Goal: Task Accomplishment & Management: Use online tool/utility

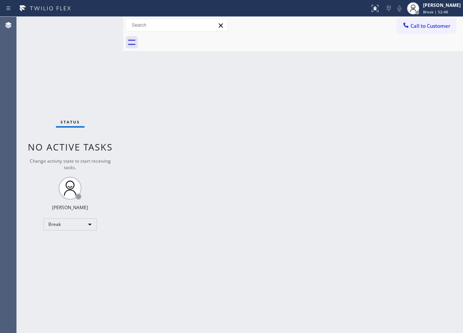
click at [436, 97] on div "Back to Dashboard Change Sender ID Customers Technicians Select a contact Outbo…" at bounding box center [293, 175] width 340 height 316
drag, startPoint x: 452, startPoint y: 9, endPoint x: 447, endPoint y: 16, distance: 8.9
click at [452, 9] on div "[PERSON_NAME] Break | 57:42" at bounding box center [441, 8] width 41 height 13
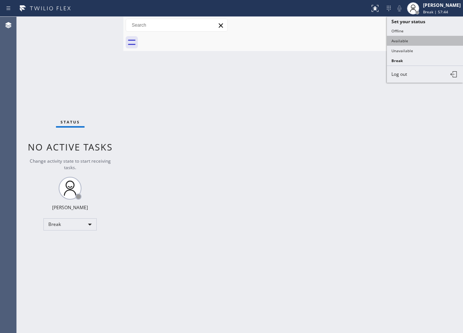
click at [399, 44] on button "Available" at bounding box center [425, 41] width 76 height 10
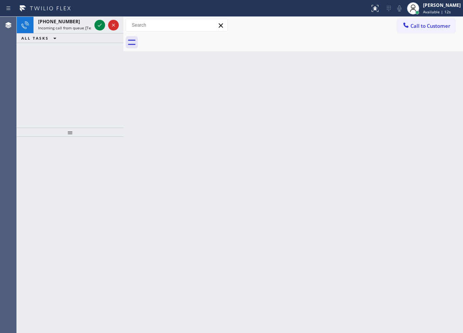
click at [435, 124] on div "Back to Dashboard Change Sender ID Customers Technicians Select a contact Outbo…" at bounding box center [293, 175] width 340 height 316
click at [97, 26] on icon at bounding box center [99, 25] width 9 height 9
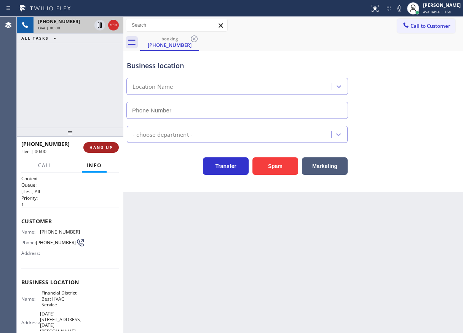
click at [100, 152] on button "HANG UP" at bounding box center [100, 147] width 35 height 11
click at [100, 149] on span "HANG UP" at bounding box center [100, 147] width 23 height 5
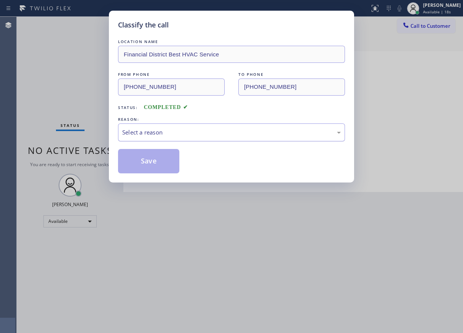
click at [176, 132] on div "Select a reason" at bounding box center [231, 132] width 219 height 9
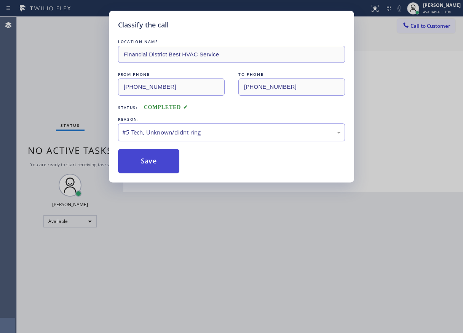
click at [148, 162] on button "Save" at bounding box center [148, 161] width 61 height 24
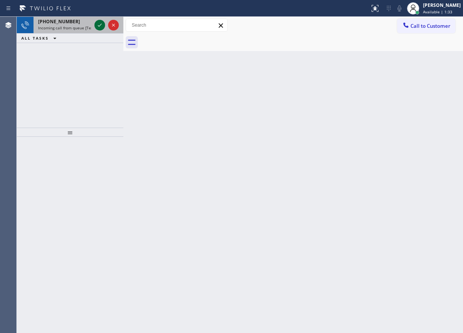
click at [99, 26] on icon at bounding box center [99, 25] width 9 height 9
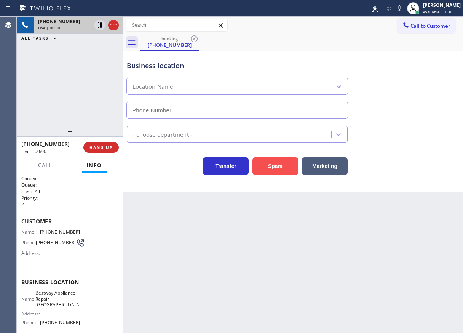
click at [273, 167] on button "Spam" at bounding box center [275, 166] width 46 height 18
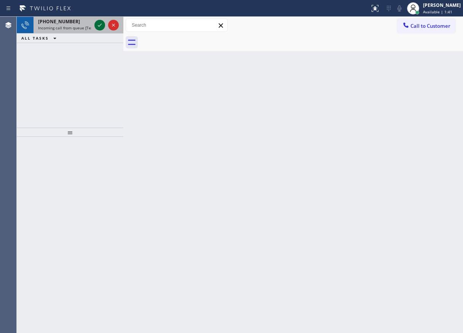
click at [101, 28] on icon at bounding box center [99, 25] width 9 height 9
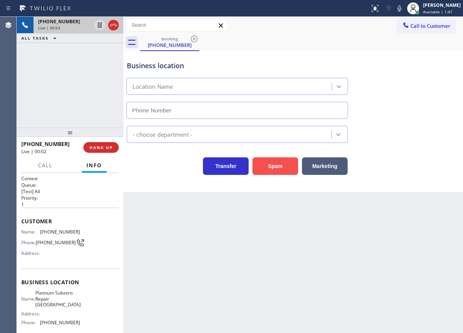
click at [264, 167] on button "Spam" at bounding box center [275, 166] width 46 height 18
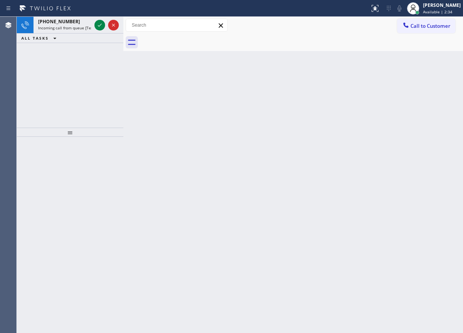
drag, startPoint x: 415, startPoint y: 164, endPoint x: 411, endPoint y: 160, distance: 5.7
click at [415, 164] on div "Back to Dashboard Change Sender ID Customers Technicians Select a contact Outbo…" at bounding box center [293, 175] width 340 height 316
click at [97, 25] on icon at bounding box center [99, 25] width 9 height 9
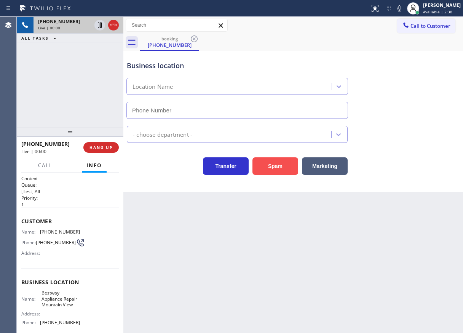
click at [288, 163] on button "Spam" at bounding box center [275, 166] width 46 height 18
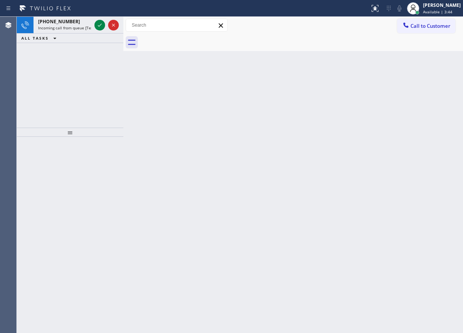
click at [413, 180] on div "Back to Dashboard Change Sender ID Customers Technicians Select a contact Outbo…" at bounding box center [293, 175] width 340 height 316
click at [100, 24] on icon at bounding box center [99, 25] width 9 height 9
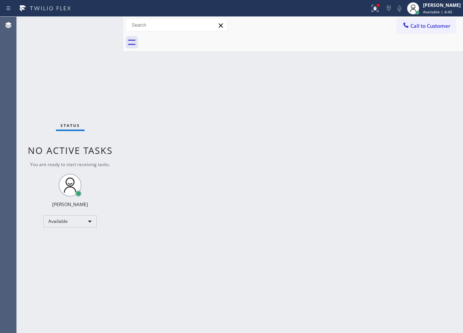
click at [97, 26] on div "Status No active tasks You are ready to start receiving tasks. [PERSON_NAME] Av…" at bounding box center [70, 175] width 107 height 316
click at [407, 145] on div "Back to Dashboard Change Sender ID Customers Technicians Select a contact Outbo…" at bounding box center [293, 175] width 340 height 316
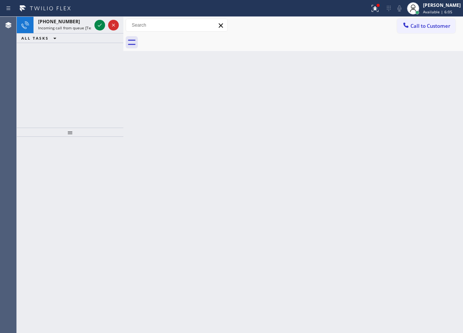
click at [100, 26] on icon at bounding box center [99, 25] width 9 height 9
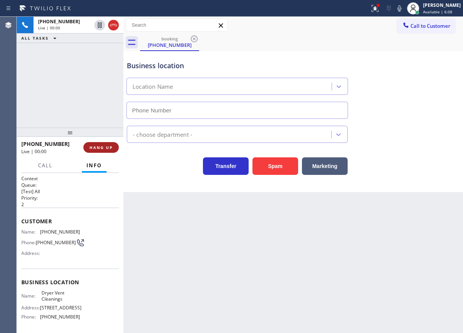
click at [100, 148] on span "HANG UP" at bounding box center [100, 147] width 23 height 5
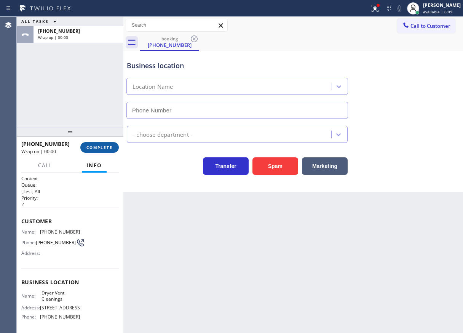
click at [100, 148] on span "COMPLETE" at bounding box center [99, 147] width 26 height 5
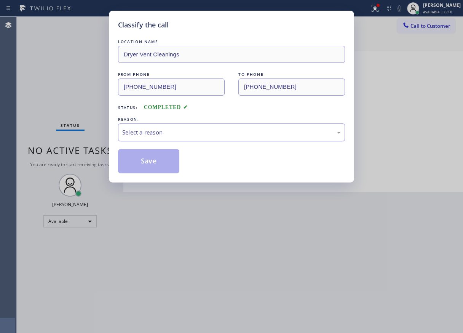
click at [190, 133] on div "Select a reason" at bounding box center [231, 132] width 219 height 9
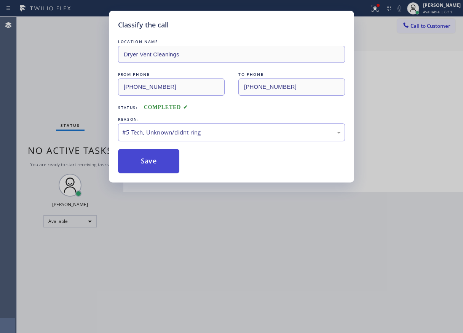
click at [158, 163] on button "Save" at bounding box center [148, 161] width 61 height 24
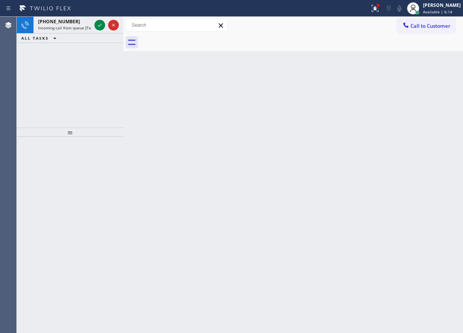
click at [402, 243] on div "Back to Dashboard Change Sender ID Customers Technicians Select a contact Outbo…" at bounding box center [293, 175] width 340 height 316
click at [97, 23] on icon at bounding box center [99, 25] width 9 height 9
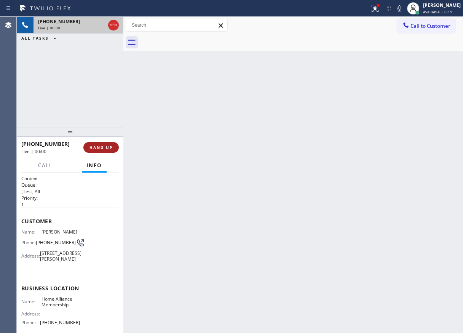
click at [108, 144] on button "HANG UP" at bounding box center [100, 147] width 35 height 11
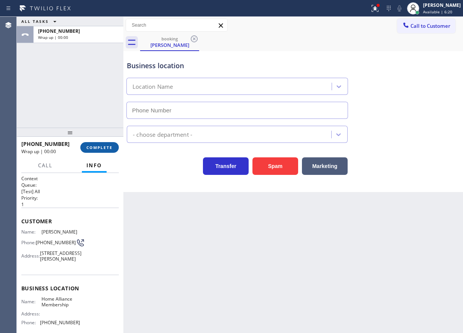
click at [107, 145] on span "COMPLETE" at bounding box center [99, 147] width 26 height 5
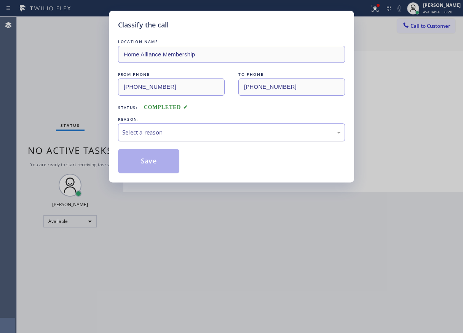
click at [156, 129] on div "Select a reason" at bounding box center [231, 132] width 219 height 9
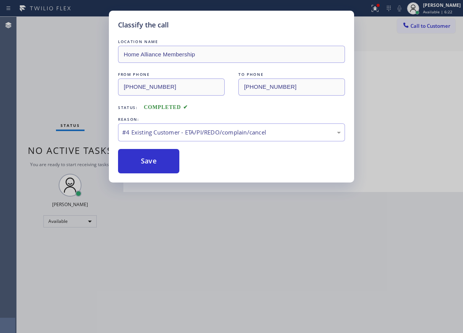
drag, startPoint x: 154, startPoint y: 160, endPoint x: 207, endPoint y: 289, distance: 140.1
click at [154, 162] on button "Save" at bounding box center [148, 161] width 61 height 24
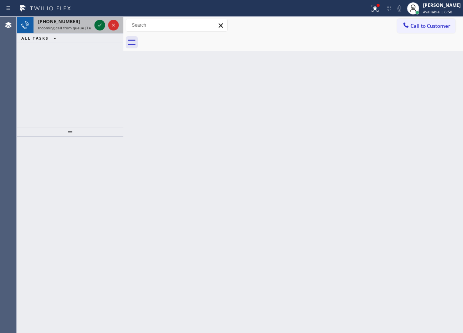
click at [97, 28] on icon at bounding box center [99, 25] width 9 height 9
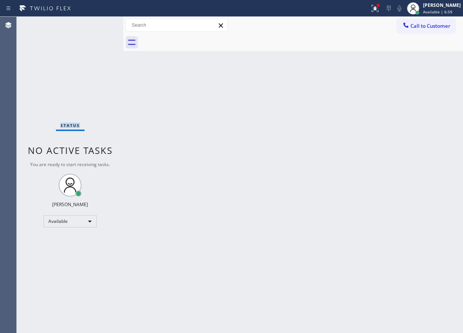
click at [97, 28] on div "Status No active tasks You are ready to start receiving tasks. [PERSON_NAME] Av…" at bounding box center [70, 175] width 107 height 316
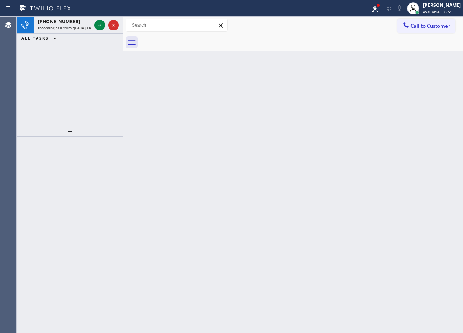
click at [97, 28] on icon at bounding box center [99, 25] width 9 height 9
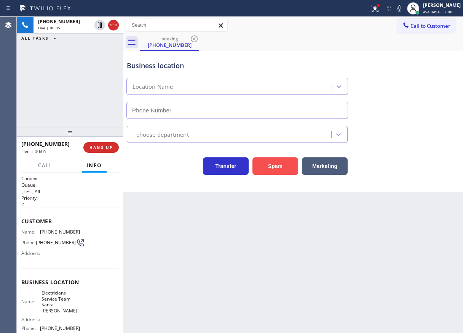
click at [266, 166] on button "Spam" at bounding box center [275, 166] width 46 height 18
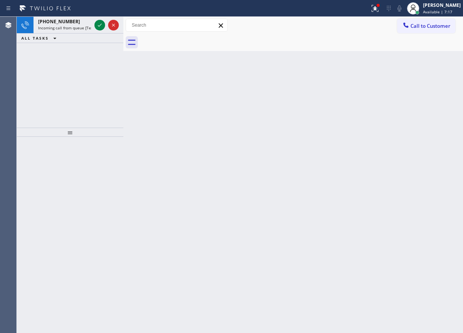
click at [418, 155] on div "Back to Dashboard Change Sender ID Customers Technicians Select a contact Outbo…" at bounding box center [293, 175] width 340 height 316
click at [99, 26] on icon at bounding box center [99, 25] width 9 height 9
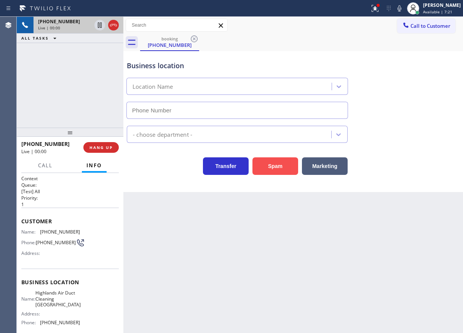
click at [273, 166] on button "Spam" at bounding box center [275, 166] width 46 height 18
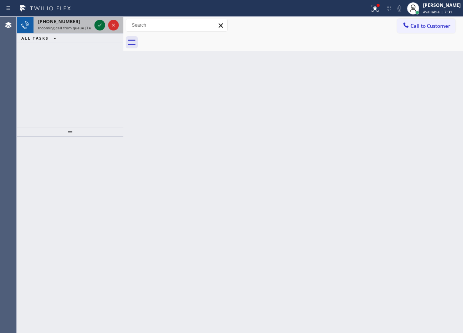
click at [98, 27] on icon at bounding box center [99, 25] width 9 height 9
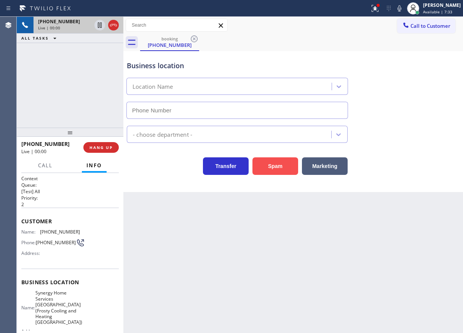
click at [265, 159] on button "Spam" at bounding box center [275, 166] width 46 height 18
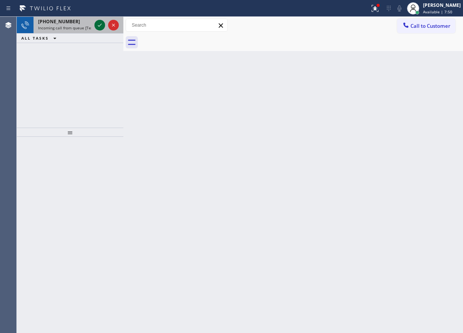
click at [97, 27] on icon at bounding box center [99, 25] width 9 height 9
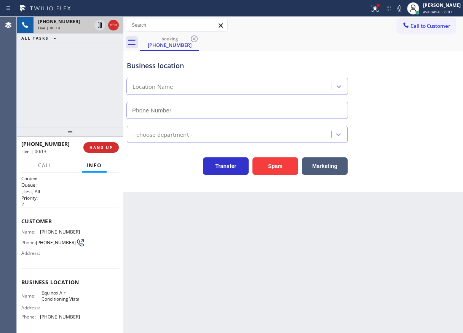
drag, startPoint x: 444, startPoint y: 128, endPoint x: 439, endPoint y: 127, distance: 5.4
click at [444, 128] on div "- choose department -" at bounding box center [293, 133] width 336 height 20
click at [273, 168] on button "Spam" at bounding box center [275, 166] width 46 height 18
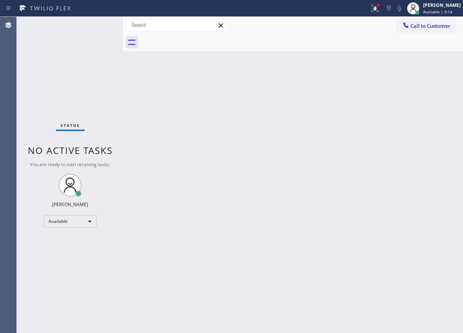
click at [440, 88] on div "Back to Dashboard Change Sender ID Customers Technicians Select a contact Outbo…" at bounding box center [293, 175] width 340 height 316
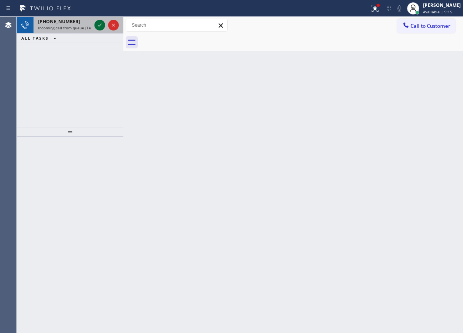
click at [101, 22] on icon at bounding box center [99, 25] width 9 height 9
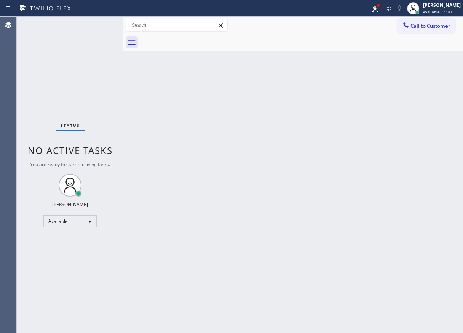
click at [414, 184] on div "Back to Dashboard Change Sender ID Customers Technicians Select a contact Outbo…" at bounding box center [293, 175] width 340 height 316
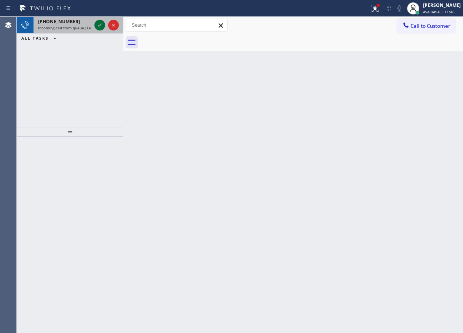
click at [99, 25] on icon at bounding box center [99, 25] width 9 height 9
click at [96, 27] on icon at bounding box center [99, 25] width 9 height 9
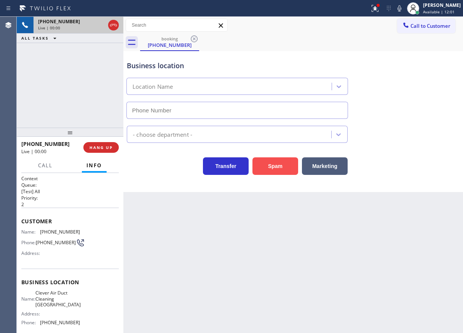
click at [276, 169] on button "Spam" at bounding box center [275, 166] width 46 height 18
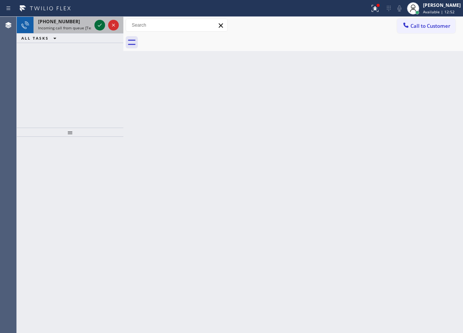
click at [100, 21] on icon at bounding box center [99, 25] width 9 height 9
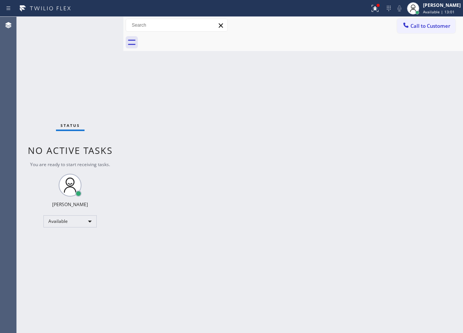
drag, startPoint x: 412, startPoint y: 201, endPoint x: 357, endPoint y: 172, distance: 62.0
click at [412, 201] on div "Back to Dashboard Change Sender ID Customers Technicians Select a contact Outbo…" at bounding box center [293, 175] width 340 height 316
click at [426, 179] on div "Back to Dashboard Change Sender ID Customers Technicians Select a contact Outbo…" at bounding box center [293, 175] width 340 height 316
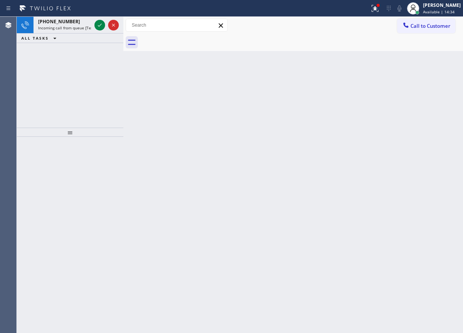
drag, startPoint x: 444, startPoint y: 143, endPoint x: 404, endPoint y: 146, distance: 40.4
click at [444, 143] on div "Back to Dashboard Change Sender ID Customers Technicians Select a contact Outbo…" at bounding box center [293, 175] width 340 height 316
click at [96, 24] on icon at bounding box center [99, 25] width 9 height 9
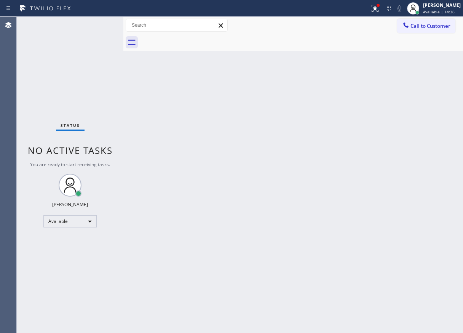
click at [97, 24] on div "Status No active tasks You are ready to start receiving tasks. [PERSON_NAME] Av…" at bounding box center [70, 175] width 107 height 316
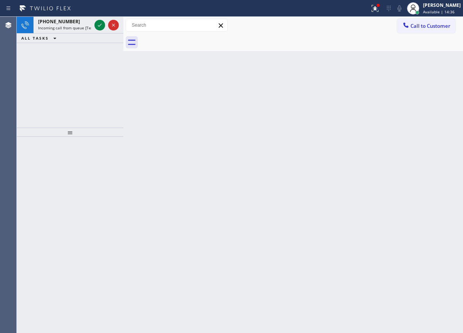
click at [97, 24] on icon at bounding box center [99, 25] width 9 height 9
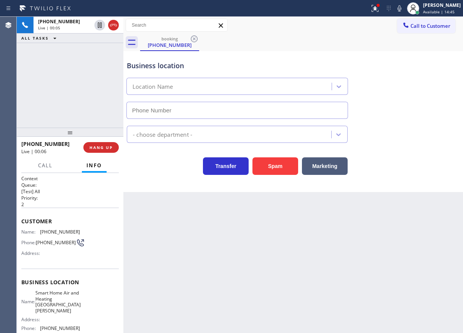
click at [429, 246] on div "Back to Dashboard Change Sender ID Customers Technicians Select a contact Outbo…" at bounding box center [293, 175] width 340 height 316
click at [274, 170] on button "Spam" at bounding box center [275, 166] width 46 height 18
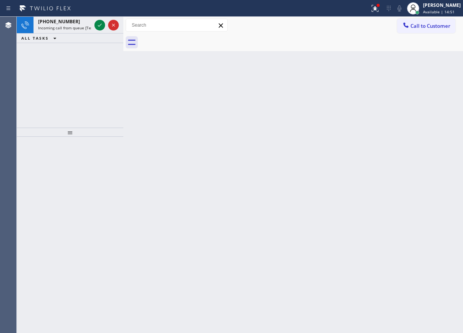
click at [408, 141] on div "Back to Dashboard Change Sender ID Customers Technicians Select a contact Outbo…" at bounding box center [293, 175] width 340 height 316
click at [101, 24] on icon at bounding box center [99, 25] width 9 height 9
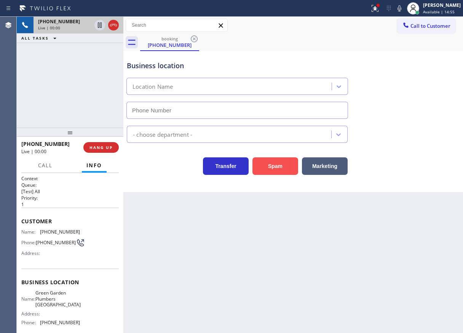
click at [279, 169] on button "Spam" at bounding box center [275, 166] width 46 height 18
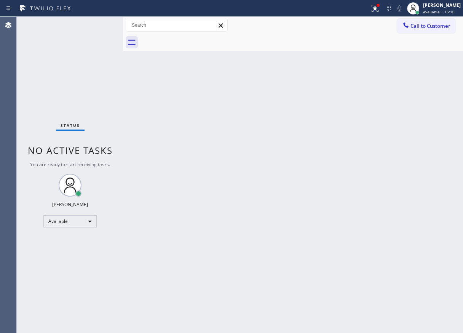
drag, startPoint x: 426, startPoint y: 157, endPoint x: 419, endPoint y: 156, distance: 6.6
click at [423, 157] on div "Back to Dashboard Change Sender ID Customers Technicians Select a contact Outbo…" at bounding box center [293, 175] width 340 height 316
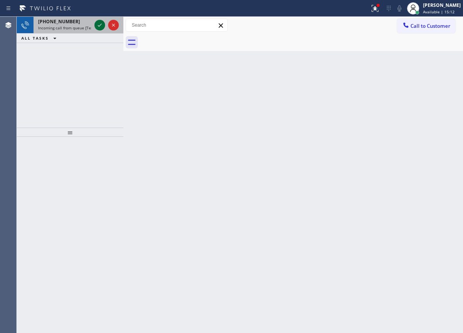
click at [97, 24] on icon at bounding box center [99, 25] width 9 height 9
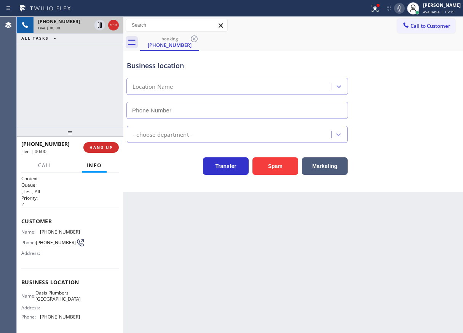
click at [401, 9] on icon at bounding box center [399, 8] width 4 height 6
click at [271, 172] on button "Spam" at bounding box center [275, 166] width 46 height 18
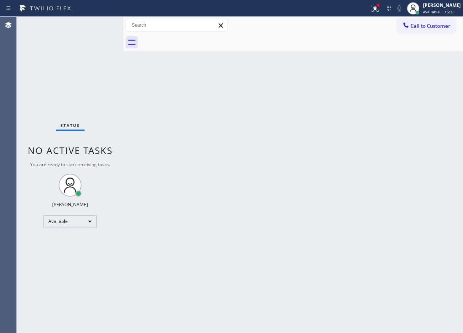
click at [100, 27] on div "Status No active tasks You are ready to start receiving tasks. [PERSON_NAME] Av…" at bounding box center [70, 175] width 107 height 316
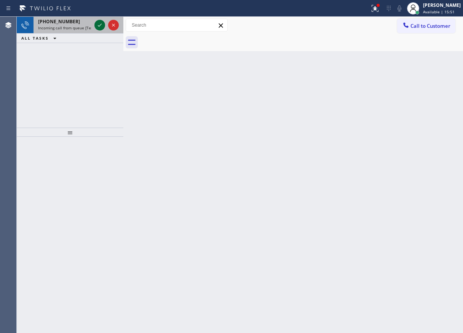
click at [97, 25] on icon at bounding box center [99, 25] width 9 height 9
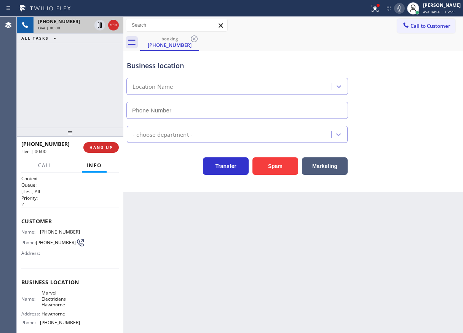
click at [404, 10] on icon at bounding box center [399, 8] width 9 height 9
click at [274, 168] on button "Spam" at bounding box center [275, 166] width 46 height 18
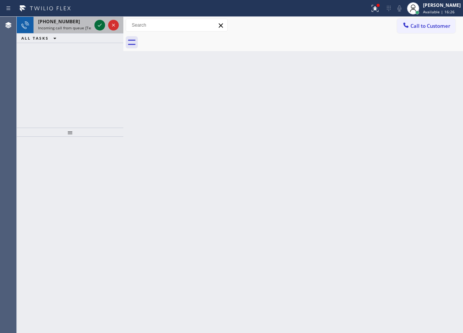
click at [96, 26] on div at bounding box center [106, 25] width 27 height 17
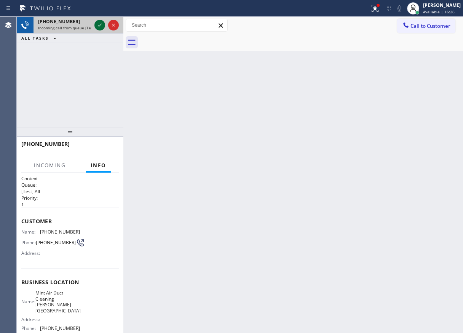
click at [99, 25] on icon at bounding box center [99, 25] width 9 height 9
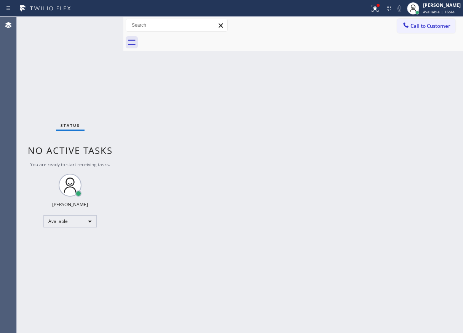
drag, startPoint x: 434, startPoint y: 102, endPoint x: 342, endPoint y: 102, distance: 92.1
click at [434, 102] on div "Back to Dashboard Change Sender ID Customers Technicians Select a contact Outbo…" at bounding box center [293, 175] width 340 height 316
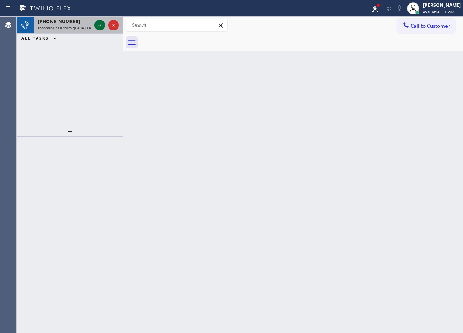
click at [98, 22] on icon at bounding box center [99, 25] width 9 height 9
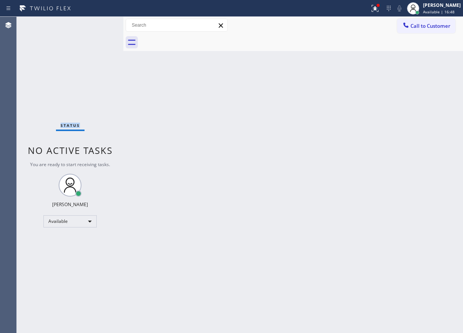
click at [98, 22] on div "Status No active tasks You are ready to start receiving tasks. [PERSON_NAME] Av…" at bounding box center [70, 175] width 107 height 316
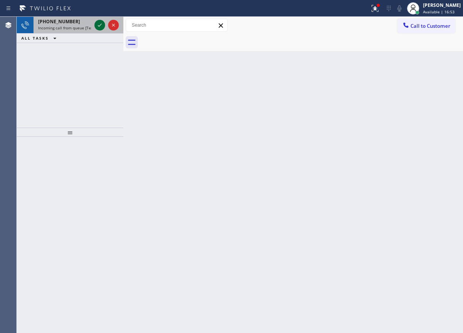
click at [102, 29] on icon at bounding box center [99, 25] width 9 height 9
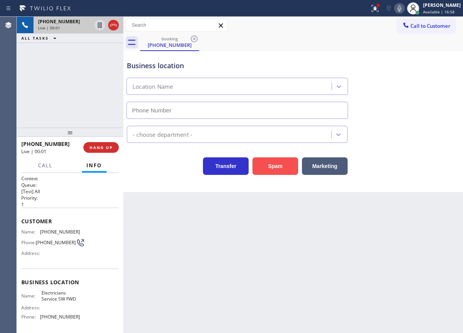
click at [284, 163] on button "Spam" at bounding box center [275, 166] width 46 height 18
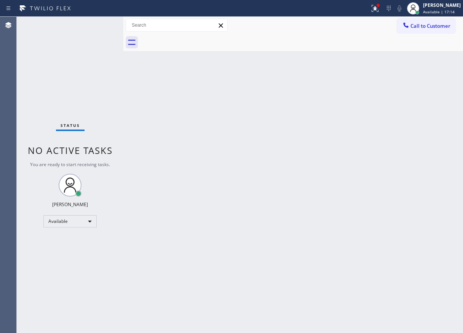
click at [418, 164] on div "Back to Dashboard Change Sender ID Customers Technicians Select a contact Outbo…" at bounding box center [293, 175] width 340 height 316
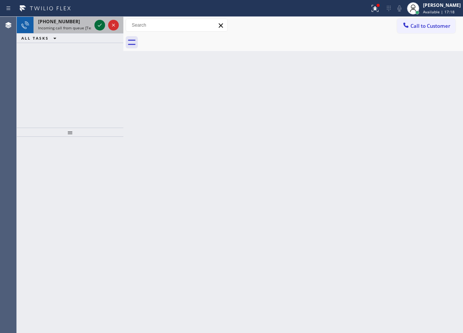
click at [97, 27] on icon at bounding box center [99, 25] width 9 height 9
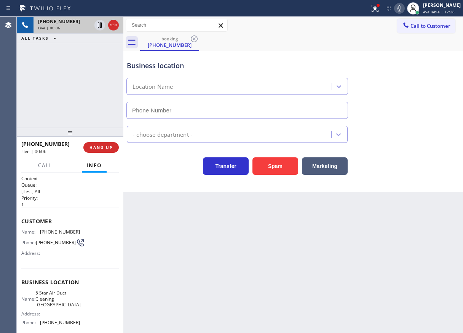
drag, startPoint x: 144, startPoint y: 211, endPoint x: 180, endPoint y: 182, distance: 46.4
click at [144, 211] on div "Back to Dashboard Change Sender ID Customers Technicians Select a contact Outbo…" at bounding box center [293, 175] width 340 height 316
click at [270, 166] on button "Spam" at bounding box center [275, 166] width 46 height 18
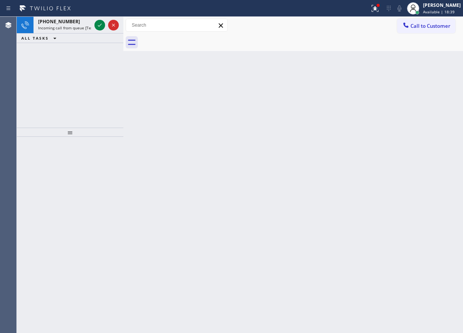
click at [409, 111] on div "Back to Dashboard Change Sender ID Customers Technicians Select a contact Outbo…" at bounding box center [293, 175] width 340 height 316
click at [100, 26] on icon at bounding box center [99, 25] width 9 height 9
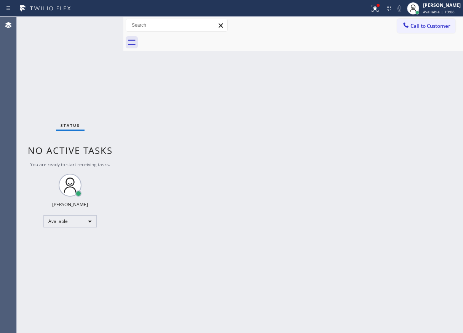
click at [448, 130] on div "Back to Dashboard Change Sender ID Customers Technicians Select a contact Outbo…" at bounding box center [293, 175] width 340 height 316
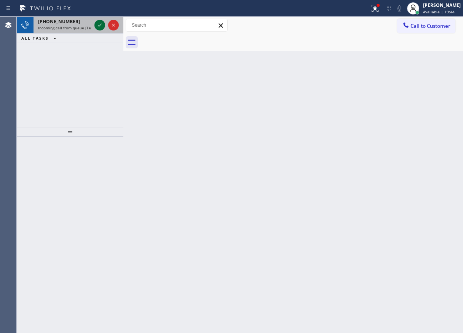
click at [101, 26] on icon at bounding box center [99, 25] width 9 height 9
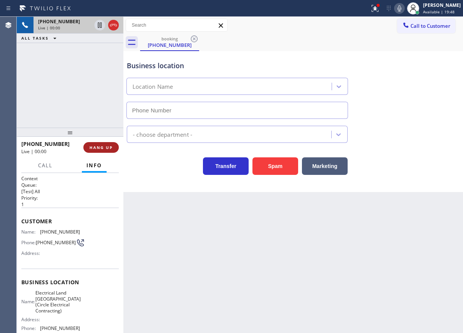
click at [102, 148] on span "HANG UP" at bounding box center [100, 147] width 23 height 5
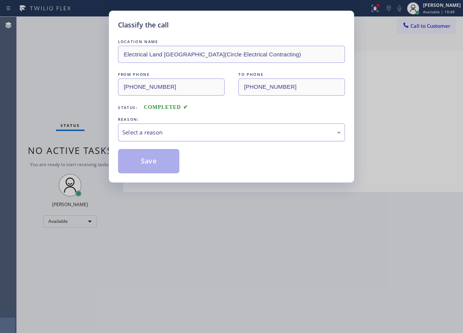
click at [184, 135] on div "Select a reason" at bounding box center [231, 132] width 219 height 9
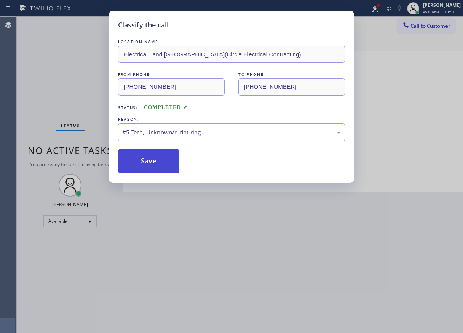
click at [150, 168] on button "Save" at bounding box center [148, 161] width 61 height 24
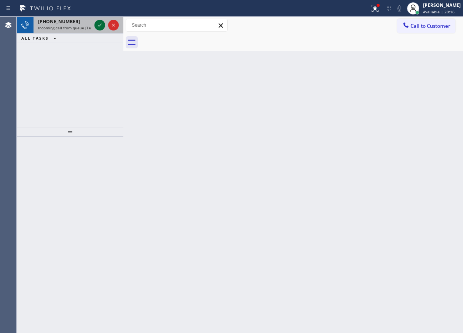
click at [99, 27] on icon at bounding box center [99, 25] width 9 height 9
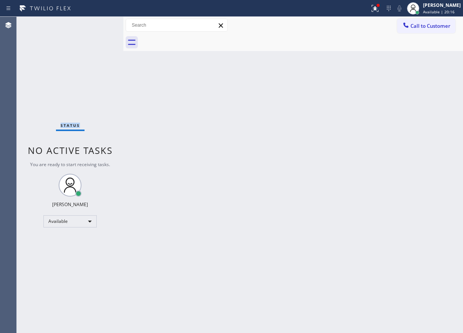
click at [99, 27] on div "Status No active tasks You are ready to start receiving tasks. [PERSON_NAME] Av…" at bounding box center [70, 175] width 107 height 316
click at [346, 209] on div "Back to Dashboard Change Sender ID Customers Technicians Select a contact Outbo…" at bounding box center [293, 175] width 340 height 316
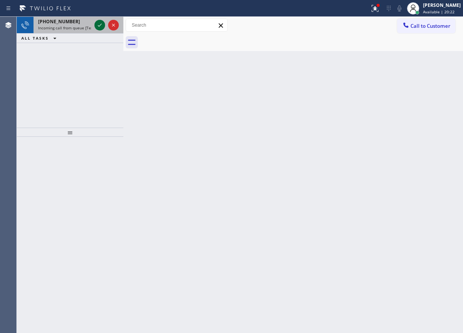
click at [97, 26] on icon at bounding box center [99, 25] width 9 height 9
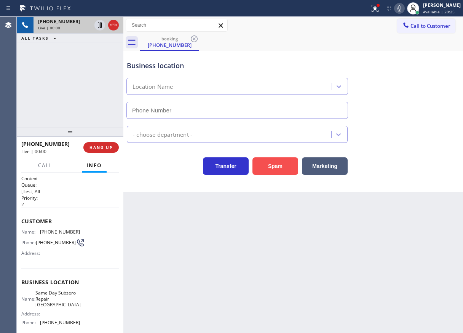
click at [281, 167] on button "Spam" at bounding box center [275, 166] width 46 height 18
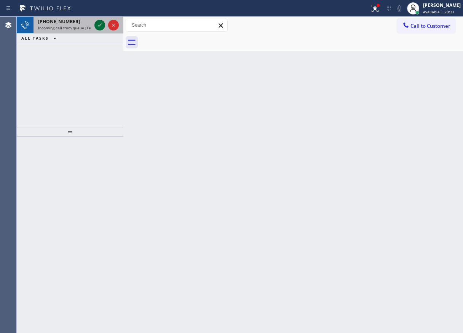
click at [101, 27] on icon at bounding box center [99, 25] width 9 height 9
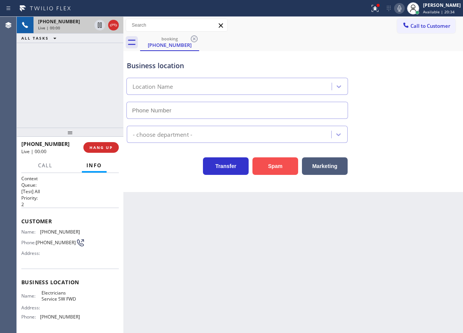
click at [270, 166] on button "Spam" at bounding box center [275, 166] width 46 height 18
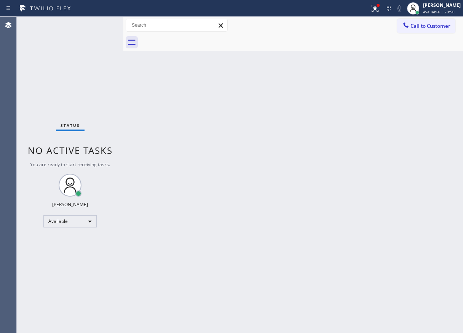
click at [99, 23] on div "Status No active tasks You are ready to start receiving tasks. [PERSON_NAME] Av…" at bounding box center [70, 175] width 107 height 316
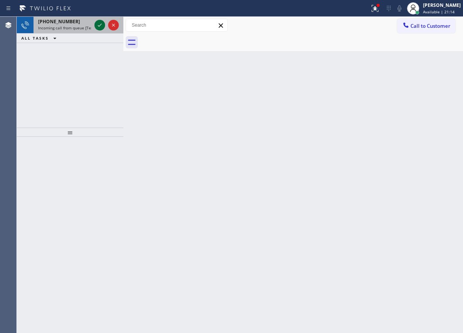
click at [99, 25] on icon at bounding box center [99, 25] width 9 height 9
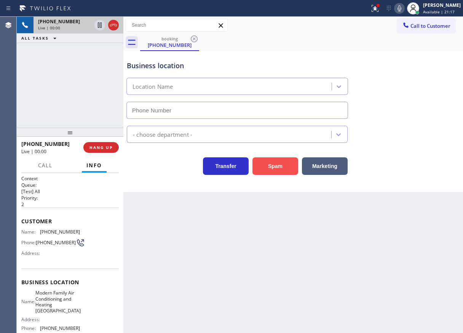
click at [266, 168] on button "Spam" at bounding box center [275, 166] width 46 height 18
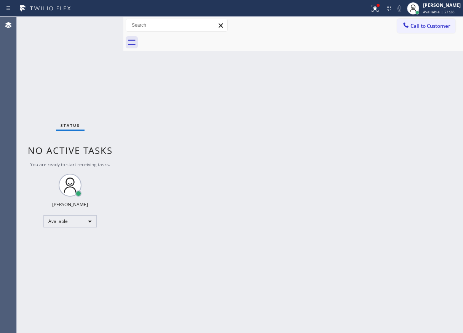
click at [98, 24] on div "Status No active tasks You are ready to start receiving tasks. [PERSON_NAME] Av…" at bounding box center [70, 175] width 107 height 316
click at [98, 28] on div "Status No active tasks You are ready to start receiving tasks. [PERSON_NAME] Av…" at bounding box center [70, 175] width 107 height 316
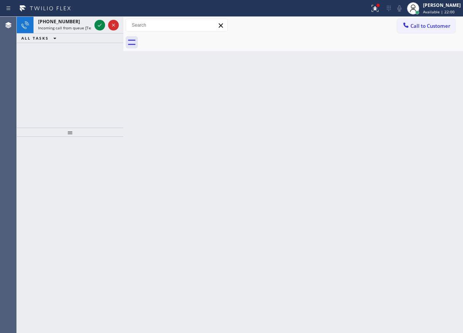
drag, startPoint x: 420, startPoint y: 134, endPoint x: 383, endPoint y: 122, distance: 39.1
click at [420, 134] on div "Back to Dashboard Change Sender ID Customers Technicians Select a contact Outbo…" at bounding box center [293, 175] width 340 height 316
click at [99, 27] on icon at bounding box center [99, 25] width 9 height 9
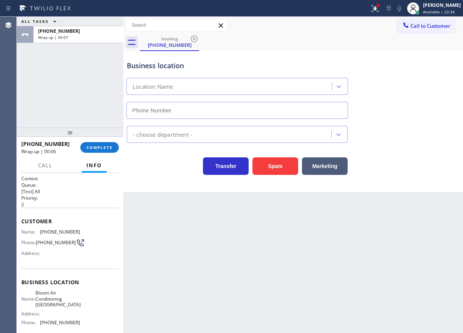
click at [420, 129] on div "- choose department -" at bounding box center [293, 133] width 336 height 20
click at [112, 147] on button "COMPLETE" at bounding box center [99, 147] width 38 height 11
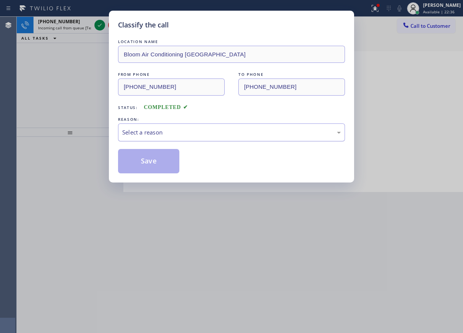
click at [160, 130] on div "Select a reason" at bounding box center [231, 132] width 219 height 9
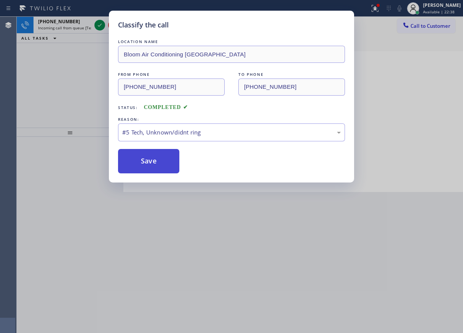
click at [145, 155] on button "Save" at bounding box center [148, 161] width 61 height 24
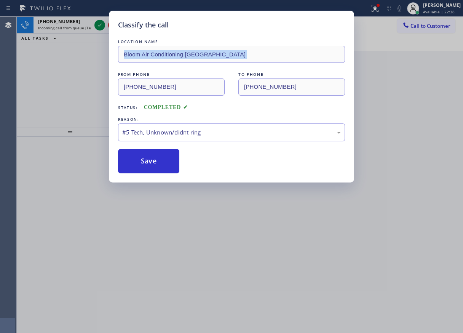
click at [41, 64] on div "Classify the call LOCATION NAME Bloom Air Conditioning Richmond FROM PHONE (510…" at bounding box center [231, 166] width 463 height 333
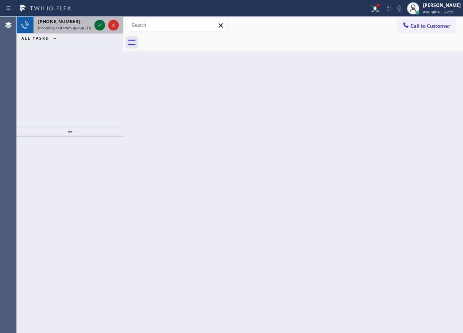
click at [99, 23] on icon at bounding box center [99, 25] width 9 height 9
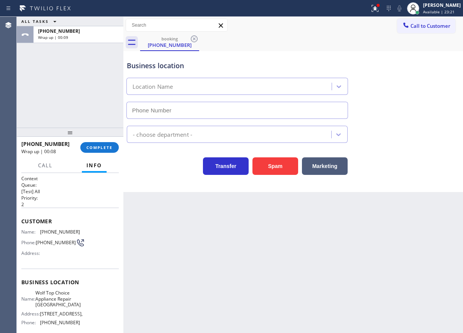
click at [414, 77] on div "Business location Location Name" at bounding box center [293, 84] width 336 height 69
click at [105, 145] on span "COMPLETE" at bounding box center [99, 147] width 26 height 5
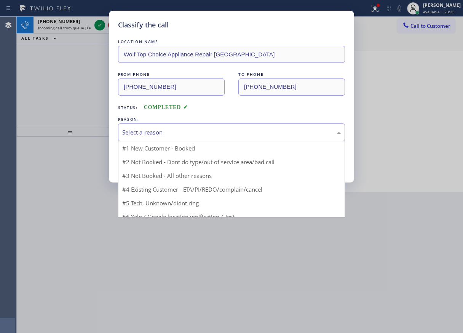
click at [194, 133] on div "Select a reason" at bounding box center [231, 132] width 219 height 9
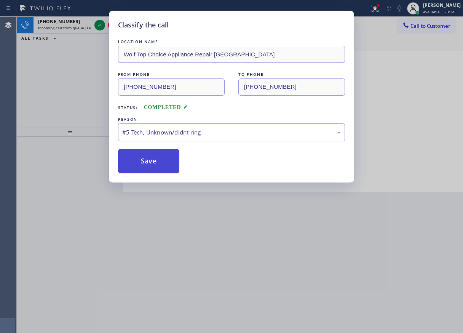
click at [151, 161] on button "Save" at bounding box center [148, 161] width 61 height 24
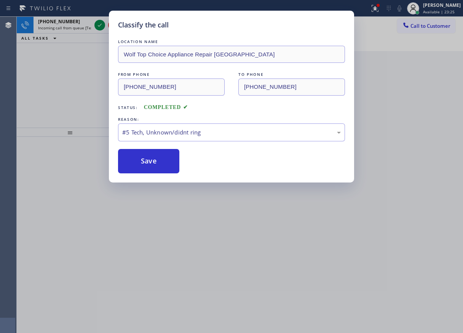
click at [56, 78] on div "Classify the call LOCATION NAME Wolf Top Choice Appliance Repair Bellevue FROM …" at bounding box center [231, 166] width 463 height 333
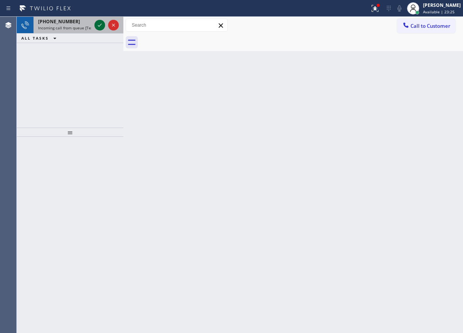
click at [97, 24] on icon at bounding box center [99, 25] width 9 height 9
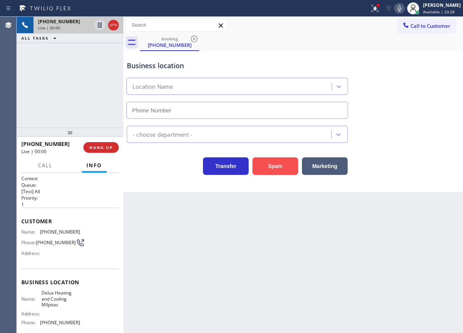
click at [277, 171] on button "Spam" at bounding box center [275, 166] width 46 height 18
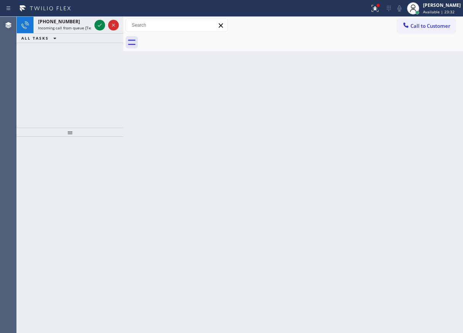
click at [437, 168] on div "Back to Dashboard Change Sender ID Customers Technicians Select a contact Outbo…" at bounding box center [293, 175] width 340 height 316
click at [97, 24] on icon at bounding box center [99, 25] width 9 height 9
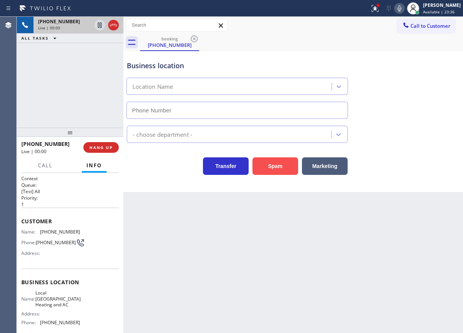
click at [277, 170] on button "Spam" at bounding box center [275, 166] width 46 height 18
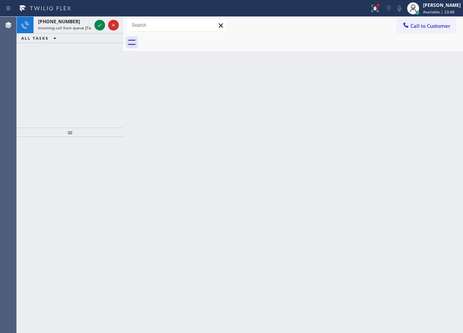
drag, startPoint x: 413, startPoint y: 228, endPoint x: 373, endPoint y: 194, distance: 52.1
click at [413, 228] on div "Back to Dashboard Change Sender ID Customers Technicians Select a contact Outbo…" at bounding box center [293, 175] width 340 height 316
click at [101, 26] on icon at bounding box center [99, 25] width 9 height 9
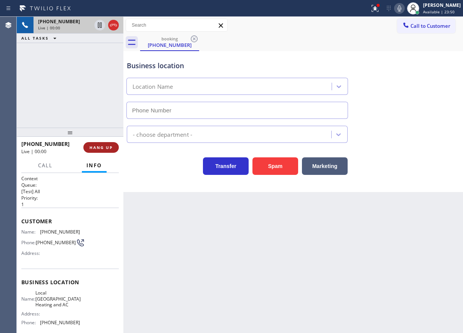
click at [104, 147] on span "HANG UP" at bounding box center [100, 147] width 23 height 5
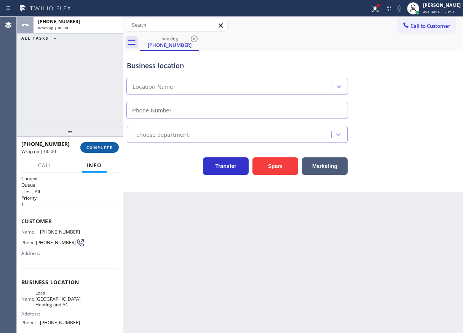
click at [104, 147] on span "COMPLETE" at bounding box center [99, 147] width 26 height 5
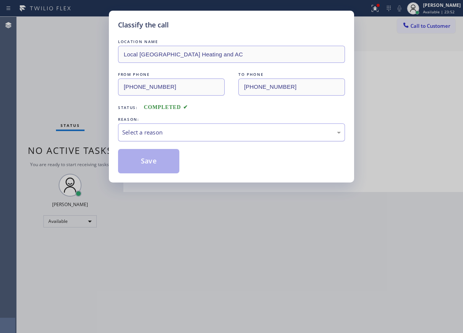
click at [190, 133] on div "Select a reason" at bounding box center [231, 132] width 219 height 9
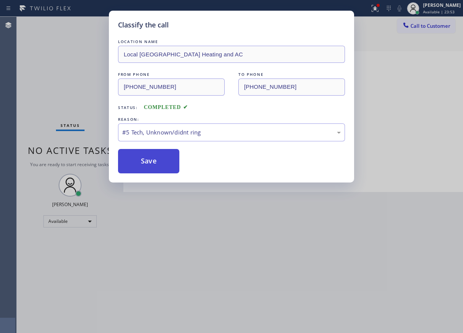
click at [156, 167] on button "Save" at bounding box center [148, 161] width 61 height 24
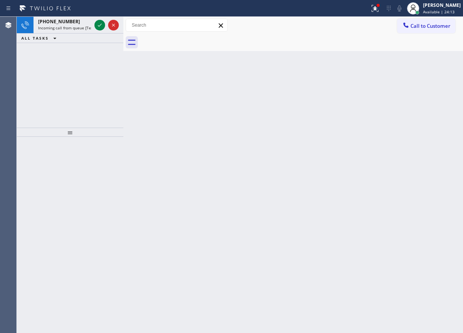
click at [415, 92] on div "Back to Dashboard Change Sender ID Customers Technicians Select a contact Outbo…" at bounding box center [293, 175] width 340 height 316
click at [99, 27] on icon at bounding box center [99, 25] width 9 height 9
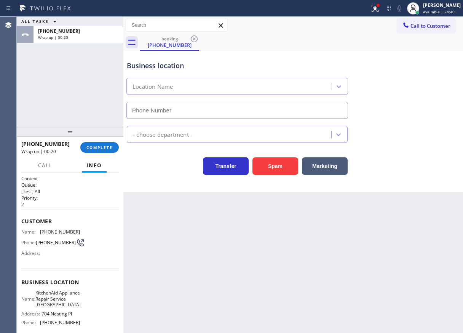
click at [414, 157] on div "Transfer Spam Marketing" at bounding box center [293, 162] width 336 height 24
click at [108, 148] on span "COMPLETE" at bounding box center [99, 147] width 26 height 5
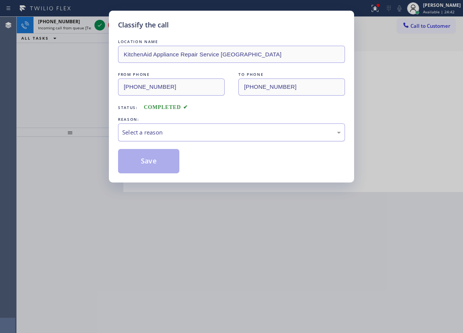
drag, startPoint x: 190, startPoint y: 132, endPoint x: 188, endPoint y: 138, distance: 6.2
click at [190, 132] on div "Select a reason" at bounding box center [231, 132] width 219 height 9
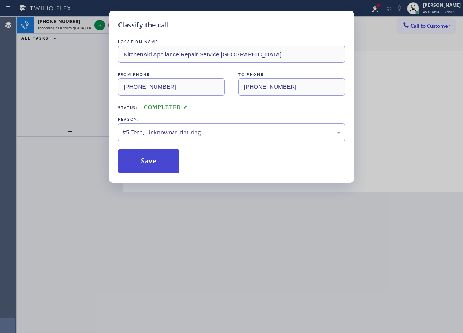
click at [148, 159] on button "Save" at bounding box center [148, 161] width 61 height 24
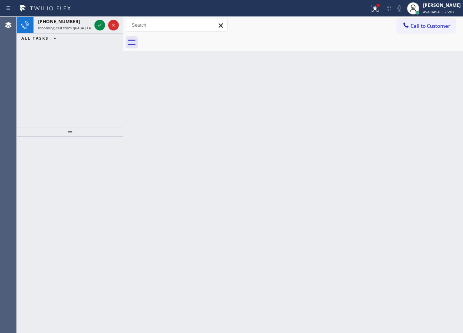
drag, startPoint x: 423, startPoint y: 150, endPoint x: 329, endPoint y: 93, distance: 110.3
click at [423, 150] on div "Back to Dashboard Change Sender ID Customers Technicians Select a contact Outbo…" at bounding box center [293, 175] width 340 height 316
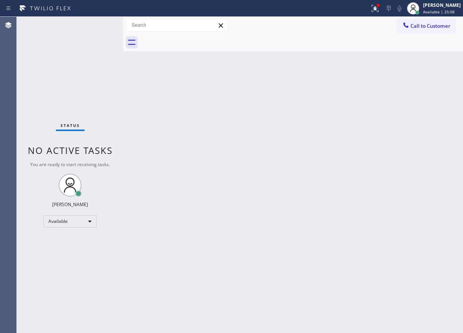
click at [98, 23] on div "Status No active tasks You are ready to start receiving tasks. [PERSON_NAME] Av…" at bounding box center [70, 175] width 107 height 316
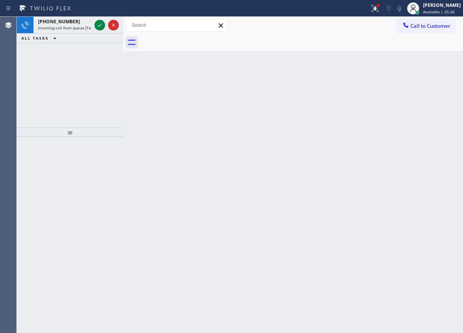
click at [440, 115] on div "Back to Dashboard Change Sender ID Customers Technicians Select a contact Outbo…" at bounding box center [293, 175] width 340 height 316
click at [97, 22] on icon at bounding box center [99, 25] width 9 height 9
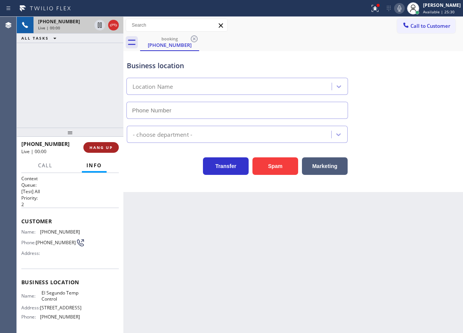
click at [93, 148] on span "HANG UP" at bounding box center [100, 147] width 23 height 5
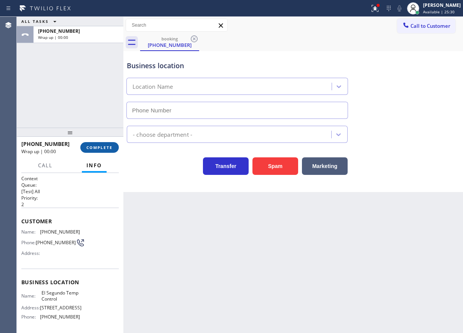
click at [93, 148] on span "COMPLETE" at bounding box center [99, 147] width 26 height 5
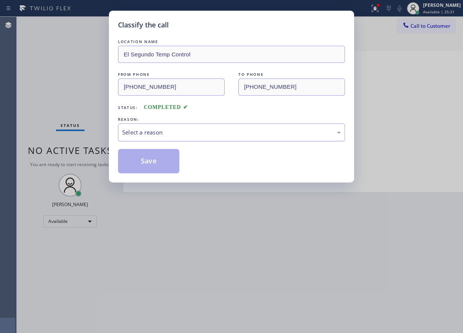
click at [185, 134] on div "Select a reason" at bounding box center [231, 132] width 219 height 9
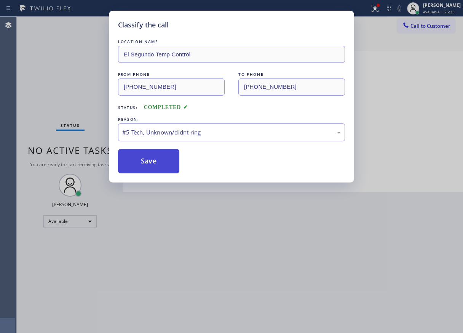
click at [152, 160] on button "Save" at bounding box center [148, 161] width 61 height 24
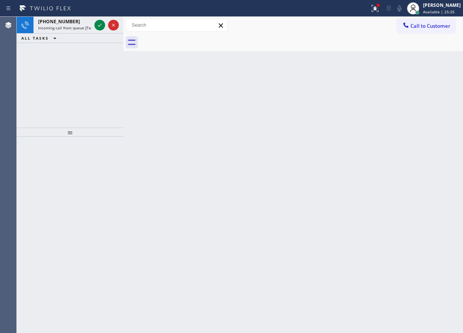
click at [409, 148] on div "Back to Dashboard Change Sender ID Customers Technicians Select a contact Outbo…" at bounding box center [293, 175] width 340 height 316
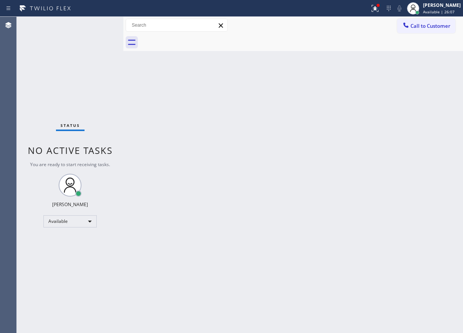
drag, startPoint x: 436, startPoint y: 160, endPoint x: 147, endPoint y: 70, distance: 302.4
click at [436, 160] on div "Back to Dashboard Change Sender ID Customers Technicians Select a contact Outbo…" at bounding box center [293, 175] width 340 height 316
click at [429, 199] on div "Back to Dashboard Change Sender ID Customers Technicians Select a contact Outbo…" at bounding box center [293, 175] width 340 height 316
click at [428, 113] on div "Back to Dashboard Change Sender ID Customers Technicians Select a contact Outbo…" at bounding box center [293, 175] width 340 height 316
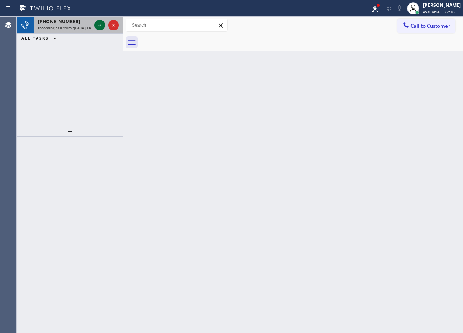
click at [97, 29] on icon at bounding box center [99, 25] width 9 height 9
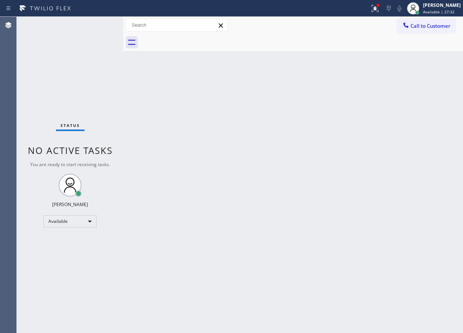
click at [417, 131] on div "Back to Dashboard Change Sender ID Customers Technicians Select a contact Outbo…" at bounding box center [293, 175] width 340 height 316
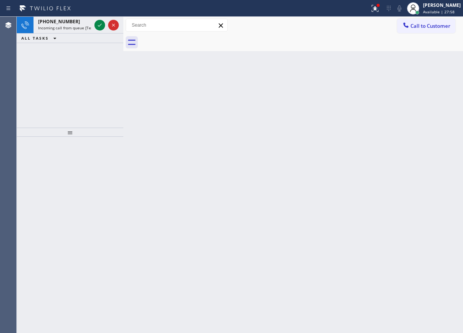
click at [424, 168] on div "Back to Dashboard Change Sender ID Customers Technicians Select a contact Outbo…" at bounding box center [293, 175] width 340 height 316
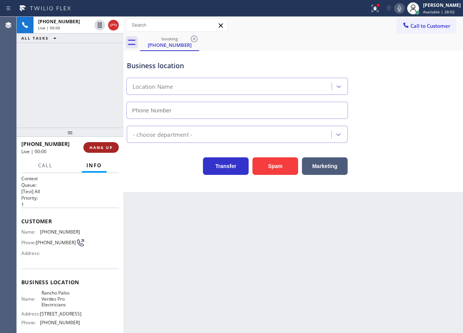
click at [99, 145] on span "HANG UP" at bounding box center [100, 147] width 23 height 5
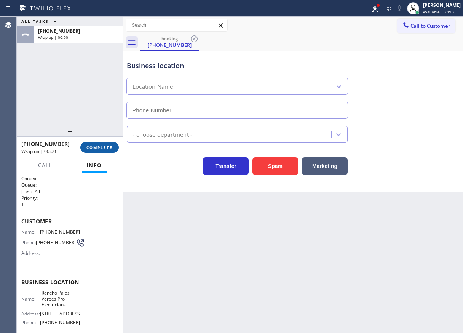
click at [99, 145] on span "COMPLETE" at bounding box center [99, 147] width 26 height 5
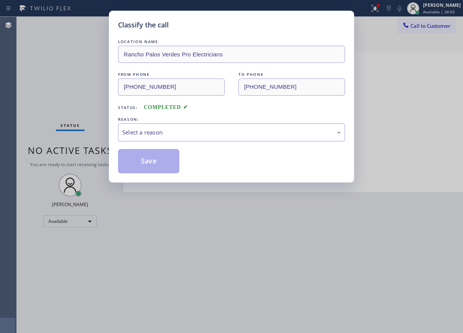
click at [185, 128] on div "Select a reason" at bounding box center [231, 132] width 219 height 9
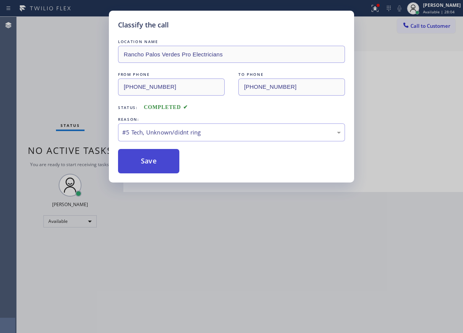
click at [150, 155] on button "Save" at bounding box center [148, 161] width 61 height 24
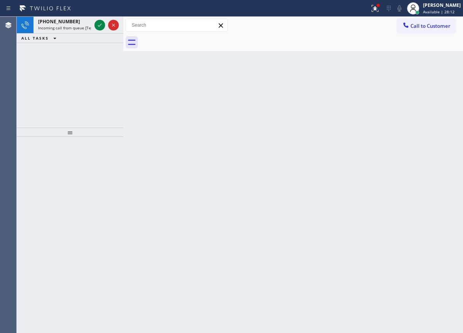
click at [442, 118] on div "Back to Dashboard Change Sender ID Customers Technicians Select a contact Outbo…" at bounding box center [293, 175] width 340 height 316
click at [97, 25] on icon at bounding box center [99, 25] width 9 height 9
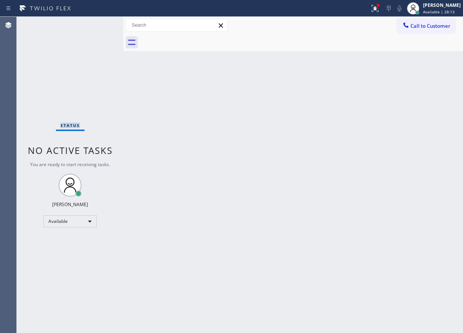
click at [97, 25] on div "Status No active tasks You are ready to start receiving tasks. [PERSON_NAME] Av…" at bounding box center [70, 175] width 107 height 316
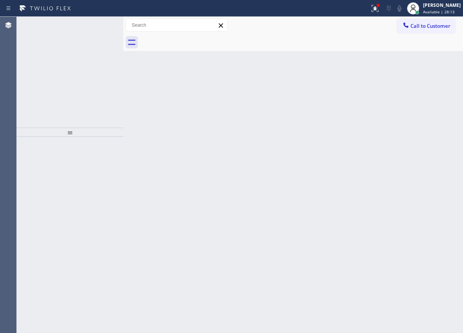
click at [97, 25] on icon at bounding box center [99, 25] width 9 height 9
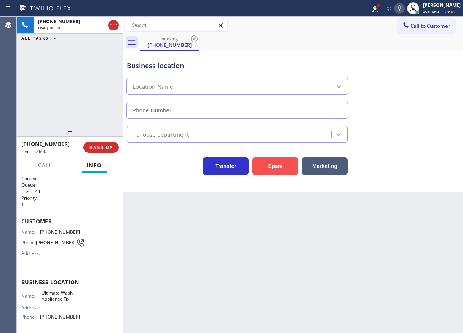
click at [280, 160] on button "Spam" at bounding box center [275, 166] width 46 height 18
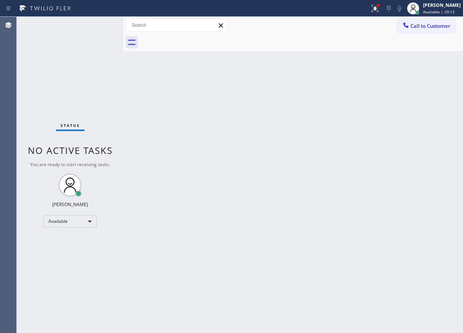
click at [413, 180] on div "Back to Dashboard Change Sender ID Customers Technicians Select a contact Outbo…" at bounding box center [293, 175] width 340 height 316
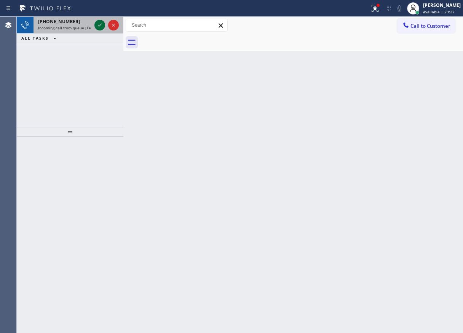
click at [99, 27] on icon at bounding box center [99, 25] width 9 height 9
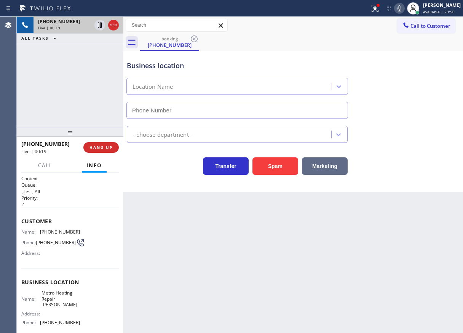
click at [438, 206] on div "Back to Dashboard Change Sender ID Customers Technicians Select a contact Outbo…" at bounding box center [293, 175] width 340 height 316
click at [279, 166] on button "Spam" at bounding box center [275, 166] width 46 height 18
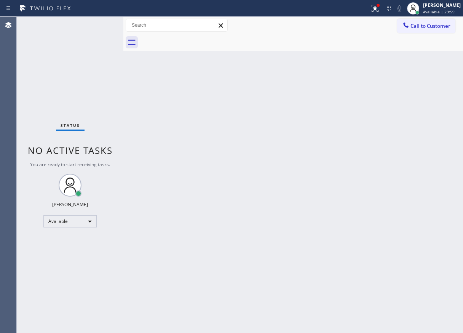
click at [433, 185] on div "Back to Dashboard Change Sender ID Customers Technicians Select a contact Outbo…" at bounding box center [293, 175] width 340 height 316
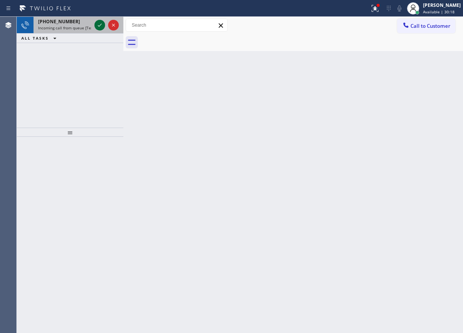
click at [101, 26] on icon at bounding box center [99, 25] width 9 height 9
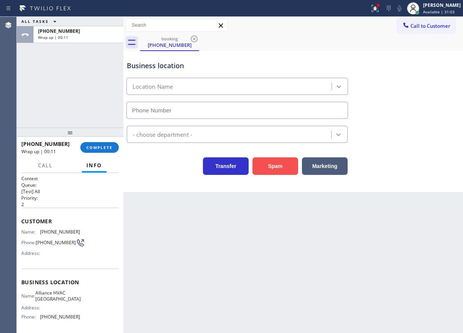
click at [285, 166] on button "Spam" at bounding box center [275, 166] width 46 height 18
click at [104, 148] on span "COMPLETE" at bounding box center [99, 147] width 26 height 5
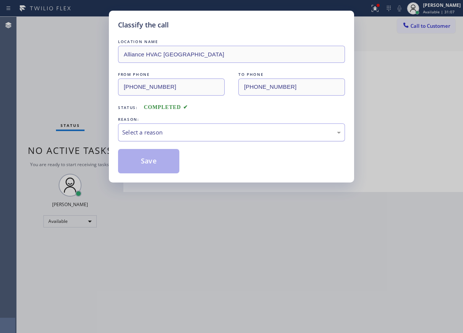
click at [141, 134] on div "Select a reason" at bounding box center [231, 132] width 219 height 9
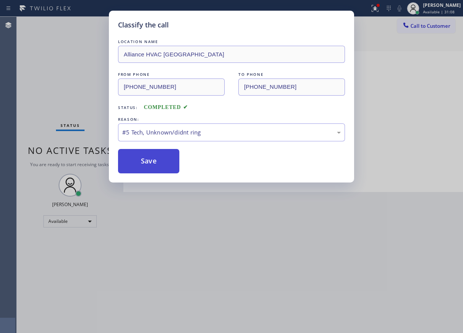
click at [148, 156] on button "Save" at bounding box center [148, 161] width 61 height 24
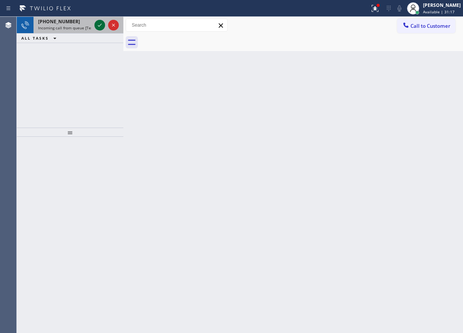
click at [100, 27] on icon at bounding box center [99, 25] width 9 height 9
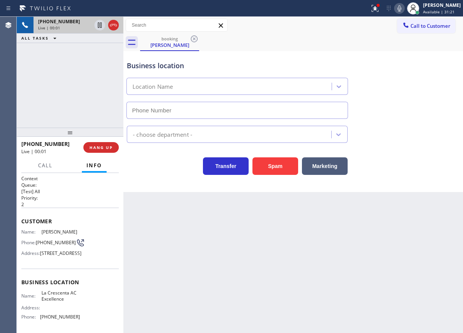
click at [101, 131] on div at bounding box center [70, 132] width 107 height 9
click at [99, 156] on div "+18182492216 Live | 00:01 HANG UP" at bounding box center [69, 147] width 97 height 20
click at [101, 146] on span "HANG UP" at bounding box center [100, 147] width 23 height 5
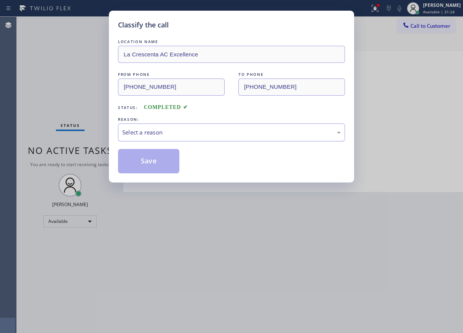
drag, startPoint x: 169, startPoint y: 126, endPoint x: 165, endPoint y: 134, distance: 9.2
click at [169, 127] on div "Select a reason" at bounding box center [231, 132] width 227 height 18
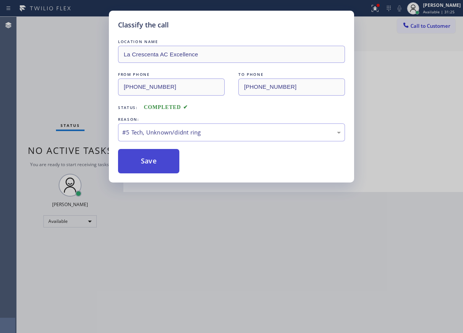
click at [163, 161] on button "Save" at bounding box center [148, 161] width 61 height 24
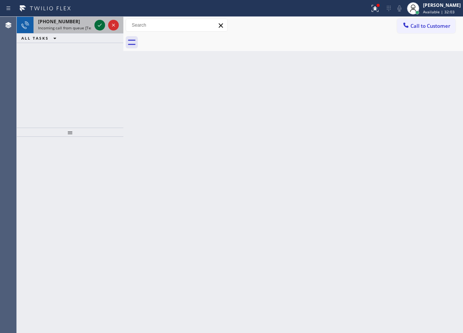
click at [99, 27] on icon at bounding box center [99, 25] width 9 height 9
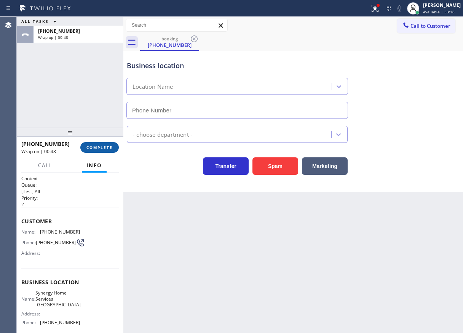
click at [112, 149] on span "COMPLETE" at bounding box center [99, 147] width 26 height 5
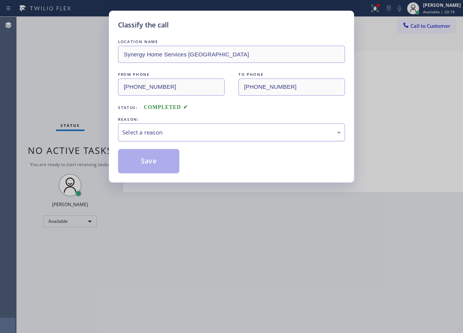
click at [134, 134] on div "Select a reason" at bounding box center [231, 132] width 219 height 9
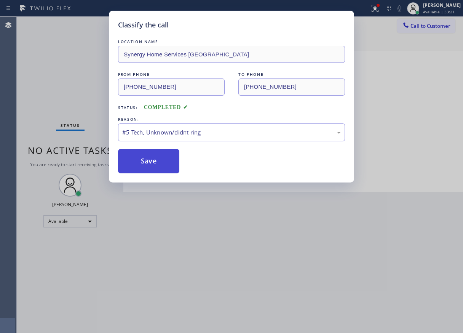
click at [144, 163] on button "Save" at bounding box center [148, 161] width 61 height 24
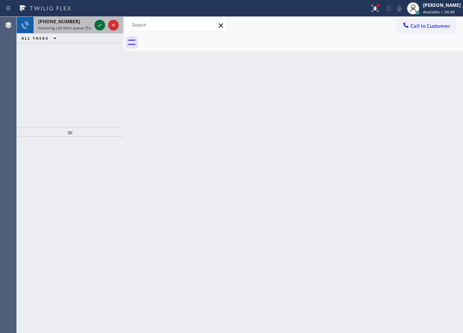
click at [100, 27] on icon at bounding box center [99, 25] width 9 height 9
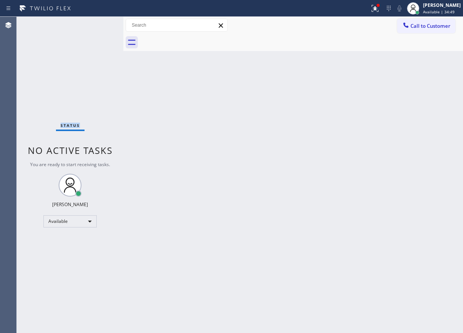
click at [100, 27] on div "Status No active tasks You are ready to start receiving tasks. [PERSON_NAME] Av…" at bounding box center [70, 175] width 107 height 316
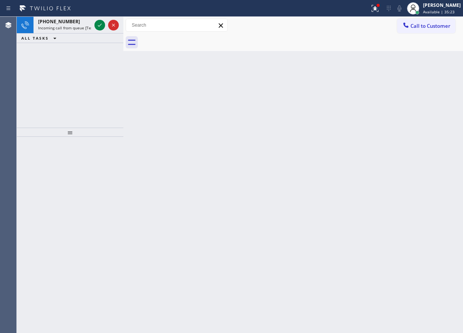
click at [410, 204] on div "Back to Dashboard Change Sender ID Customers Technicians Select a contact Outbo…" at bounding box center [293, 175] width 340 height 316
click at [99, 22] on icon at bounding box center [99, 25] width 9 height 9
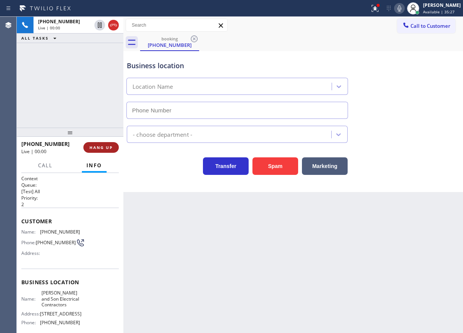
click at [94, 148] on span "HANG UP" at bounding box center [100, 147] width 23 height 5
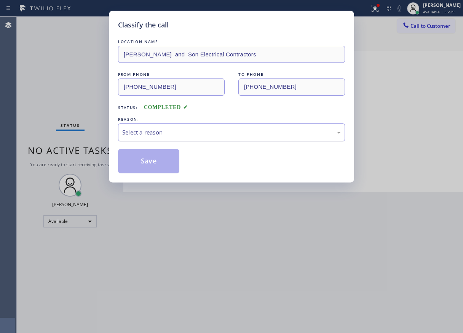
click at [157, 132] on div "Select a reason" at bounding box center [231, 132] width 219 height 9
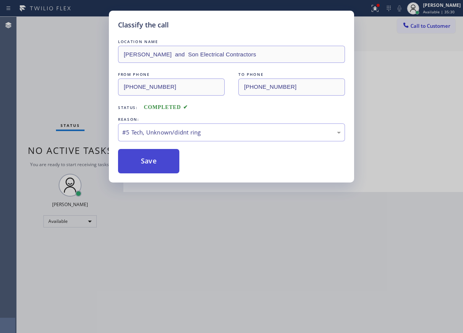
click at [152, 164] on button "Save" at bounding box center [148, 161] width 61 height 24
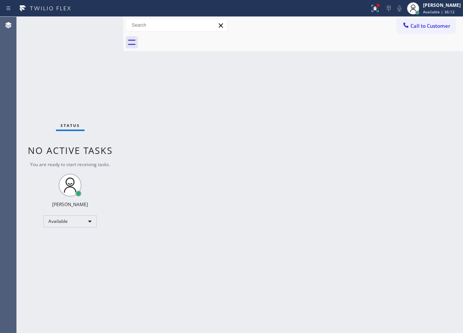
click at [440, 209] on div "Back to Dashboard Change Sender ID Customers Technicians Select a contact Outbo…" at bounding box center [293, 175] width 340 height 316
click at [415, 129] on div "Back to Dashboard Change Sender ID Customers Technicians Select a contact Outbo…" at bounding box center [293, 175] width 340 height 316
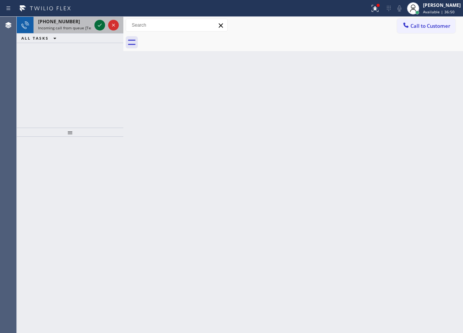
click at [97, 25] on icon at bounding box center [99, 25] width 9 height 9
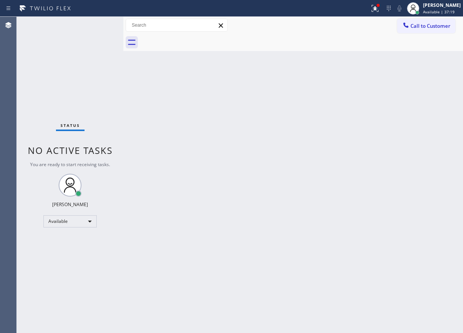
click at [426, 198] on div "Back to Dashboard Change Sender ID Customers Technicians Select a contact Outbo…" at bounding box center [293, 175] width 340 height 316
click at [431, 209] on div "Back to Dashboard Change Sender ID Customers Technicians Select a contact Outbo…" at bounding box center [293, 175] width 340 height 316
click at [439, 140] on div "Back to Dashboard Change Sender ID Customers Technicians Select a contact Outbo…" at bounding box center [293, 175] width 340 height 316
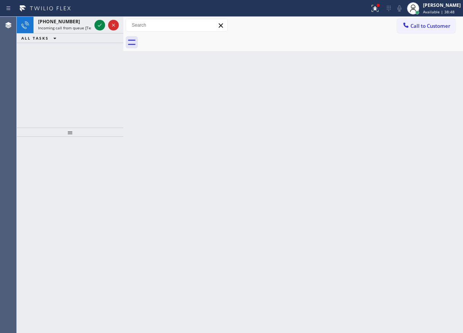
click at [403, 119] on div "Back to Dashboard Change Sender ID Customers Technicians Select a contact Outbo…" at bounding box center [293, 175] width 340 height 316
click at [97, 26] on icon at bounding box center [99, 25] width 9 height 9
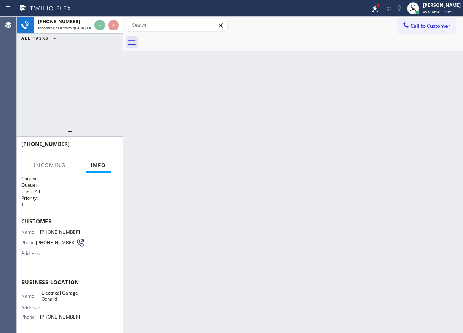
click at [359, 160] on div "Back to Dashboard Change Sender ID Customers Technicians Select a contact Outbo…" at bounding box center [293, 175] width 340 height 316
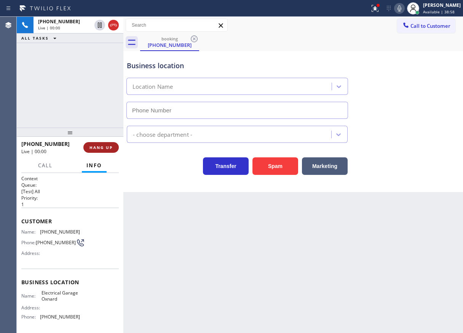
click at [108, 146] on span "HANG UP" at bounding box center [100, 147] width 23 height 5
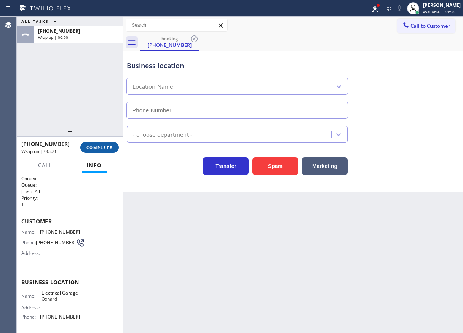
click at [108, 146] on span "COMPLETE" at bounding box center [99, 147] width 26 height 5
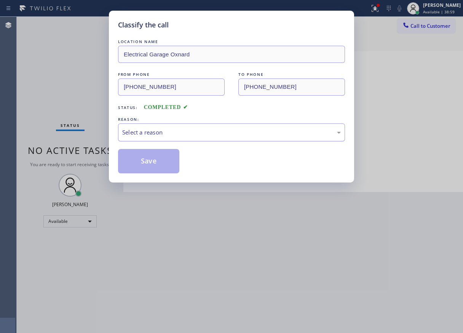
click at [191, 131] on div "Select a reason" at bounding box center [231, 132] width 219 height 9
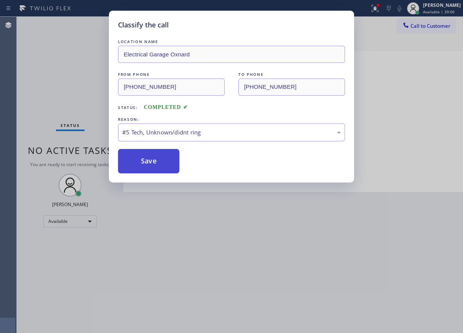
click at [138, 163] on button "Save" at bounding box center [148, 161] width 61 height 24
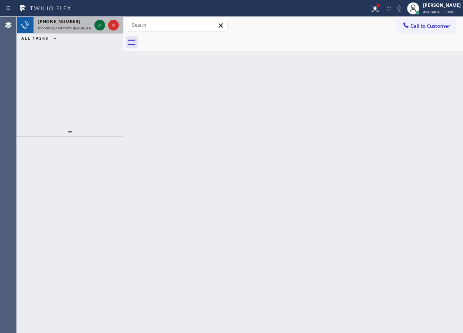
click at [98, 26] on icon at bounding box center [100, 25] width 4 height 3
click at [418, 176] on div "Back to Dashboard Change Sender ID Customers Technicians Select a contact Outbo…" at bounding box center [293, 175] width 340 height 316
click at [97, 25] on icon at bounding box center [99, 25] width 9 height 9
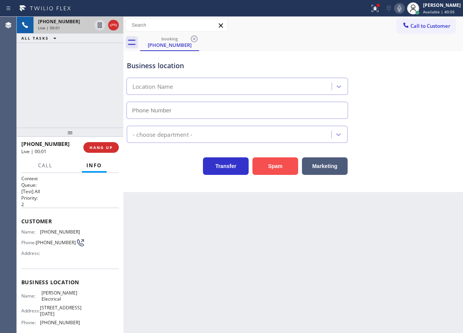
click at [284, 168] on button "Spam" at bounding box center [275, 166] width 46 height 18
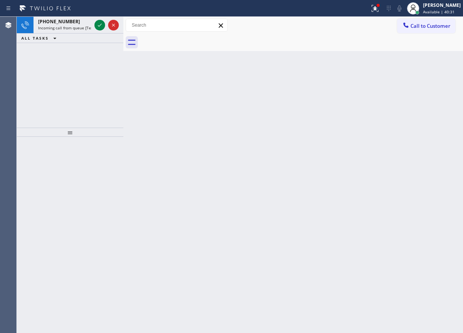
drag, startPoint x: 417, startPoint y: 154, endPoint x: 328, endPoint y: 100, distance: 104.4
click at [417, 154] on div "Back to Dashboard Change Sender ID Customers Technicians Select a contact Outbo…" at bounding box center [293, 175] width 340 height 316
click at [100, 29] on icon at bounding box center [99, 25] width 9 height 9
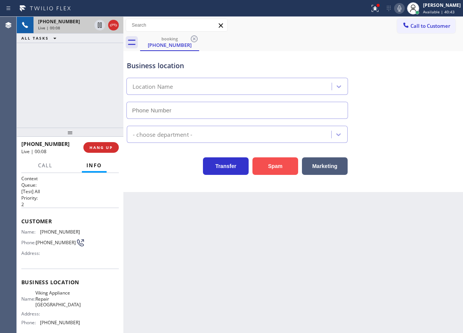
click at [274, 168] on button "Spam" at bounding box center [275, 166] width 46 height 18
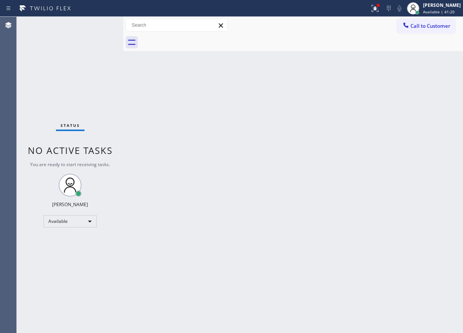
click at [436, 219] on div "Back to Dashboard Change Sender ID Customers Technicians Select a contact Outbo…" at bounding box center [293, 175] width 340 height 316
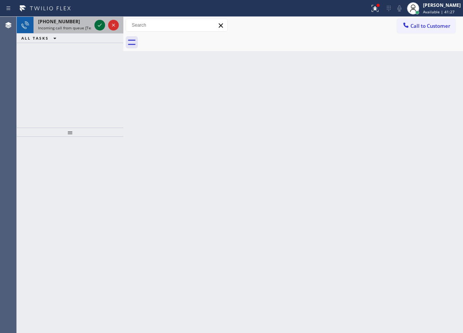
click at [100, 25] on icon at bounding box center [100, 25] width 4 height 3
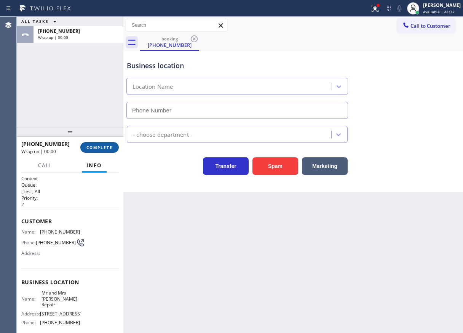
click at [94, 148] on span "COMPLETE" at bounding box center [99, 147] width 26 height 5
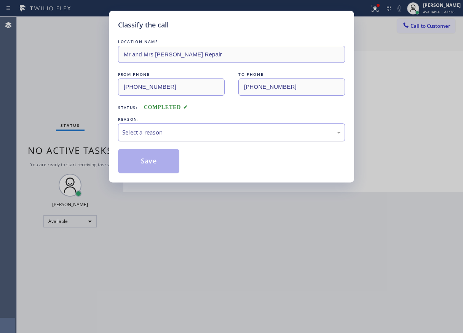
click at [193, 131] on div "Select a reason" at bounding box center [231, 132] width 219 height 9
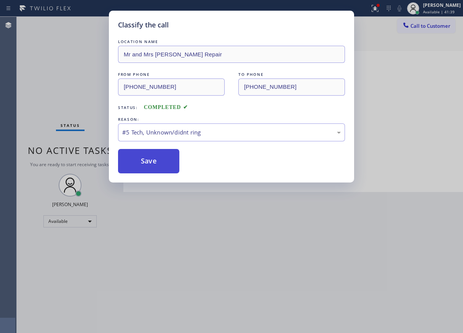
click at [157, 160] on button "Save" at bounding box center [148, 161] width 61 height 24
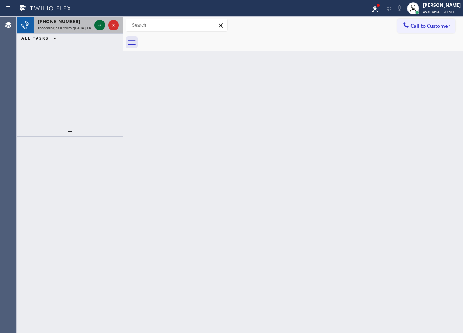
click at [97, 28] on icon at bounding box center [99, 25] width 9 height 9
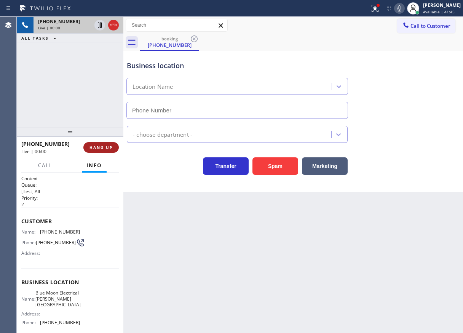
click at [99, 149] on span "HANG UP" at bounding box center [100, 147] width 23 height 5
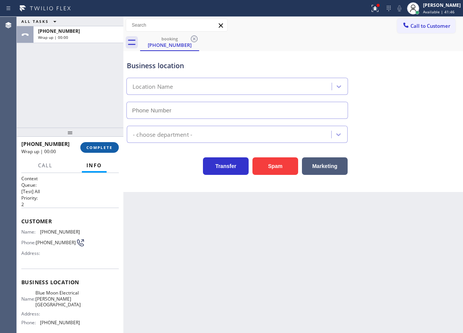
click at [99, 149] on span "COMPLETE" at bounding box center [99, 147] width 26 height 5
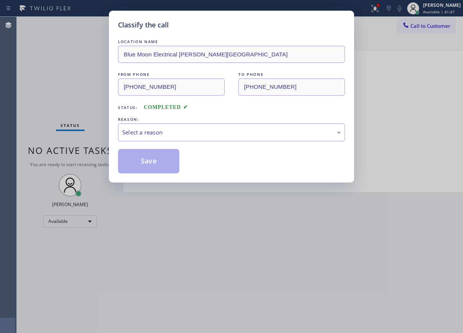
click at [228, 124] on div "Select a reason" at bounding box center [231, 132] width 227 height 18
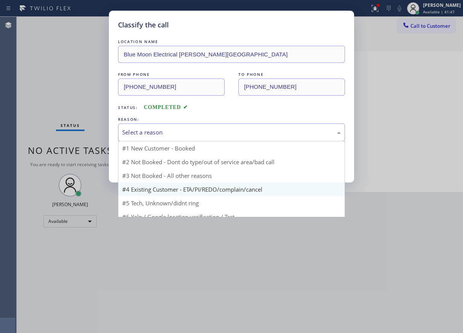
scroll to position [21, 0]
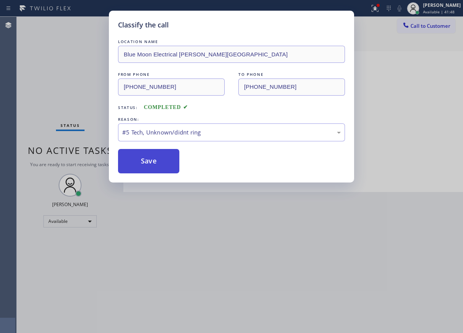
click at [158, 163] on button "Save" at bounding box center [148, 161] width 61 height 24
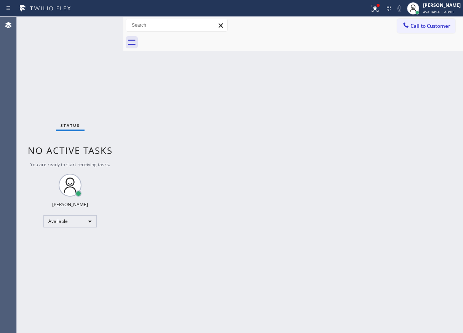
click at [415, 176] on div "Back to Dashboard Change Sender ID Customers Technicians Select a contact Outbo…" at bounding box center [293, 175] width 340 height 316
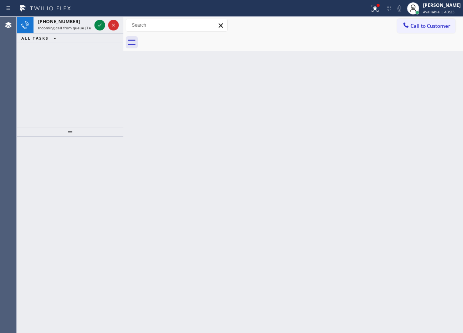
click at [439, 179] on div "Back to Dashboard Change Sender ID Customers Technicians Select a contact Outbo…" at bounding box center [293, 175] width 340 height 316
click at [98, 24] on icon at bounding box center [99, 25] width 9 height 9
click at [101, 27] on icon at bounding box center [99, 25] width 9 height 9
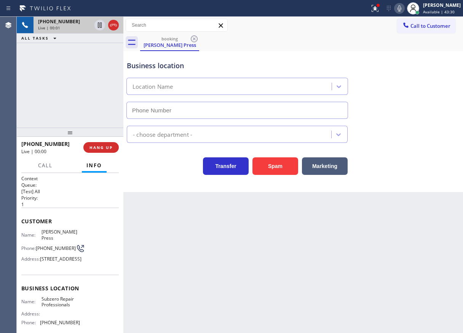
click at [67, 308] on span "Subzero Repair Professionals" at bounding box center [60, 302] width 38 height 12
copy span "Subzero Repair Professionals"
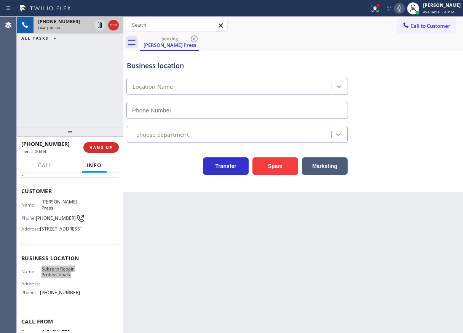
scroll to position [76, 0]
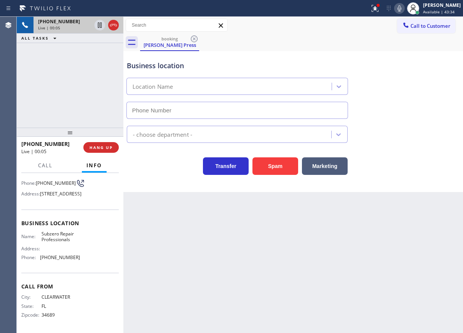
click at [63, 257] on div "Name: Subzero Repair Professionals Address: Phone: (813) 524-6002" at bounding box center [50, 247] width 59 height 33
click at [62, 259] on span "(813) 524-6002" at bounding box center [60, 257] width 40 height 6
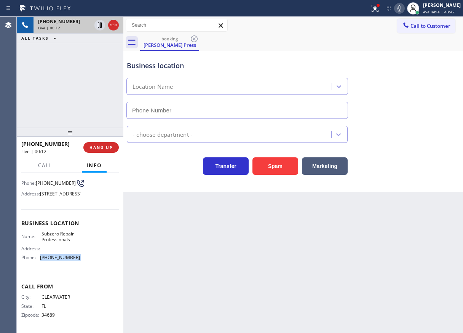
scroll to position [38, 0]
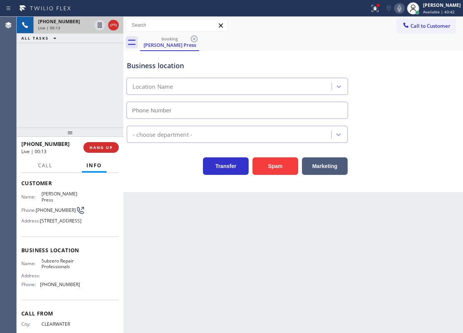
click at [44, 207] on span "(727) 415-8775" at bounding box center [56, 210] width 40 height 6
copy div "(727) 415-8775"
click at [98, 27] on icon at bounding box center [100, 24] width 4 height 5
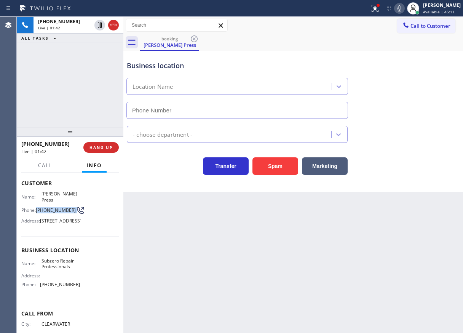
click at [403, 8] on icon at bounding box center [399, 8] width 9 height 9
click at [409, 206] on div "Back to Dashboard Change Sender ID Customers Technicians Select a contact Outbo…" at bounding box center [293, 175] width 340 height 316
click at [415, 48] on div "booking Steven Press" at bounding box center [301, 42] width 323 height 17
click at [404, 5] on icon at bounding box center [399, 8] width 9 height 9
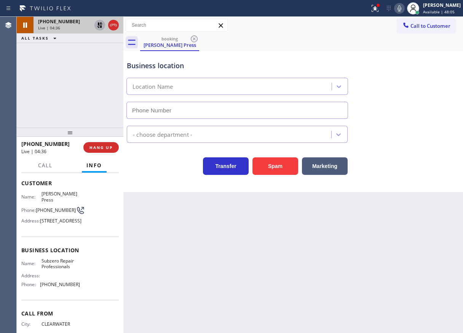
click at [97, 22] on icon at bounding box center [99, 25] width 9 height 9
click at [380, 6] on div at bounding box center [378, 5] width 3 height 3
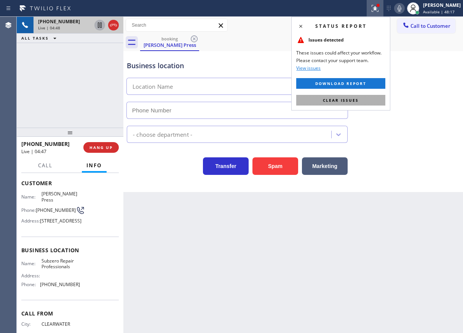
click at [364, 103] on button "Clear issues" at bounding box center [340, 100] width 89 height 11
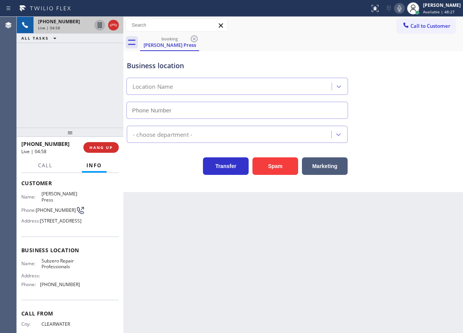
click at [404, 6] on icon at bounding box center [399, 8] width 9 height 9
click at [99, 23] on icon at bounding box center [100, 24] width 4 height 5
click at [261, 219] on div "Back to Dashboard Change Sender ID Customers Technicians Select a contact Outbo…" at bounding box center [293, 175] width 340 height 316
click at [422, 90] on div "Business location Location Name" at bounding box center [293, 84] width 336 height 69
click at [403, 10] on icon at bounding box center [399, 8] width 9 height 9
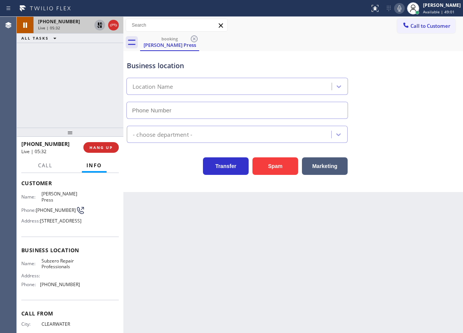
click at [99, 24] on icon at bounding box center [99, 24] width 5 height 5
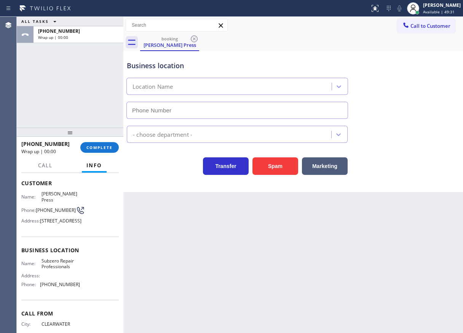
drag, startPoint x: 429, startPoint y: 113, endPoint x: 424, endPoint y: 116, distance: 6.1
click at [429, 113] on div "Business location Location Name" at bounding box center [293, 84] width 336 height 69
click at [95, 146] on span "COMPLETE" at bounding box center [99, 147] width 26 height 5
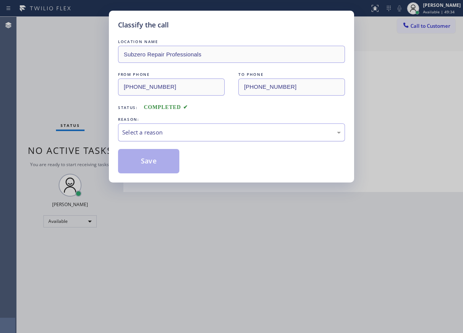
click at [209, 137] on div "Select a reason" at bounding box center [231, 132] width 227 height 18
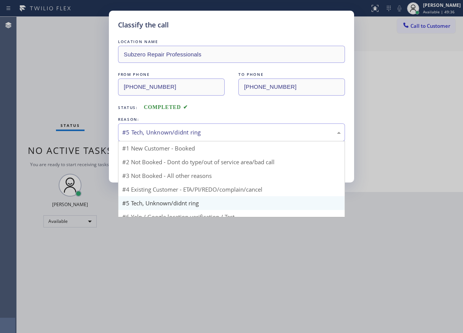
click at [167, 131] on div "#5 Tech, Unknown/didnt ring" at bounding box center [231, 132] width 219 height 9
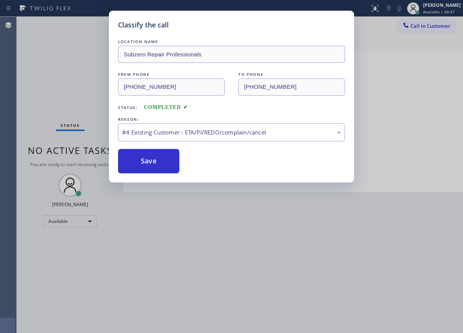
click at [162, 147] on div "LOCATION NAME Subzero Repair Professionals FROM PHONE (727) 415-8775 TO PHONE (…" at bounding box center [231, 106] width 227 height 136
click at [143, 161] on button "Save" at bounding box center [148, 161] width 61 height 24
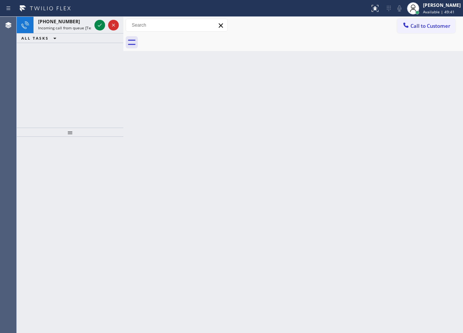
drag, startPoint x: 440, startPoint y: 92, endPoint x: 148, endPoint y: 28, distance: 298.9
click at [440, 92] on div "Back to Dashboard Change Sender ID Customers Technicians Select a contact Outbo…" at bounding box center [293, 175] width 340 height 316
click at [100, 27] on icon at bounding box center [99, 25] width 9 height 9
click at [100, 24] on icon at bounding box center [99, 25] width 9 height 9
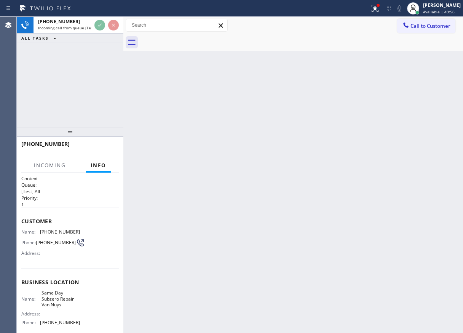
click at [202, 111] on div "Back to Dashboard Change Sender ID Customers Technicians Select a contact Outbo…" at bounding box center [293, 175] width 340 height 316
click at [312, 209] on div "Back to Dashboard Change Sender ID Customers Technicians Select a contact Outbo…" at bounding box center [293, 175] width 340 height 316
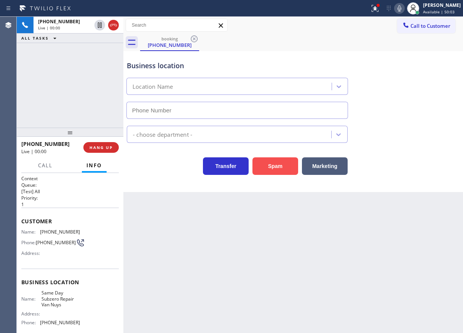
click at [267, 167] on button "Spam" at bounding box center [275, 166] width 46 height 18
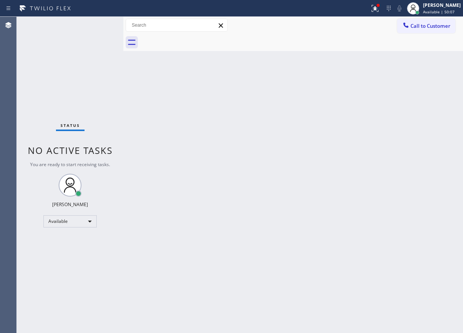
click at [428, 161] on div "Back to Dashboard Change Sender ID Customers Technicians Select a contact Outbo…" at bounding box center [293, 175] width 340 height 316
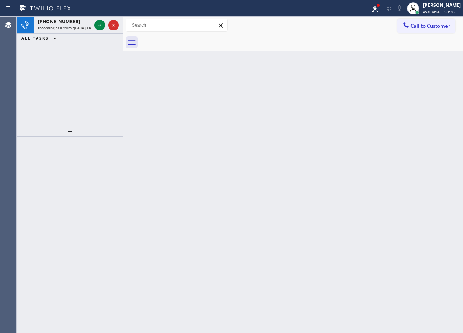
click at [408, 148] on div "Back to Dashboard Change Sender ID Customers Technicians Select a contact Outbo…" at bounding box center [293, 175] width 340 height 316
click at [100, 25] on icon at bounding box center [99, 25] width 9 height 9
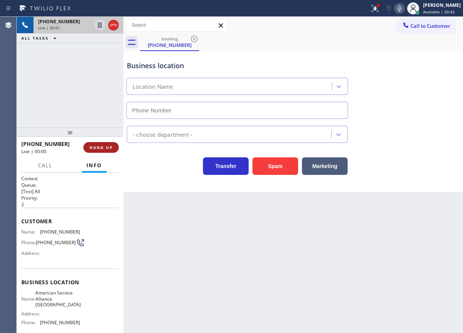
click at [105, 149] on span "HANG UP" at bounding box center [100, 147] width 23 height 5
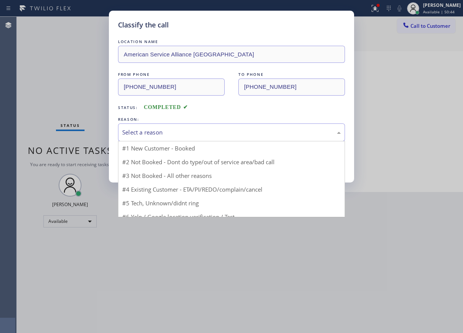
click at [188, 132] on div "Select a reason" at bounding box center [231, 132] width 219 height 9
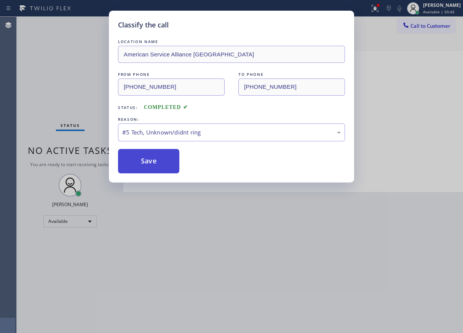
click at [170, 163] on button "Save" at bounding box center [148, 161] width 61 height 24
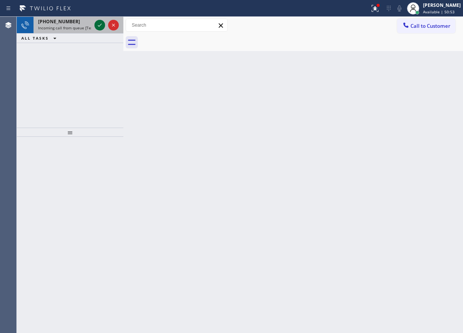
click at [100, 28] on icon at bounding box center [99, 25] width 9 height 9
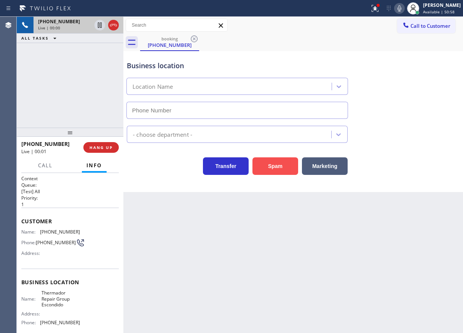
click at [269, 171] on button "Spam" at bounding box center [275, 166] width 46 height 18
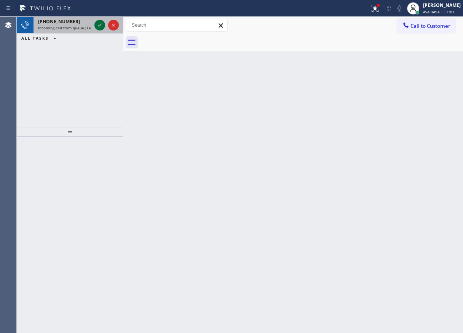
click at [100, 23] on icon at bounding box center [99, 25] width 9 height 9
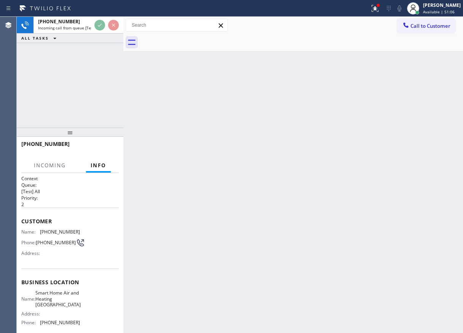
click at [235, 160] on div "Back to Dashboard Change Sender ID Customers Technicians Select a contact Outbo…" at bounding box center [293, 175] width 340 height 316
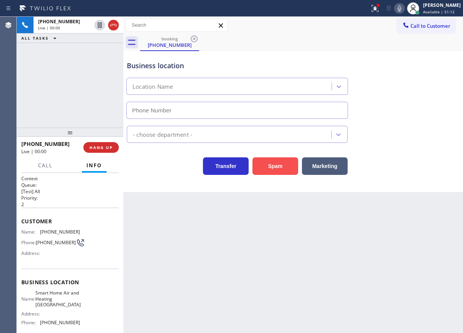
click at [281, 164] on button "Spam" at bounding box center [275, 166] width 46 height 18
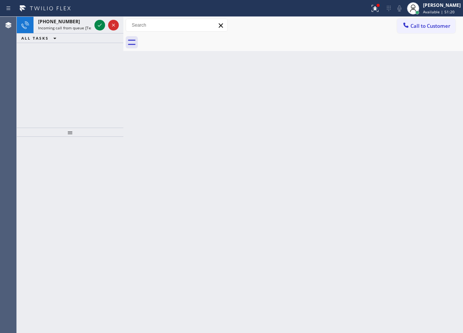
click at [402, 131] on div "Back to Dashboard Change Sender ID Customers Technicians Select a contact Outbo…" at bounding box center [293, 175] width 340 height 316
click at [97, 26] on icon at bounding box center [99, 25] width 9 height 9
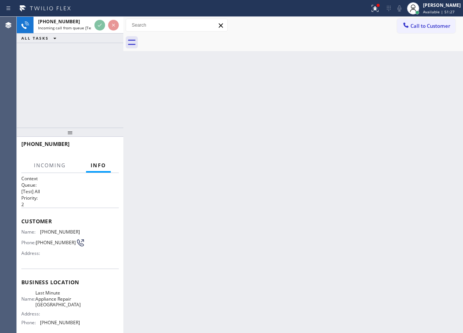
click at [418, 239] on div "Back to Dashboard Change Sender ID Customers Technicians Select a contact Outbo…" at bounding box center [293, 175] width 340 height 316
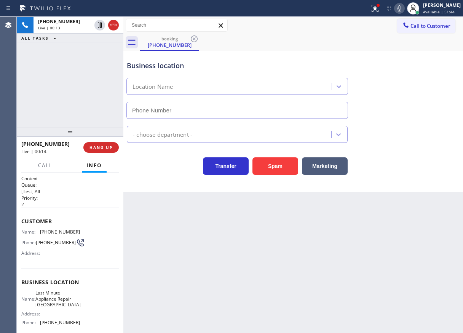
click at [434, 233] on div "Back to Dashboard Change Sender ID Customers Technicians Select a contact Outbo…" at bounding box center [293, 175] width 340 height 316
click at [276, 165] on button "Spam" at bounding box center [275, 166] width 46 height 18
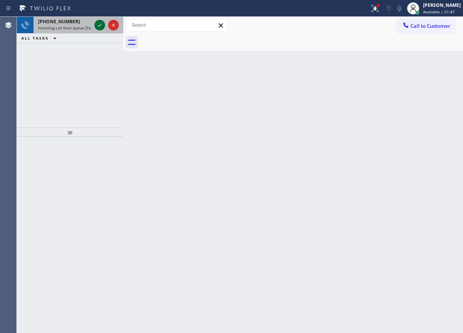
click at [99, 26] on icon at bounding box center [99, 25] width 9 height 9
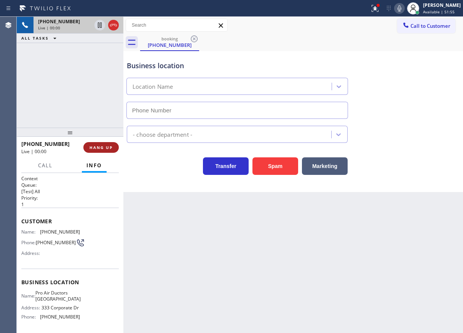
click at [109, 149] on span "HANG UP" at bounding box center [100, 147] width 23 height 5
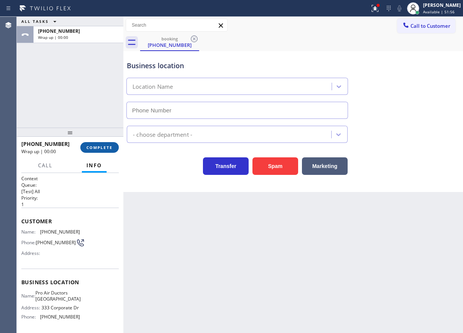
click at [109, 149] on span "COMPLETE" at bounding box center [99, 147] width 26 height 5
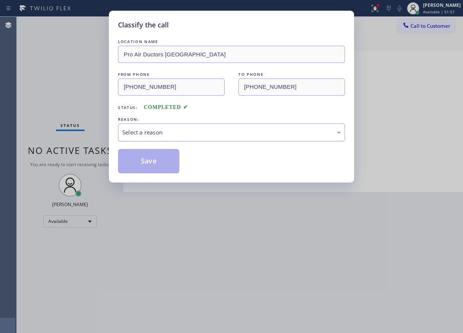
click at [195, 133] on div "Select a reason" at bounding box center [231, 132] width 219 height 9
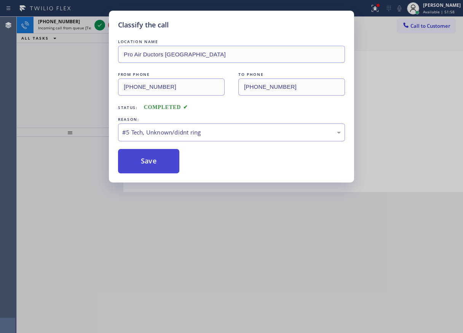
click at [156, 168] on button "Save" at bounding box center [148, 161] width 61 height 24
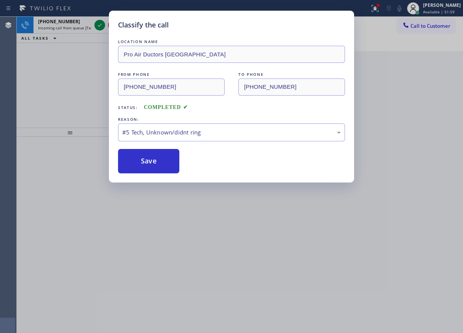
click at [96, 70] on div "+18589001626 Incoming call from queue [Test] All ALL TASKS ALL TASKS ACTIVE TAS…" at bounding box center [70, 72] width 107 height 111
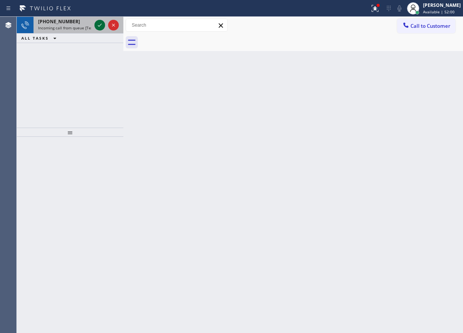
click at [98, 26] on icon at bounding box center [99, 25] width 9 height 9
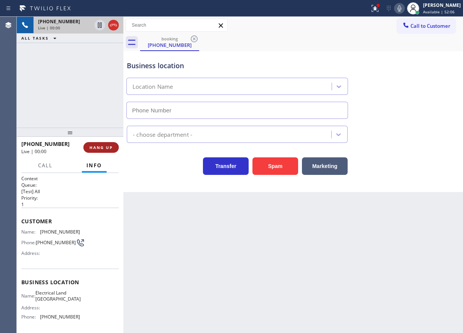
click at [106, 148] on span "HANG UP" at bounding box center [100, 147] width 23 height 5
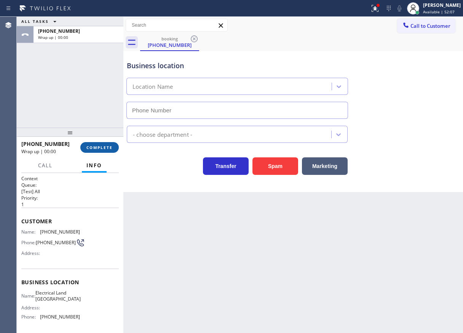
click at [106, 148] on span "COMPLETE" at bounding box center [99, 147] width 26 height 5
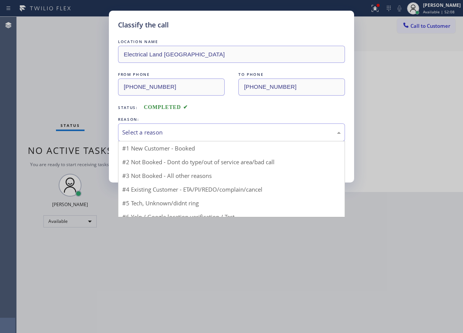
click at [190, 136] on div "Select a reason" at bounding box center [231, 132] width 219 height 9
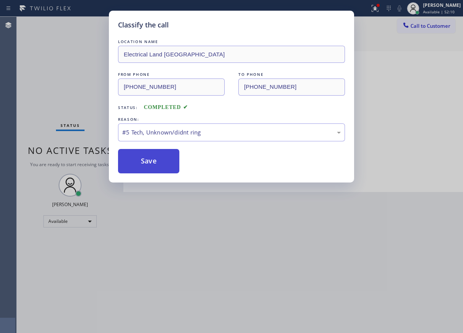
click at [148, 164] on button "Save" at bounding box center [148, 161] width 61 height 24
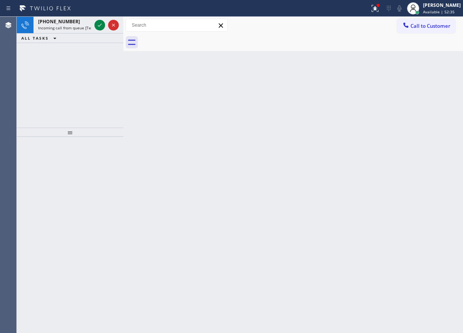
click at [22, 168] on div at bounding box center [70, 235] width 107 height 196
click at [101, 27] on icon at bounding box center [99, 25] width 9 height 9
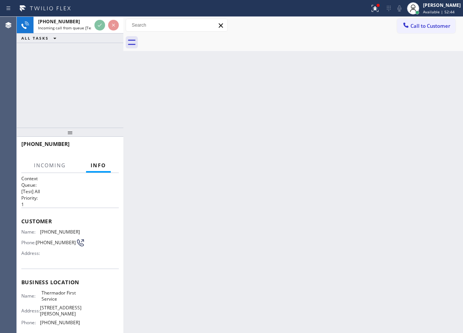
click at [229, 137] on div "Back to Dashboard Change Sender ID Customers Technicians Select a contact Outbo…" at bounding box center [293, 175] width 340 height 316
click at [175, 88] on div "Back to Dashboard Change Sender ID Customers Technicians Select a contact Outbo…" at bounding box center [293, 175] width 340 height 316
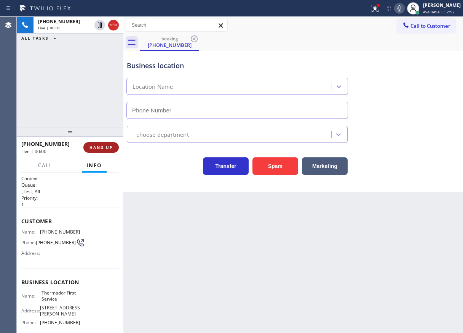
click at [96, 148] on span "HANG UP" at bounding box center [100, 147] width 23 height 5
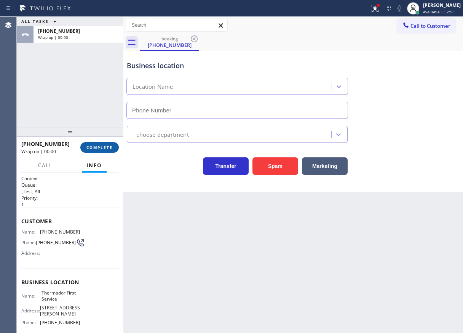
click at [96, 148] on span "COMPLETE" at bounding box center [99, 147] width 26 height 5
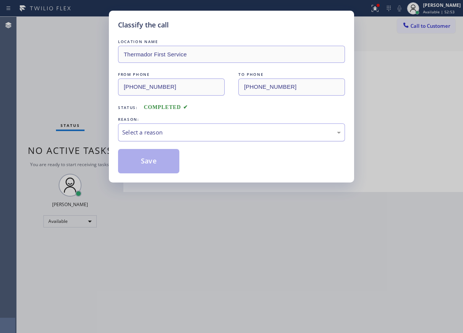
click at [217, 136] on div "Select a reason" at bounding box center [231, 132] width 219 height 9
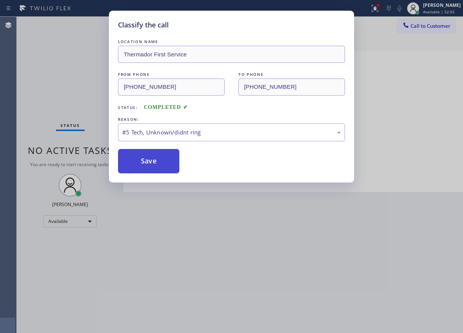
click at [165, 166] on button "Save" at bounding box center [148, 161] width 61 height 24
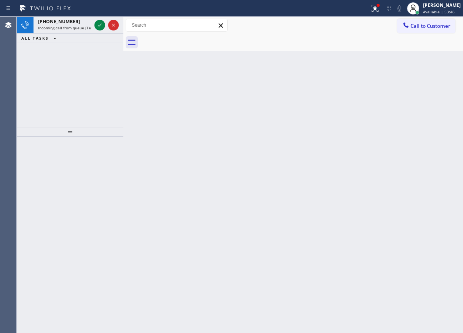
click at [399, 185] on div "Back to Dashboard Change Sender ID Customers Technicians Select a contact Outbo…" at bounding box center [293, 175] width 340 height 316
click at [97, 27] on icon at bounding box center [99, 25] width 9 height 9
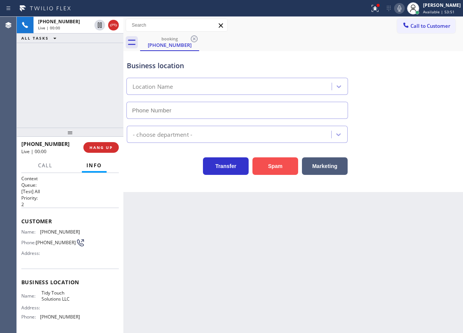
click at [281, 158] on button "Spam" at bounding box center [275, 166] width 46 height 18
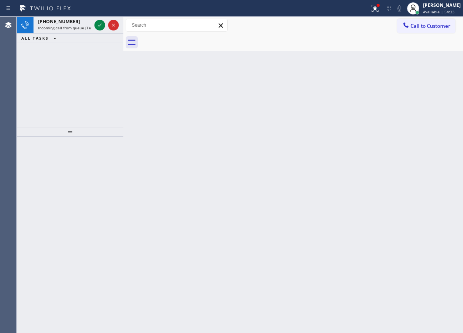
click at [437, 140] on div "Back to Dashboard Change Sender ID Customers Technicians Select a contact Outbo…" at bounding box center [293, 175] width 340 height 316
click at [101, 27] on icon at bounding box center [99, 25] width 9 height 9
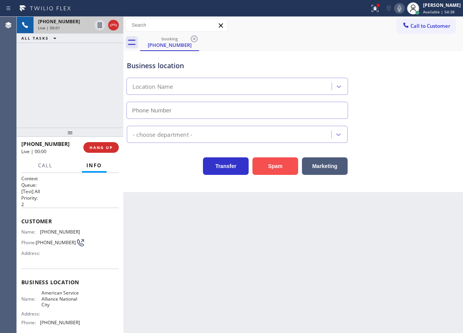
click at [275, 171] on button "Spam" at bounding box center [275, 166] width 46 height 18
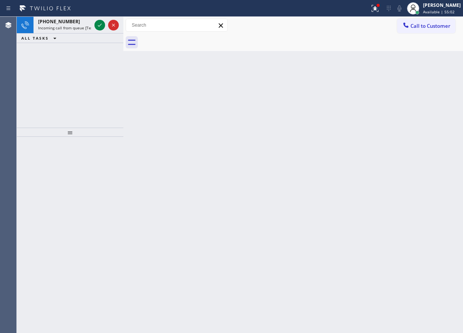
click at [421, 89] on div "Back to Dashboard Change Sender ID Customers Technicians Select a contact Outbo…" at bounding box center [293, 175] width 340 height 316
click at [98, 27] on icon at bounding box center [99, 25] width 9 height 9
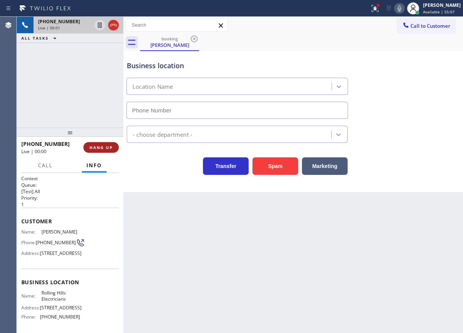
click at [114, 145] on button "HANG UP" at bounding box center [100, 147] width 35 height 11
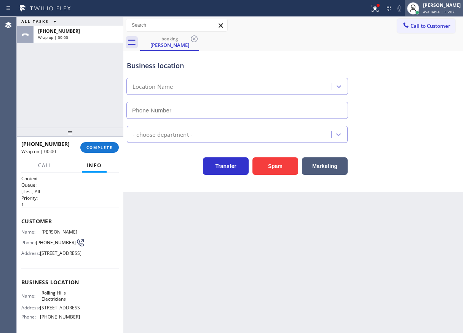
click at [437, 10] on span "Available | 55:07" at bounding box center [439, 11] width 32 height 5
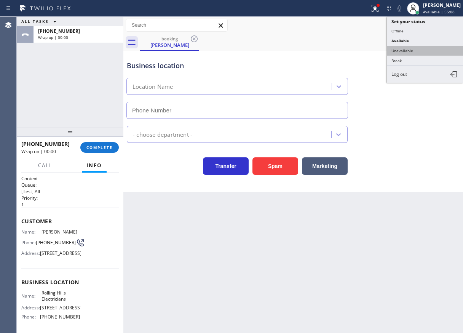
click at [417, 48] on button "Unavailable" at bounding box center [425, 51] width 76 height 10
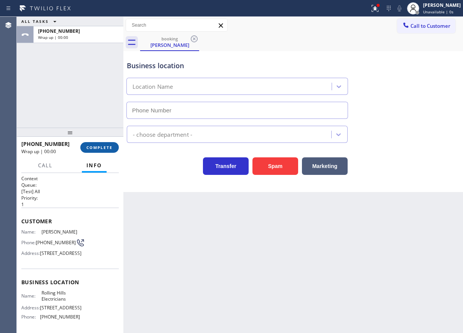
click at [105, 151] on button "COMPLETE" at bounding box center [99, 147] width 38 height 11
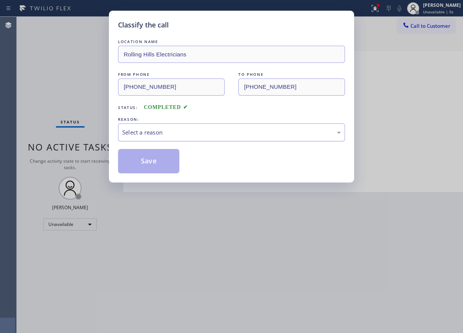
click at [211, 136] on div "Select a reason" at bounding box center [231, 132] width 219 height 9
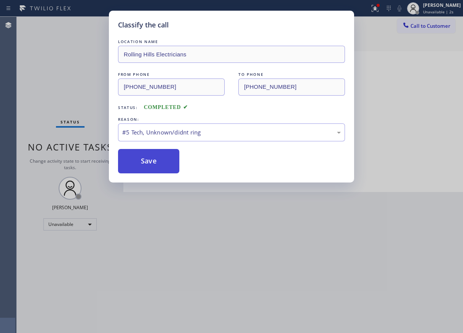
click at [166, 164] on button "Save" at bounding box center [148, 161] width 61 height 24
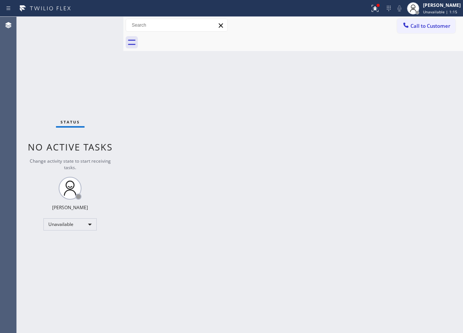
click at [447, 17] on div "Call to Customer Outbound call Location Search location Your caller id phone nu…" at bounding box center [293, 25] width 340 height 17
click at [447, 13] on span "Unavailable | 1:15" at bounding box center [440, 11] width 34 height 5
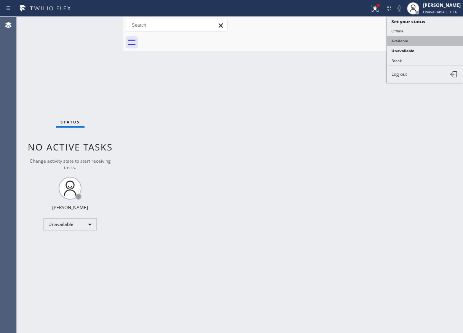
click at [414, 39] on button "Available" at bounding box center [425, 41] width 76 height 10
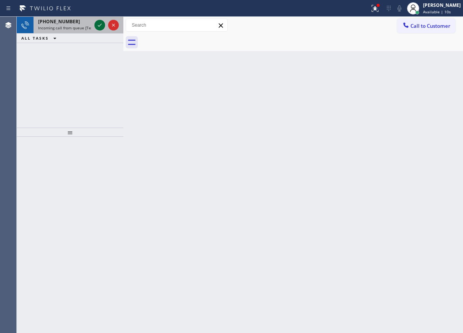
click at [97, 25] on icon at bounding box center [99, 25] width 9 height 9
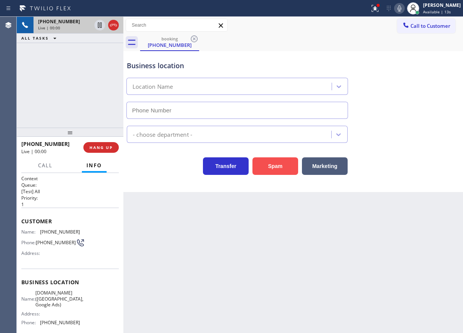
click at [268, 163] on button "Spam" at bounding box center [275, 166] width 46 height 18
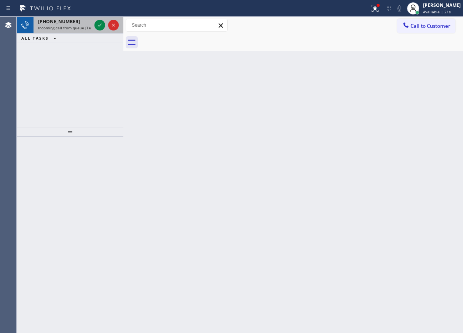
drag, startPoint x: 440, startPoint y: 153, endPoint x: 59, endPoint y: 22, distance: 402.8
click at [439, 153] on div "Back to Dashboard Change Sender ID Customers Technicians Select a contact Outbo…" at bounding box center [293, 175] width 340 height 316
click at [105, 25] on div at bounding box center [99, 25] width 11 height 9
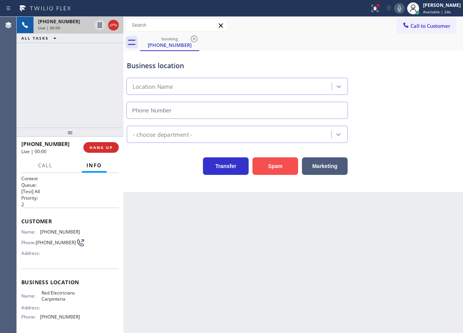
click at [282, 163] on button "Spam" at bounding box center [275, 166] width 46 height 18
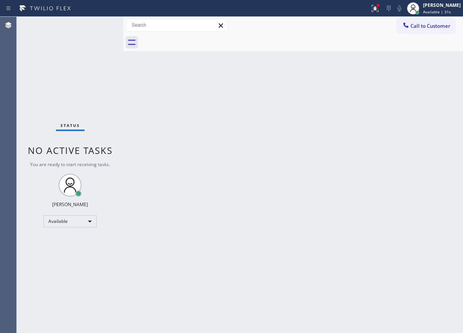
click at [427, 195] on div "Back to Dashboard Change Sender ID Customers Technicians Select a contact Outbo…" at bounding box center [293, 175] width 340 height 316
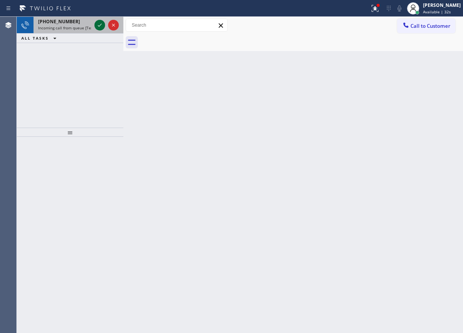
click at [101, 27] on icon at bounding box center [99, 25] width 9 height 9
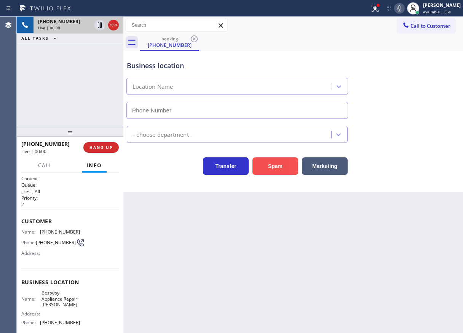
click at [273, 171] on button "Spam" at bounding box center [275, 166] width 46 height 18
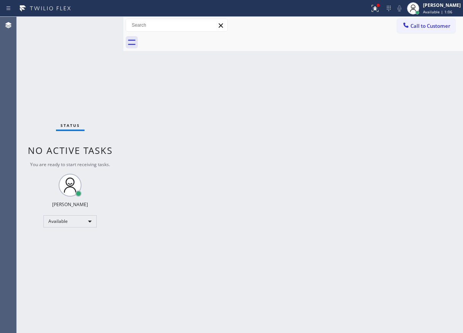
drag, startPoint x: 417, startPoint y: 179, endPoint x: 394, endPoint y: 178, distance: 23.2
click at [420, 179] on div "Back to Dashboard Change Sender ID Customers Technicians Select a contact Outbo…" at bounding box center [293, 175] width 340 height 316
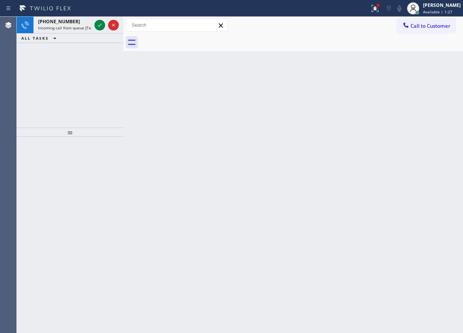
click at [423, 102] on div "Back to Dashboard Change Sender ID Customers Technicians Select a contact Outbo…" at bounding box center [293, 175] width 340 height 316
click at [423, 199] on div "Back to Dashboard Change Sender ID Customers Technicians Select a contact Outbo…" at bounding box center [293, 175] width 340 height 316
click at [99, 26] on icon at bounding box center [99, 25] width 9 height 9
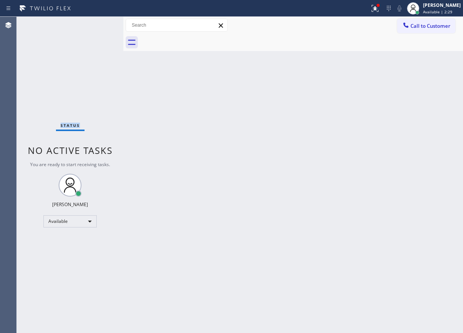
click at [99, 26] on div "Status No active tasks You are ready to start receiving tasks. [PERSON_NAME] Av…" at bounding box center [70, 175] width 107 height 316
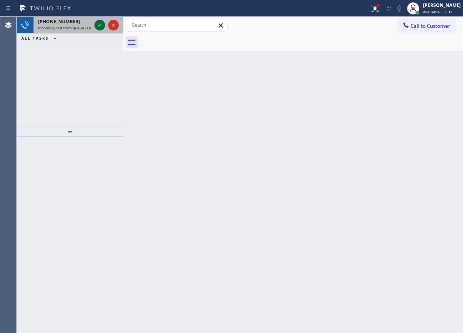
click at [99, 23] on icon at bounding box center [99, 25] width 9 height 9
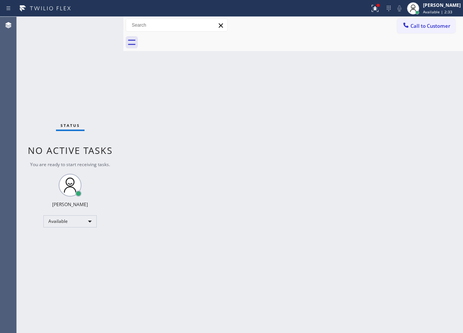
click at [99, 23] on div "Status No active tasks You are ready to start receiving tasks. [PERSON_NAME] Av…" at bounding box center [70, 175] width 107 height 316
click at [450, 149] on div "Back to Dashboard Change Sender ID Customers Technicians Select a contact Outbo…" at bounding box center [293, 175] width 340 height 316
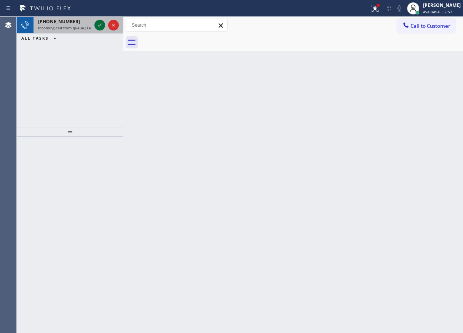
click at [100, 25] on icon at bounding box center [99, 25] width 9 height 9
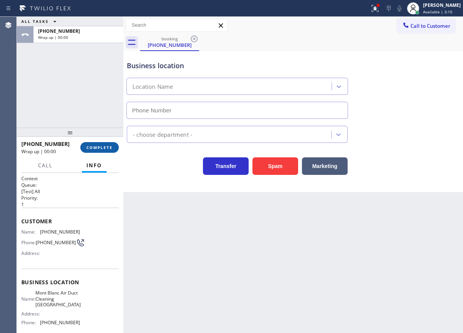
click at [101, 149] on span "COMPLETE" at bounding box center [99, 147] width 26 height 5
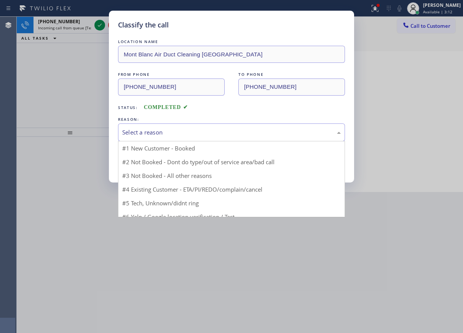
click at [198, 134] on div "Select a reason" at bounding box center [231, 132] width 219 height 9
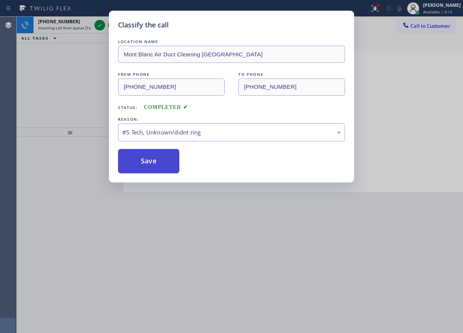
click at [147, 166] on button "Save" at bounding box center [148, 161] width 61 height 24
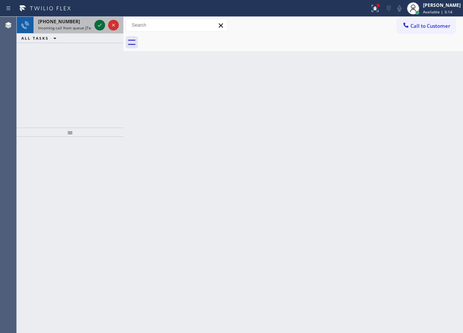
click at [101, 26] on icon at bounding box center [99, 25] width 9 height 9
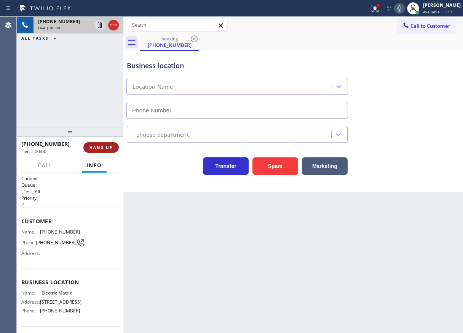
drag, startPoint x: 96, startPoint y: 138, endPoint x: 96, endPoint y: 147, distance: 8.8
click at [96, 137] on div at bounding box center [70, 132] width 107 height 9
click at [96, 147] on span "HANG UP" at bounding box center [100, 147] width 23 height 5
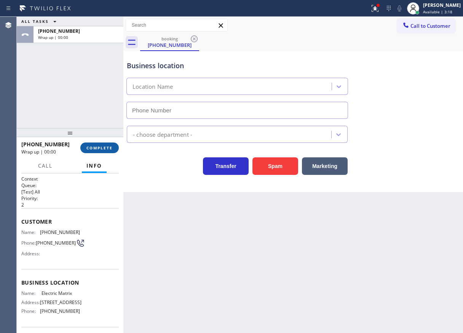
click at [96, 147] on span "COMPLETE" at bounding box center [99, 147] width 26 height 5
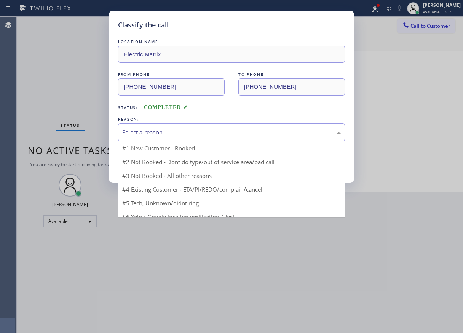
click at [202, 138] on div "Select a reason" at bounding box center [231, 132] width 227 height 18
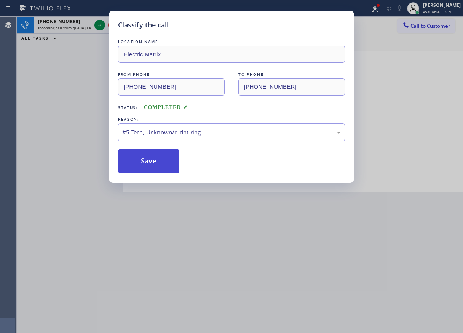
click at [148, 163] on button "Save" at bounding box center [148, 161] width 61 height 24
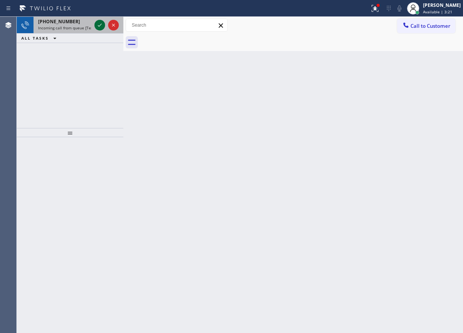
click at [100, 26] on icon at bounding box center [99, 25] width 9 height 9
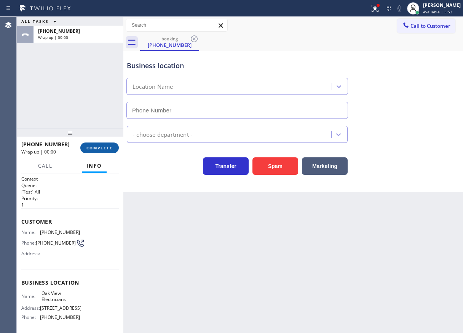
click at [109, 145] on span "COMPLETE" at bounding box center [99, 147] width 26 height 5
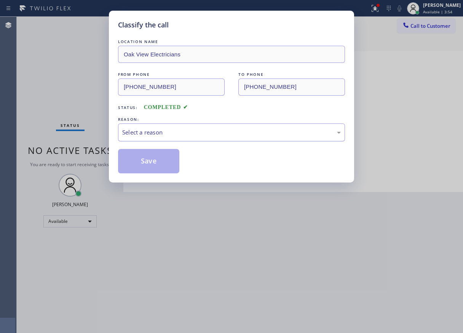
click at [191, 134] on div "Select a reason" at bounding box center [231, 132] width 219 height 9
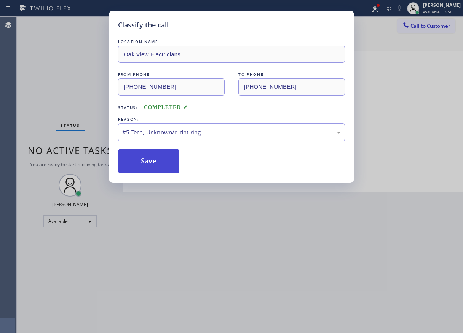
click at [172, 164] on button "Save" at bounding box center [148, 161] width 61 height 24
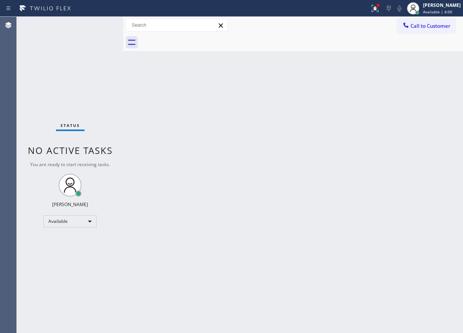
click at [436, 136] on div "Back to Dashboard Change Sender ID Customers Technicians Select a contact Outbo…" at bounding box center [293, 175] width 340 height 316
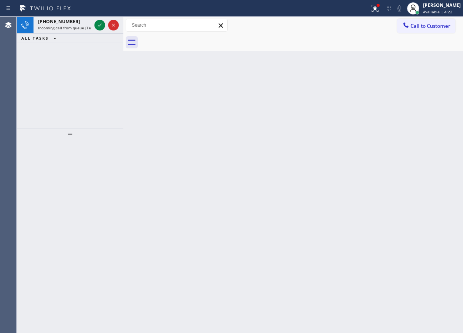
drag, startPoint x: 428, startPoint y: 186, endPoint x: 132, endPoint y: 5, distance: 347.0
click at [428, 186] on div "Back to Dashboard Change Sender ID Customers Technicians Select a contact Outbo…" at bounding box center [293, 175] width 340 height 316
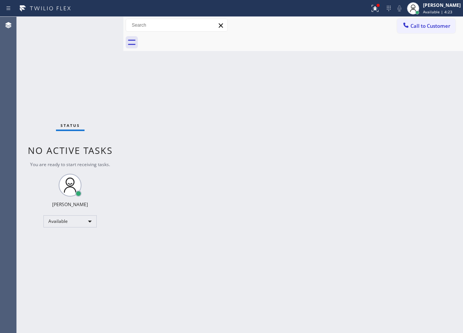
click at [96, 29] on div "Status No active tasks You are ready to start receiving tasks. [PERSON_NAME] Av…" at bounding box center [70, 175] width 107 height 316
click at [97, 23] on div "Status No active tasks You are ready to start receiving tasks. [PERSON_NAME] Av…" at bounding box center [70, 175] width 107 height 316
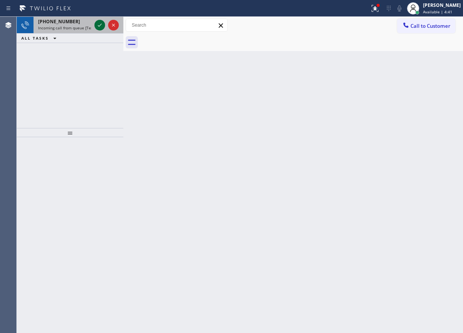
click at [97, 23] on icon at bounding box center [99, 25] width 9 height 9
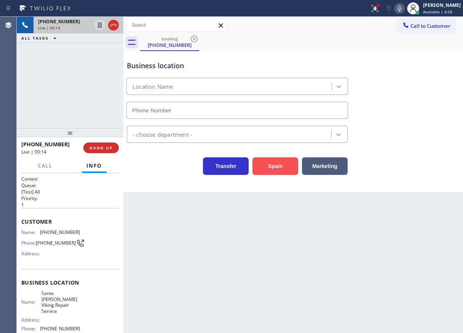
click at [273, 163] on button "Spam" at bounding box center [275, 166] width 46 height 18
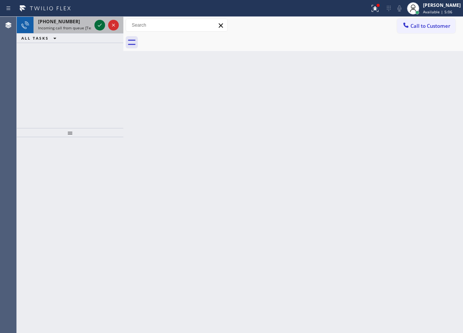
click at [96, 23] on icon at bounding box center [99, 25] width 9 height 9
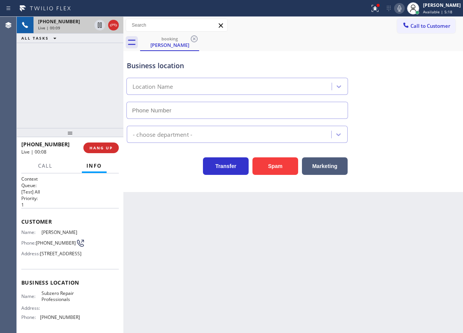
click at [67, 302] on span "Subzero Repair Professionals" at bounding box center [60, 296] width 38 height 12
copy span "Subzero Repair Professionals"
click at [173, 108] on input "text" at bounding box center [237, 110] width 222 height 17
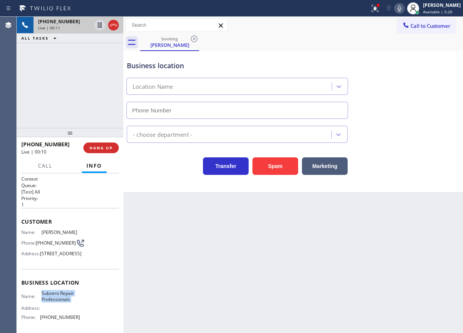
type input "(___) ___-____"
click at [173, 108] on input "(___) ___-____" at bounding box center [237, 110] width 222 height 17
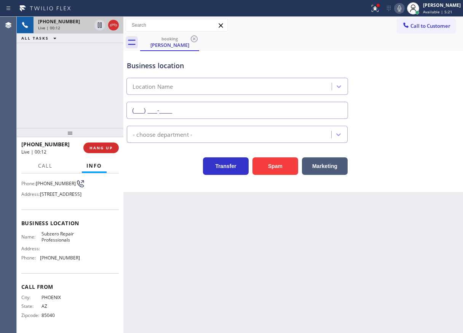
scroll to position [80, 0]
click at [81, 295] on div "City: PHOENIX State: AZ Zipcode: 85040" at bounding box center [69, 307] width 97 height 27
click at [64, 257] on span "(877) 414-7264" at bounding box center [60, 258] width 40 height 6
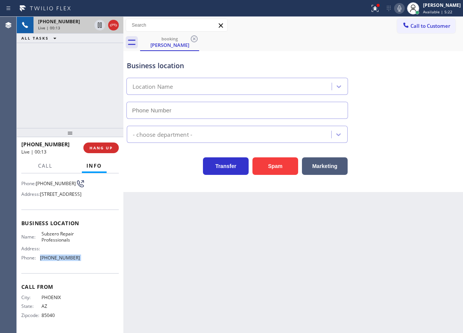
copy span "(877) 414-7264"
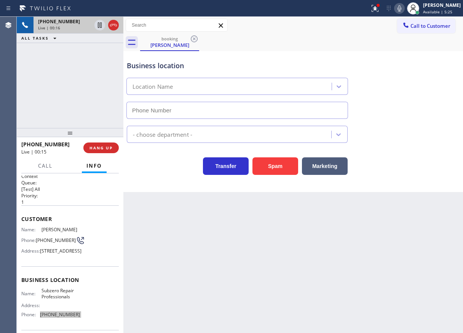
scroll to position [0, 0]
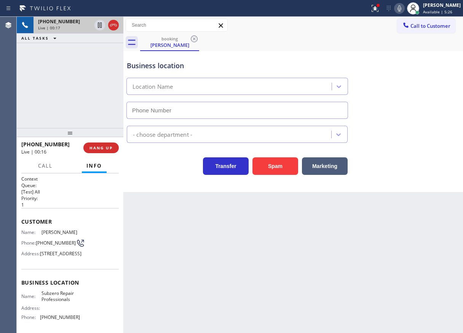
click at [53, 246] on span "(602) 799-6299" at bounding box center [56, 243] width 40 height 6
copy div "(602) 799-6299"
click at [99, 24] on icon at bounding box center [100, 24] width 4 height 5
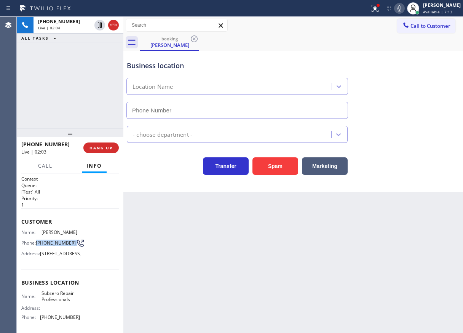
click at [401, 6] on icon at bounding box center [399, 8] width 4 height 6
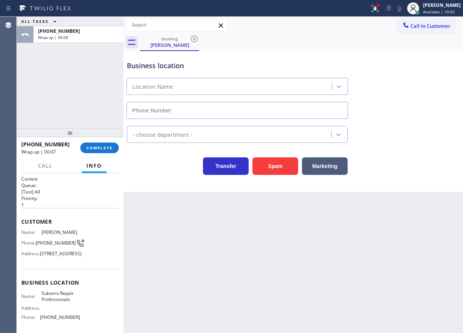
drag, startPoint x: 402, startPoint y: 171, endPoint x: 200, endPoint y: 147, distance: 202.8
click at [402, 171] on div "Transfer Spam Marketing" at bounding box center [293, 162] width 336 height 24
click at [97, 144] on button "COMPLETE" at bounding box center [99, 147] width 38 height 11
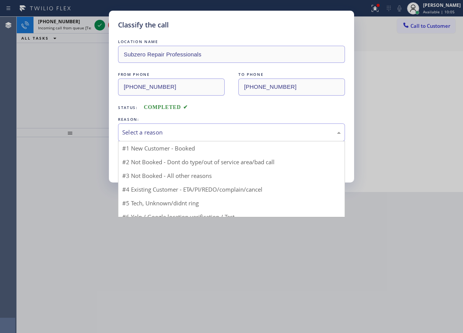
click at [177, 134] on div "Select a reason" at bounding box center [231, 132] width 219 height 9
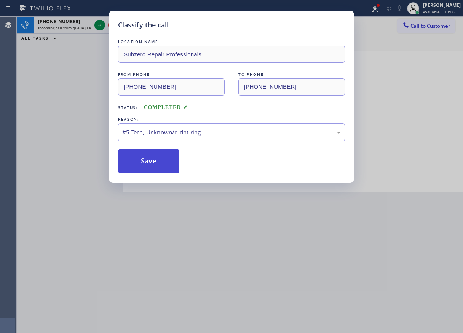
click at [158, 160] on button "Save" at bounding box center [148, 161] width 61 height 24
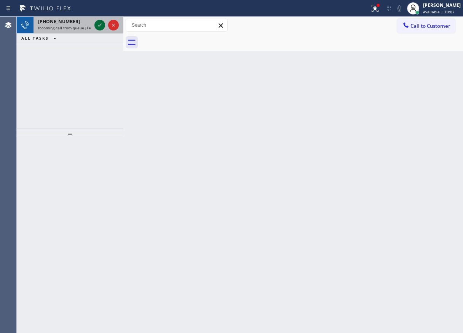
click at [99, 22] on icon at bounding box center [99, 25] width 9 height 9
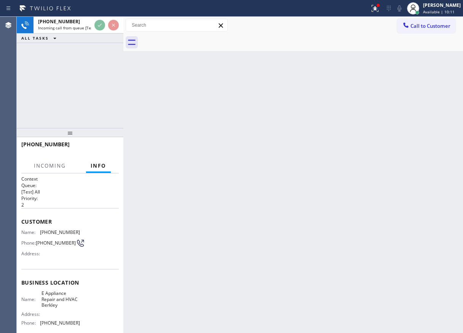
click at [346, 180] on div "Back to Dashboard Change Sender ID Customers Technicians Select a contact Outbo…" at bounding box center [293, 175] width 340 height 316
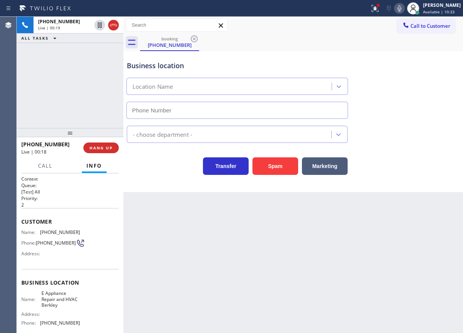
drag, startPoint x: 441, startPoint y: 108, endPoint x: 281, endPoint y: 88, distance: 161.5
click at [440, 108] on div "Business location Location Name" at bounding box center [293, 84] width 336 height 69
click at [280, 166] on button "Spam" at bounding box center [275, 166] width 46 height 18
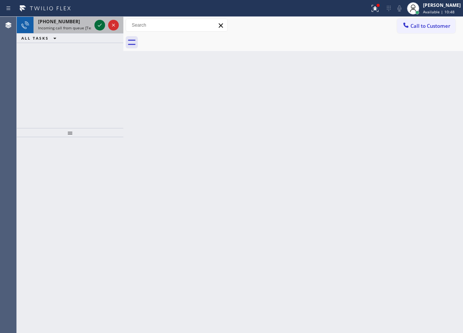
click at [101, 24] on icon at bounding box center [99, 25] width 9 height 9
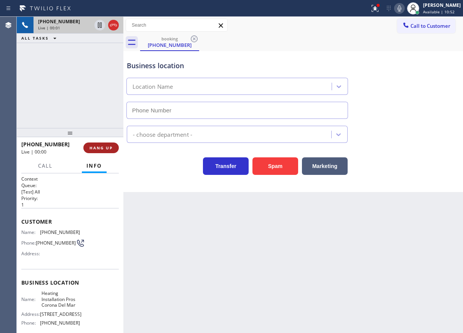
click at [109, 149] on span "HANG UP" at bounding box center [100, 147] width 23 height 5
click at [109, 148] on span "HANG UP" at bounding box center [100, 147] width 23 height 5
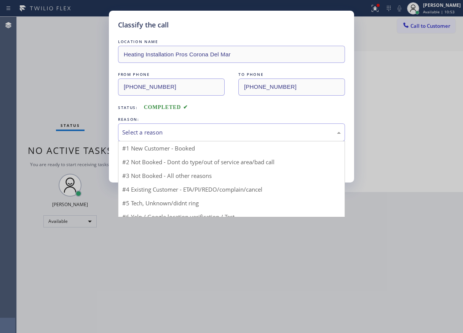
click at [201, 128] on div "Select a reason" at bounding box center [231, 132] width 219 height 9
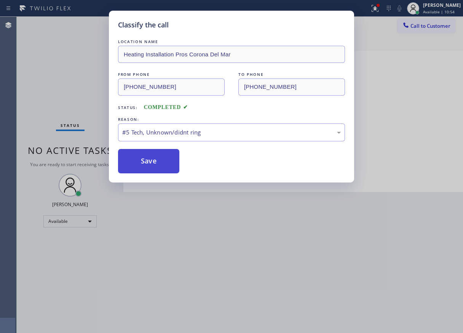
click at [157, 167] on button "Save" at bounding box center [148, 161] width 61 height 24
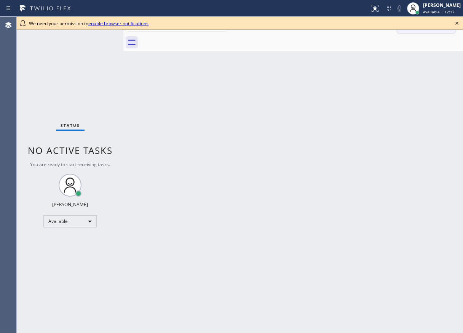
click at [455, 24] on icon at bounding box center [456, 23] width 9 height 9
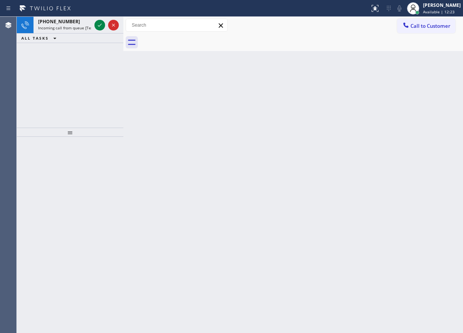
drag, startPoint x: 440, startPoint y: 139, endPoint x: 398, endPoint y: 112, distance: 50.0
click at [440, 139] on div "Back to Dashboard Change Sender ID Customers Technicians Select a contact Outbo…" at bounding box center [293, 175] width 340 height 316
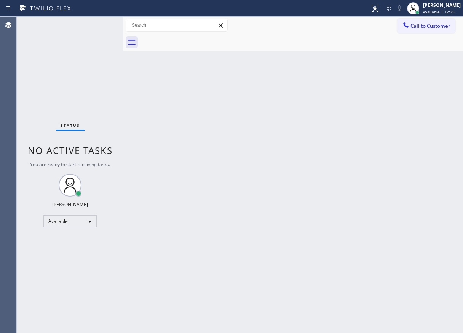
click at [99, 26] on div "Status No active tasks You are ready to start receiving tasks. [PERSON_NAME] Av…" at bounding box center [70, 175] width 107 height 316
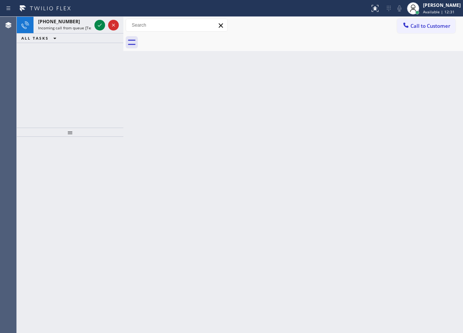
drag, startPoint x: 443, startPoint y: 185, endPoint x: 232, endPoint y: 50, distance: 250.5
click at [443, 185] on div "Back to Dashboard Change Sender ID Customers Technicians Select a contact Outbo…" at bounding box center [293, 175] width 340 height 316
drag, startPoint x: 434, startPoint y: 97, endPoint x: 257, endPoint y: 82, distance: 178.4
click at [434, 97] on div "Back to Dashboard Change Sender ID Customers Technicians Select a contact Outbo…" at bounding box center [293, 175] width 340 height 316
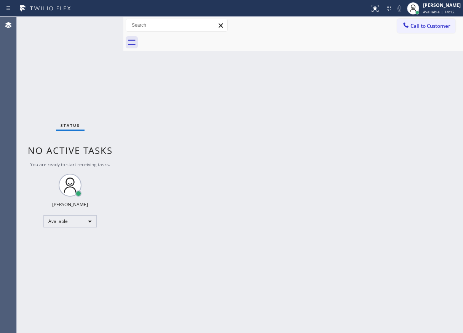
drag, startPoint x: 452, startPoint y: 195, endPoint x: 422, endPoint y: 217, distance: 37.1
click at [451, 195] on div "Back to Dashboard Change Sender ID Customers Technicians Select a contact Outbo…" at bounding box center [293, 175] width 340 height 316
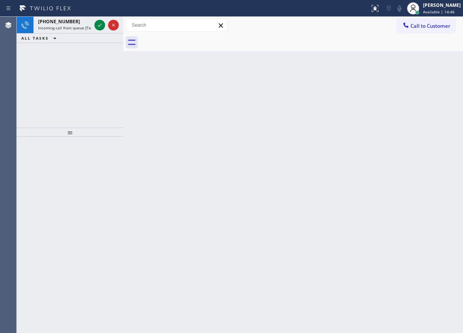
drag, startPoint x: 404, startPoint y: 144, endPoint x: 298, endPoint y: 118, distance: 109.3
click at [403, 144] on div "Back to Dashboard Change Sender ID Customers Technicians Select a contact Outbo…" at bounding box center [293, 175] width 340 height 316
click at [409, 132] on div "Back to Dashboard Change Sender ID Customers Technicians Select a contact Outbo…" at bounding box center [293, 175] width 340 height 316
click at [407, 192] on div "Back to Dashboard Change Sender ID Customers Technicians Select a contact Outbo…" at bounding box center [293, 175] width 340 height 316
click at [94, 23] on div at bounding box center [99, 25] width 11 height 9
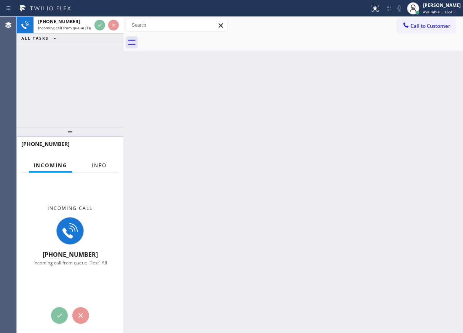
click at [96, 165] on span "Info" at bounding box center [99, 165] width 15 height 7
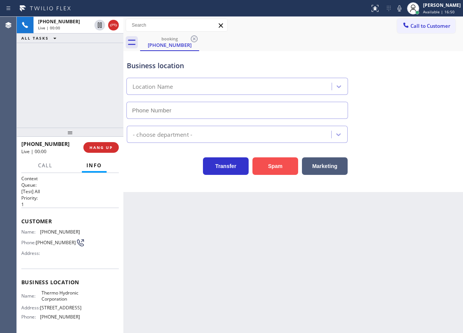
click at [267, 172] on button "Spam" at bounding box center [275, 166] width 46 height 18
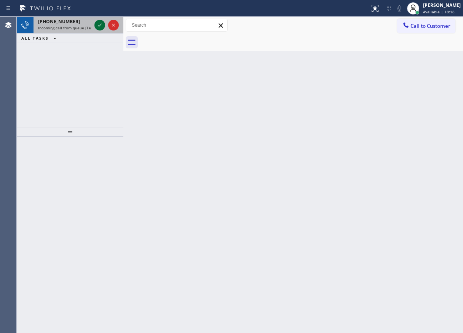
click at [98, 24] on icon at bounding box center [99, 25] width 9 height 9
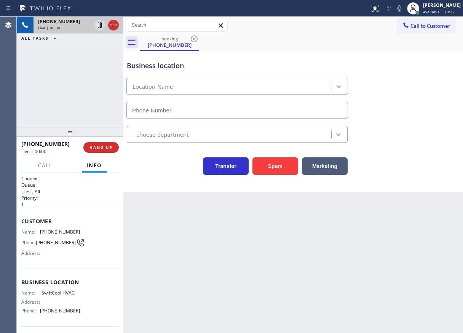
click at [366, 184] on div "Business location Location Name - choose department - Transfer Spam Marketing" at bounding box center [293, 121] width 340 height 141
click at [286, 167] on button "Spam" at bounding box center [275, 166] width 46 height 18
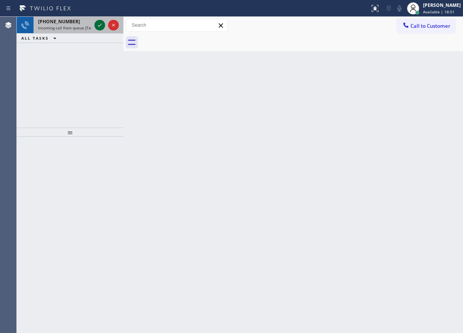
click at [98, 26] on icon at bounding box center [99, 25] width 9 height 9
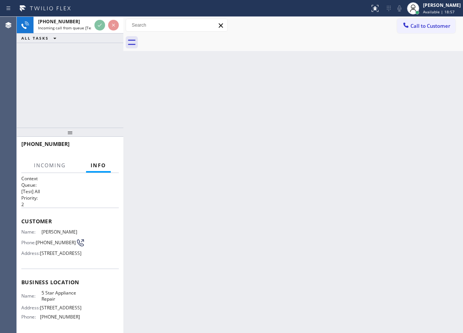
click at [295, 152] on div "Back to Dashboard Change Sender ID Customers Technicians Select a contact Outbo…" at bounding box center [293, 175] width 340 height 316
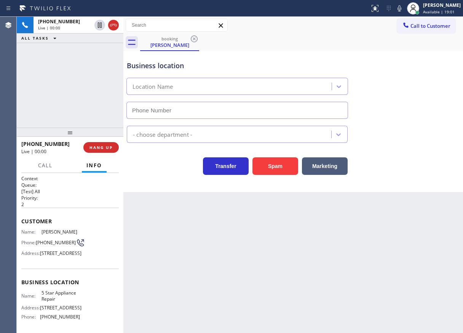
click at [50, 302] on span "5 Star Appliance Repair" at bounding box center [60, 296] width 38 height 12
copy span "5 Star Appliance Repair"
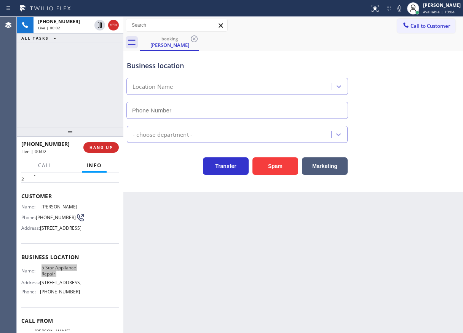
scroll to position [38, 0]
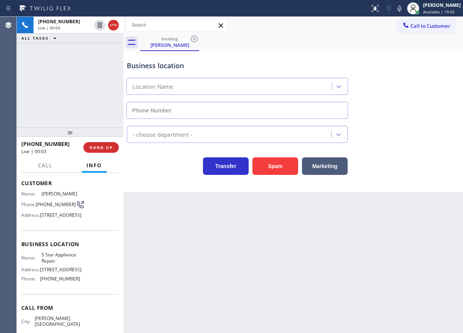
click at [59, 281] on span "[PHONE_NUMBER]" at bounding box center [60, 279] width 40 height 6
copy span "[PHONE_NUMBER]"
click at [51, 201] on span "(310) 890-2720" at bounding box center [56, 204] width 40 height 6
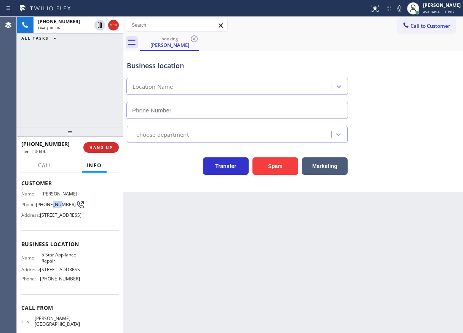
click at [51, 201] on span "(310) 890-2720" at bounding box center [56, 204] width 40 height 6
copy div "(310) 890-2720"
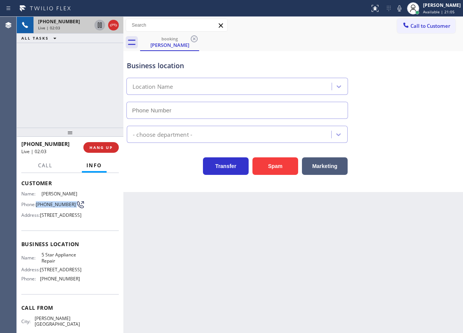
click at [98, 22] on icon at bounding box center [99, 25] width 9 height 9
click at [401, 11] on icon at bounding box center [399, 8] width 4 height 6
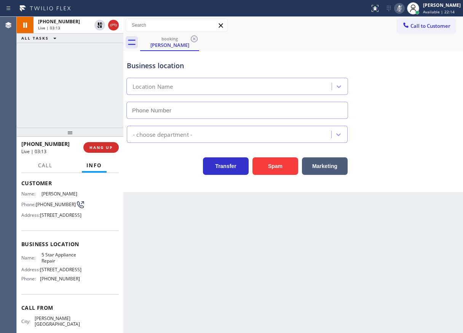
click at [408, 121] on div "- choose department -" at bounding box center [293, 131] width 336 height 24
click at [404, 11] on icon at bounding box center [399, 8] width 9 height 9
click at [99, 26] on icon at bounding box center [99, 24] width 5 height 5
click at [404, 9] on icon at bounding box center [399, 8] width 9 height 9
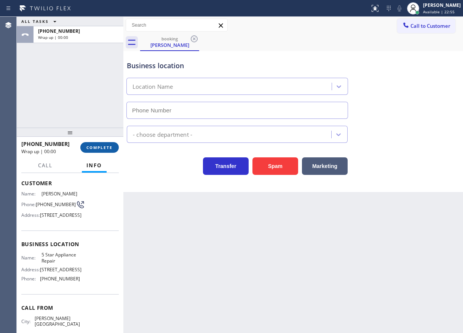
click at [97, 145] on span "COMPLETE" at bounding box center [99, 147] width 26 height 5
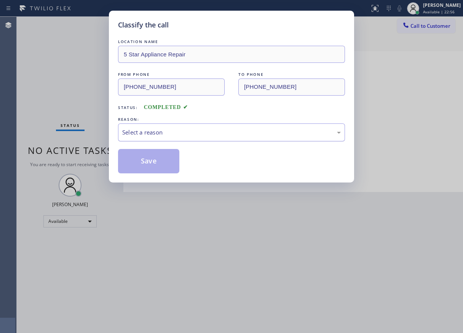
click at [211, 133] on div "Select a reason" at bounding box center [231, 132] width 219 height 9
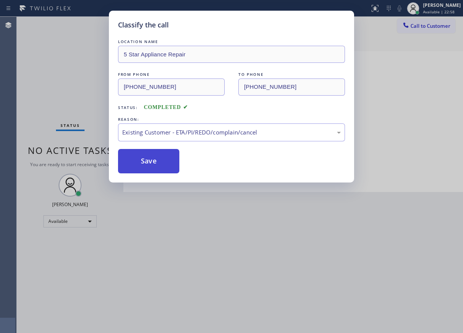
click at [161, 153] on button "Save" at bounding box center [148, 161] width 61 height 24
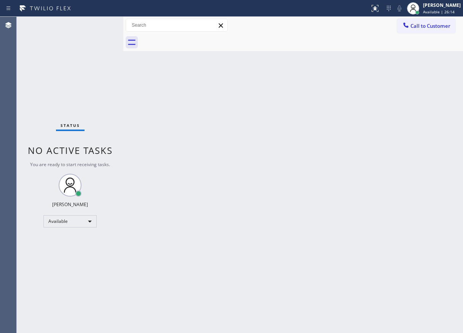
click at [424, 156] on div "Back to Dashboard Change Sender ID Customers Technicians Select a contact Outbo…" at bounding box center [293, 175] width 340 height 316
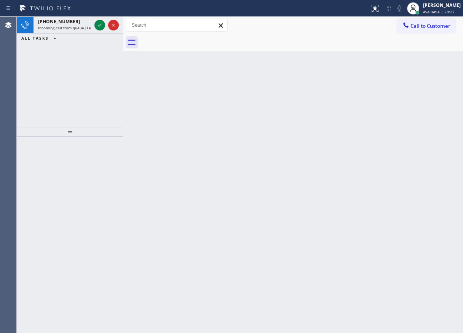
click at [435, 145] on div "Back to Dashboard Change Sender ID Customers Technicians Select a contact Outbo…" at bounding box center [293, 175] width 340 height 316
click at [93, 22] on div "+16196399957 Incoming call from queue [Test] All" at bounding box center [70, 25] width 107 height 17
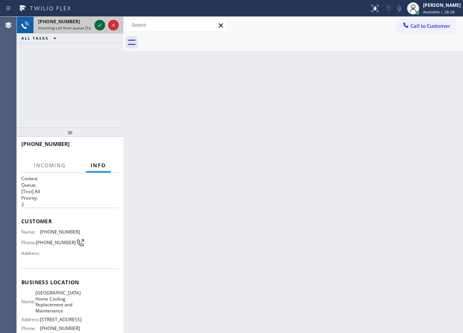
click at [97, 23] on icon at bounding box center [99, 25] width 9 height 9
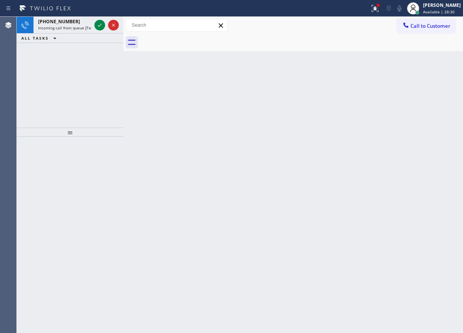
click at [97, 21] on icon at bounding box center [99, 25] width 9 height 9
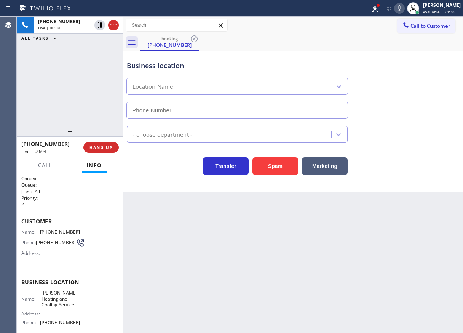
click at [64, 306] on span "Gordon's Heating and Cooling Service" at bounding box center [60, 299] width 38 height 18
copy span "Gordon's Heating and Cooling Service"
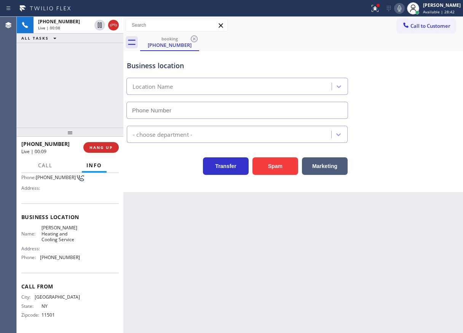
drag, startPoint x: 62, startPoint y: 251, endPoint x: 61, endPoint y: 255, distance: 3.9
click at [62, 251] on div "Address:" at bounding box center [50, 249] width 59 height 6
click at [61, 256] on span "(516) 789-2711" at bounding box center [60, 257] width 40 height 6
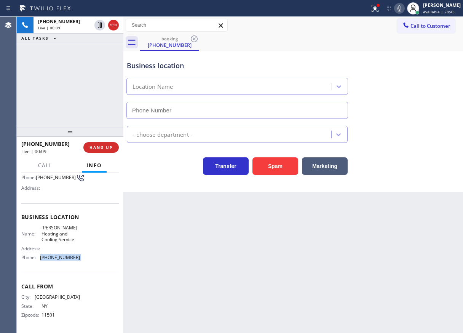
copy span "(516) 789-2711"
click at [423, 155] on div "Transfer Spam Marketing" at bounding box center [293, 162] width 336 height 24
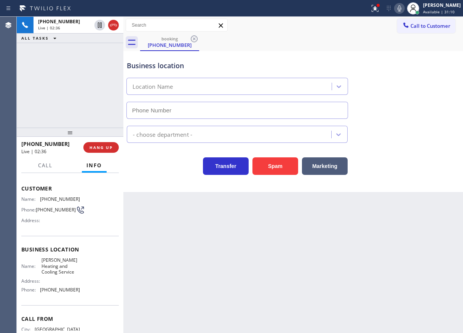
scroll to position [0, 0]
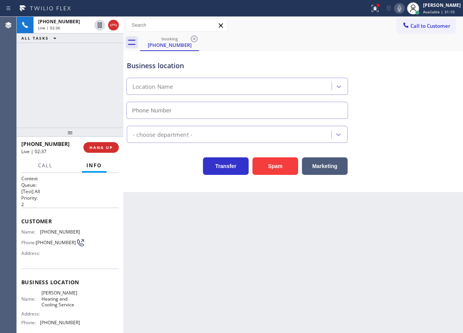
click at [46, 231] on span "(516) 776-0044" at bounding box center [60, 232] width 40 height 6
copy span "(516) 776-0044"
click at [424, 220] on div "Back to Dashboard Change Sender ID Customers Technicians Select a contact Outbo…" at bounding box center [293, 175] width 340 height 316
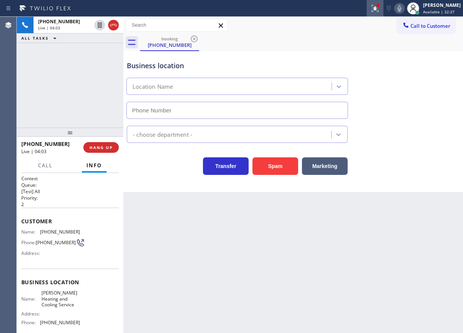
click at [377, 9] on icon at bounding box center [374, 8] width 9 height 9
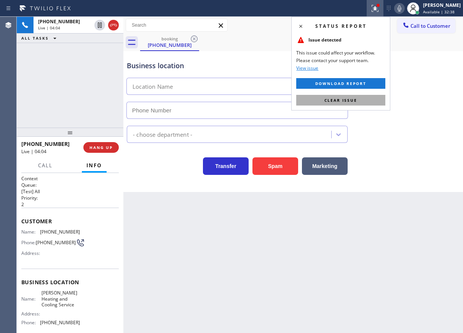
click at [371, 101] on button "Clear issue" at bounding box center [340, 100] width 89 height 11
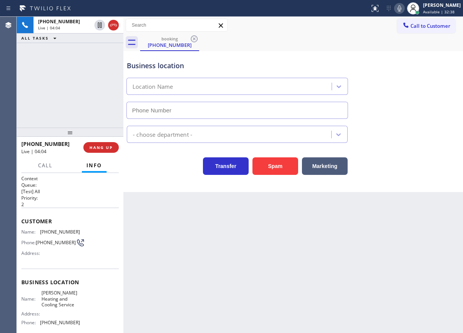
click at [404, 7] on icon at bounding box center [399, 8] width 9 height 9
click at [403, 11] on icon at bounding box center [399, 8] width 9 height 9
click at [404, 11] on icon at bounding box center [399, 8] width 9 height 9
click at [101, 24] on icon at bounding box center [100, 24] width 4 height 5
click at [427, 185] on div "Business location Location Name - choose department - Transfer Spam Marketing" at bounding box center [293, 121] width 340 height 141
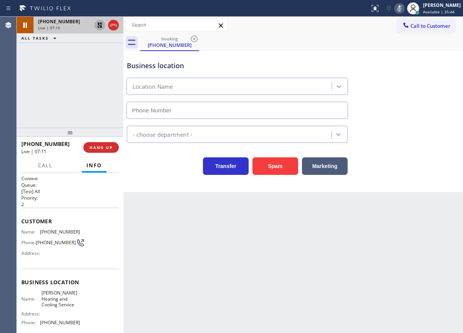
click at [404, 9] on icon at bounding box center [399, 8] width 9 height 9
click at [96, 26] on icon at bounding box center [99, 25] width 9 height 9
click at [401, 8] on icon at bounding box center [399, 8] width 4 height 6
click at [97, 26] on icon at bounding box center [99, 25] width 9 height 9
click at [442, 166] on div "Transfer Spam Marketing" at bounding box center [293, 162] width 336 height 24
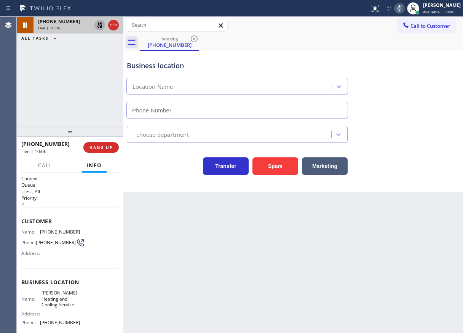
click at [418, 92] on div "Business location Location Name" at bounding box center [293, 84] width 336 height 69
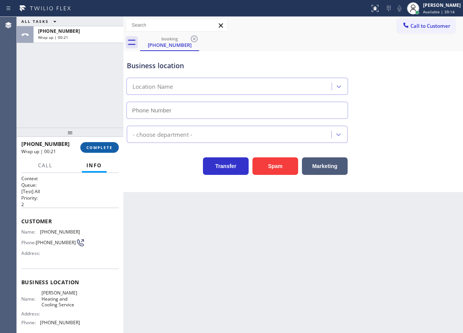
click at [97, 152] on button "COMPLETE" at bounding box center [99, 147] width 38 height 11
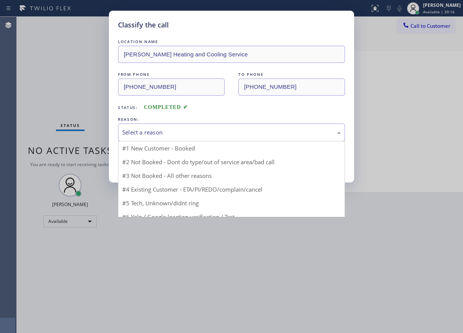
click at [198, 132] on div "Select a reason" at bounding box center [231, 132] width 219 height 9
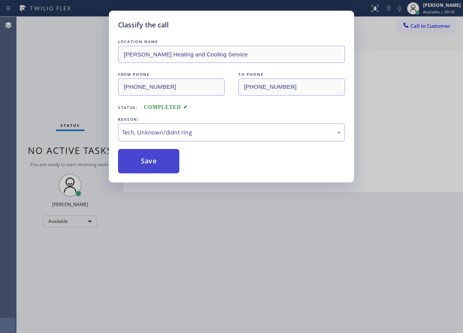
drag, startPoint x: 153, startPoint y: 159, endPoint x: 165, endPoint y: 149, distance: 15.9
click at [153, 159] on button "Save" at bounding box center [148, 161] width 61 height 24
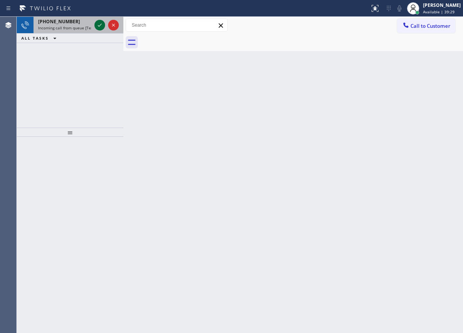
click at [100, 26] on icon at bounding box center [100, 25] width 4 height 3
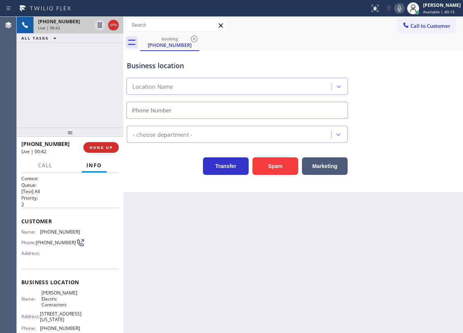
click at [101, 137] on div at bounding box center [70, 132] width 107 height 9
click at [108, 145] on span "HANG UP" at bounding box center [100, 147] width 23 height 5
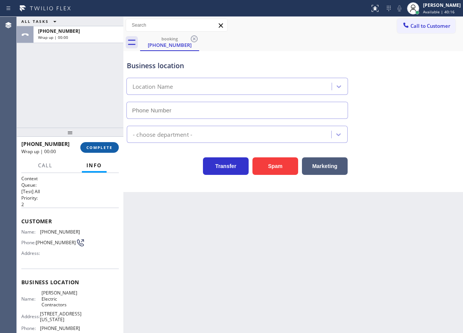
click at [94, 145] on span "COMPLETE" at bounding box center [99, 147] width 26 height 5
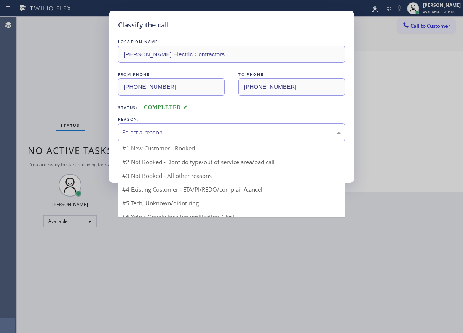
click at [175, 129] on div "Select a reason" at bounding box center [231, 132] width 219 height 9
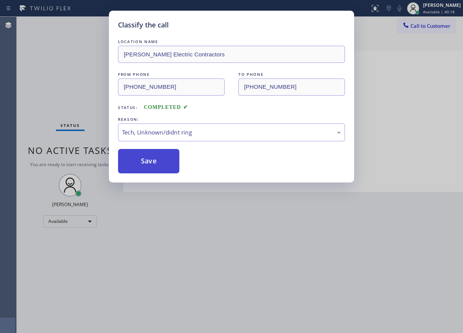
click at [153, 159] on button "Save" at bounding box center [148, 161] width 61 height 24
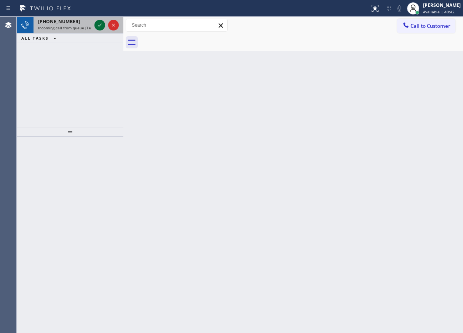
click at [97, 24] on icon at bounding box center [99, 25] width 9 height 9
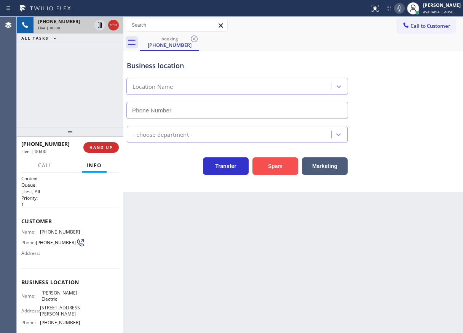
click at [277, 163] on button "Spam" at bounding box center [275, 166] width 46 height 18
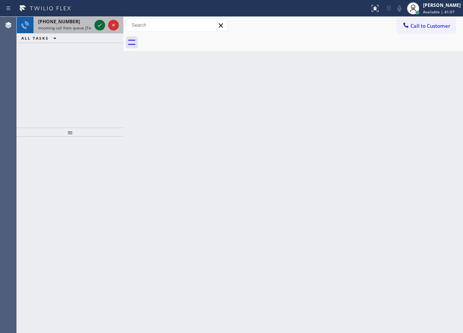
click at [100, 22] on icon at bounding box center [99, 25] width 9 height 9
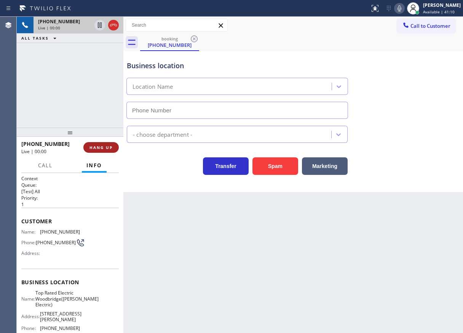
click at [107, 152] on button "HANG UP" at bounding box center [100, 147] width 35 height 11
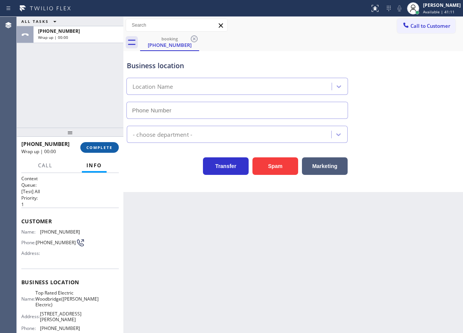
click at [107, 152] on button "COMPLETE" at bounding box center [99, 147] width 38 height 11
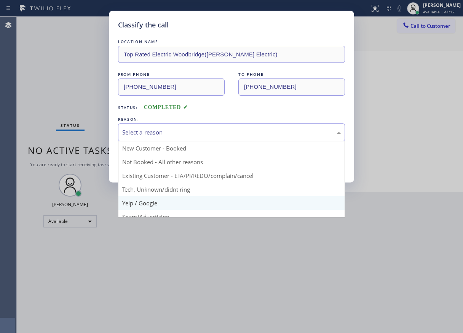
drag, startPoint x: 198, startPoint y: 134, endPoint x: 143, endPoint y: 198, distance: 84.0
click at [195, 138] on div "Select a reason" at bounding box center [231, 132] width 227 height 18
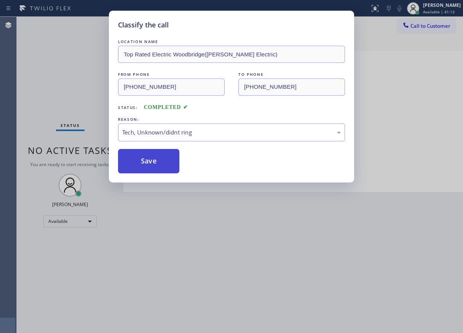
click at [156, 160] on button "Save" at bounding box center [148, 161] width 61 height 24
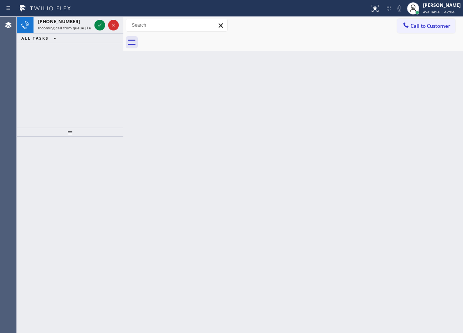
click at [423, 90] on div "Back to Dashboard Change Sender ID Customers Technicians Select a contact Outbo…" at bounding box center [293, 175] width 340 height 316
click at [100, 24] on icon at bounding box center [99, 25] width 9 height 9
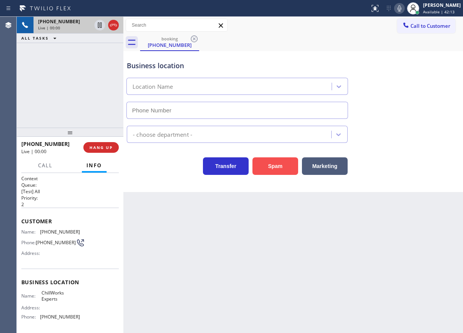
click at [271, 168] on button "Spam" at bounding box center [275, 166] width 46 height 18
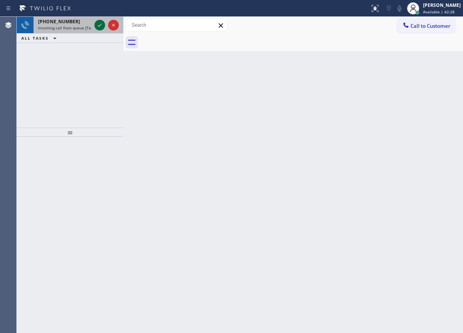
click at [100, 25] on icon at bounding box center [99, 25] width 9 height 9
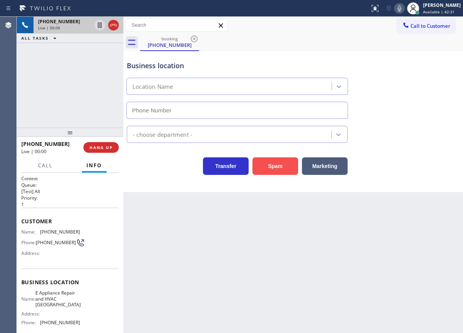
click at [284, 168] on button "Spam" at bounding box center [275, 166] width 46 height 18
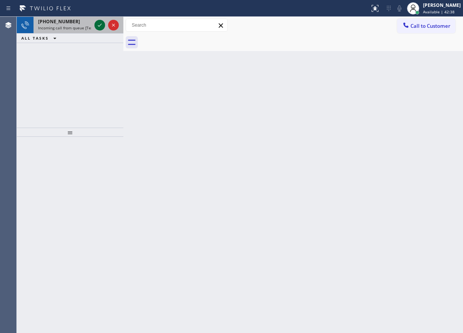
click at [100, 25] on icon at bounding box center [100, 25] width 4 height 3
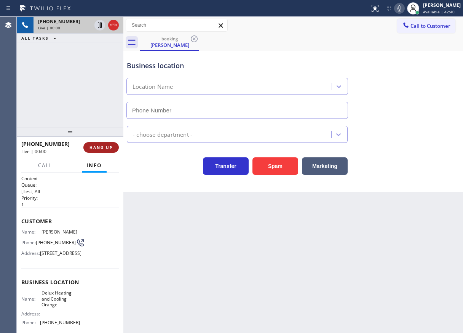
click at [95, 144] on button "HANG UP" at bounding box center [100, 147] width 35 height 11
click at [97, 145] on span "HANG UP" at bounding box center [100, 147] width 23 height 5
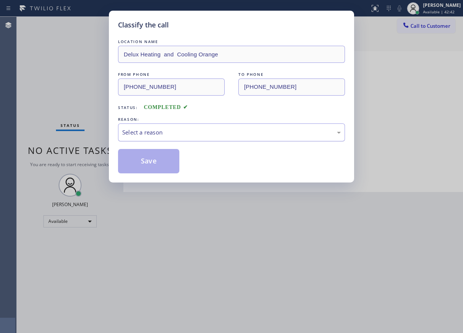
click at [156, 129] on div "Select a reason" at bounding box center [231, 132] width 219 height 9
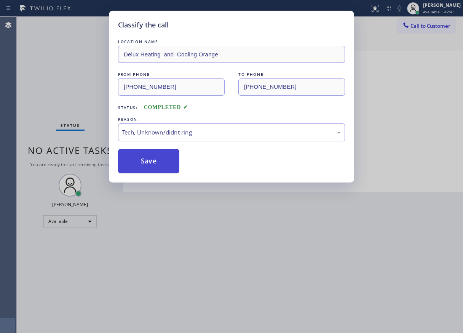
click at [143, 164] on button "Save" at bounding box center [148, 161] width 61 height 24
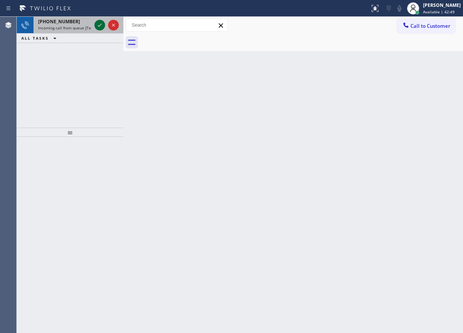
click at [99, 27] on icon at bounding box center [99, 25] width 9 height 9
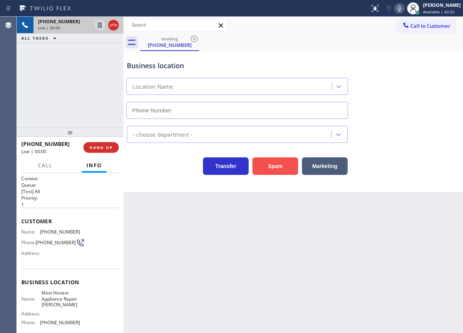
click at [269, 164] on button "Spam" at bounding box center [275, 166] width 46 height 18
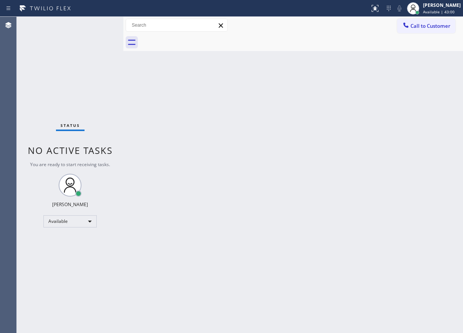
drag, startPoint x: 429, startPoint y: 183, endPoint x: 417, endPoint y: 180, distance: 11.9
click at [429, 183] on div "Back to Dashboard Change Sender ID Customers Technicians Select a contact Outbo…" at bounding box center [293, 175] width 340 height 316
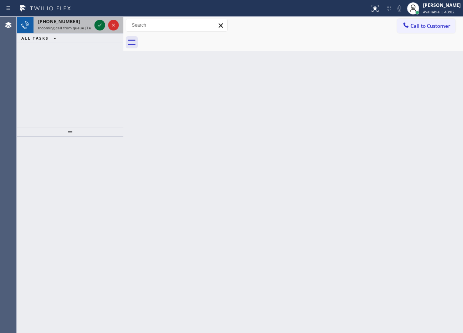
click at [97, 25] on icon at bounding box center [99, 25] width 9 height 9
drag, startPoint x: 21, startPoint y: 115, endPoint x: 73, endPoint y: 47, distance: 85.4
click at [21, 115] on div "+15109925042 Incoming call from queue [Test] All ALL TASKS ALL TASKS ACTIVE TAS…" at bounding box center [70, 72] width 107 height 111
click at [99, 26] on icon at bounding box center [100, 25] width 4 height 3
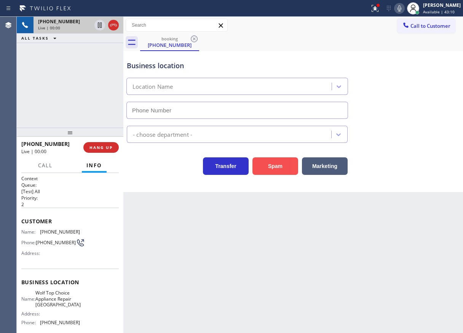
click at [282, 168] on button "Spam" at bounding box center [275, 166] width 46 height 18
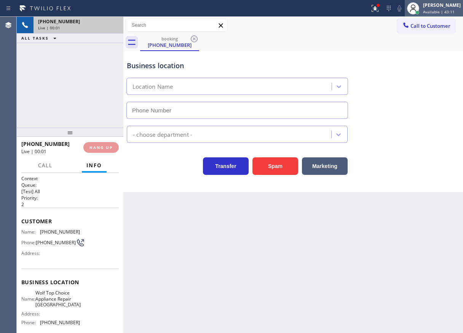
click at [440, 9] on div "Paula Arnado Available | 43:11" at bounding box center [441, 8] width 41 height 13
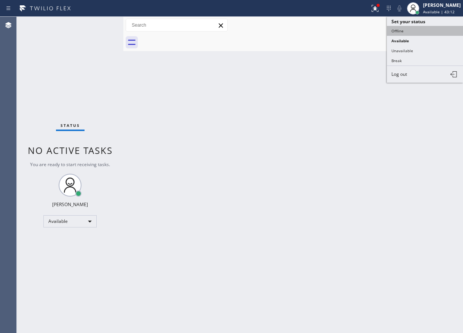
click at [420, 27] on button "Offline" at bounding box center [425, 31] width 76 height 10
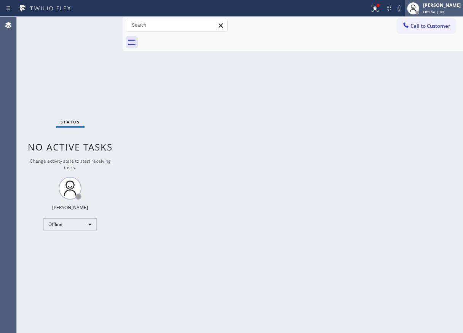
click at [435, 12] on span "Offline | 4s" at bounding box center [433, 11] width 21 height 5
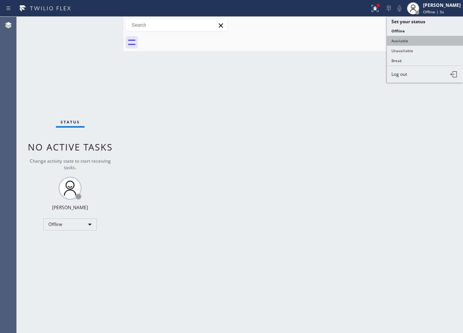
click at [398, 38] on button "Available" at bounding box center [425, 41] width 76 height 10
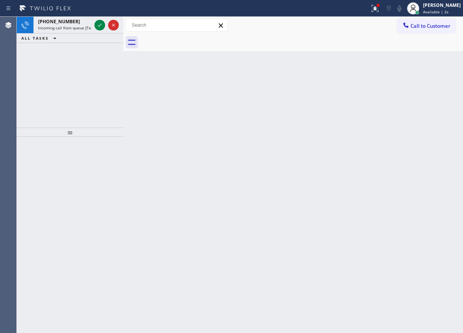
click at [434, 139] on div "Back to Dashboard Change Sender ID Customers Technicians Select a contact Outbo…" at bounding box center [293, 175] width 340 height 316
click at [102, 26] on icon at bounding box center [99, 25] width 9 height 9
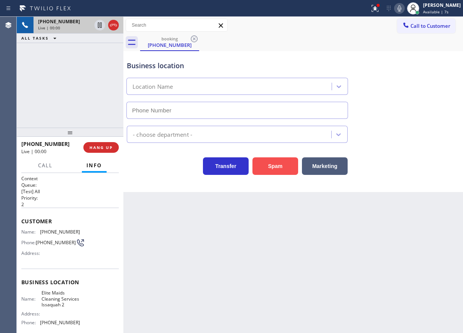
click at [277, 169] on button "Spam" at bounding box center [275, 166] width 46 height 18
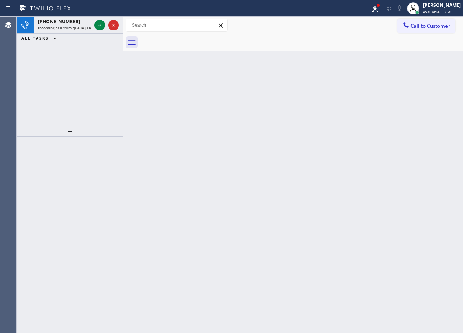
click at [425, 170] on div "Back to Dashboard Change Sender ID Customers Technicians Select a contact Outbo…" at bounding box center [293, 175] width 340 height 316
click at [101, 27] on icon at bounding box center [99, 25] width 9 height 9
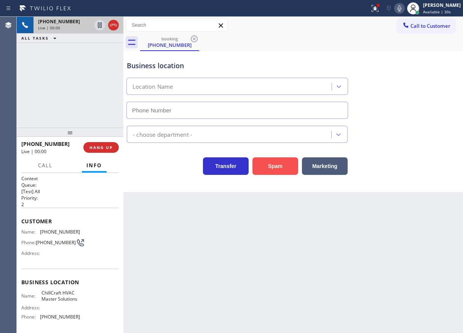
click at [281, 172] on button "Spam" at bounding box center [275, 166] width 46 height 18
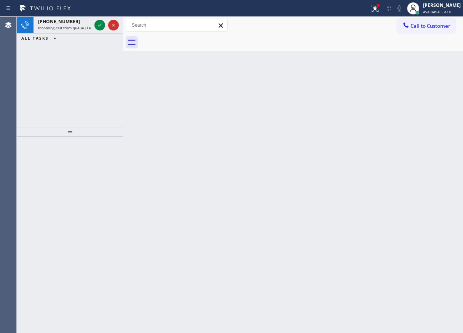
click at [22, 113] on div "+16266883958 Incoming call from queue [Test] All ALL TASKS ALL TASKS ACTIVE TAS…" at bounding box center [70, 72] width 107 height 111
click at [103, 23] on icon at bounding box center [99, 25] width 9 height 9
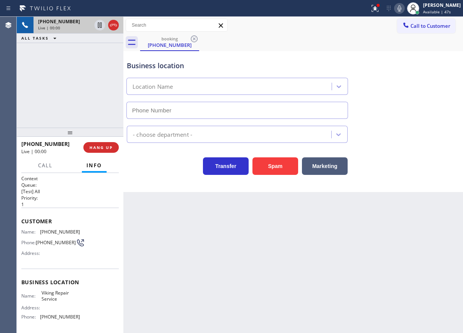
click at [58, 294] on span "Viking Repair Service" at bounding box center [60, 296] width 38 height 12
copy span "Viking Repair Service"
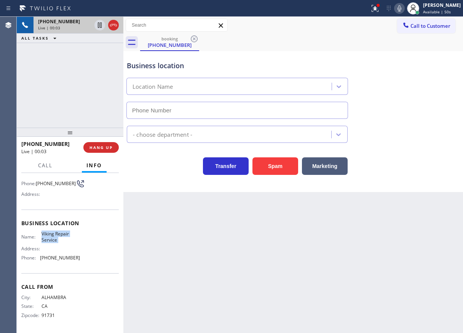
click at [60, 255] on span "(949) 239-1524" at bounding box center [60, 258] width 40 height 6
copy span "(949) 239-1524"
click at [418, 129] on div "- choose department -" at bounding box center [293, 133] width 336 height 20
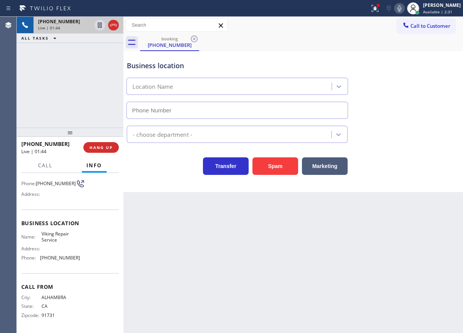
scroll to position [0, 0]
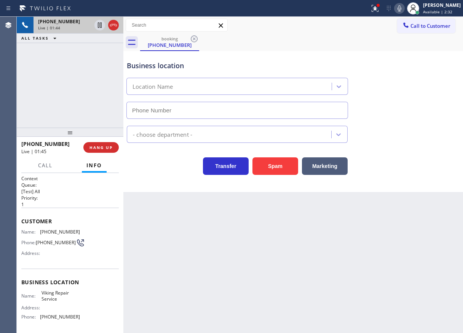
click at [51, 231] on span "(626) 688-3958" at bounding box center [60, 232] width 40 height 6
copy span "(626) 688-3958"
click at [375, 9] on div at bounding box center [375, 8] width 17 height 9
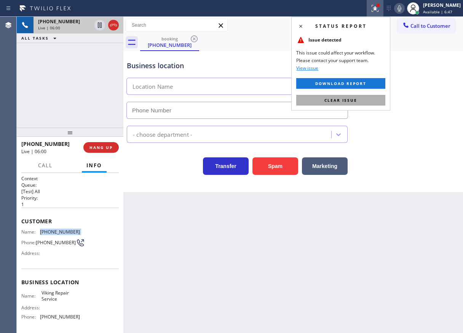
click at [372, 103] on button "Clear issue" at bounding box center [340, 100] width 89 height 11
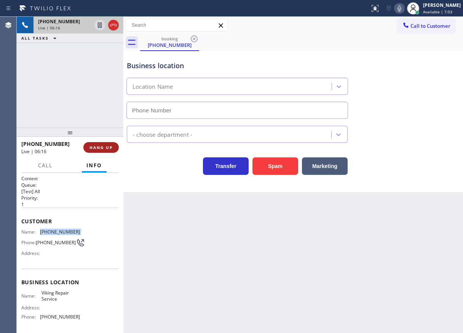
click at [110, 145] on span "HANG UP" at bounding box center [100, 147] width 23 height 5
click at [109, 145] on span "HANG UP" at bounding box center [100, 147] width 23 height 5
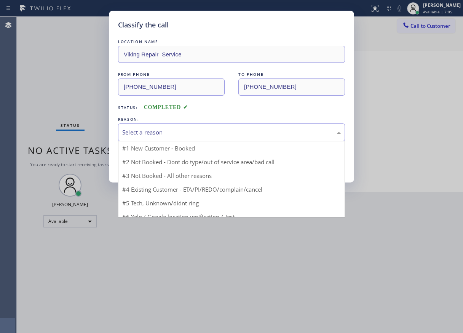
click at [161, 136] on div "Select a reason" at bounding box center [231, 132] width 219 height 9
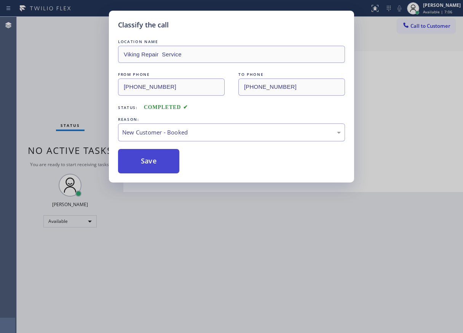
click at [152, 156] on button "Save" at bounding box center [148, 161] width 61 height 24
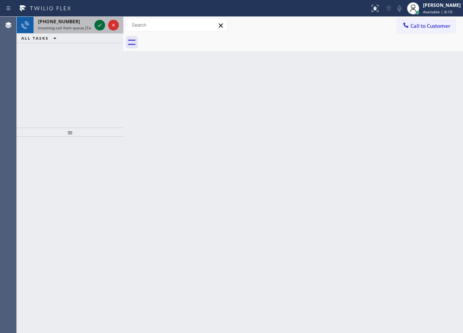
click at [101, 24] on icon at bounding box center [99, 25] width 9 height 9
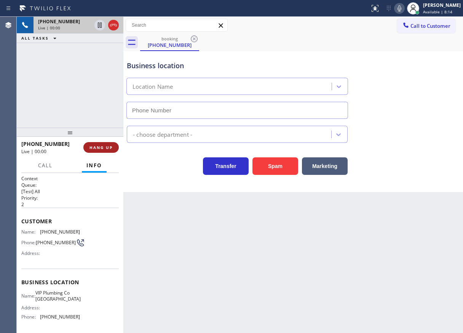
click at [95, 149] on span "HANG UP" at bounding box center [100, 147] width 23 height 5
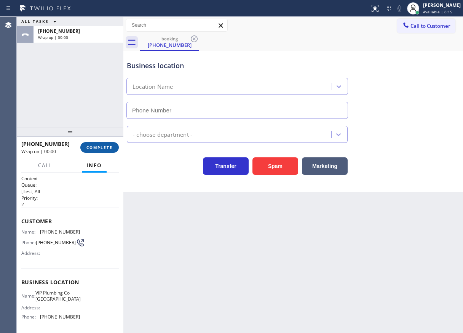
click at [95, 149] on span "COMPLETE" at bounding box center [99, 147] width 26 height 5
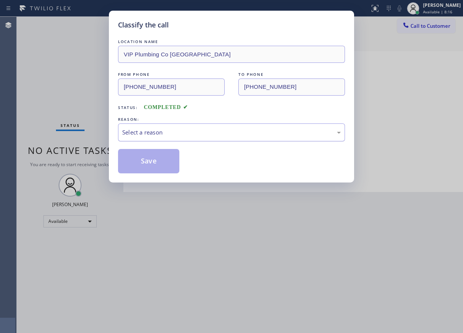
click at [156, 134] on div "Select a reason" at bounding box center [231, 132] width 219 height 9
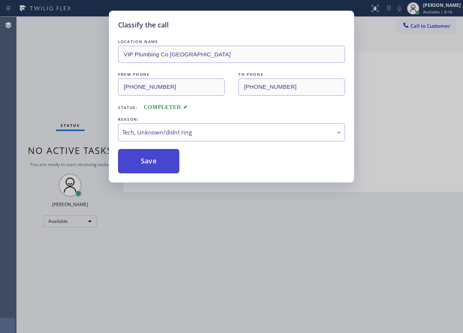
drag, startPoint x: 168, startPoint y: 190, endPoint x: 161, endPoint y: 163, distance: 27.8
click at [156, 155] on button "Save" at bounding box center [148, 161] width 61 height 24
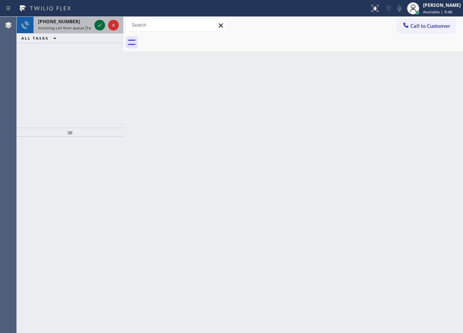
click at [96, 26] on icon at bounding box center [99, 25] width 9 height 9
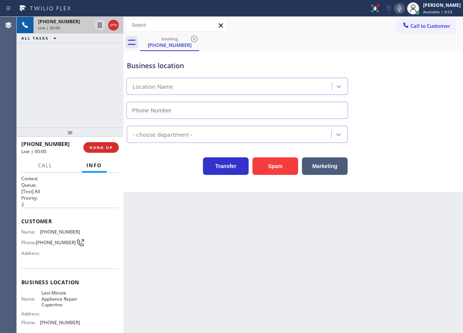
drag, startPoint x: 286, startPoint y: 164, endPoint x: 321, endPoint y: 61, distance: 109.8
click at [286, 164] on button "Spam" at bounding box center [275, 166] width 46 height 18
click at [274, 165] on button "Spam" at bounding box center [275, 166] width 46 height 18
click at [277, 163] on button "Spam" at bounding box center [275, 166] width 46 height 18
click at [88, 149] on button "HANG UP" at bounding box center [100, 147] width 35 height 11
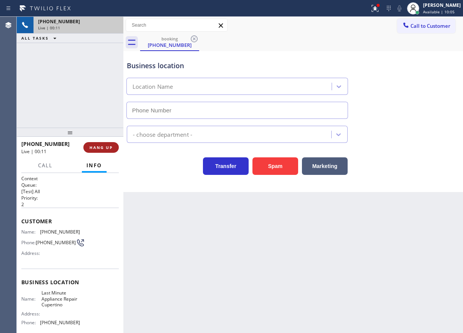
click at [99, 149] on span "HANG UP" at bounding box center [100, 147] width 23 height 5
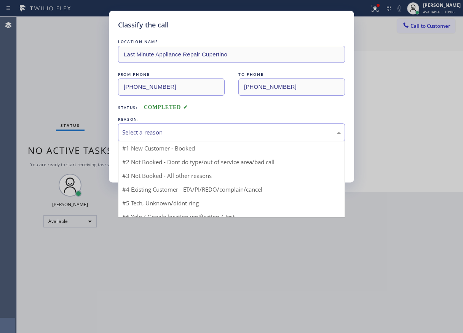
click at [169, 131] on div "Select a reason" at bounding box center [231, 132] width 219 height 9
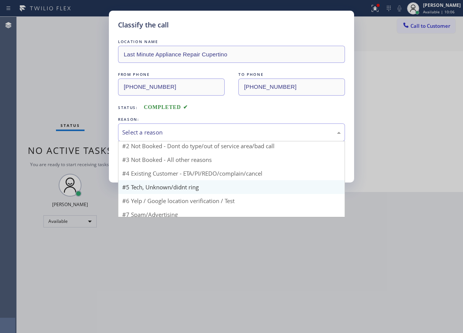
scroll to position [21, 0]
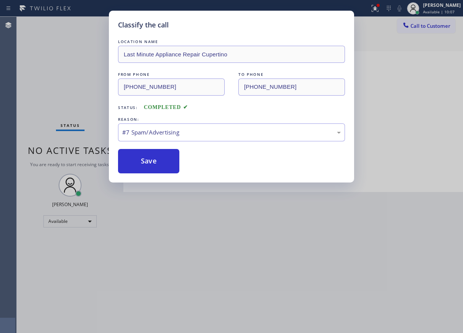
click at [149, 176] on div "Classify the call LOCATION NAME Last Minute Appliance Repair Cupertino FROM PHO…" at bounding box center [231, 97] width 245 height 172
click at [154, 168] on button "Save" at bounding box center [148, 161] width 61 height 24
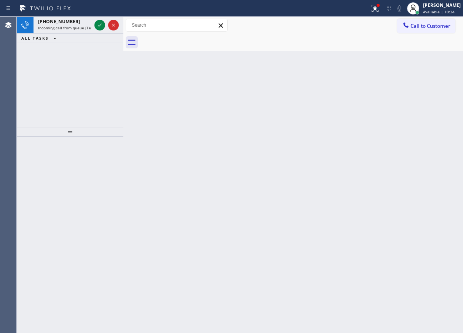
drag, startPoint x: 429, startPoint y: 139, endPoint x: 155, endPoint y: 34, distance: 293.3
click at [426, 140] on div "Back to Dashboard Change Sender ID Customers Technicians Select a contact Outbo…" at bounding box center [293, 175] width 340 height 316
click at [96, 28] on icon at bounding box center [99, 25] width 9 height 9
click at [98, 22] on icon at bounding box center [99, 25] width 9 height 9
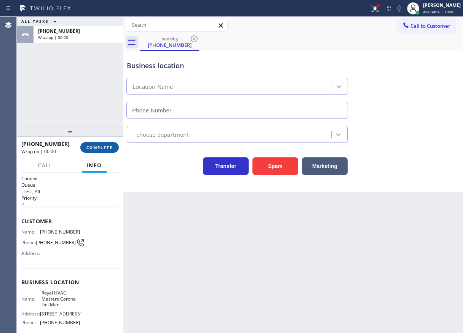
click at [105, 145] on span "COMPLETE" at bounding box center [99, 147] width 26 height 5
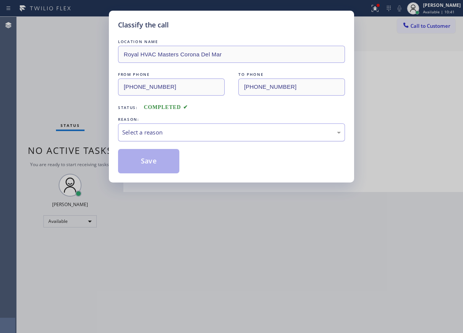
click at [218, 131] on div "Select a reason" at bounding box center [231, 132] width 219 height 9
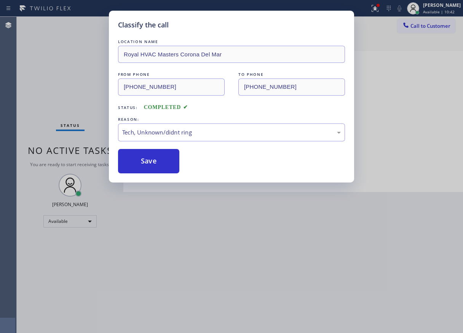
drag, startPoint x: 163, startPoint y: 170, endPoint x: 259, endPoint y: 82, distance: 129.6
click at [163, 169] on button "Save" at bounding box center [148, 161] width 61 height 24
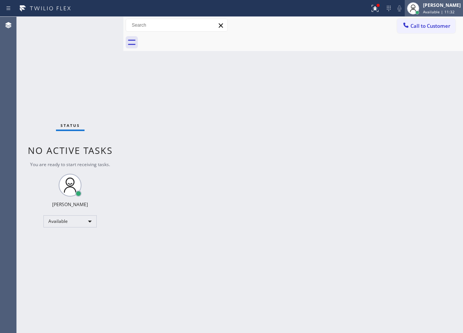
click at [448, 9] on div "Paula Arnado Available | 11:32" at bounding box center [441, 8] width 41 height 13
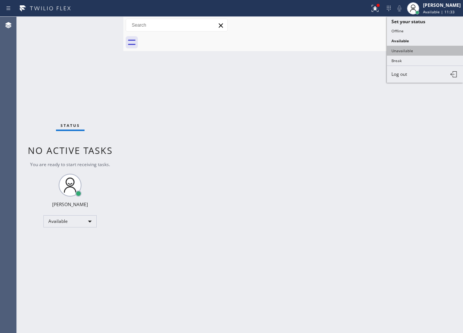
click at [413, 51] on button "Unavailable" at bounding box center [425, 51] width 76 height 10
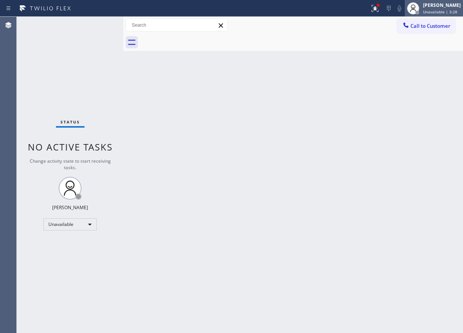
click at [432, 10] on span "Unavailable | 3:28" at bounding box center [440, 11] width 34 height 5
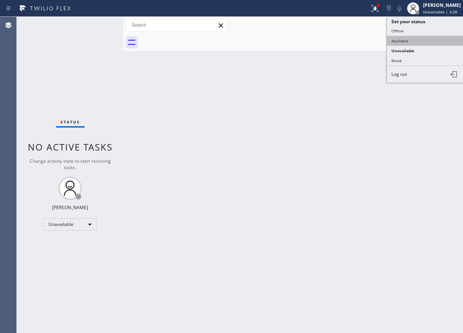
click at [426, 41] on button "Available" at bounding box center [425, 41] width 76 height 10
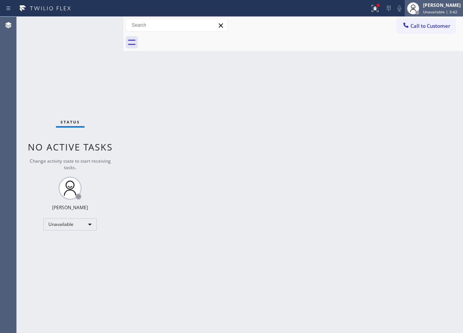
click at [432, 5] on div "[PERSON_NAME]" at bounding box center [442, 5] width 38 height 6
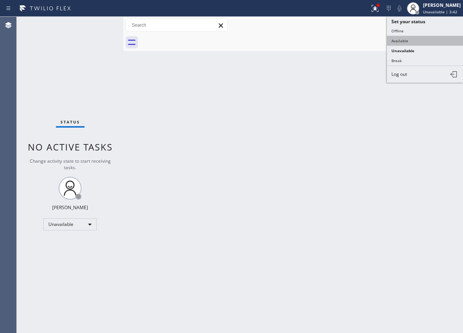
click at [415, 39] on button "Available" at bounding box center [425, 41] width 76 height 10
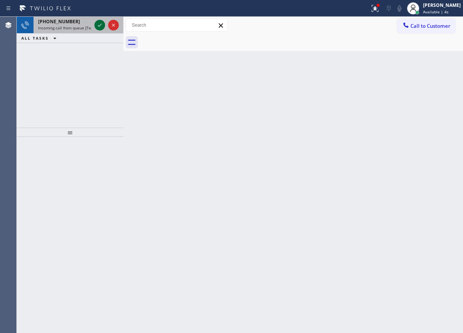
click at [97, 24] on icon at bounding box center [99, 25] width 9 height 9
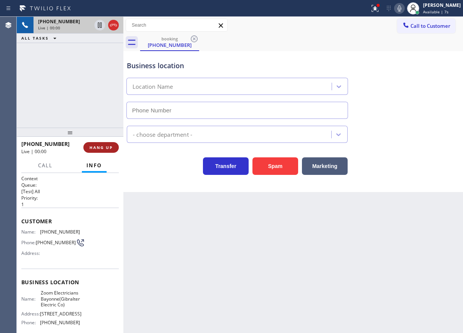
click at [96, 142] on button "HANG UP" at bounding box center [100, 147] width 35 height 11
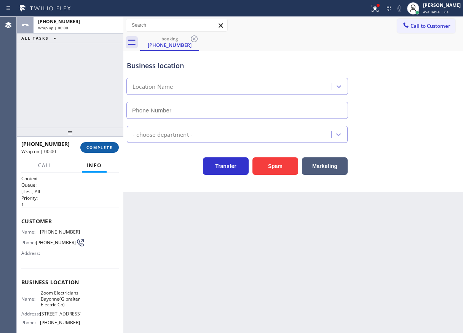
click at [97, 144] on button "COMPLETE" at bounding box center [99, 147] width 38 height 11
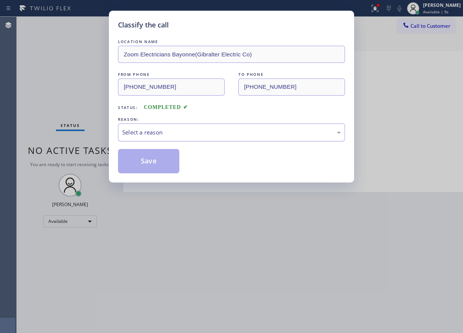
click at [170, 131] on div "Select a reason" at bounding box center [231, 132] width 219 height 9
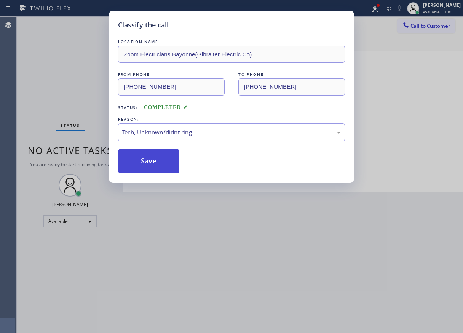
click at [142, 155] on button "Save" at bounding box center [148, 161] width 61 height 24
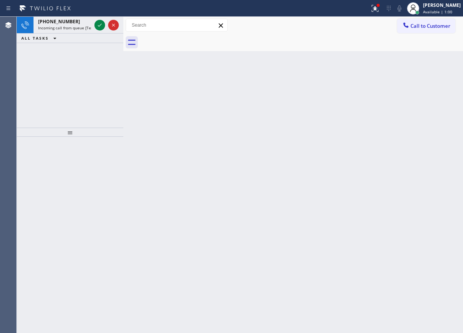
drag, startPoint x: 423, startPoint y: 212, endPoint x: 318, endPoint y: 148, distance: 122.9
click at [423, 211] on div "Back to Dashboard Change Sender ID Customers Technicians Select a contact Outbo…" at bounding box center [293, 175] width 340 height 316
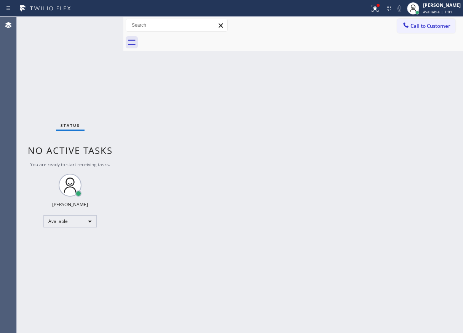
click at [98, 26] on div "Status No active tasks You are ready to start receiving tasks. [PERSON_NAME] Av…" at bounding box center [70, 175] width 107 height 316
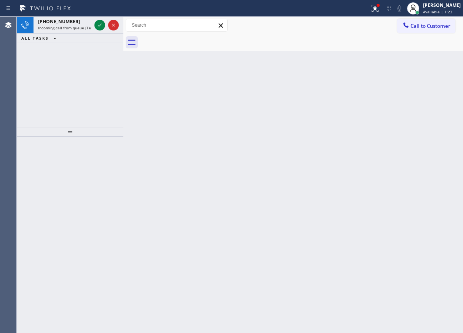
click at [450, 110] on div "Back to Dashboard Change Sender ID Customers Technicians Select a contact Outbo…" at bounding box center [293, 175] width 340 height 316
click at [101, 25] on icon at bounding box center [99, 25] width 9 height 9
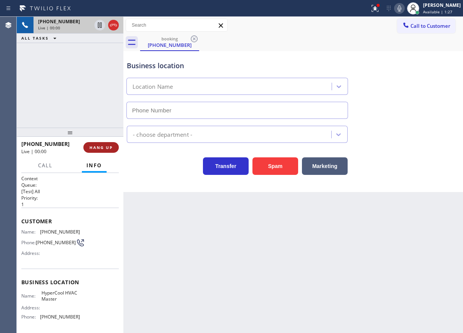
click at [104, 147] on span "HANG UP" at bounding box center [100, 147] width 23 height 5
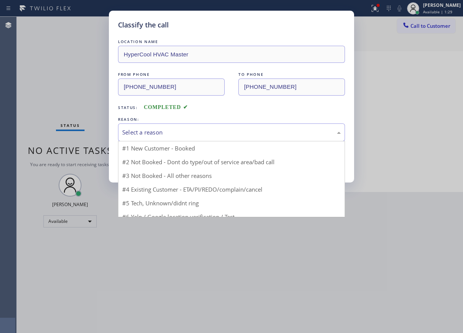
click at [185, 128] on div "Select a reason" at bounding box center [231, 132] width 219 height 9
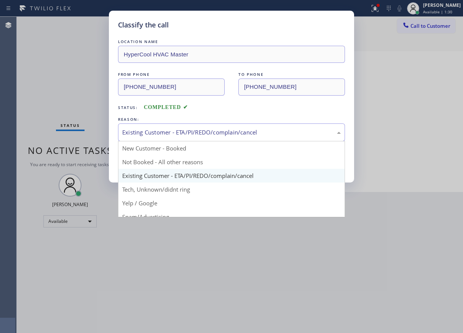
click at [152, 138] on div "Existing Customer - ETA/PI/REDO/complain/cancel" at bounding box center [231, 132] width 227 height 18
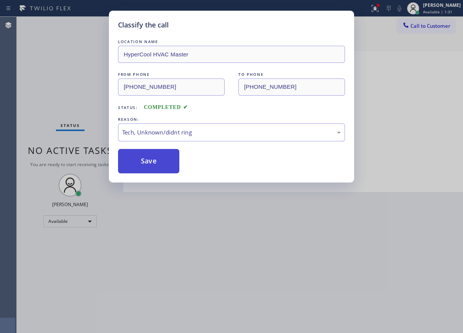
click at [149, 157] on button "Save" at bounding box center [148, 161] width 61 height 24
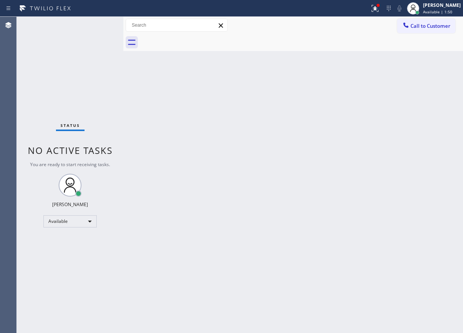
click at [424, 166] on div "Back to Dashboard Change Sender ID Customers Technicians Select a contact Outbo…" at bounding box center [293, 175] width 340 height 316
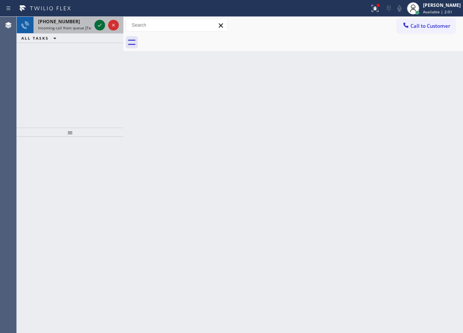
click at [97, 25] on icon at bounding box center [99, 25] width 9 height 9
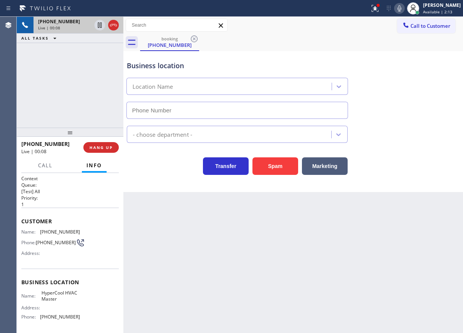
click at [67, 295] on span "HyperCool HVAC Master" at bounding box center [60, 296] width 38 height 12
copy span "HyperCool HVAC Master"
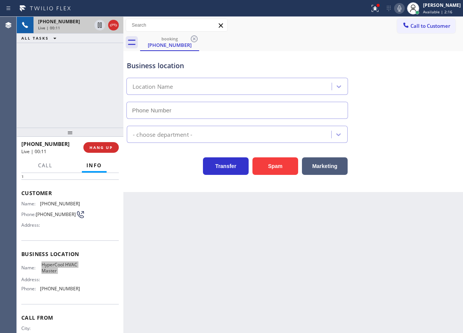
scroll to position [62, 0]
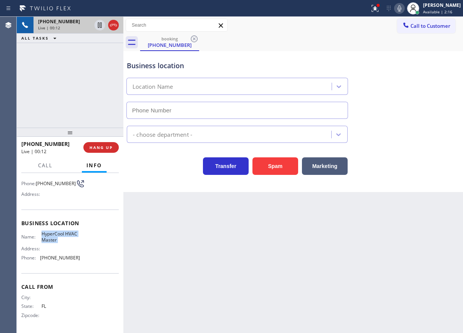
click at [58, 258] on span "(954) 751-4402" at bounding box center [60, 258] width 40 height 6
click at [404, 5] on icon at bounding box center [399, 8] width 9 height 9
click at [376, 8] on icon at bounding box center [374, 7] width 5 height 5
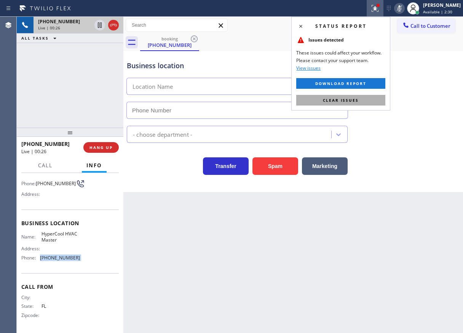
click at [359, 97] on button "Clear issues" at bounding box center [340, 100] width 89 height 11
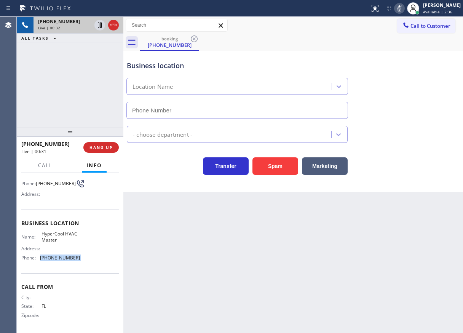
click at [404, 10] on icon at bounding box center [399, 8] width 9 height 9
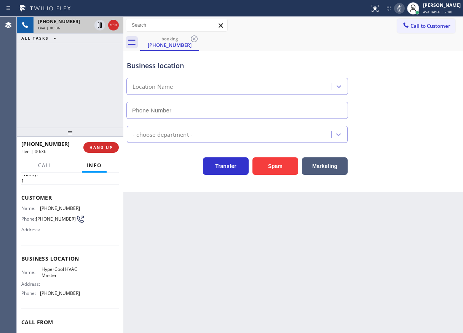
click at [43, 243] on div "Customer Name: (561) 430-7329 Phone: (561) 430-7329 Address:" at bounding box center [69, 214] width 97 height 61
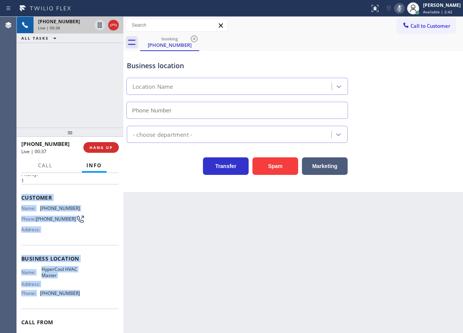
drag, startPoint x: 20, startPoint y: 196, endPoint x: 85, endPoint y: 297, distance: 120.1
click at [85, 297] on div "Context Queue: [Test] All Priority: 1 Customer Name: (561) 430-7329 Phone: (561…" at bounding box center [70, 253] width 107 height 160
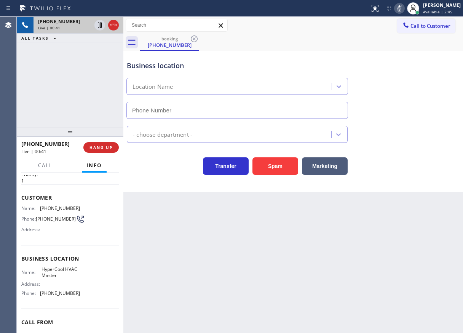
click at [237, 285] on div "Back to Dashboard Change Sender ID Customers Technicians Select a contact Outbo…" at bounding box center [293, 175] width 340 height 316
click at [401, 6] on icon at bounding box center [399, 8] width 4 height 6
click at [402, 8] on icon at bounding box center [399, 8] width 9 height 9
drag, startPoint x: 443, startPoint y: 156, endPoint x: 380, endPoint y: 156, distance: 63.6
click at [443, 156] on div "Transfer Spam Marketing" at bounding box center [293, 162] width 336 height 24
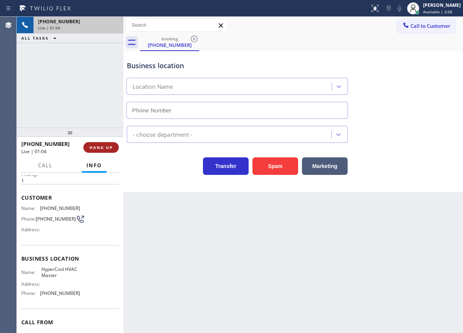
click at [94, 142] on button "HANG UP" at bounding box center [100, 147] width 35 height 11
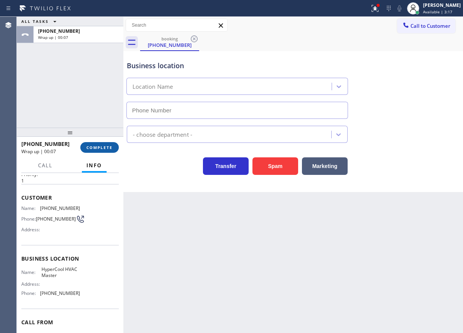
click at [94, 142] on button "COMPLETE" at bounding box center [99, 147] width 38 height 11
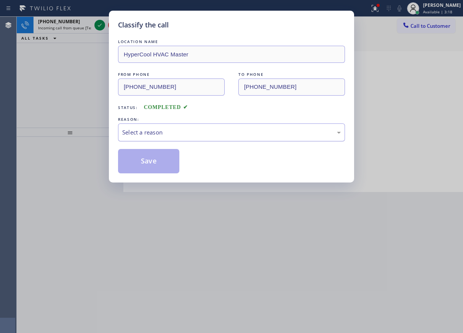
click at [186, 130] on div "Select a reason" at bounding box center [231, 132] width 219 height 9
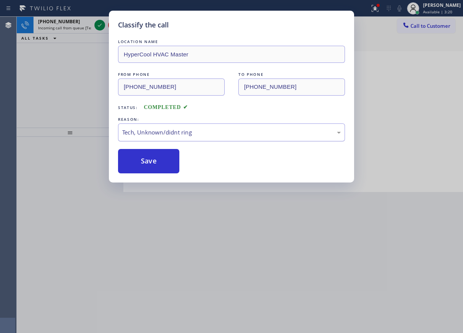
click at [231, 125] on div "Tech, Unknown/didnt ring" at bounding box center [231, 132] width 227 height 18
drag, startPoint x: 139, startPoint y: 191, endPoint x: 139, endPoint y: 171, distance: 20.2
click at [140, 162] on button "Save" at bounding box center [148, 161] width 61 height 24
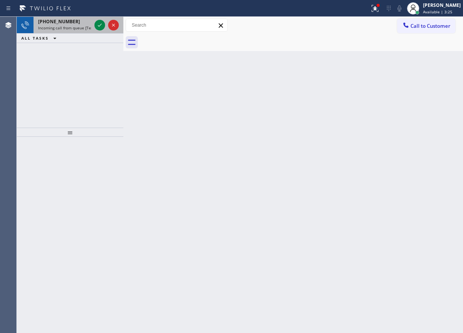
click at [70, 29] on span "Incoming call from queue [Test] All" at bounding box center [69, 27] width 63 height 5
click at [69, 27] on span "Incoming call from queue [Test] All" at bounding box center [69, 27] width 63 height 5
click at [100, 24] on icon at bounding box center [99, 25] width 9 height 9
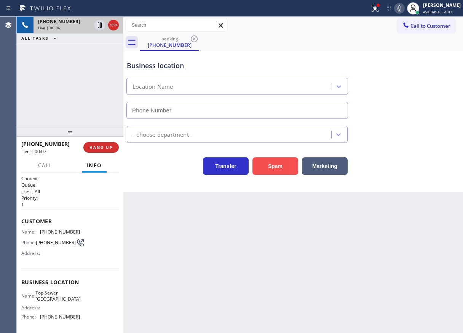
click at [285, 158] on button "Spam" at bounding box center [275, 166] width 46 height 18
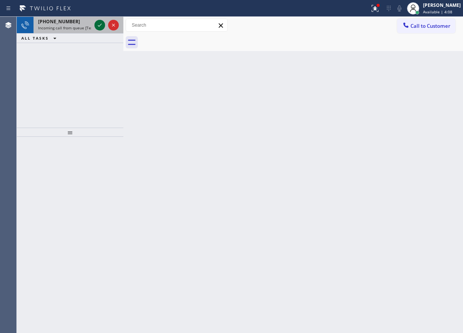
click at [102, 25] on icon at bounding box center [99, 25] width 9 height 9
click at [101, 24] on icon at bounding box center [99, 25] width 9 height 9
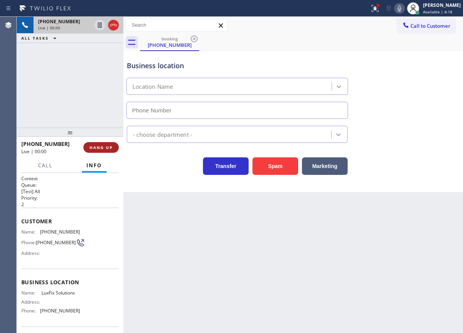
click at [109, 145] on span "HANG UP" at bounding box center [100, 147] width 23 height 5
click at [104, 147] on span "HANG UP" at bounding box center [100, 147] width 23 height 5
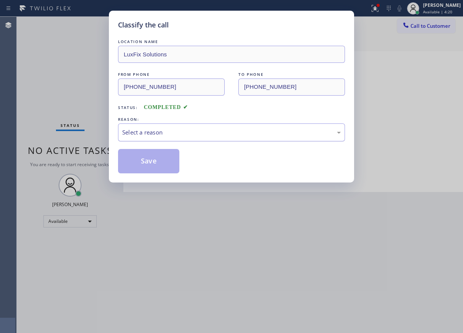
click at [188, 130] on div "Select a reason" at bounding box center [231, 132] width 219 height 9
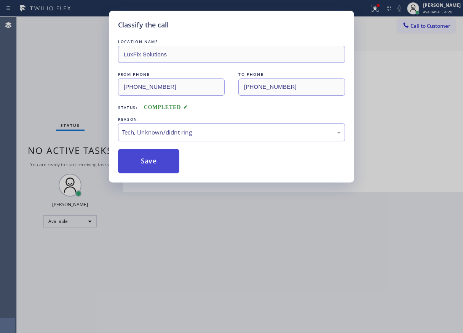
click at [160, 152] on button "Save" at bounding box center [148, 161] width 61 height 24
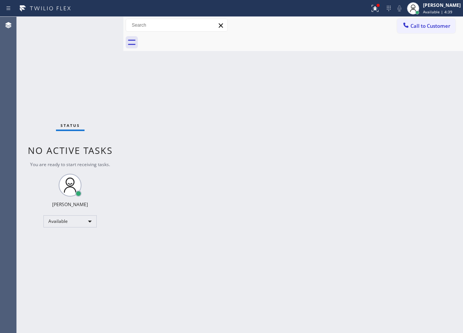
click at [453, 221] on div "Back to Dashboard Change Sender ID Customers Technicians Select a contact Outbo…" at bounding box center [293, 175] width 340 height 316
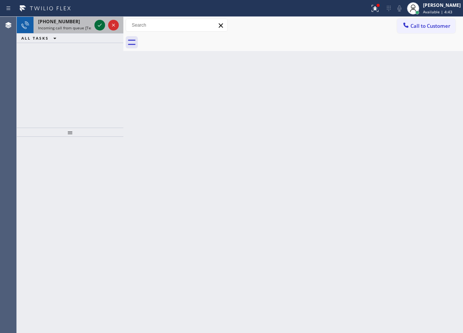
click at [103, 27] on icon at bounding box center [99, 25] width 9 height 9
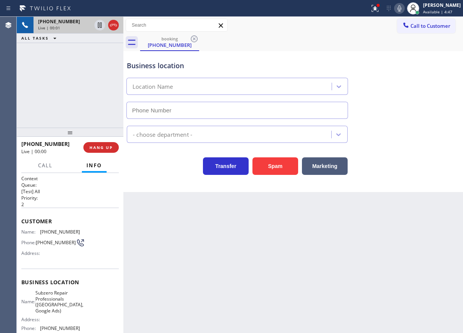
click at [71, 305] on span "Subzero Repair Professionals (Tampa, Google Ads)" at bounding box center [59, 302] width 48 height 24
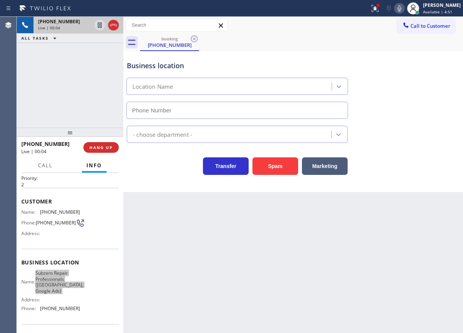
scroll to position [38, 0]
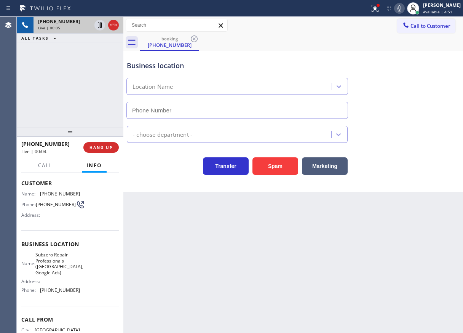
click at [48, 290] on span "(813) 694-9378" at bounding box center [60, 290] width 40 height 6
click at [217, 293] on div "Back to Dashboard Change Sender ID Customers Technicians Select a contact Outbo…" at bounding box center [293, 175] width 340 height 316
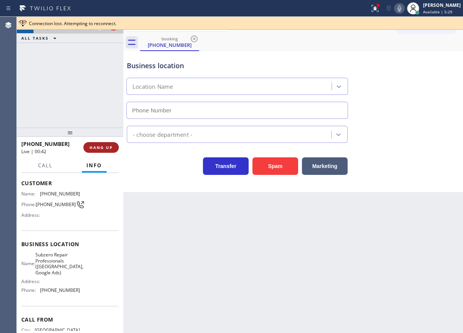
click at [108, 150] on span "HANG UP" at bounding box center [100, 147] width 23 height 5
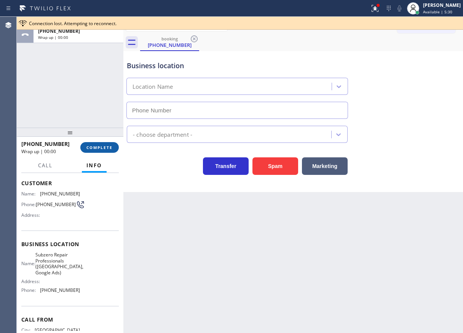
click at [110, 148] on span "COMPLETE" at bounding box center [99, 147] width 26 height 5
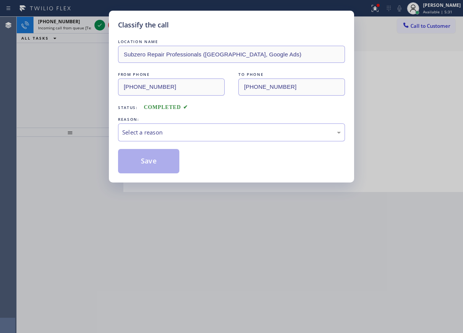
click at [166, 143] on div "LOCATION NAME Subzero Repair Professionals (Tampa, Google Ads) FROM PHONE (813)…" at bounding box center [231, 106] width 227 height 136
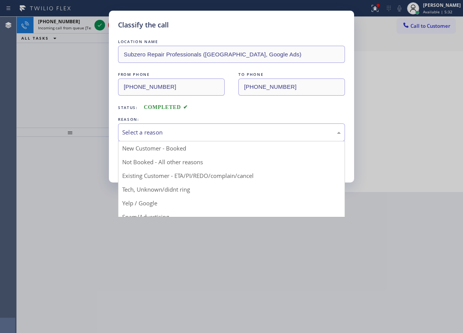
click at [153, 137] on div "Select a reason" at bounding box center [231, 132] width 227 height 18
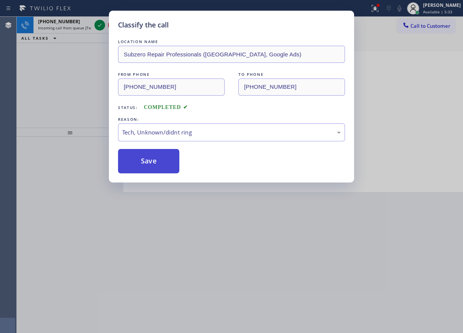
click at [145, 158] on button "Save" at bounding box center [148, 161] width 61 height 24
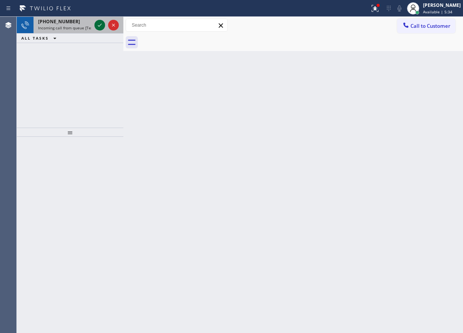
click at [98, 24] on icon at bounding box center [99, 25] width 9 height 9
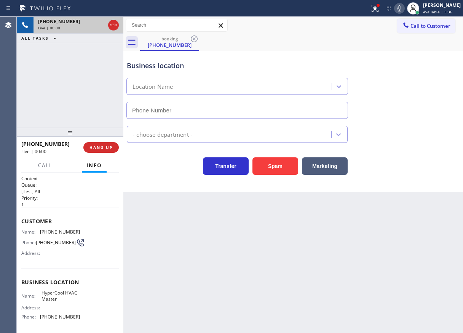
click at [102, 153] on div "+15614307329 Live | 00:00 HANG UP" at bounding box center [69, 147] width 97 height 20
click at [103, 150] on button "HANG UP" at bounding box center [100, 147] width 35 height 11
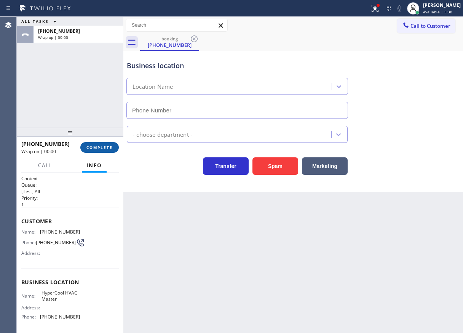
click at [103, 150] on button "COMPLETE" at bounding box center [99, 147] width 38 height 11
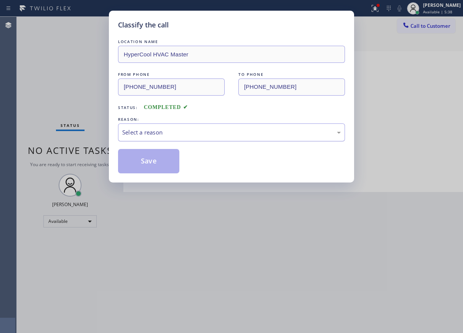
click at [143, 132] on div "Select a reason" at bounding box center [231, 132] width 219 height 9
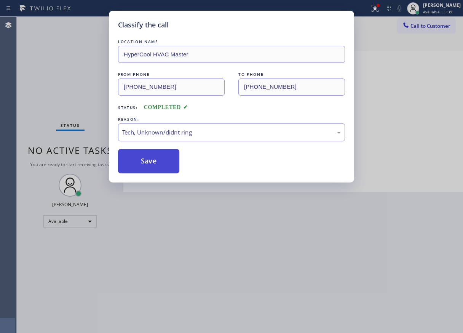
click at [134, 163] on button "Save" at bounding box center [148, 161] width 61 height 24
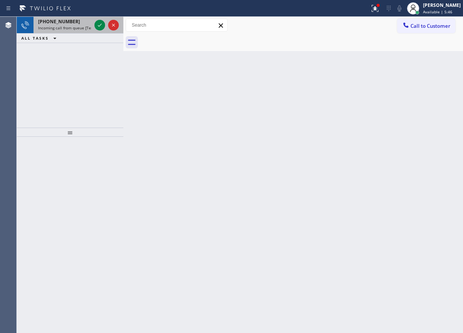
click at [66, 27] on span "Incoming call from queue [Test] All" at bounding box center [69, 27] width 63 height 5
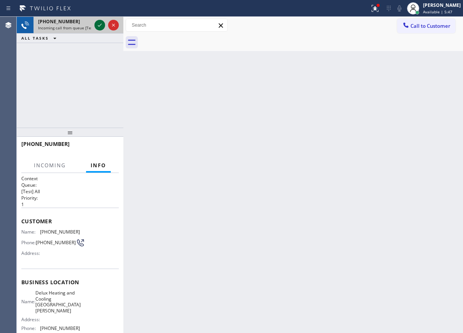
click at [99, 27] on icon at bounding box center [99, 25] width 9 height 9
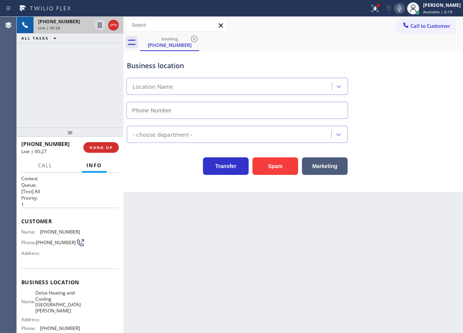
click at [96, 141] on div "+14424655462 Live | 00:27 HANG UP" at bounding box center [69, 147] width 97 height 20
click at [96, 145] on span "HANG UP" at bounding box center [100, 147] width 23 height 5
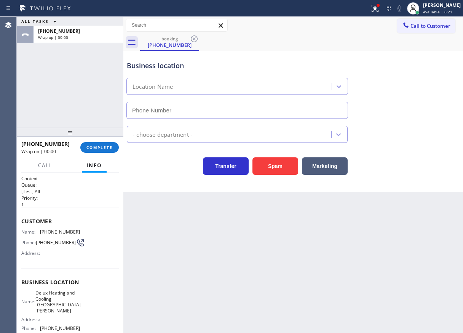
click at [94, 158] on button "Info" at bounding box center [94, 165] width 25 height 15
drag, startPoint x: 96, startPoint y: 148, endPoint x: 140, endPoint y: 142, distance: 44.9
click at [96, 148] on span "COMPLETE" at bounding box center [99, 147] width 26 height 5
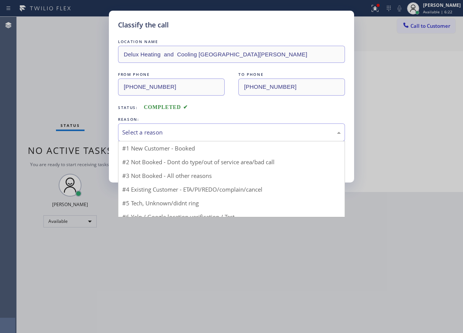
click at [158, 131] on div "Select a reason" at bounding box center [231, 132] width 219 height 9
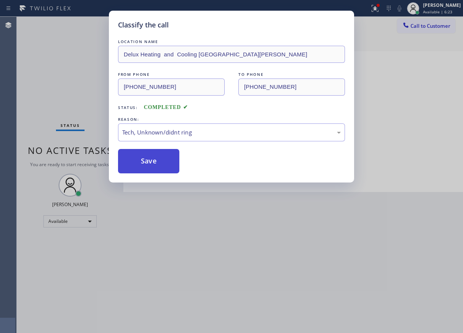
click at [150, 169] on button "Save" at bounding box center [148, 161] width 61 height 24
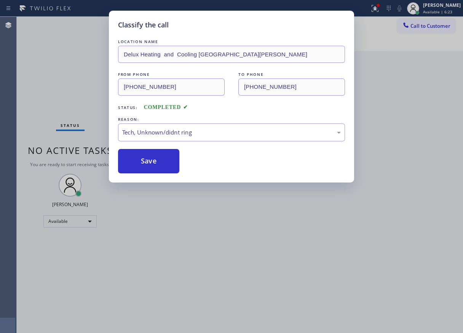
click at [369, 258] on div "Classify the call LOCATION NAME Delux Heating and Cooling Santa Monica FROM PHO…" at bounding box center [231, 166] width 463 height 333
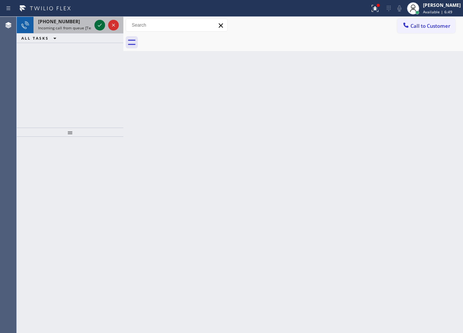
click at [100, 22] on icon at bounding box center [99, 25] width 9 height 9
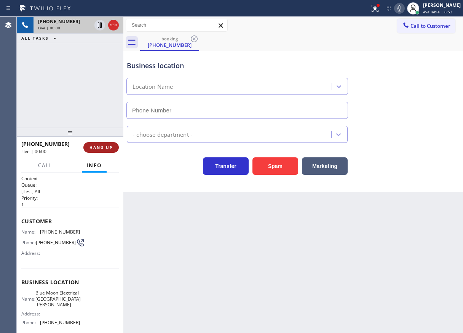
click at [104, 148] on span "HANG UP" at bounding box center [100, 147] width 23 height 5
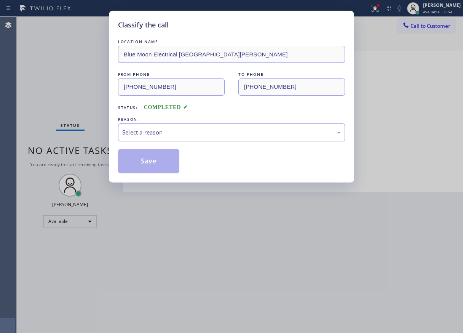
click at [155, 139] on div "Select a reason" at bounding box center [231, 132] width 227 height 18
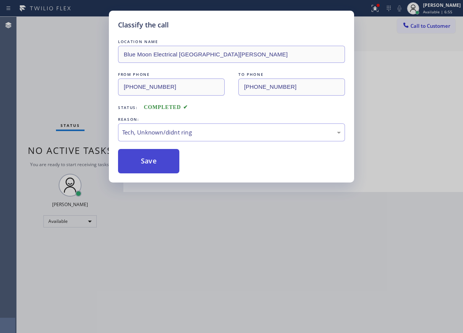
click at [146, 160] on button "Save" at bounding box center [148, 161] width 61 height 24
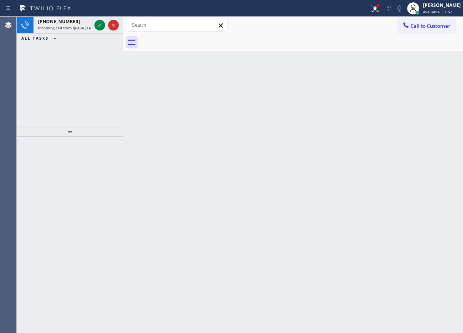
click at [417, 144] on div "Back to Dashboard Change Sender ID Customers Technicians Select a contact Outbo…" at bounding box center [293, 175] width 340 height 316
click at [99, 26] on icon at bounding box center [99, 25] width 9 height 9
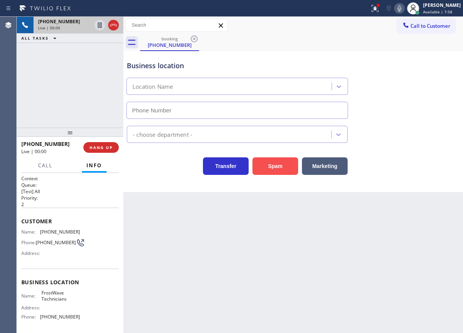
click at [291, 167] on button "Spam" at bounding box center [275, 166] width 46 height 18
drag, startPoint x: 413, startPoint y: 28, endPoint x: 294, endPoint y: 76, distance: 128.3
click at [413, 28] on span "Call to Customer" at bounding box center [430, 25] width 40 height 7
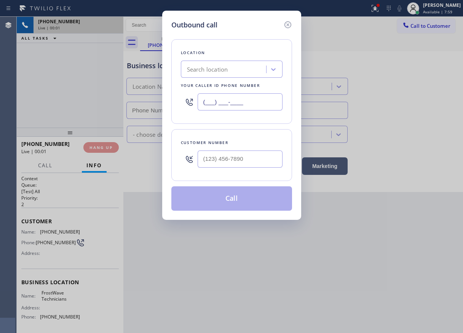
click at [255, 103] on input "(___) ___-____" at bounding box center [240, 101] width 85 height 17
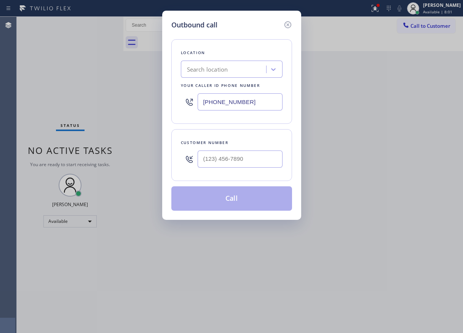
type input "(626) 243-7236"
click at [260, 160] on input "(___) ___-____" at bounding box center [240, 158] width 85 height 17
paste input "626) 243-7236"
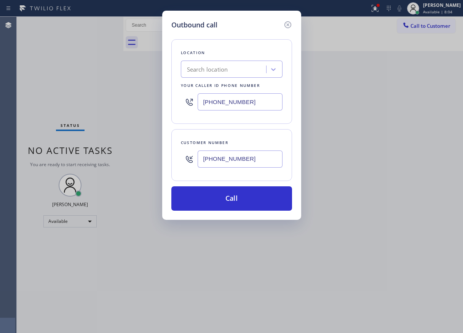
type input "(626) 243-7236"
click at [394, 179] on div "Outbound call Location Search location Your caller id phone number (626) 243-72…" at bounding box center [231, 166] width 463 height 333
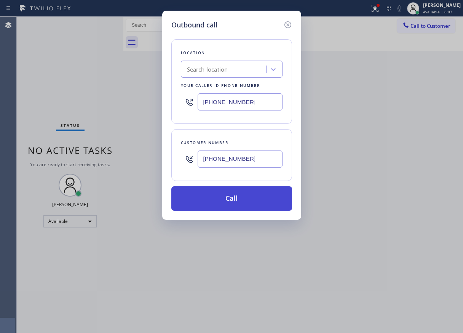
click at [238, 201] on button "Call" at bounding box center [231, 198] width 121 height 24
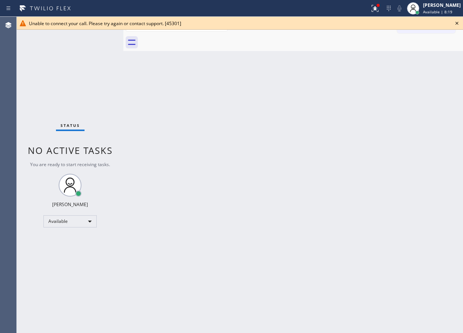
click at [454, 24] on icon at bounding box center [456, 23] width 9 height 9
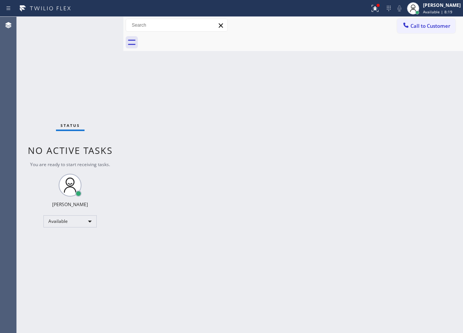
click at [371, 76] on div "Back to Dashboard Change Sender ID Customers Technicians Select a contact Outbo…" at bounding box center [293, 175] width 340 height 316
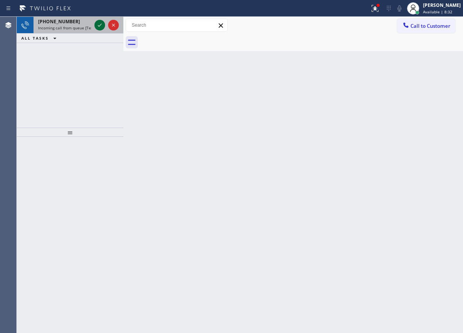
click at [99, 25] on icon at bounding box center [99, 25] width 9 height 9
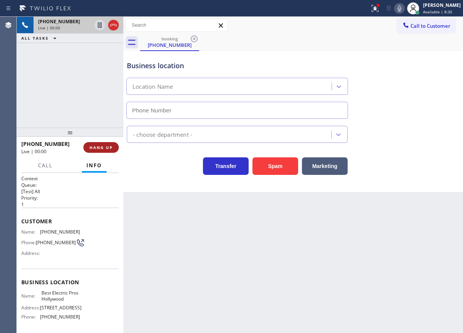
click at [104, 147] on span "HANG UP" at bounding box center [100, 147] width 23 height 5
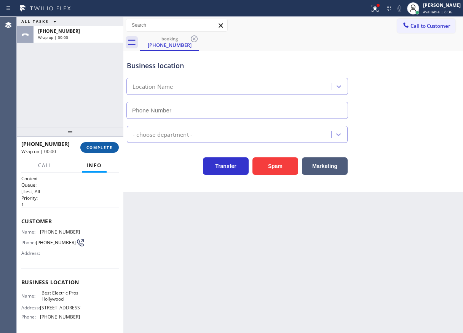
click at [107, 149] on span "COMPLETE" at bounding box center [99, 147] width 26 height 5
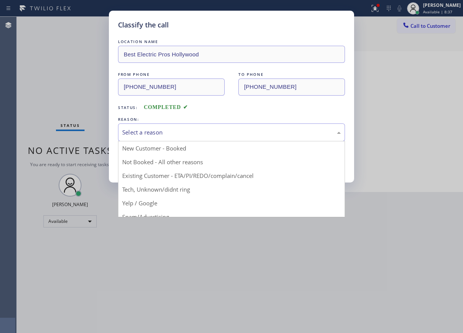
click at [126, 130] on div "Select a reason" at bounding box center [231, 132] width 219 height 9
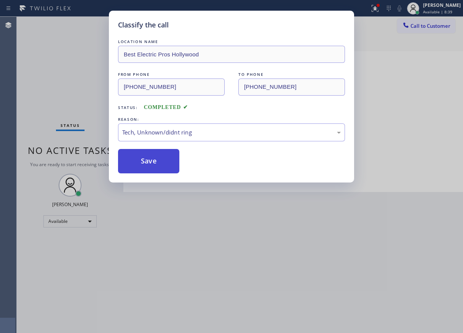
click at [145, 159] on button "Save" at bounding box center [148, 161] width 61 height 24
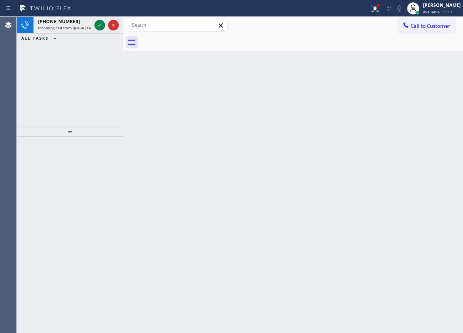
click at [423, 216] on div "Back to Dashboard Change Sender ID Customers Technicians Select a contact Outbo…" at bounding box center [293, 175] width 340 height 316
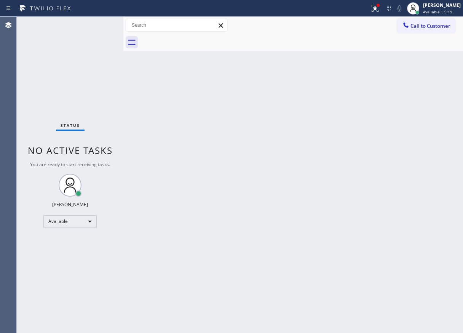
click at [100, 24] on div "Status No active tasks You are ready to start receiving tasks. [PERSON_NAME] Av…" at bounding box center [70, 175] width 107 height 316
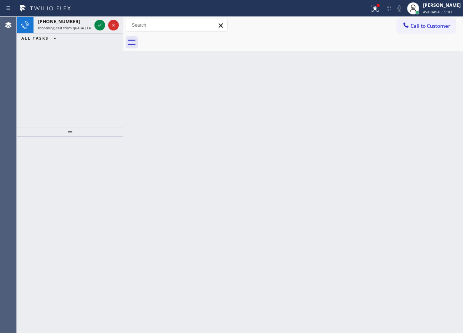
click at [412, 95] on div "Back to Dashboard Change Sender ID Customers Technicians Select a contact Outbo…" at bounding box center [293, 175] width 340 height 316
click at [99, 24] on icon at bounding box center [99, 25] width 9 height 9
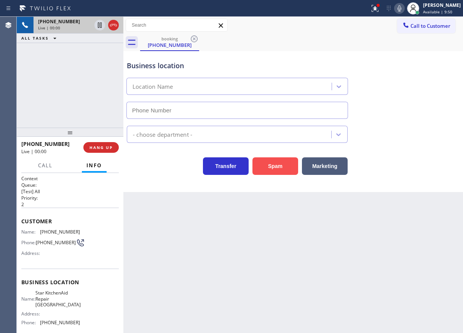
click at [273, 164] on button "Spam" at bounding box center [275, 166] width 46 height 18
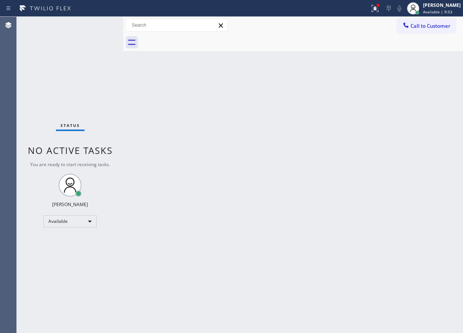
click at [168, 138] on div "Back to Dashboard Change Sender ID Customers Technicians Select a contact Outbo…" at bounding box center [293, 175] width 340 height 316
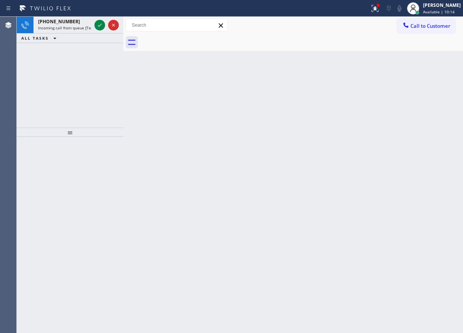
click at [434, 152] on div "Back to Dashboard Change Sender ID Customers Technicians Select a contact Outbo…" at bounding box center [293, 175] width 340 height 316
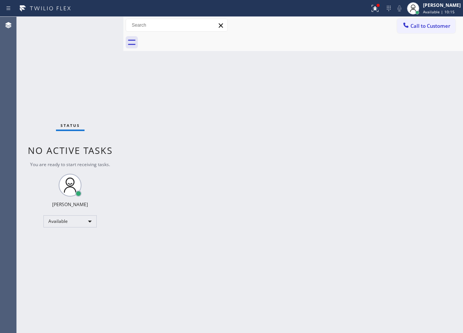
click at [97, 23] on div "Status No active tasks You are ready to start receiving tasks. [PERSON_NAME] Av…" at bounding box center [70, 175] width 107 height 316
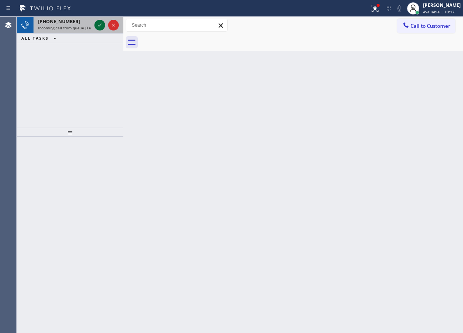
click at [101, 21] on icon at bounding box center [99, 25] width 9 height 9
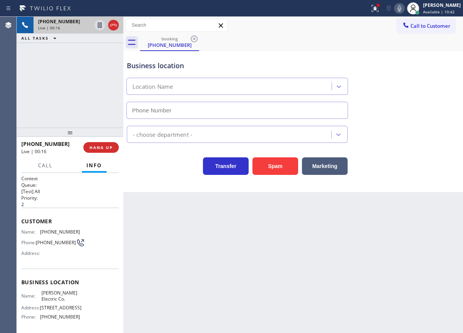
drag, startPoint x: 420, startPoint y: 132, endPoint x: 273, endPoint y: 89, distance: 152.8
click at [420, 132] on div "- choose department -" at bounding box center [293, 133] width 336 height 20
click at [276, 171] on button "Spam" at bounding box center [275, 166] width 46 height 18
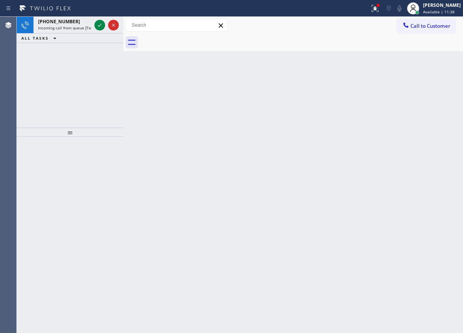
click at [420, 139] on div "Back to Dashboard Change Sender ID Customers Technicians Select a contact Outbo…" at bounding box center [293, 175] width 340 height 316
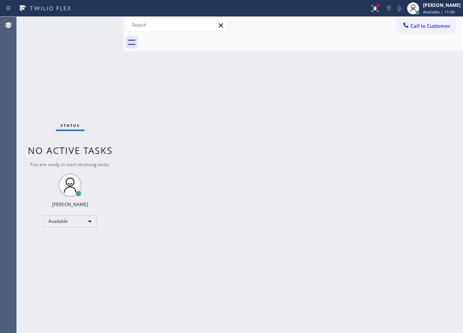
click at [99, 25] on div "Status No active tasks You are ready to start receiving tasks. [PERSON_NAME] Av…" at bounding box center [70, 175] width 107 height 316
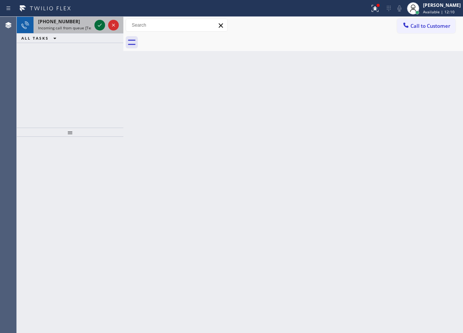
click at [101, 23] on icon at bounding box center [99, 25] width 9 height 9
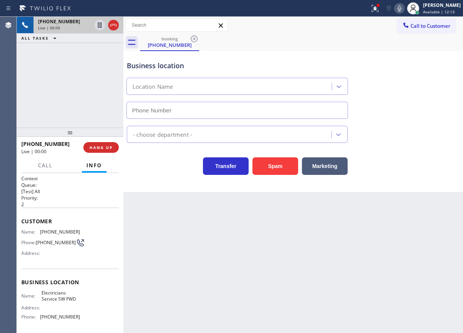
click at [272, 164] on button "Spam" at bounding box center [275, 166] width 46 height 18
click at [445, 10] on span "Available | 12:14" at bounding box center [439, 11] width 32 height 5
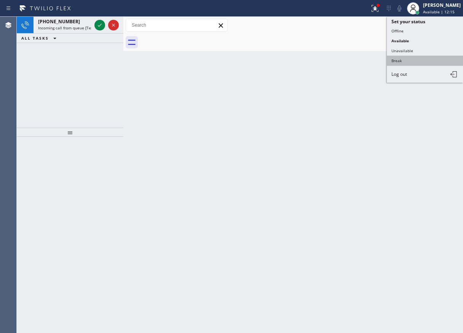
click at [405, 59] on button "Break" at bounding box center [425, 61] width 76 height 10
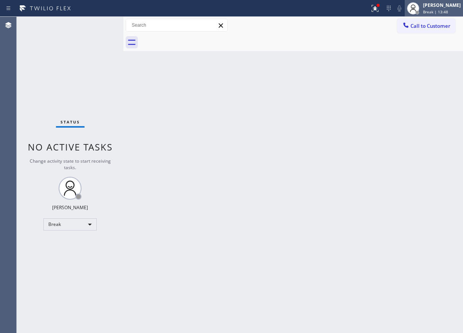
drag, startPoint x: 456, startPoint y: 10, endPoint x: 437, endPoint y: 16, distance: 20.3
click at [456, 10] on div "Break | 13:48" at bounding box center [442, 11] width 38 height 5
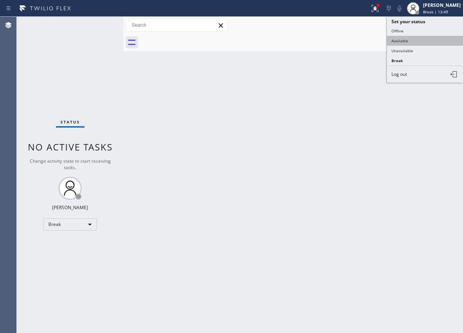
click at [414, 40] on button "Available" at bounding box center [425, 41] width 76 height 10
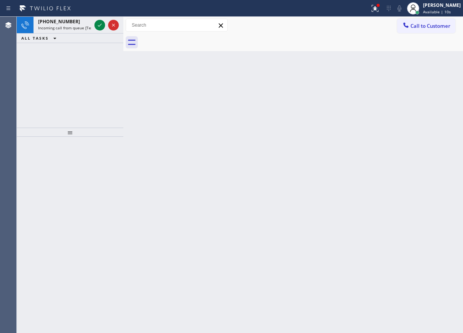
click at [418, 194] on div "Back to Dashboard Change Sender ID Customers Technicians Select a contact Outbo…" at bounding box center [293, 175] width 340 height 316
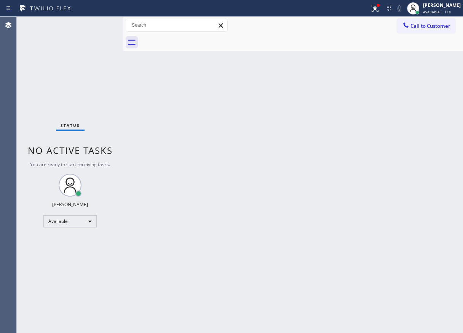
click at [94, 24] on div "Status No active tasks You are ready to start receiving tasks. [PERSON_NAME] Av…" at bounding box center [70, 175] width 107 height 316
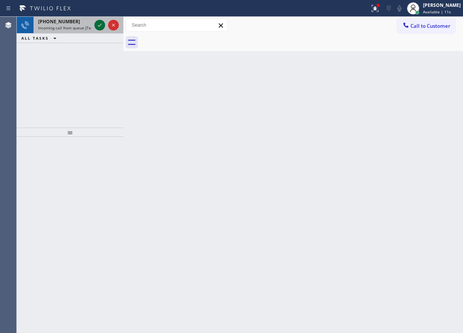
click at [95, 24] on div at bounding box center [99, 25] width 11 height 9
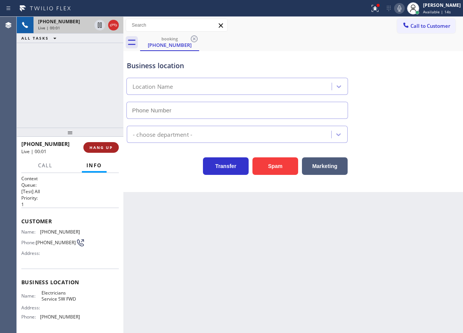
click at [103, 148] on span "HANG UP" at bounding box center [100, 147] width 23 height 5
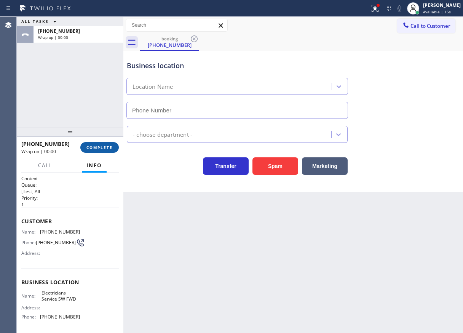
click at [103, 148] on span "COMPLETE" at bounding box center [99, 147] width 26 height 5
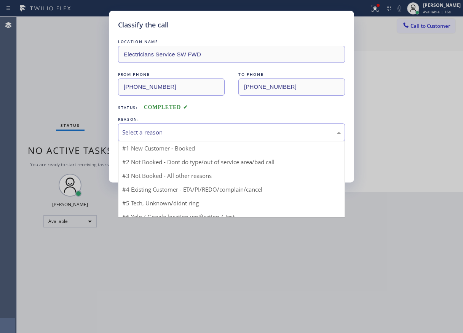
click at [162, 131] on div "Select a reason" at bounding box center [231, 132] width 219 height 9
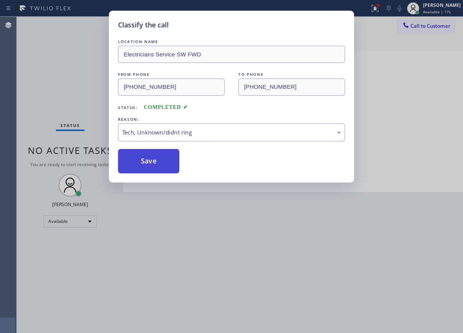
click at [147, 162] on button "Save" at bounding box center [148, 161] width 61 height 24
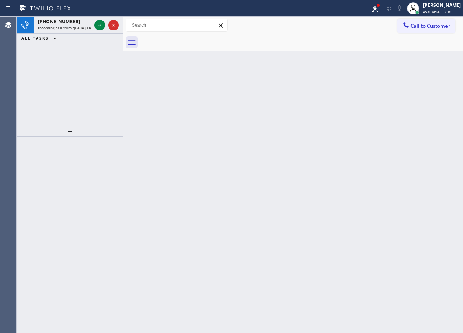
click at [423, 132] on div "Back to Dashboard Change Sender ID Customers Technicians Select a contact Outbo…" at bounding box center [293, 175] width 340 height 316
click at [98, 27] on icon at bounding box center [99, 25] width 9 height 9
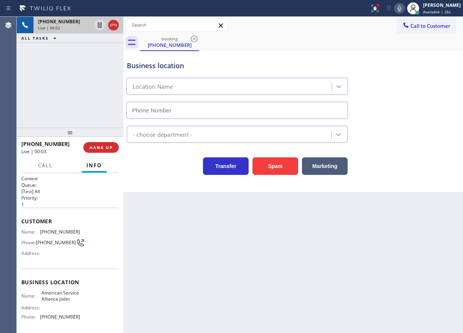
click at [64, 294] on span "American Service Alliance Joilet" at bounding box center [60, 296] width 38 height 12
click at [58, 319] on span "(779) 212-7220" at bounding box center [60, 317] width 40 height 6
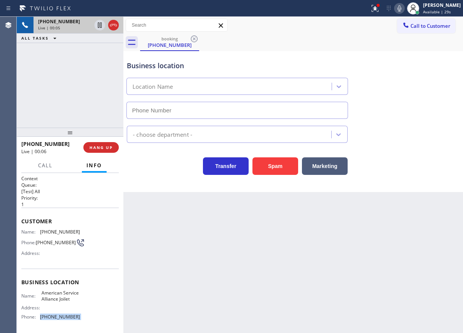
click at [58, 319] on span "(779) 212-7220" at bounding box center [60, 317] width 40 height 6
click at [48, 236] on div "Name: (815) 325-0840 Phone: (815) 325-0840 Address:" at bounding box center [50, 244] width 59 height 30
click at [44, 163] on span "Call" at bounding box center [45, 165] width 14 height 7
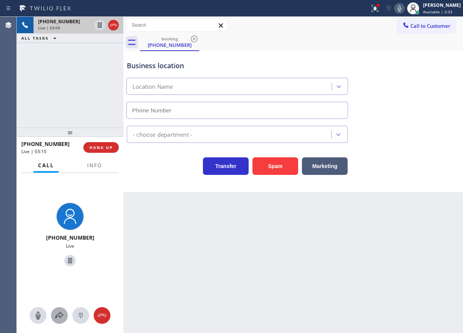
drag, startPoint x: 54, startPoint y: 318, endPoint x: 452, endPoint y: 154, distance: 430.6
click at [56, 318] on div at bounding box center [59, 315] width 17 height 9
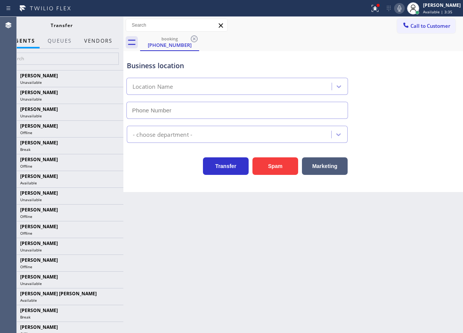
click at [101, 42] on button "Vendors" at bounding box center [98, 41] width 37 height 15
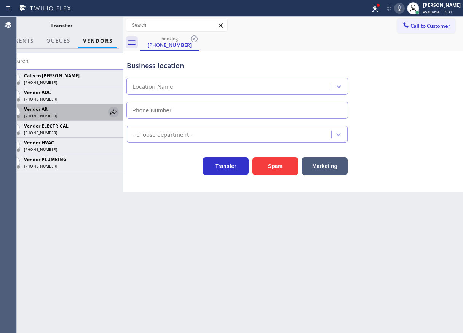
click at [111, 112] on icon at bounding box center [113, 111] width 6 height 5
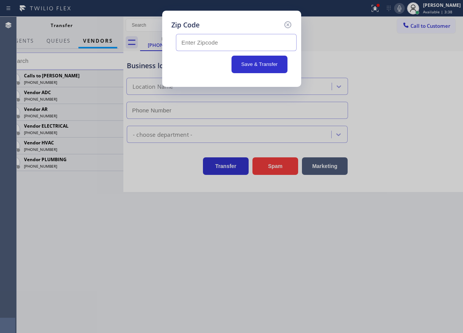
click at [235, 45] on input "text" at bounding box center [236, 42] width 121 height 17
paste input "60403"
type input "60403"
click at [253, 71] on button "Save & Transfer" at bounding box center [259, 65] width 56 height 18
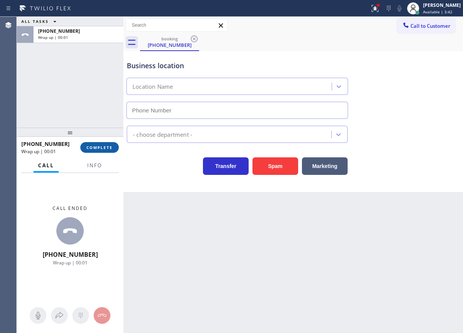
click at [96, 146] on span "COMPLETE" at bounding box center [99, 147] width 26 height 5
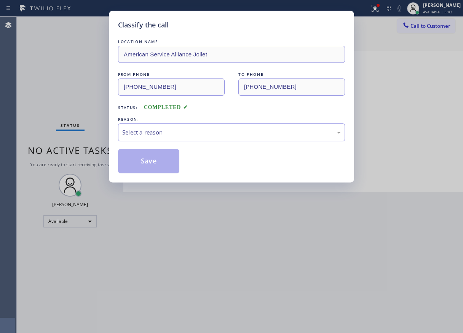
click at [190, 134] on div "Select a reason" at bounding box center [231, 132] width 219 height 9
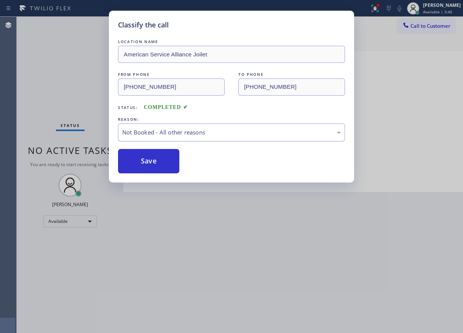
drag, startPoint x: 152, startPoint y: 165, endPoint x: 208, endPoint y: 129, distance: 66.1
click at [153, 165] on button "Save" at bounding box center [148, 161] width 61 height 24
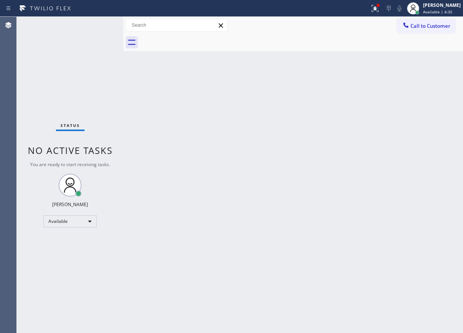
click at [98, 24] on div "Status No active tasks You are ready to start receiving tasks. [PERSON_NAME] Av…" at bounding box center [70, 175] width 107 height 316
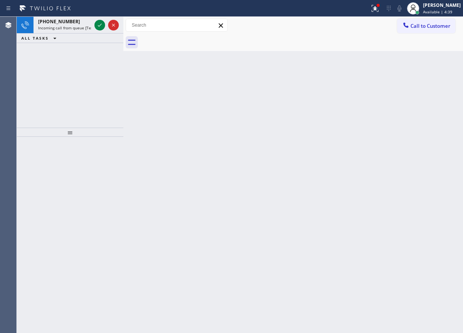
click at [422, 123] on div "Back to Dashboard Change Sender ID Customers Technicians Select a contact Outbo…" at bounding box center [293, 175] width 340 height 316
click at [97, 22] on icon at bounding box center [99, 25] width 9 height 9
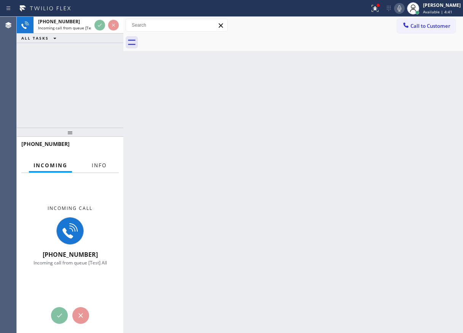
click at [98, 167] on span "Info" at bounding box center [99, 165] width 15 height 7
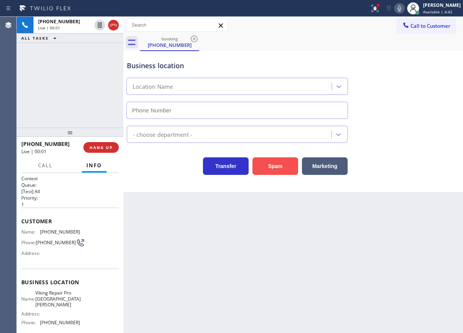
click at [286, 168] on button "Spam" at bounding box center [275, 166] width 46 height 18
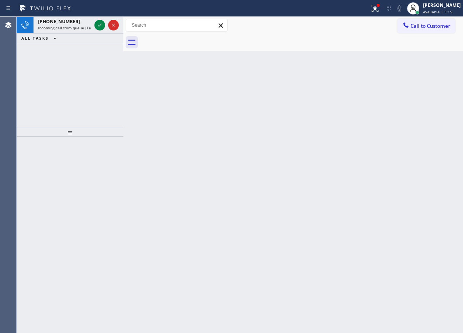
click at [402, 169] on div "Back to Dashboard Change Sender ID Customers Technicians Select a contact Outbo…" at bounding box center [293, 175] width 340 height 316
click at [96, 24] on icon at bounding box center [99, 25] width 9 height 9
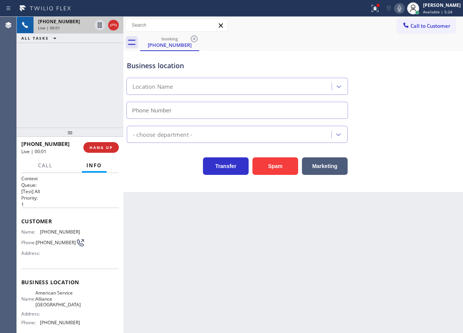
click at [60, 302] on span "American Service Alliance Schaumburg" at bounding box center [57, 299] width 45 height 18
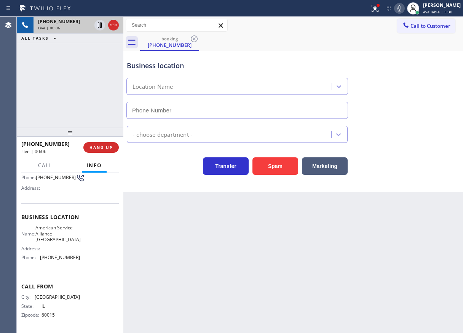
click at [62, 256] on span "(708) 272-1363" at bounding box center [60, 257] width 40 height 6
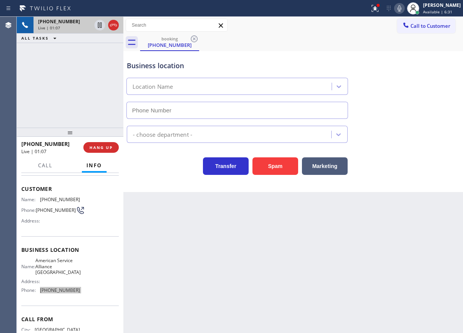
scroll to position [0, 0]
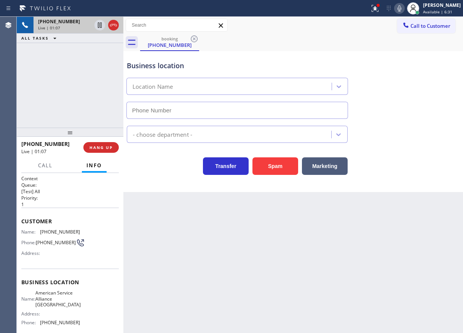
click at [52, 232] on span "(847) 650-3703" at bounding box center [60, 232] width 40 height 6
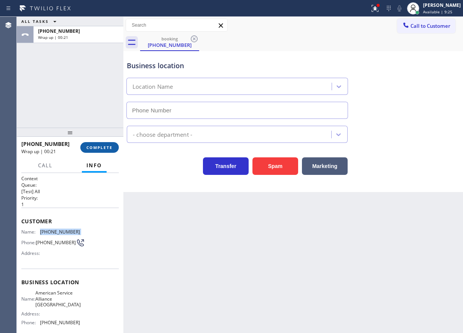
click at [104, 144] on button "COMPLETE" at bounding box center [99, 147] width 38 height 11
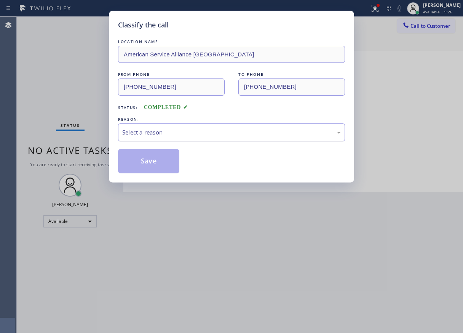
drag, startPoint x: 160, startPoint y: 131, endPoint x: 158, endPoint y: 137, distance: 6.4
click at [160, 132] on div "Select a reason" at bounding box center [231, 132] width 219 height 9
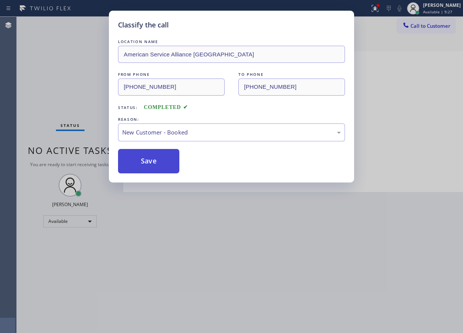
drag, startPoint x: 149, startPoint y: 160, endPoint x: 150, endPoint y: 156, distance: 4.0
click at [149, 161] on button "Save" at bounding box center [148, 161] width 61 height 24
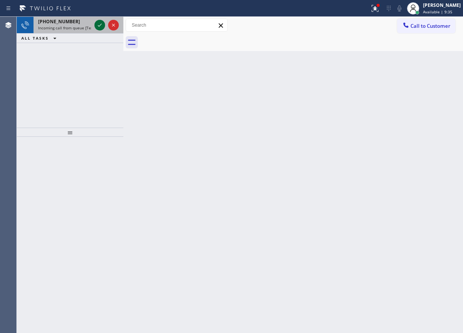
click at [99, 27] on icon at bounding box center [99, 25] width 9 height 9
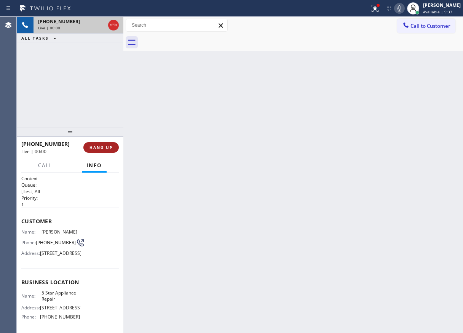
click at [107, 147] on span "HANG UP" at bounding box center [100, 147] width 23 height 5
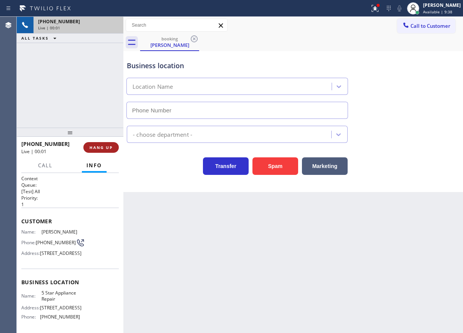
click at [107, 147] on span "HANG UP" at bounding box center [100, 147] width 23 height 5
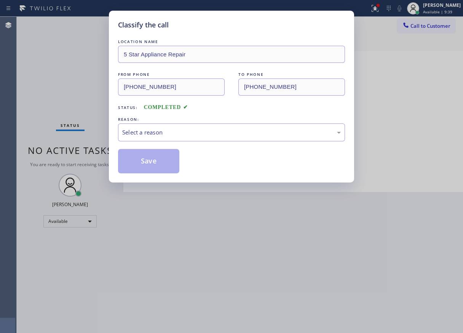
click at [159, 142] on div "LOCATION NAME 5 Star Appliance Repair FROM PHONE (601) 953-0575 TO PHONE (855) …" at bounding box center [231, 106] width 227 height 136
click at [152, 132] on div "Select a reason" at bounding box center [231, 132] width 219 height 9
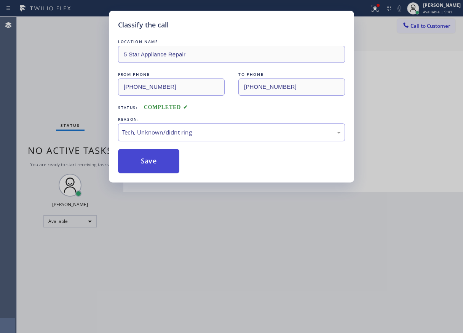
click at [153, 165] on button "Save" at bounding box center [148, 161] width 61 height 24
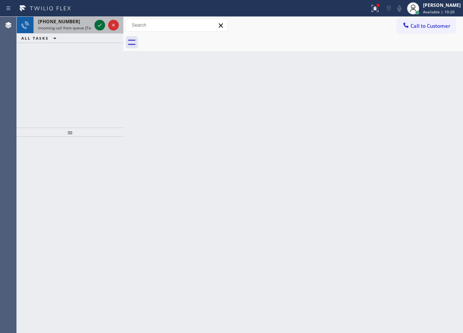
drag, startPoint x: 95, startPoint y: 18, endPoint x: 97, endPoint y: 26, distance: 7.8
click at [97, 26] on icon at bounding box center [99, 25] width 9 height 9
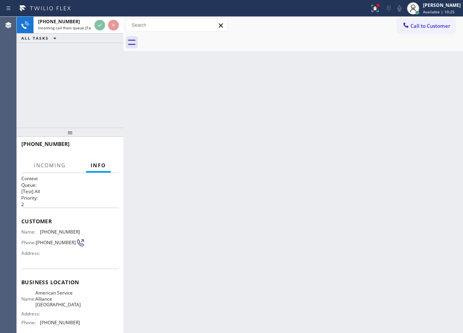
click at [369, 132] on div "Back to Dashboard Change Sender ID Customers Technicians Select a contact Outbo…" at bounding box center [293, 175] width 340 height 316
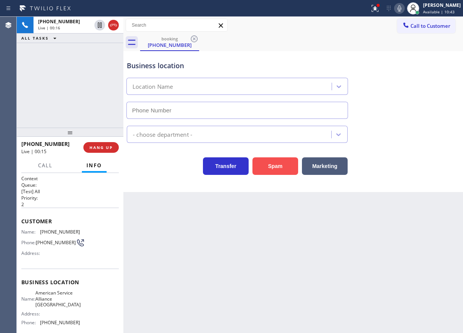
click at [263, 164] on button "Spam" at bounding box center [275, 166] width 46 height 18
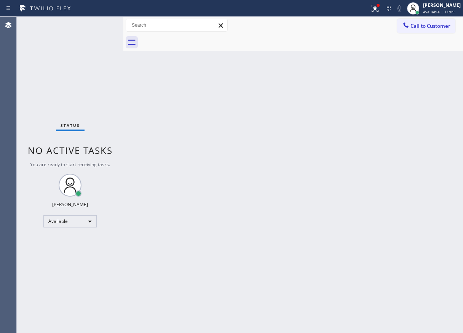
click at [412, 175] on div "Back to Dashboard Change Sender ID Customers Technicians Select a contact Outbo…" at bounding box center [293, 175] width 340 height 316
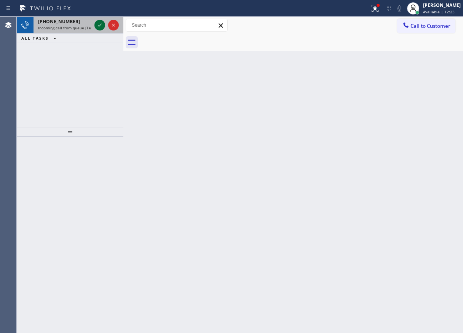
click at [101, 21] on icon at bounding box center [99, 25] width 9 height 9
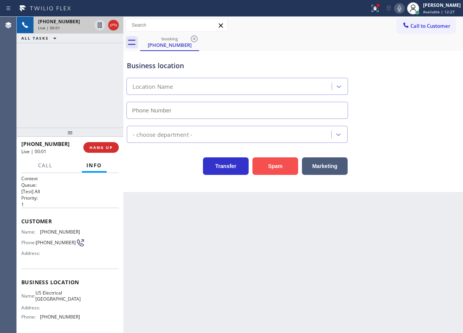
click at [271, 167] on button "Spam" at bounding box center [275, 166] width 46 height 18
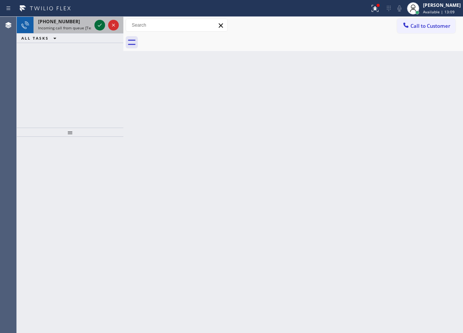
click at [99, 28] on icon at bounding box center [99, 25] width 9 height 9
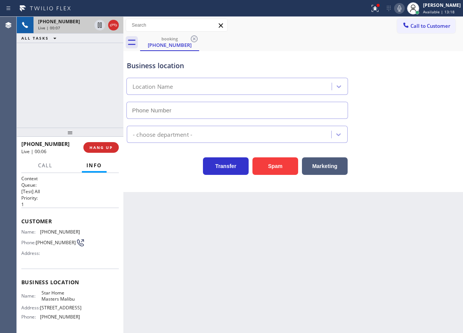
click at [56, 300] on span "Star Home Masters Malibu" at bounding box center [60, 296] width 38 height 12
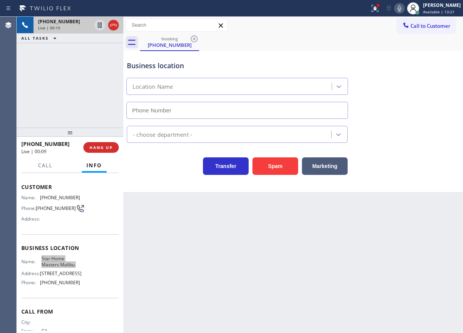
scroll to position [68, 0]
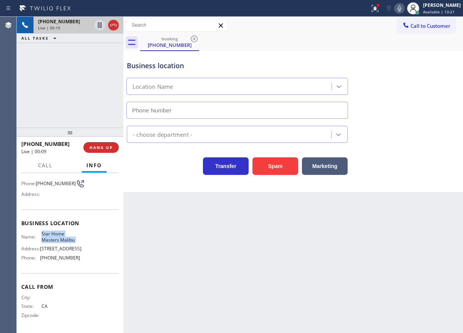
click at [71, 254] on div "Name: Star Home Masters Malibu Address: 22653 Pacific Coast Hwy Phone: (310) 66…" at bounding box center [50, 247] width 59 height 33
click at [70, 255] on span "(310) 660-7578" at bounding box center [60, 258] width 40 height 6
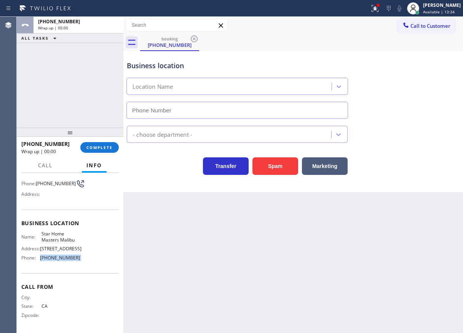
drag, startPoint x: 418, startPoint y: 128, endPoint x: 361, endPoint y: 98, distance: 64.2
click at [418, 128] on div "- choose department -" at bounding box center [293, 133] width 336 height 20
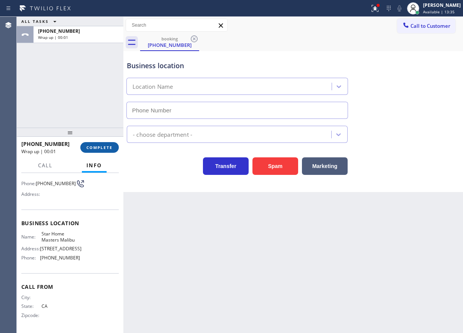
click at [86, 147] on button "COMPLETE" at bounding box center [99, 147] width 38 height 11
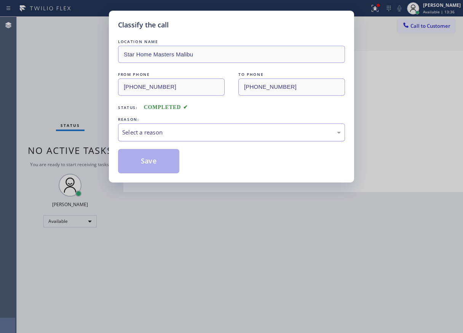
click at [152, 134] on div "Select a reason" at bounding box center [231, 132] width 219 height 9
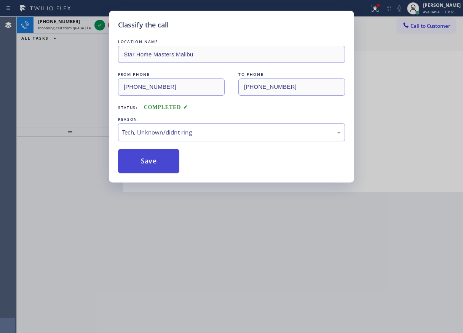
click at [147, 165] on button "Save" at bounding box center [148, 161] width 61 height 24
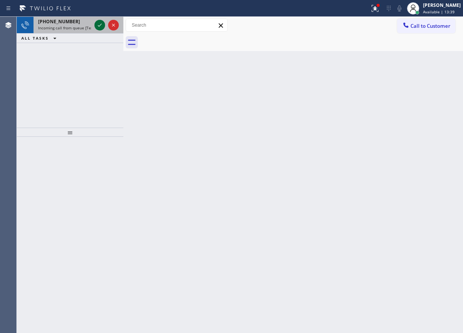
click at [102, 28] on icon at bounding box center [99, 25] width 9 height 9
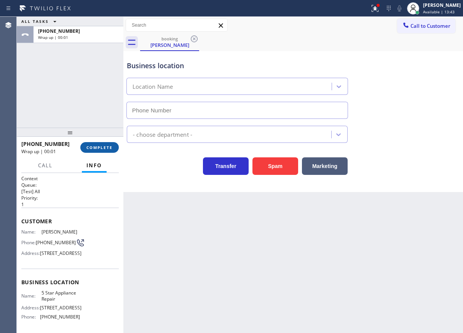
click at [99, 148] on span "COMPLETE" at bounding box center [99, 147] width 26 height 5
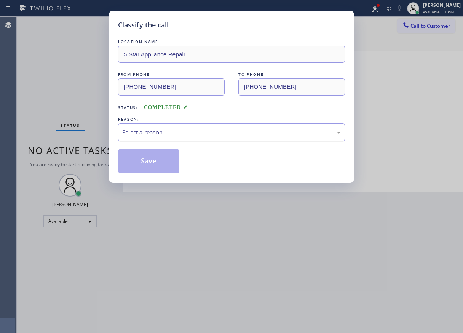
click at [141, 128] on div "Select a reason" at bounding box center [231, 132] width 219 height 9
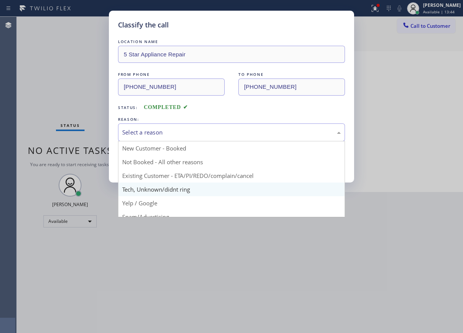
drag, startPoint x: 145, startPoint y: 193, endPoint x: 145, endPoint y: 177, distance: 16.0
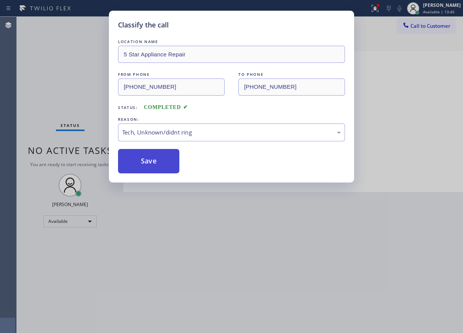
drag, startPoint x: 145, startPoint y: 160, endPoint x: 324, endPoint y: 43, distance: 214.1
click at [145, 160] on button "Save" at bounding box center [148, 161] width 61 height 24
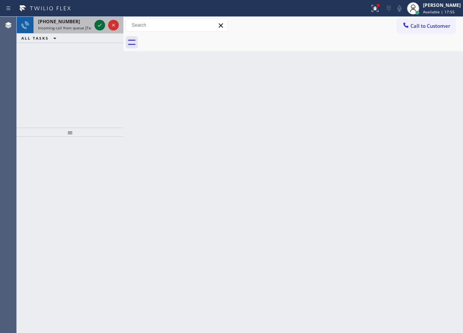
click at [100, 27] on icon at bounding box center [99, 25] width 9 height 9
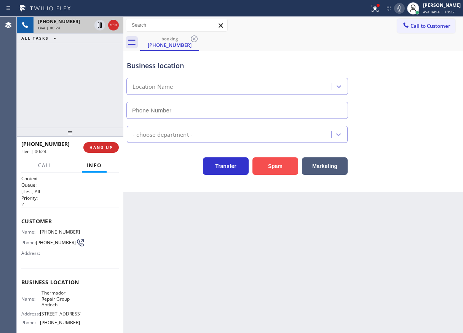
click at [277, 167] on button "Spam" at bounding box center [275, 166] width 46 height 18
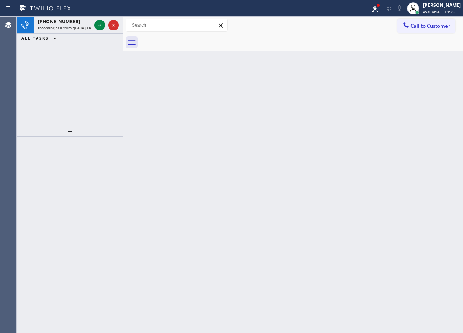
click at [396, 152] on div "Back to Dashboard Change Sender ID Customers Technicians Select a contact Outbo…" at bounding box center [293, 175] width 340 height 316
click at [95, 22] on div at bounding box center [99, 25] width 11 height 9
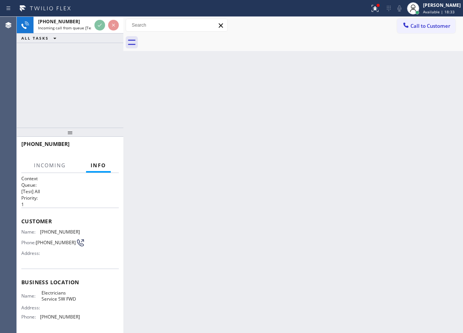
click at [292, 197] on div "Back to Dashboard Change Sender ID Customers Technicians Select a contact Outbo…" at bounding box center [293, 175] width 340 height 316
click at [279, 167] on div "Back to Dashboard Change Sender ID Customers Technicians Select a contact Outbo…" at bounding box center [293, 175] width 340 height 316
click at [424, 156] on div "Back to Dashboard Change Sender ID Customers Technicians Select a contact Outbo…" at bounding box center [293, 175] width 340 height 316
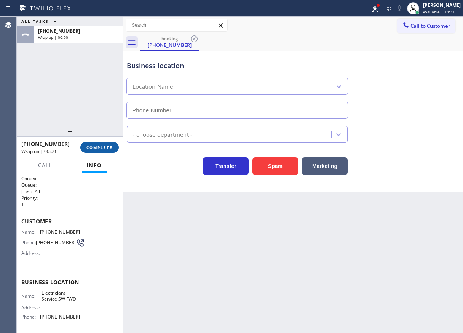
click at [101, 151] on button "COMPLETE" at bounding box center [99, 147] width 38 height 11
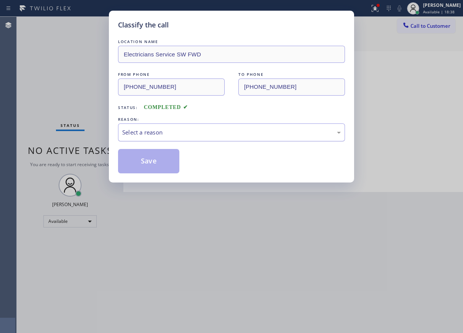
click at [175, 128] on div "Select a reason" at bounding box center [231, 132] width 219 height 9
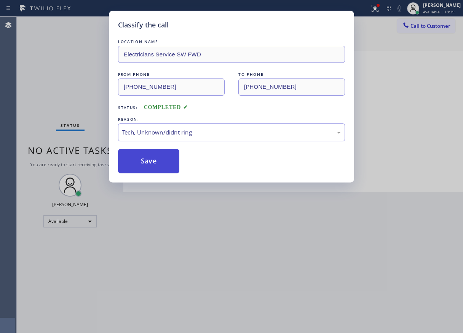
click at [152, 159] on button "Save" at bounding box center [148, 161] width 61 height 24
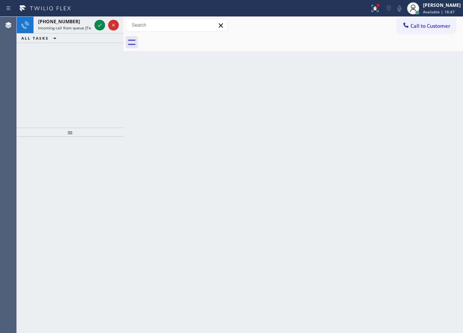
click at [447, 168] on div "Back to Dashboard Change Sender ID Customers Technicians Select a contact Outbo…" at bounding box center [293, 175] width 340 height 316
click at [101, 26] on icon at bounding box center [99, 25] width 9 height 9
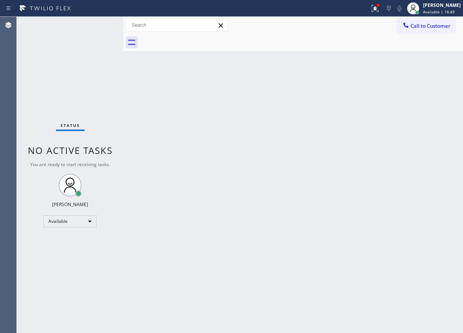
click at [101, 26] on div "Status No active tasks You are ready to start receiving tasks. [PERSON_NAME] Av…" at bounding box center [70, 175] width 107 height 316
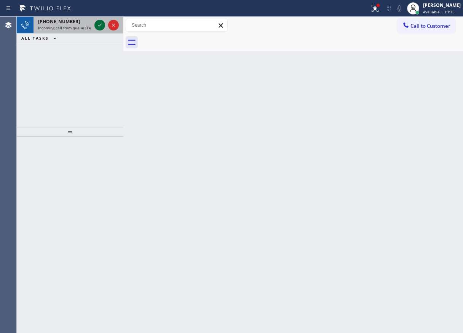
click at [101, 26] on icon at bounding box center [99, 25] width 9 height 9
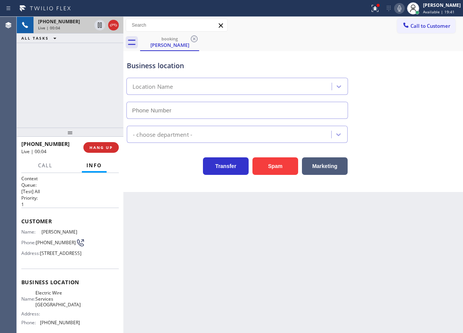
click at [51, 307] on span "Electric Wire Services Thousand Oaks" at bounding box center [57, 299] width 45 height 18
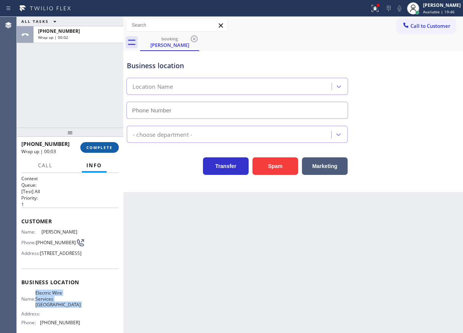
click at [97, 148] on span "COMPLETE" at bounding box center [99, 147] width 26 height 5
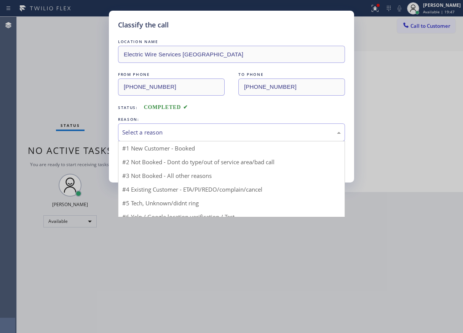
click at [199, 132] on div "Select a reason" at bounding box center [231, 132] width 219 height 9
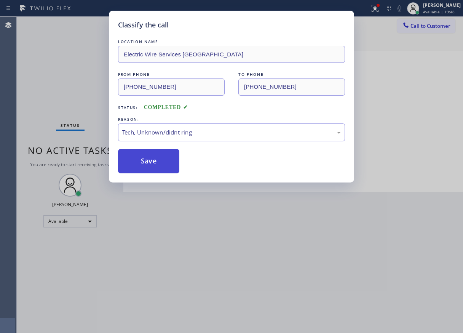
click at [153, 166] on button "Save" at bounding box center [148, 161] width 61 height 24
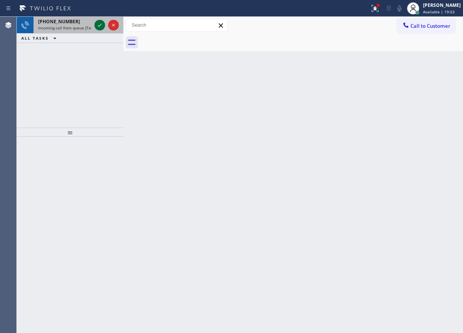
click at [99, 22] on icon at bounding box center [99, 25] width 9 height 9
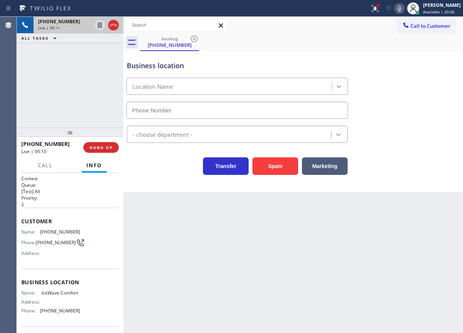
drag, startPoint x: 409, startPoint y: 138, endPoint x: 340, endPoint y: 173, distance: 77.6
click at [409, 139] on div "- choose department -" at bounding box center [293, 133] width 336 height 20
click at [263, 168] on button "Spam" at bounding box center [275, 166] width 46 height 18
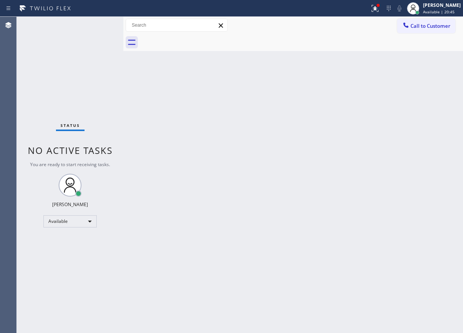
click at [415, 133] on div "Back to Dashboard Change Sender ID Customers Technicians Select a contact Outbo…" at bounding box center [293, 175] width 340 height 316
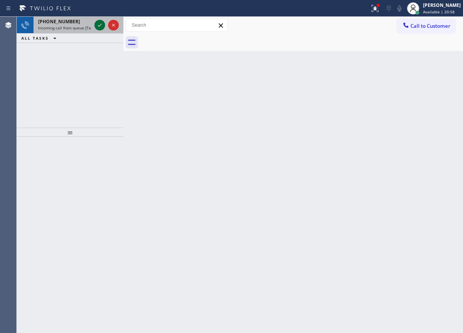
click at [101, 24] on icon at bounding box center [100, 25] width 4 height 3
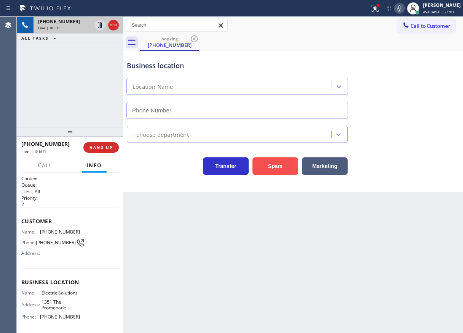
click at [280, 164] on button "Spam" at bounding box center [275, 166] width 46 height 18
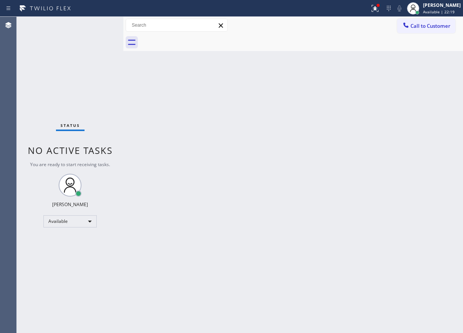
click at [438, 243] on div "Back to Dashboard Change Sender ID Customers Technicians Select a contact Outbo…" at bounding box center [293, 175] width 340 height 316
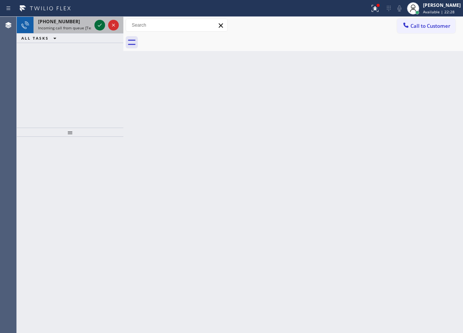
click at [97, 27] on icon at bounding box center [99, 25] width 9 height 9
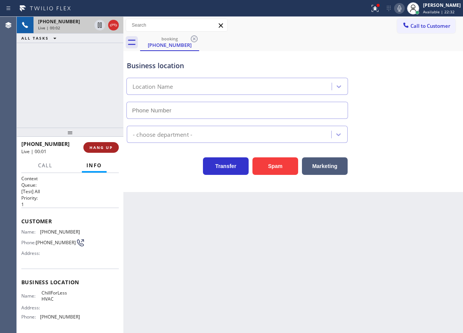
click at [104, 149] on span "HANG UP" at bounding box center [100, 147] width 23 height 5
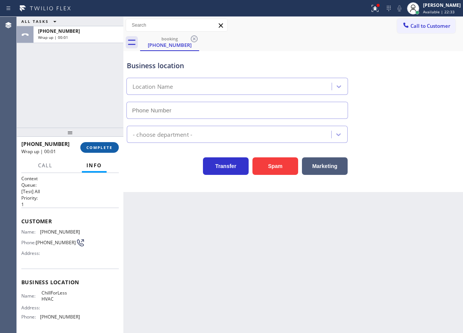
click at [104, 149] on span "COMPLETE" at bounding box center [99, 147] width 26 height 5
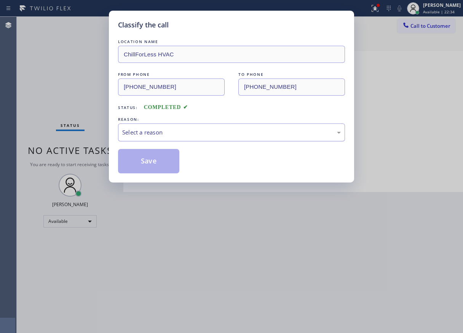
click at [161, 135] on div "Select a reason" at bounding box center [231, 132] width 219 height 9
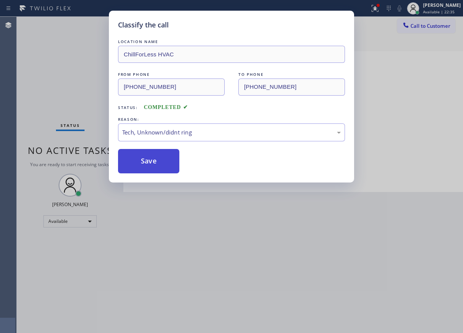
click at [174, 158] on button "Save" at bounding box center [148, 161] width 61 height 24
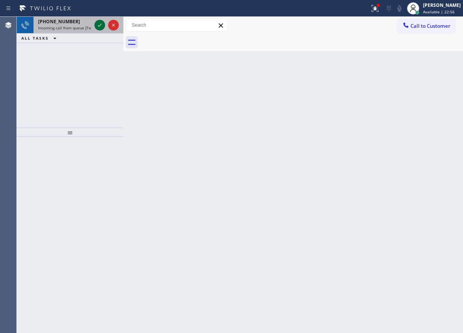
click at [101, 27] on icon at bounding box center [99, 25] width 9 height 9
click at [98, 23] on icon at bounding box center [99, 25] width 9 height 9
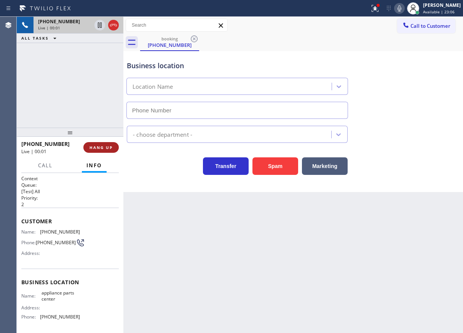
click at [95, 145] on span "HANG UP" at bounding box center [100, 147] width 23 height 5
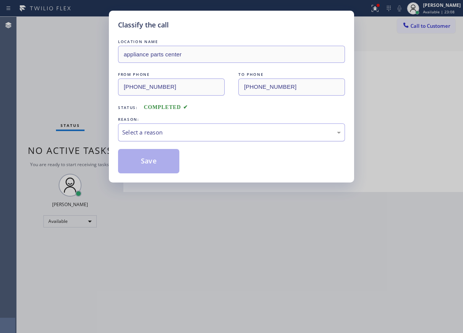
click at [150, 129] on div "Select a reason" at bounding box center [231, 132] width 219 height 9
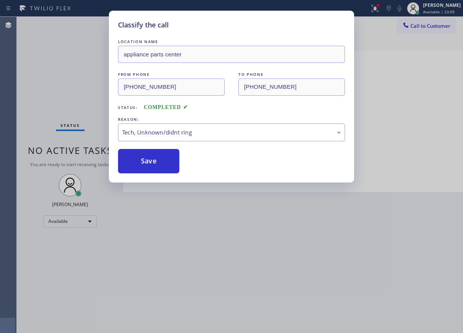
drag, startPoint x: 162, startPoint y: 192, endPoint x: 161, endPoint y: 173, distance: 18.7
click at [159, 161] on button "Save" at bounding box center [148, 161] width 61 height 24
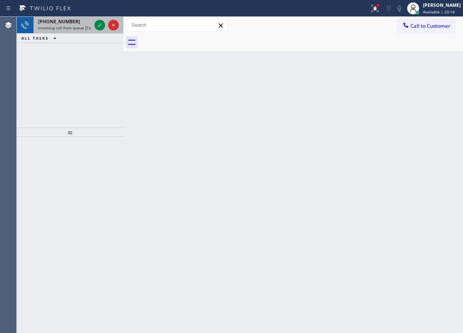
click at [74, 33] on div "+12486059928 Incoming call from queue [Test] All" at bounding box center [70, 25] width 107 height 17
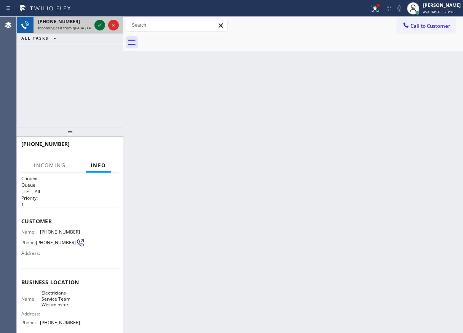
click at [99, 27] on icon at bounding box center [99, 25] width 9 height 9
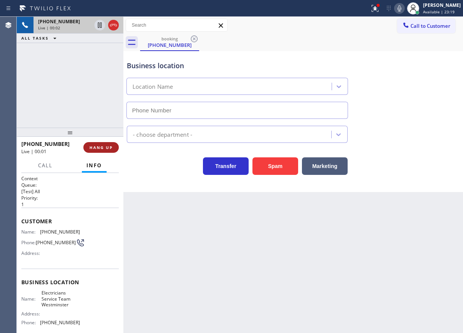
click at [102, 149] on span "HANG UP" at bounding box center [100, 147] width 23 height 5
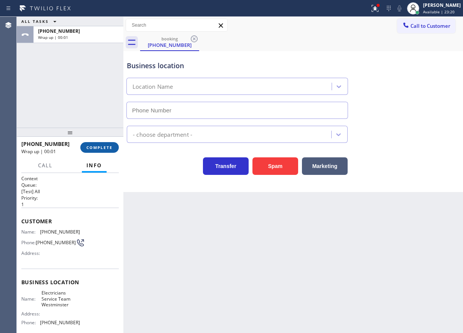
click at [102, 149] on span "COMPLETE" at bounding box center [99, 147] width 26 height 5
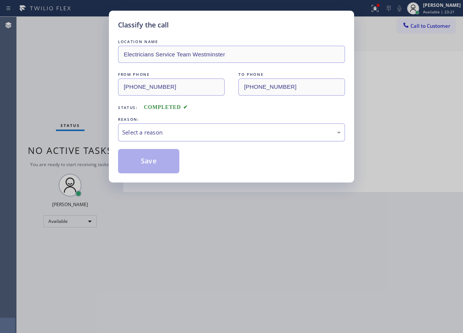
click at [147, 128] on div "Select a reason" at bounding box center [231, 132] width 219 height 9
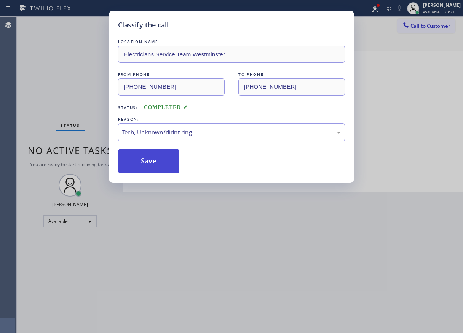
drag, startPoint x: 152, startPoint y: 189, endPoint x: 152, endPoint y: 161, distance: 27.8
click at [152, 159] on button "Save" at bounding box center [148, 161] width 61 height 24
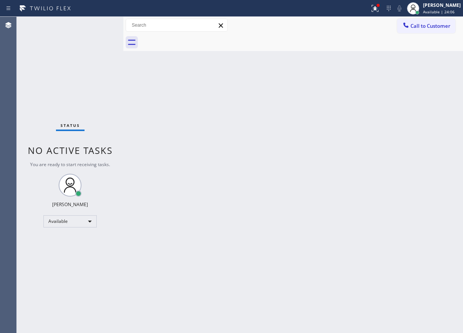
click at [423, 133] on div "Back to Dashboard Change Sender ID Customers Technicians Select a contact Outbo…" at bounding box center [293, 175] width 340 height 316
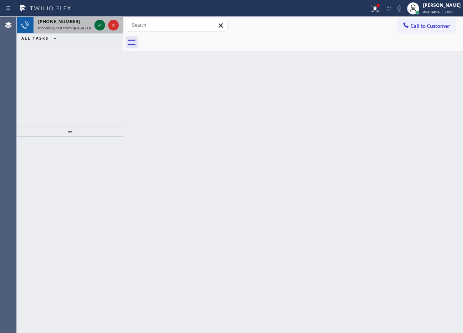
click at [97, 26] on icon at bounding box center [99, 25] width 9 height 9
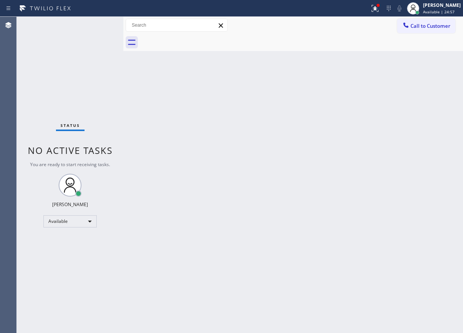
click at [101, 25] on div "Status No active tasks You are ready to start receiving tasks. [PERSON_NAME] Av…" at bounding box center [70, 175] width 107 height 316
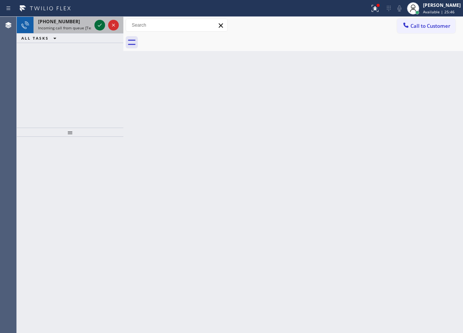
click at [97, 27] on icon at bounding box center [99, 25] width 9 height 9
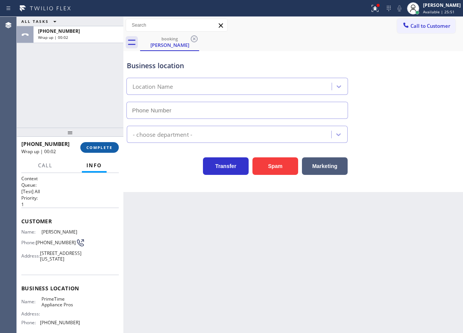
click at [103, 152] on button "COMPLETE" at bounding box center [99, 147] width 38 height 11
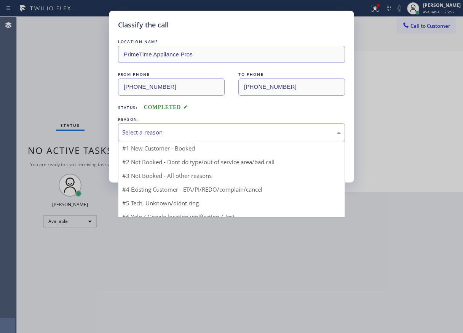
click at [157, 131] on div "Select a reason" at bounding box center [231, 132] width 219 height 9
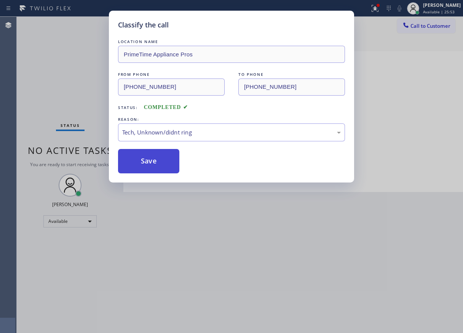
click at [160, 168] on button "Save" at bounding box center [148, 161] width 61 height 24
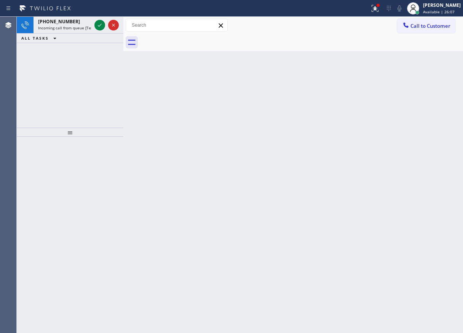
click at [405, 163] on div "Back to Dashboard Change Sender ID Customers Technicians Select a contact Outbo…" at bounding box center [293, 175] width 340 height 316
click at [99, 25] on icon at bounding box center [99, 25] width 9 height 9
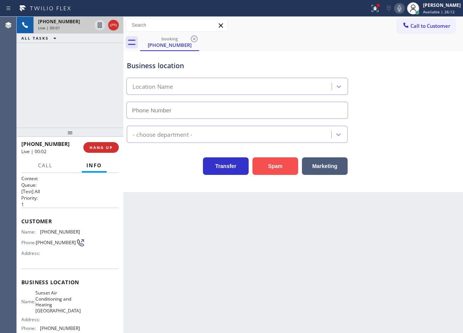
click at [270, 172] on button "Spam" at bounding box center [275, 166] width 46 height 18
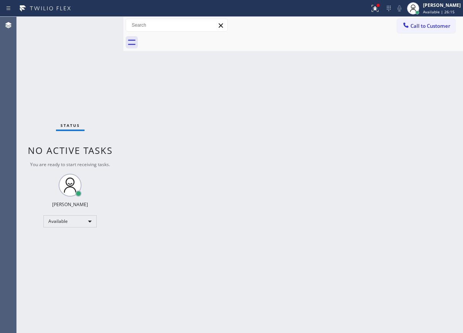
drag, startPoint x: 410, startPoint y: 235, endPoint x: 405, endPoint y: 235, distance: 5.0
click at [410, 235] on div "Back to Dashboard Change Sender ID Customers Technicians Select a contact Outbo…" at bounding box center [293, 175] width 340 height 316
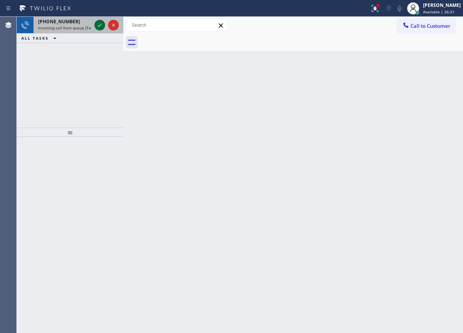
click at [98, 25] on icon at bounding box center [99, 25] width 9 height 9
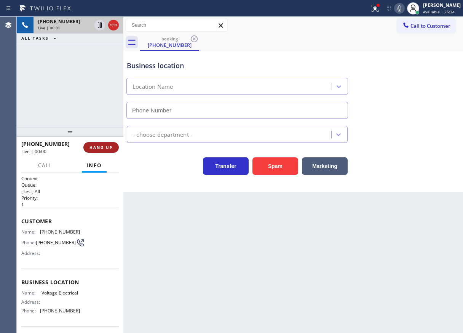
click at [108, 149] on span "HANG UP" at bounding box center [100, 147] width 23 height 5
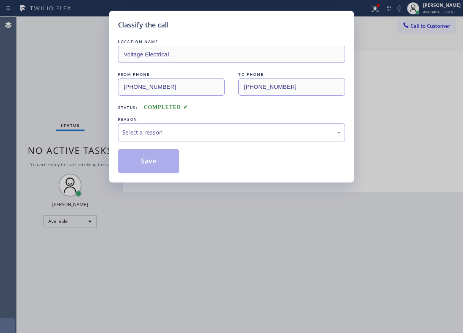
click at [152, 129] on div "Select a reason" at bounding box center [231, 132] width 219 height 9
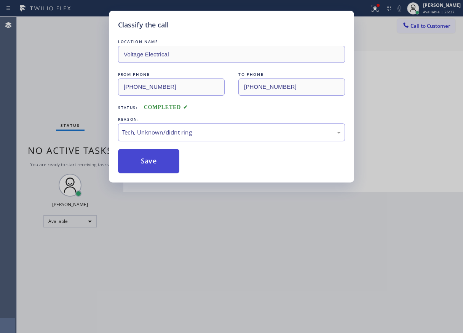
click at [150, 162] on button "Save" at bounding box center [148, 161] width 61 height 24
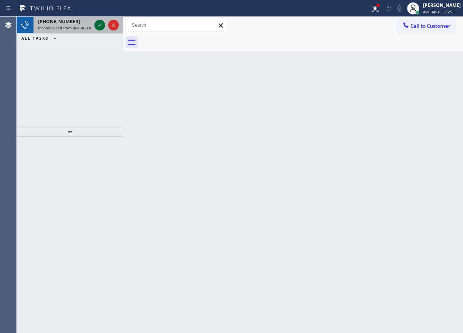
click at [98, 27] on icon at bounding box center [99, 25] width 9 height 9
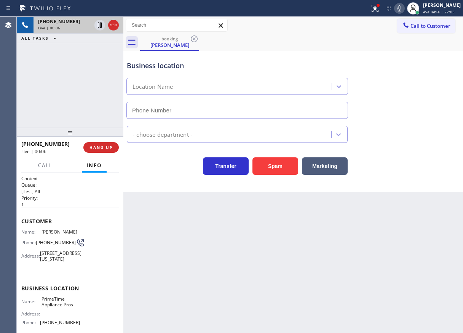
click at [57, 308] on span "PrimeTime Appliance Pros" at bounding box center [60, 302] width 38 height 12
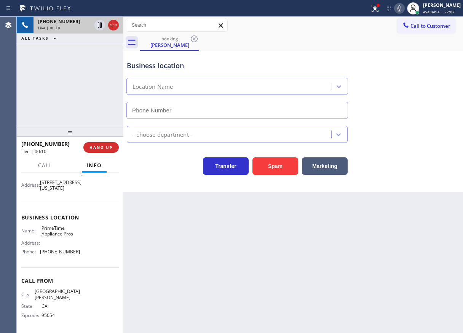
click at [53, 258] on div "Name: PrimeTime Appliance Pros Address: Phone: (408) 752-5861" at bounding box center [50, 241] width 59 height 33
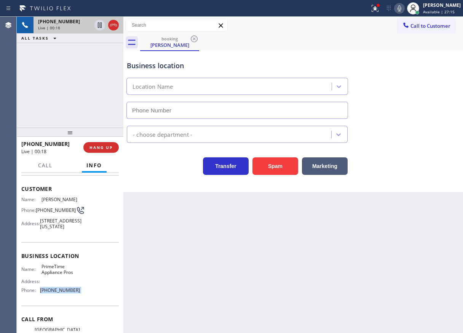
scroll to position [0, 0]
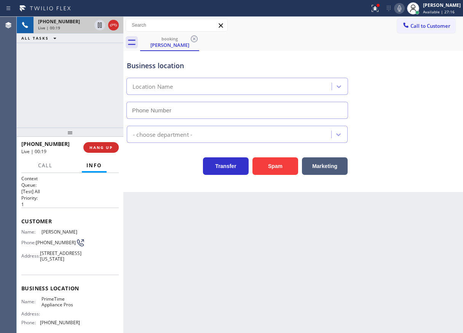
click at [54, 245] on span "(408) 326-9208" at bounding box center [56, 242] width 40 height 6
click at [98, 26] on icon at bounding box center [100, 24] width 4 height 5
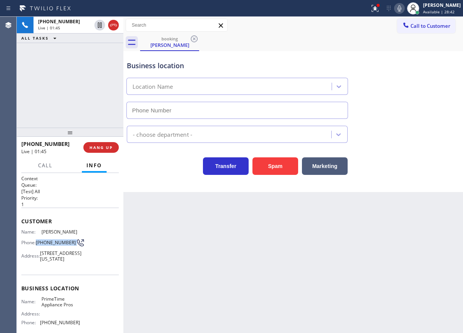
click at [404, 5] on icon at bounding box center [399, 8] width 9 height 9
click at [404, 12] on icon at bounding box center [399, 8] width 9 height 9
click at [103, 21] on icon at bounding box center [99, 25] width 9 height 9
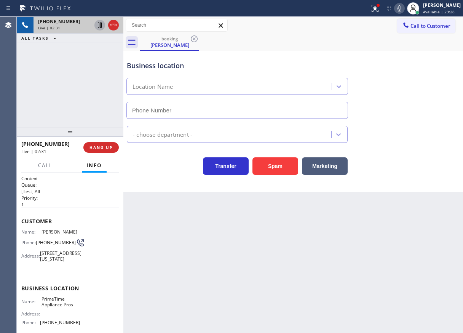
click at [428, 243] on div "Back to Dashboard Change Sender ID Customers Technicians Select a contact Outbo…" at bounding box center [293, 175] width 340 height 316
click at [47, 241] on span "(408) 326-9208" at bounding box center [56, 242] width 40 height 6
click at [397, 150] on div "Transfer Spam Marketing" at bounding box center [293, 162] width 336 height 24
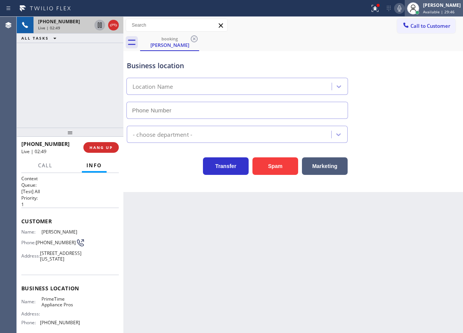
click at [438, 7] on div "[PERSON_NAME]" at bounding box center [442, 5] width 38 height 6
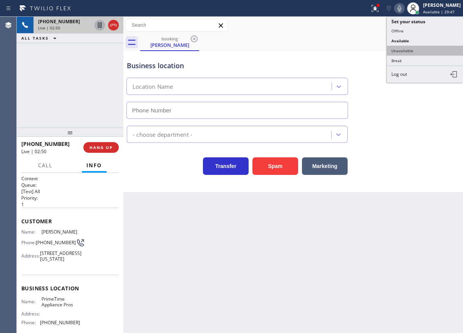
click at [421, 51] on button "Unavailable" at bounding box center [425, 51] width 76 height 10
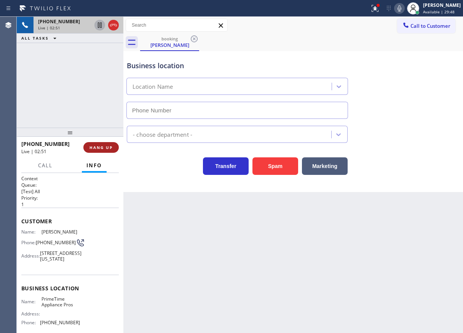
click at [112, 146] on span "HANG UP" at bounding box center [100, 147] width 23 height 5
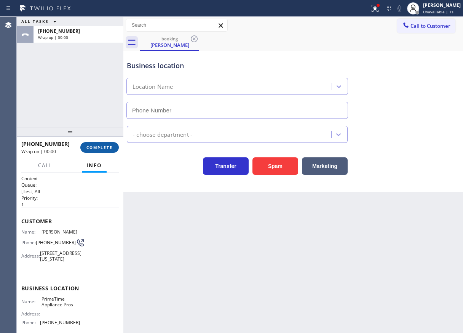
click at [111, 148] on span "COMPLETE" at bounding box center [99, 147] width 26 height 5
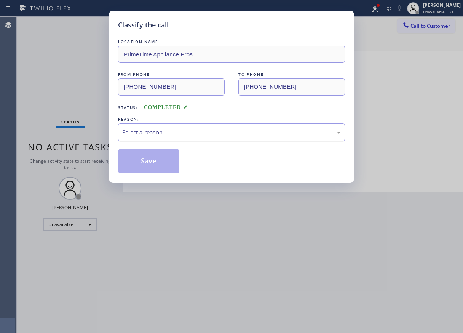
click at [183, 133] on div "Select a reason" at bounding box center [231, 132] width 219 height 9
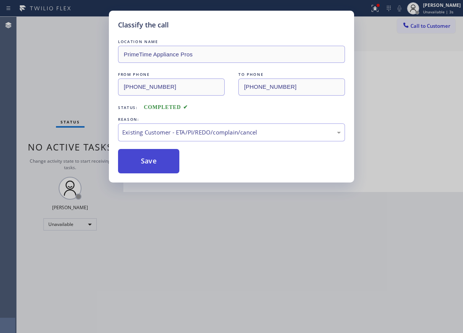
click at [148, 153] on button "Save" at bounding box center [148, 161] width 61 height 24
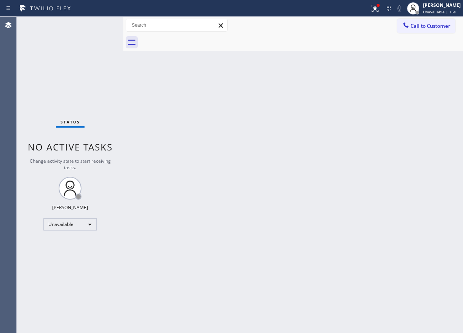
drag, startPoint x: 436, startPoint y: 136, endPoint x: 404, endPoint y: 195, distance: 66.8
click at [436, 136] on div "Back to Dashboard Change Sender ID Customers Technicians Select a contact Outbo…" at bounding box center [293, 175] width 340 height 316
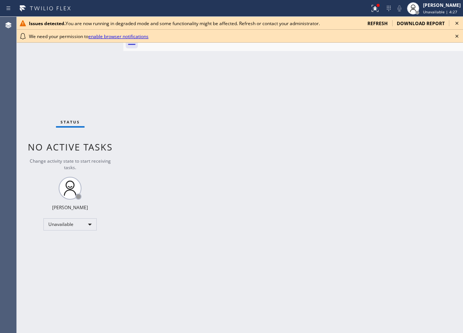
click at [458, 34] on icon at bounding box center [456, 36] width 9 height 9
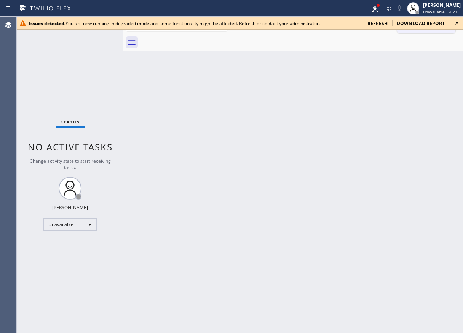
click at [457, 23] on icon at bounding box center [456, 23] width 9 height 9
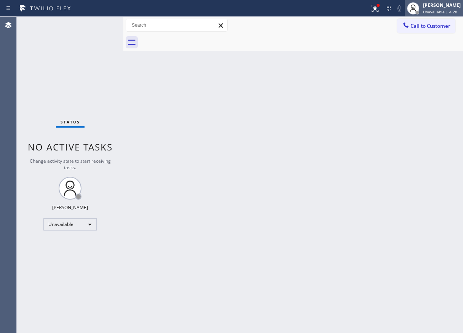
click at [448, 11] on span "Unavailable | 4:28" at bounding box center [440, 11] width 34 height 5
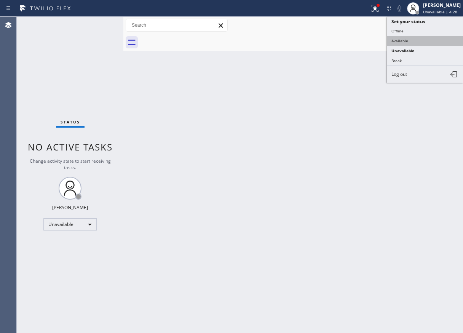
click at [421, 38] on button "Available" at bounding box center [425, 41] width 76 height 10
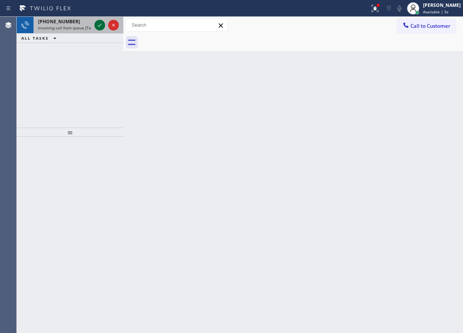
click at [96, 23] on icon at bounding box center [99, 25] width 9 height 9
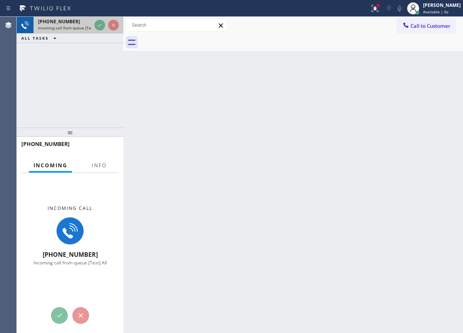
click at [98, 25] on icon at bounding box center [99, 25] width 9 height 9
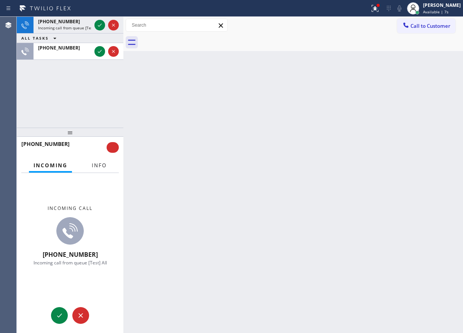
click at [99, 164] on span "Info" at bounding box center [99, 165] width 15 height 7
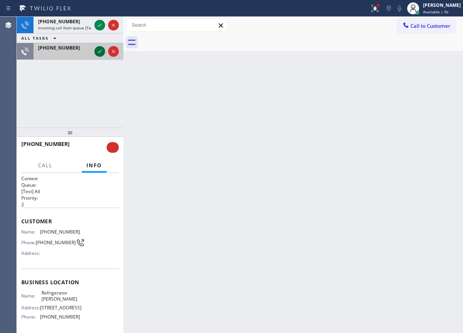
click at [99, 52] on icon at bounding box center [100, 51] width 4 height 3
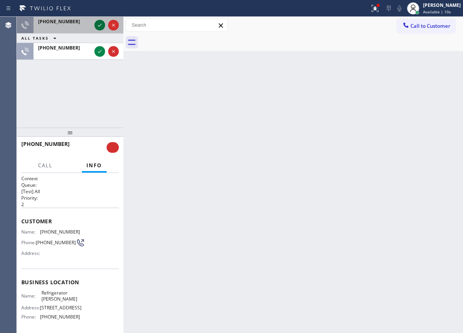
click at [99, 23] on icon at bounding box center [99, 25] width 9 height 9
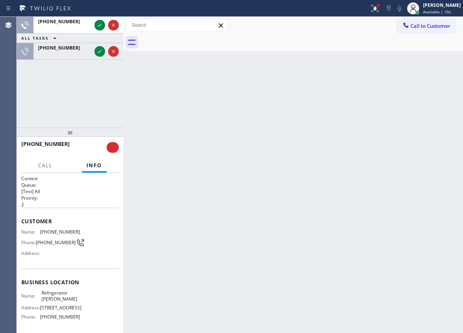
click at [99, 23] on icon at bounding box center [99, 25] width 9 height 9
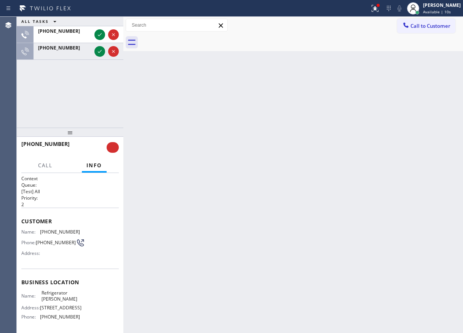
click at [99, 26] on div at bounding box center [106, 34] width 27 height 17
click at [99, 23] on div "ALL TASKS ALL TASKS ACTIVE TASKS TASKS IN WRAP UP" at bounding box center [70, 22] width 107 height 10
click at [99, 35] on icon at bounding box center [99, 34] width 9 height 9
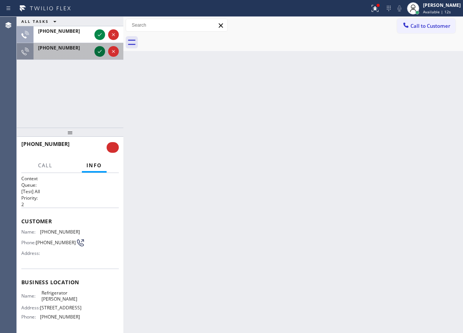
click at [99, 50] on icon at bounding box center [99, 51] width 9 height 9
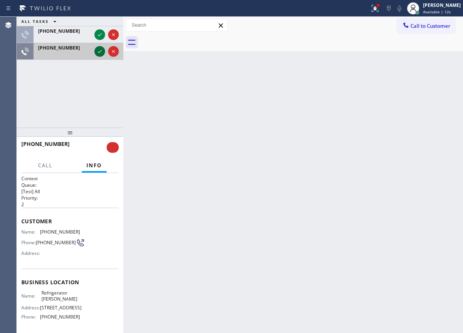
click at [99, 50] on icon at bounding box center [99, 51] width 9 height 9
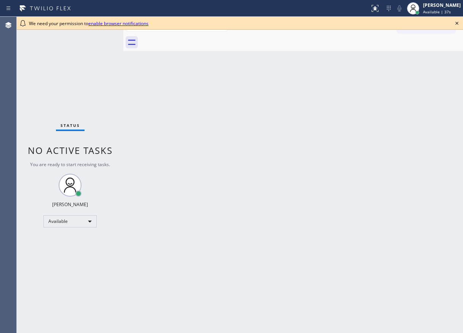
click at [456, 24] on icon at bounding box center [456, 23] width 9 height 9
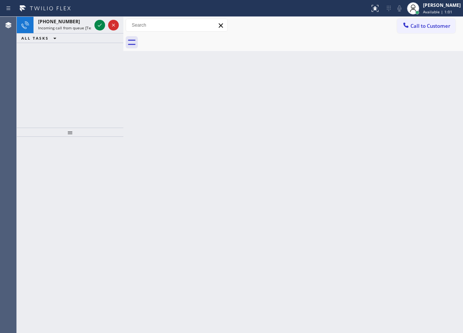
drag, startPoint x: 46, startPoint y: 241, endPoint x: 118, endPoint y: 90, distance: 167.6
click at [48, 241] on div at bounding box center [70, 235] width 107 height 196
click at [97, 25] on icon at bounding box center [99, 25] width 9 height 9
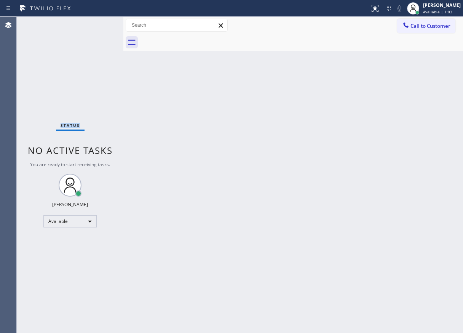
click at [97, 25] on div "Status No active tasks You are ready to start receiving tasks. [PERSON_NAME] Av…" at bounding box center [70, 175] width 107 height 316
click at [408, 128] on div "Back to Dashboard Change Sender ID Customers Technicians Select a contact Outbo…" at bounding box center [293, 175] width 340 height 316
click at [415, 132] on div "Back to Dashboard Change Sender ID Customers Technicians Select a contact Outbo…" at bounding box center [293, 175] width 340 height 316
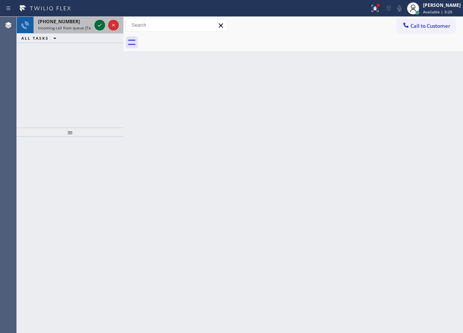
click at [97, 22] on icon at bounding box center [99, 25] width 9 height 9
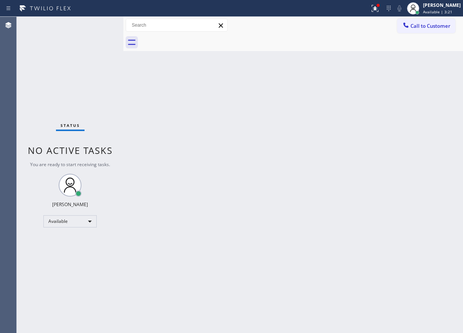
click at [97, 24] on div "Status No active tasks You are ready to start receiving tasks. [PERSON_NAME] Av…" at bounding box center [70, 175] width 107 height 316
click at [380, 8] on icon at bounding box center [374, 8] width 9 height 9
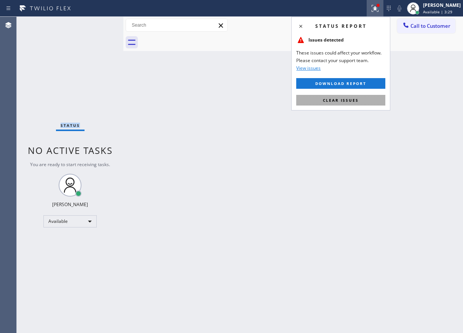
click at [375, 95] on button "Clear issues" at bounding box center [340, 100] width 89 height 11
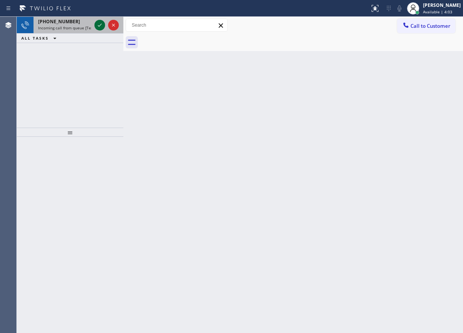
click at [99, 22] on icon at bounding box center [99, 25] width 9 height 9
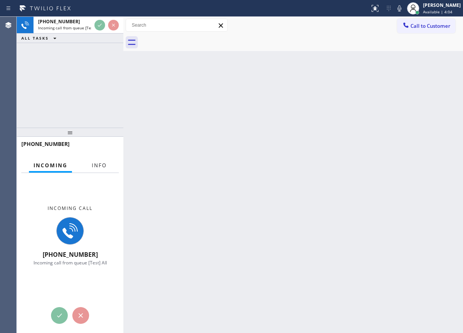
click at [102, 167] on span "Info" at bounding box center [99, 165] width 15 height 7
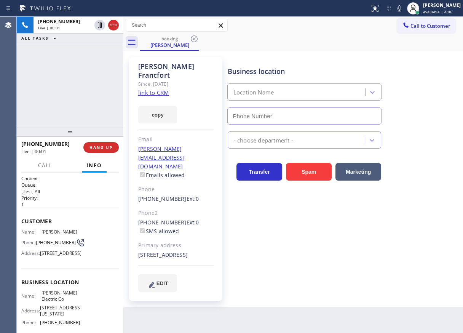
type input "[PHONE_NUMBER]"
click at [158, 89] on link "link to CRM" at bounding box center [153, 93] width 31 height 8
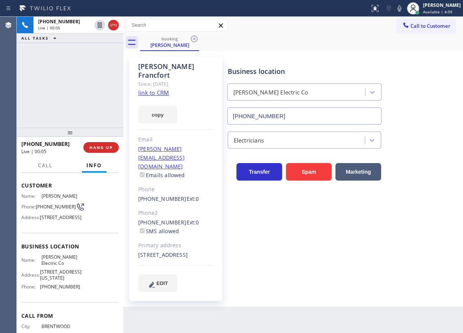
scroll to position [76, 0]
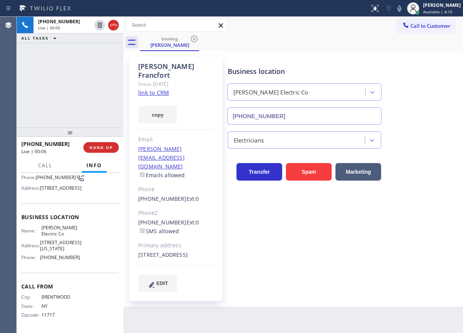
click at [56, 236] on span "[PERSON_NAME] Electric Co" at bounding box center [60, 231] width 38 height 12
copy span "[PERSON_NAME] Electric Co"
click at [276, 115] on input "[PHONE_NUMBER]" at bounding box center [304, 115] width 155 height 17
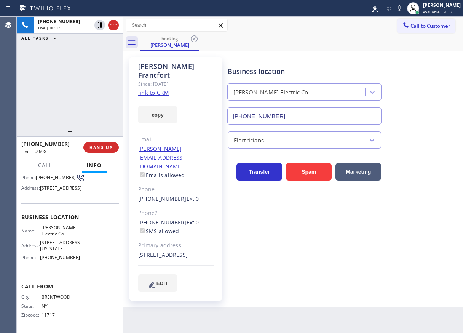
click at [276, 115] on input "[PHONE_NUMBER]" at bounding box center [304, 115] width 155 height 17
click at [404, 8] on icon at bounding box center [399, 8] width 9 height 9
click at [99, 24] on icon at bounding box center [100, 24] width 4 height 5
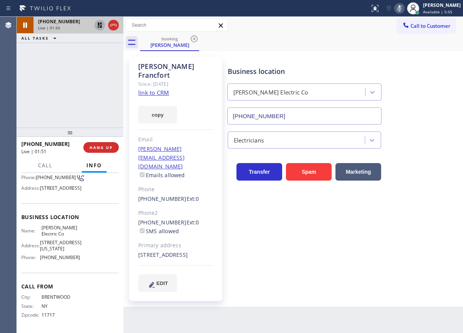
click at [405, 168] on div "Transfer Spam Marketing" at bounding box center [343, 168] width 235 height 24
click at [446, 106] on div "Business location [PERSON_NAME] Electric Co [PHONE_NUMBER]" at bounding box center [343, 90] width 235 height 69
click at [101, 22] on icon at bounding box center [99, 25] width 9 height 9
click at [404, 8] on icon at bounding box center [399, 8] width 9 height 9
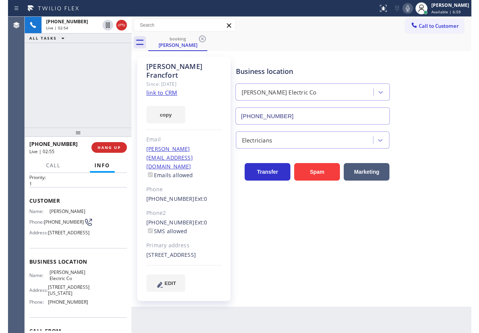
scroll to position [0, 0]
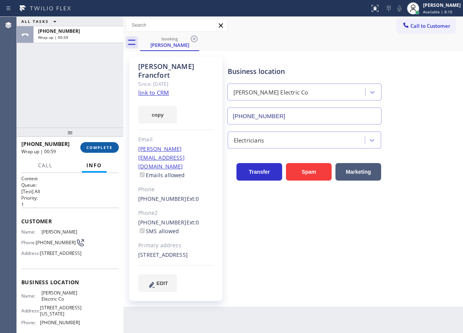
click at [108, 142] on button "COMPLETE" at bounding box center [99, 147] width 38 height 11
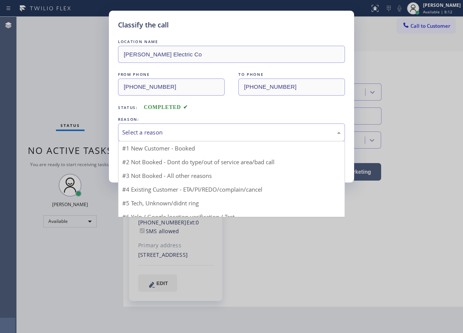
click at [170, 135] on div "Select a reason" at bounding box center [231, 132] width 219 height 9
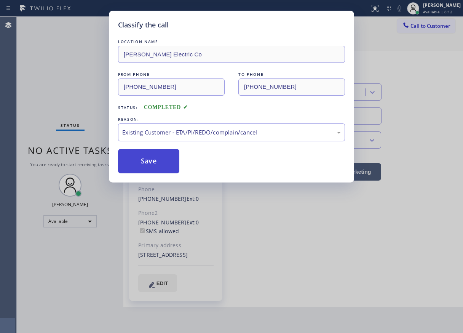
click at [158, 163] on button "Save" at bounding box center [148, 161] width 61 height 24
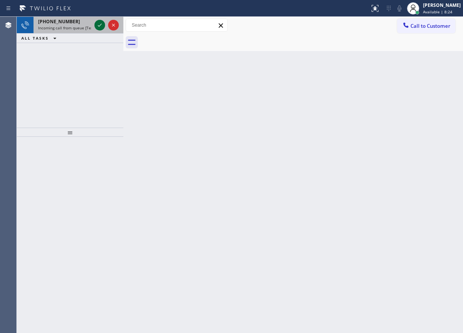
click at [95, 24] on div at bounding box center [99, 25] width 11 height 9
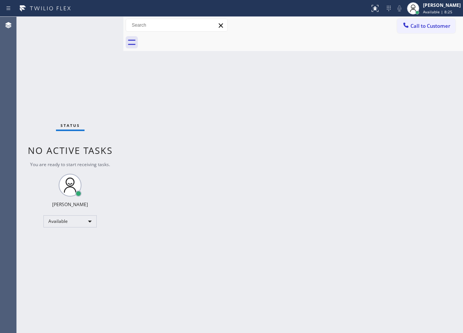
click at [96, 25] on div "Status No active tasks You are ready to start receiving tasks. [PERSON_NAME] Av…" at bounding box center [70, 175] width 107 height 316
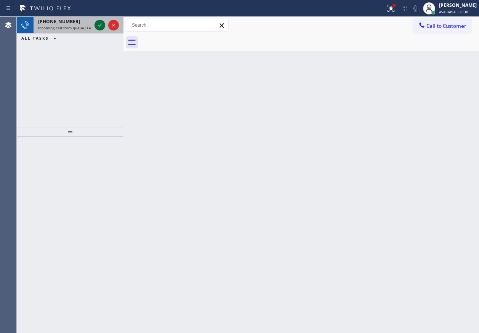
click at [98, 27] on icon at bounding box center [99, 25] width 9 height 9
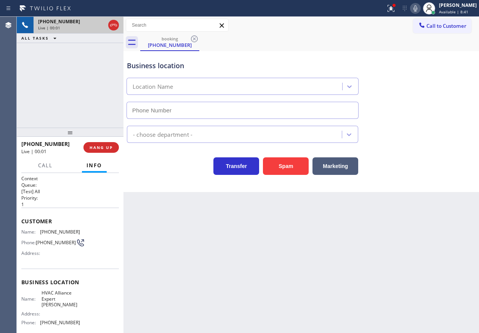
type input "[PHONE_NUMBER]"
click at [297, 162] on button "Spam" at bounding box center [286, 166] width 46 height 18
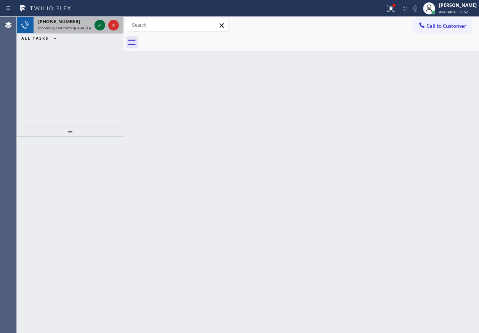
click at [98, 23] on icon at bounding box center [99, 25] width 9 height 9
click at [100, 28] on icon at bounding box center [99, 25] width 9 height 9
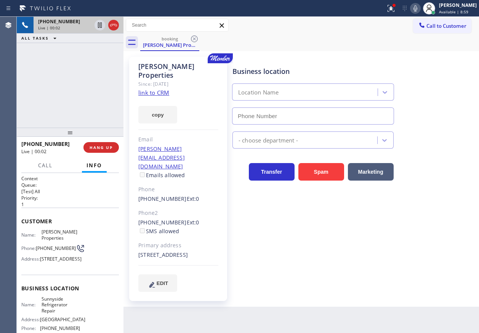
type input "[PHONE_NUMBER]"
click at [161, 89] on link "link to CRM" at bounding box center [153, 93] width 31 height 8
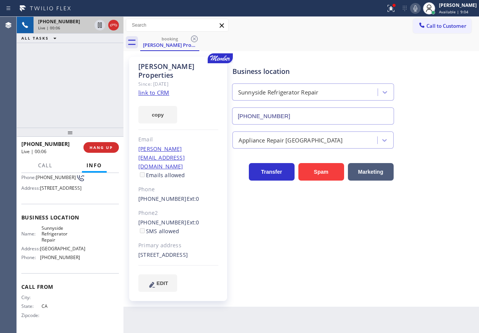
scroll to position [76, 0]
click at [53, 241] on span "Sunnyside Refrigerator Repair" at bounding box center [60, 234] width 38 height 18
copy span "Sunnyside Refrigerator Repair"
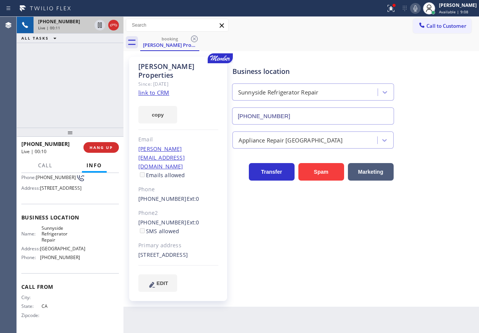
click at [315, 117] on input "[PHONE_NUMBER]" at bounding box center [313, 115] width 162 height 17
click at [420, 7] on icon at bounding box center [414, 8] width 9 height 9
click at [100, 27] on icon at bounding box center [100, 24] width 4 height 5
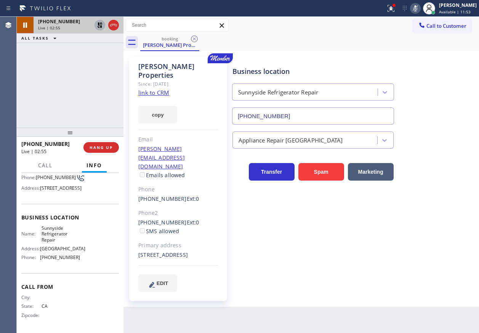
click at [432, 94] on div "Business location [GEOGRAPHIC_DATA] Refrigerator Repair [PHONE_NUMBER]" at bounding box center [354, 90] width 246 height 69
click at [418, 8] on rect at bounding box center [414, 7] width 5 height 5
click at [95, 25] on icon at bounding box center [99, 25] width 9 height 9
click at [212, 303] on div "Back to Dashboard Change Sender ID Customers Technicians Select a contact Outbo…" at bounding box center [300, 175] width 355 height 316
click at [451, 104] on div "Business location [GEOGRAPHIC_DATA] Refrigerator Repair [PHONE_NUMBER]" at bounding box center [354, 90] width 246 height 69
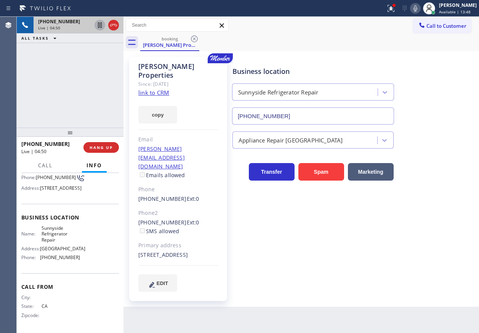
click at [420, 8] on icon at bounding box center [414, 8] width 9 height 9
click at [99, 25] on icon at bounding box center [99, 25] width 9 height 9
click at [423, 166] on div "Transfer Spam Marketing" at bounding box center [354, 168] width 246 height 24
drag, startPoint x: 439, startPoint y: 125, endPoint x: 431, endPoint y: 61, distance: 64.6
click at [439, 125] on div "Appliance Repair [GEOGRAPHIC_DATA]" at bounding box center [354, 136] width 246 height 24
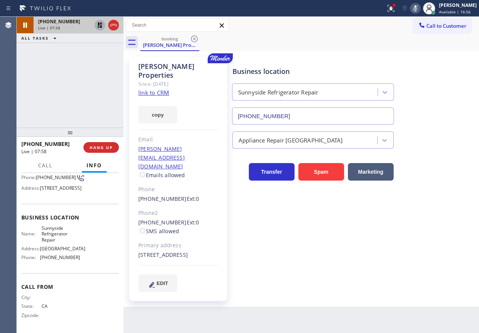
click at [420, 7] on icon at bounding box center [414, 8] width 9 height 9
click at [99, 24] on icon at bounding box center [99, 24] width 5 height 5
click at [394, 11] on icon at bounding box center [390, 8] width 7 height 7
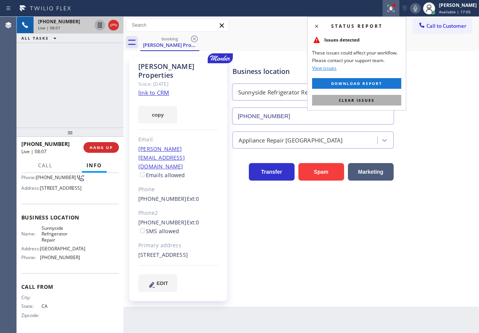
click at [350, 102] on span "Clear issues" at bounding box center [356, 99] width 36 height 5
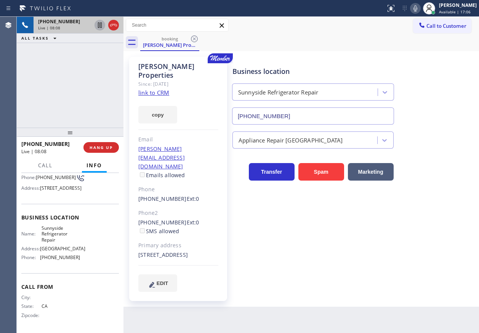
click at [420, 10] on icon at bounding box center [414, 8] width 9 height 9
drag, startPoint x: 101, startPoint y: 23, endPoint x: 107, endPoint y: 33, distance: 11.6
click at [100, 24] on icon at bounding box center [99, 25] width 9 height 9
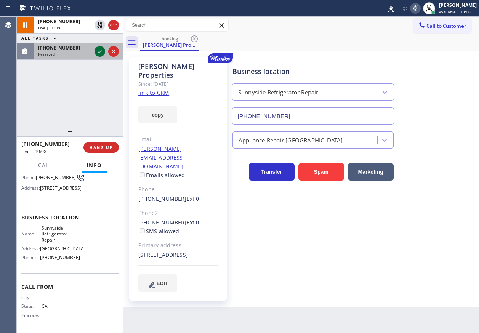
click at [100, 52] on icon at bounding box center [100, 51] width 4 height 3
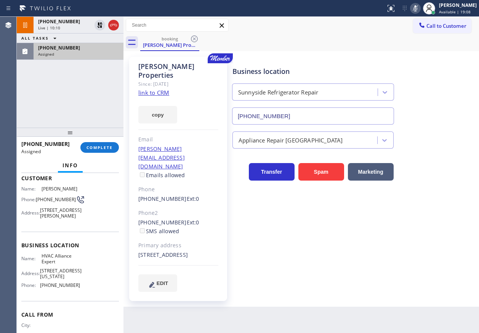
scroll to position [6, 0]
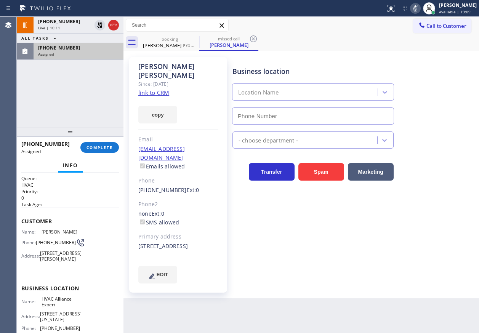
type input "[PHONE_NUMBER]"
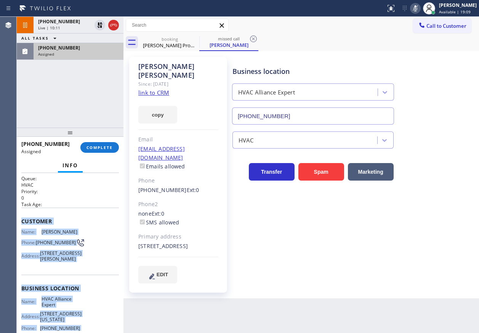
scroll to position [86, 0]
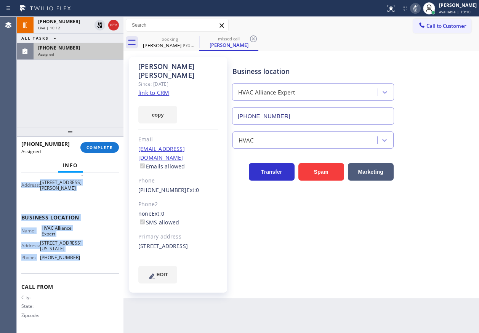
drag, startPoint x: 20, startPoint y: 217, endPoint x: 84, endPoint y: 255, distance: 75.2
click at [84, 255] on div "Context Queue: HVAC Priority: 0 Task Age: Customer Name: [PERSON_NAME] Phone: […" at bounding box center [70, 253] width 107 height 160
copy div "Customer Name: [PERSON_NAME] Phone: [PHONE_NUMBER] Address: [STREET_ADDRESS][PE…"
click at [96, 144] on button "COMPLETE" at bounding box center [99, 147] width 38 height 11
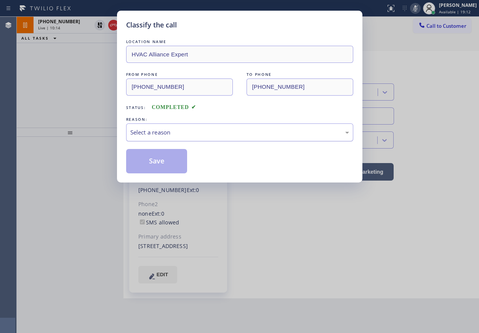
click at [167, 130] on div "Select a reason" at bounding box center [239, 132] width 219 height 9
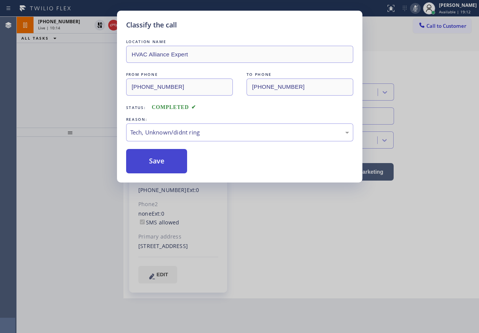
click at [153, 168] on button "Save" at bounding box center [156, 161] width 61 height 24
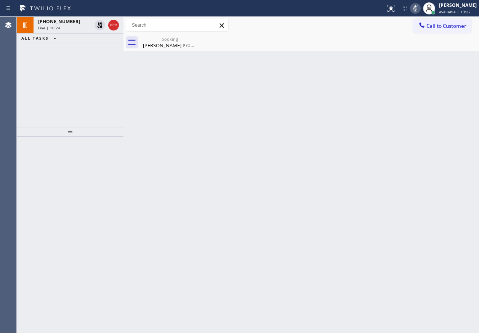
click at [431, 172] on div "Back to Dashboard Change Sender ID Customers Technicians Select a contact Outbo…" at bounding box center [300, 175] width 355 height 316
click at [447, 129] on div "Back to Dashboard Change Sender ID Customers Technicians Select a contact Outbo…" at bounding box center [300, 175] width 355 height 316
click at [417, 11] on icon at bounding box center [415, 8] width 4 height 6
click at [168, 41] on div "booking" at bounding box center [169, 39] width 57 height 6
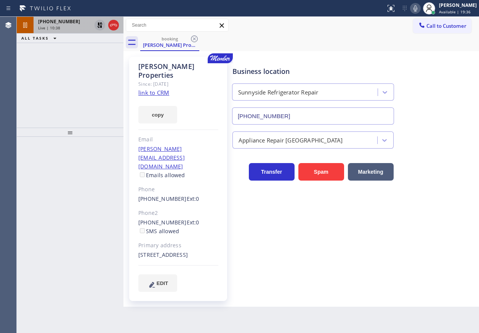
click at [97, 28] on icon at bounding box center [99, 25] width 9 height 9
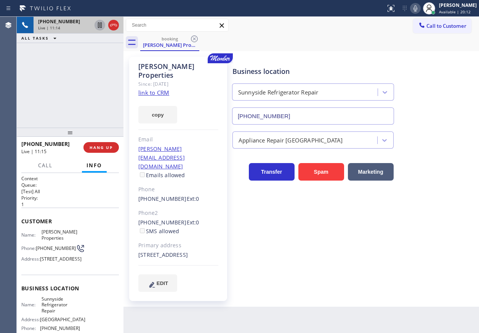
click at [33, 97] on div "[PHONE_NUMBER] Live | 11:14 ALL TASKS ALL TASKS ACTIVE TASKS TASKS IN WRAP UP" at bounding box center [70, 72] width 107 height 111
click at [46, 245] on span "[PHONE_NUMBER]" at bounding box center [56, 248] width 40 height 6
copy div "[PHONE_NUMBER]"
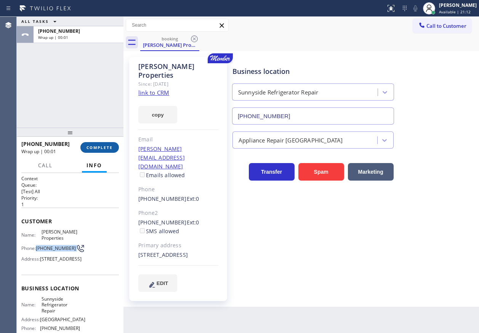
click at [109, 150] on button "COMPLETE" at bounding box center [99, 147] width 38 height 11
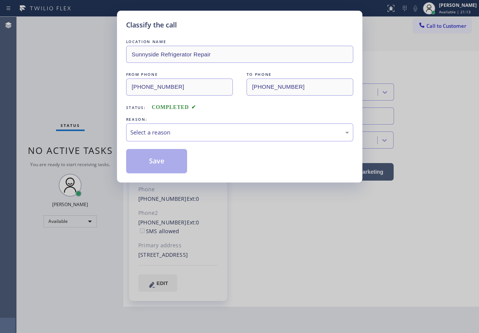
click at [144, 132] on div "Select a reason" at bounding box center [239, 132] width 219 height 9
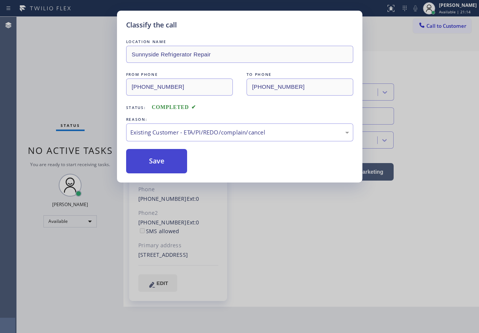
click at [146, 163] on button "Save" at bounding box center [156, 161] width 61 height 24
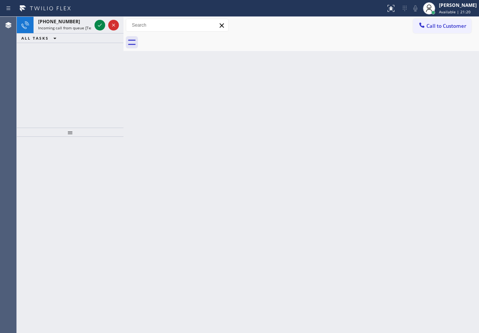
click at [32, 86] on div "[PHONE_NUMBER] Incoming call from queue [Test] All ALL TASKS ALL TASKS ACTIVE T…" at bounding box center [70, 72] width 107 height 111
click at [97, 24] on icon at bounding box center [99, 25] width 9 height 9
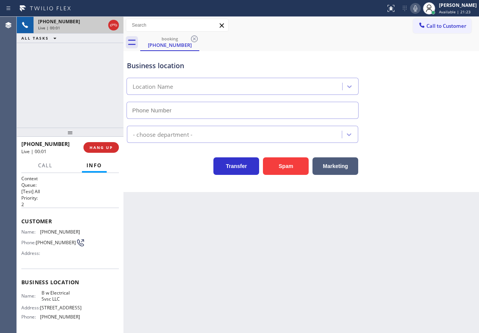
type input "[PHONE_NUMBER]"
click at [402, 199] on div "Back to Dashboard Change Sender ID Customers Technicians Select a contact Outbo…" at bounding box center [300, 175] width 355 height 316
click at [277, 162] on button "Spam" at bounding box center [286, 166] width 46 height 18
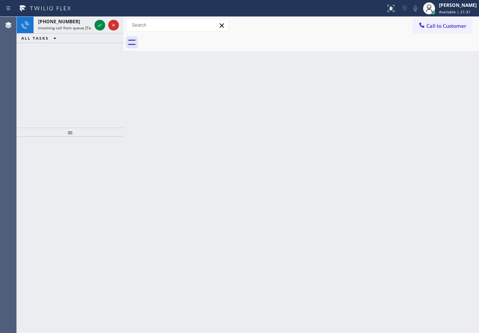
drag, startPoint x: 468, startPoint y: 151, endPoint x: 219, endPoint y: 57, distance: 265.3
click at [463, 151] on div "Back to Dashboard Change Sender ID Customers Technicians Select a contact Outbo…" at bounding box center [300, 175] width 355 height 316
click at [96, 27] on icon at bounding box center [99, 25] width 9 height 9
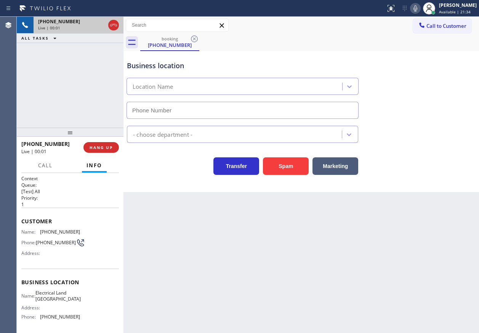
type input "[PHONE_NUMBER]"
click at [103, 147] on span "HANG UP" at bounding box center [100, 147] width 23 height 5
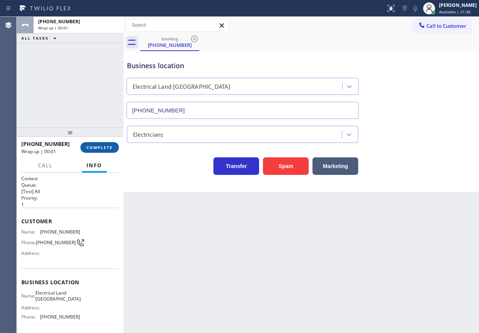
click at [103, 147] on span "COMPLETE" at bounding box center [99, 147] width 26 height 5
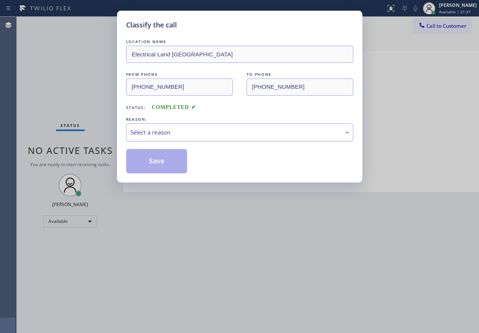
click at [180, 134] on div "Select a reason" at bounding box center [239, 132] width 219 height 9
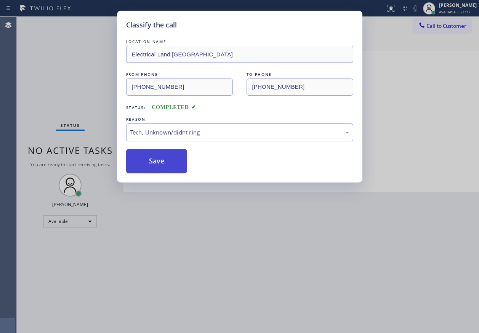
click at [159, 164] on button "Save" at bounding box center [156, 161] width 61 height 24
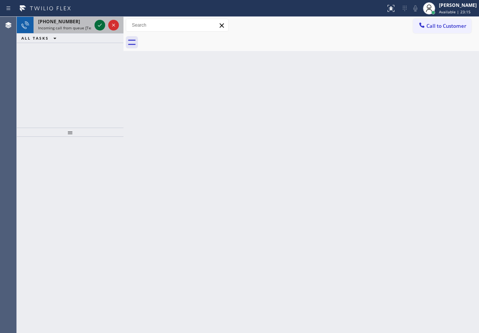
click at [100, 22] on icon at bounding box center [99, 25] width 9 height 9
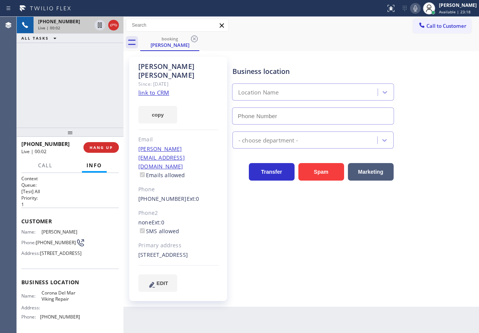
type input "[PHONE_NUMBER]"
click at [158, 89] on link "link to CRM" at bounding box center [153, 93] width 31 height 8
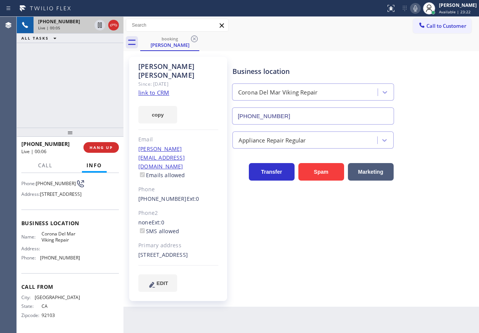
scroll to position [80, 0]
click at [53, 236] on span "Corona Del Mar Viking Repair" at bounding box center [60, 237] width 38 height 12
copy span "Corona Del Mar Viking Repair"
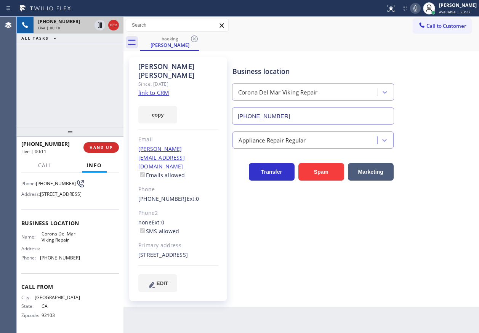
click at [319, 116] on input "[PHONE_NUMBER]" at bounding box center [313, 115] width 162 height 17
click at [99, 26] on icon at bounding box center [100, 24] width 4 height 5
click at [420, 7] on icon at bounding box center [414, 8] width 9 height 9
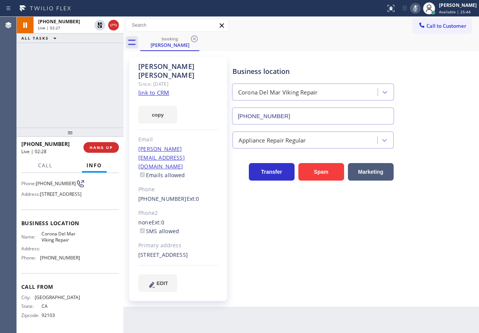
click at [452, 185] on div "Business location Corona Del Mar Viking Repair [PHONE_NUMBER] Appliance Repair …" at bounding box center [354, 174] width 246 height 231
click at [439, 148] on div "Transfer Spam Marketing" at bounding box center [354, 164] width 246 height 32
click at [420, 6] on icon at bounding box center [414, 8] width 9 height 9
click at [96, 27] on icon at bounding box center [99, 25] width 9 height 9
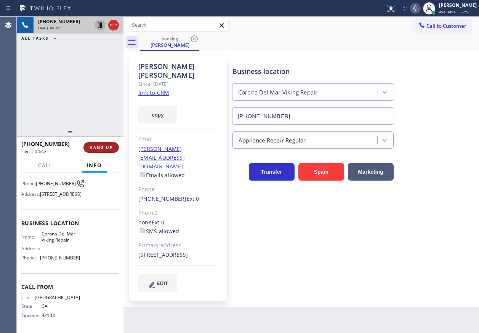
click at [106, 144] on button "HANG UP" at bounding box center [100, 147] width 35 height 11
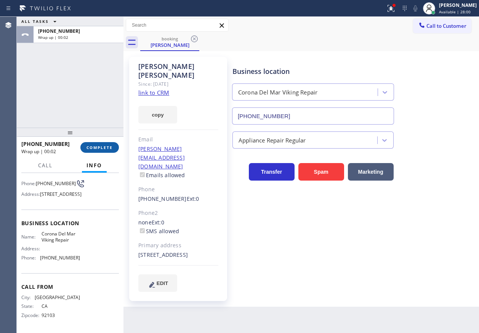
click at [90, 147] on span "COMPLETE" at bounding box center [99, 147] width 26 height 5
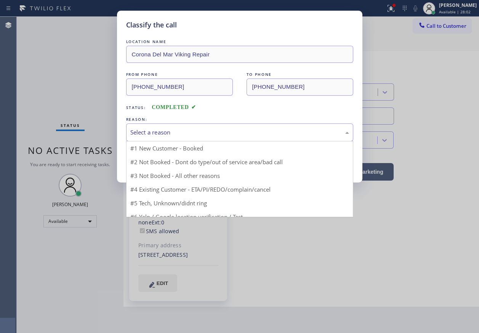
click at [174, 136] on div "Select a reason" at bounding box center [239, 132] width 219 height 9
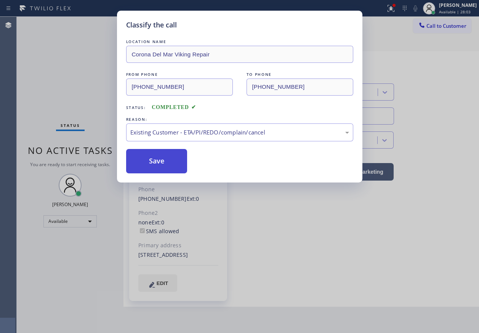
click at [148, 155] on button "Save" at bounding box center [156, 161] width 61 height 24
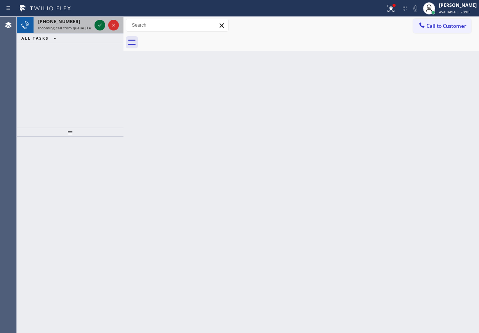
click at [98, 25] on icon at bounding box center [99, 25] width 9 height 9
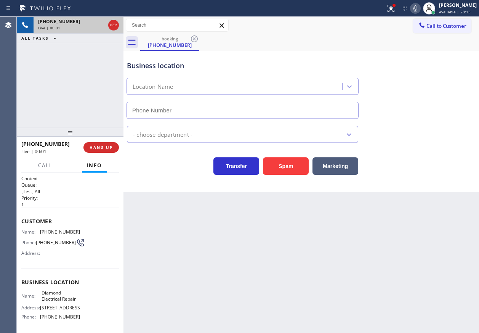
click at [30, 87] on div "[PHONE_NUMBER] Live | 00:01 ALL TASKS ALL TASKS ACTIVE TASKS TASKS IN WRAP UP" at bounding box center [70, 72] width 107 height 111
type input "[PHONE_NUMBER]"
click at [109, 147] on span "HANG UP" at bounding box center [100, 147] width 23 height 5
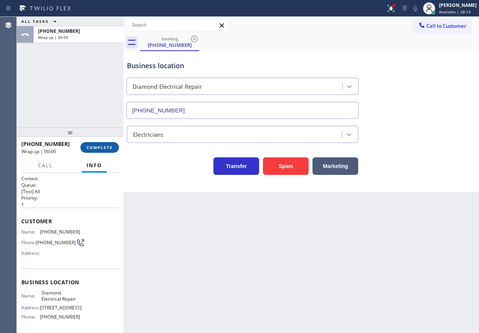
click at [109, 147] on span "COMPLETE" at bounding box center [99, 147] width 26 height 5
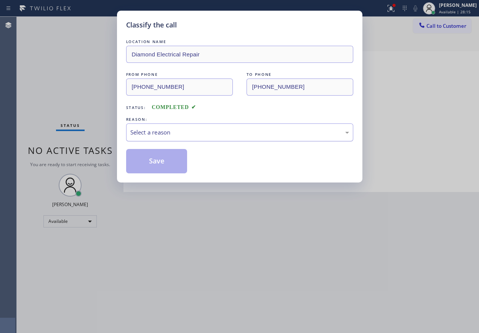
click at [188, 128] on div "Select a reason" at bounding box center [239, 132] width 227 height 18
click at [171, 158] on button "Save" at bounding box center [156, 161] width 61 height 24
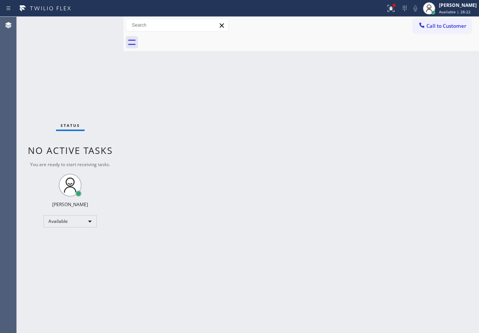
click at [423, 112] on div "Back to Dashboard Change Sender ID Customers Technicians Select a contact Outbo…" at bounding box center [300, 175] width 355 height 316
click at [392, 10] on icon at bounding box center [389, 7] width 5 height 5
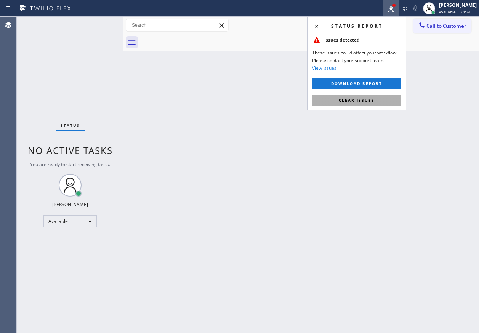
click at [342, 98] on span "Clear issues" at bounding box center [356, 99] width 36 height 5
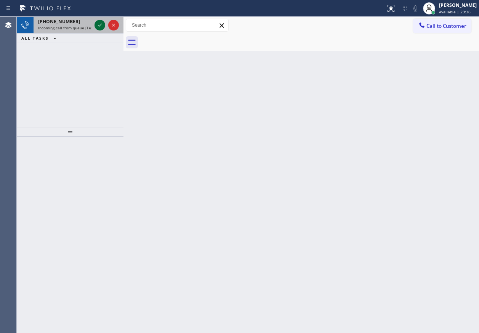
click at [100, 25] on icon at bounding box center [100, 25] width 4 height 3
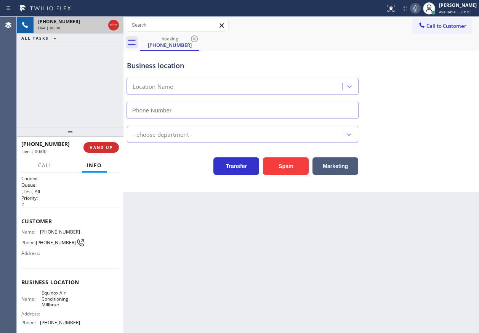
type input "[PHONE_NUMBER]"
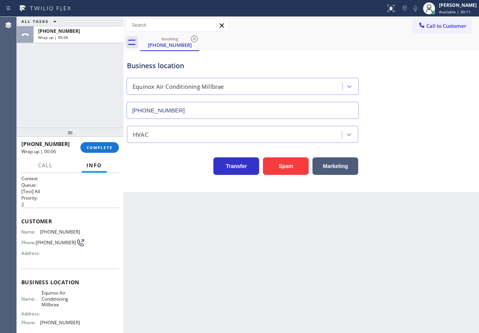
click at [429, 115] on div "Business location Equinox Air Conditioning Millbrae [PHONE_NUMBER]" at bounding box center [300, 84] width 351 height 69
click at [107, 147] on span "COMPLETE" at bounding box center [99, 147] width 26 height 5
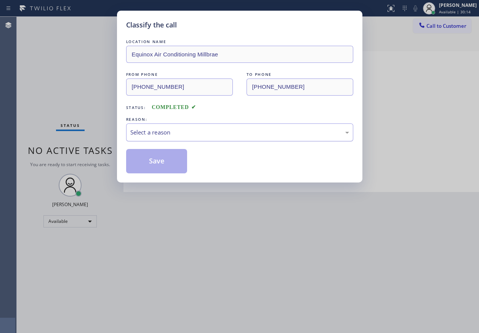
click at [186, 134] on div "Select a reason" at bounding box center [239, 132] width 219 height 9
click at [168, 135] on div "Yelp / Google" at bounding box center [239, 132] width 219 height 9
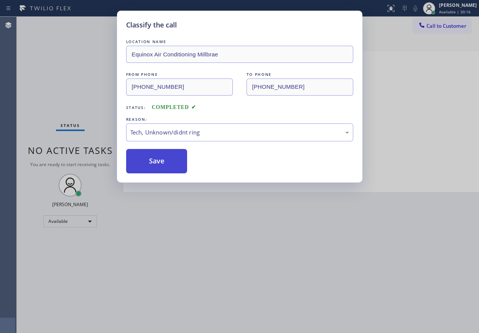
click at [163, 166] on button "Save" at bounding box center [156, 161] width 61 height 24
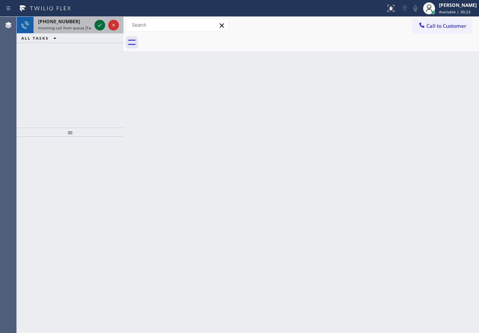
click at [102, 24] on icon at bounding box center [99, 25] width 9 height 9
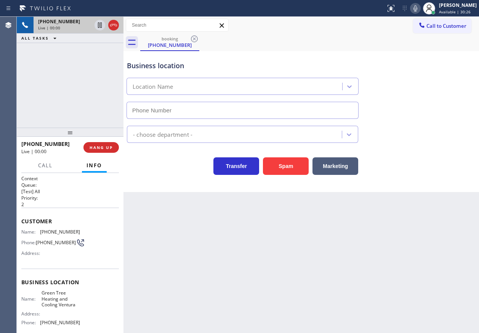
type input "[PHONE_NUMBER]"
click at [289, 170] on button "Spam" at bounding box center [286, 166] width 46 height 18
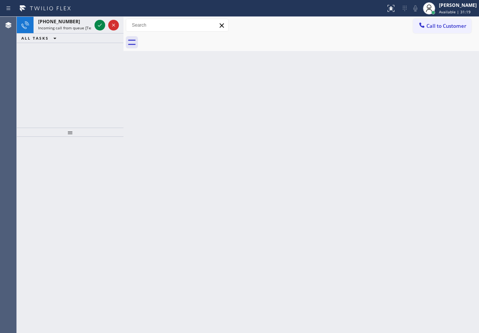
click at [420, 164] on div "Back to Dashboard Change Sender ID Customers Technicians Select a contact Outbo…" at bounding box center [300, 175] width 355 height 316
click at [102, 27] on icon at bounding box center [99, 25] width 9 height 9
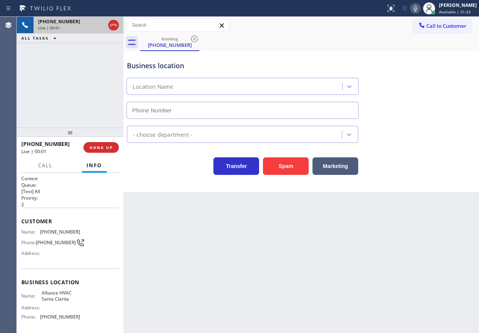
type input "[PHONE_NUMBER]"
click at [282, 172] on button "Spam" at bounding box center [286, 166] width 46 height 18
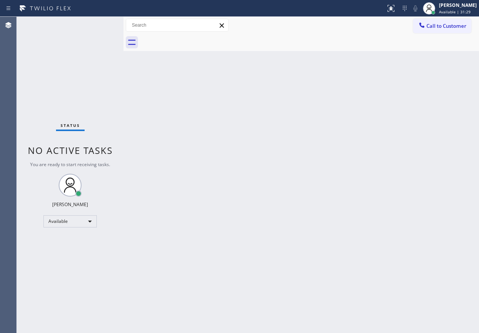
click at [457, 191] on div "Back to Dashboard Change Sender ID Customers Technicians Select a contact Outbo…" at bounding box center [300, 175] width 355 height 316
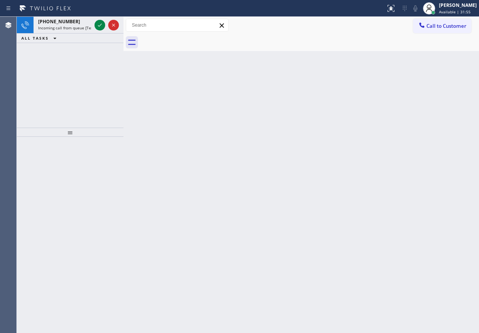
click at [21, 95] on div "[PHONE_NUMBER] Incoming call from queue [Test] All ALL TASKS ALL TASKS ACTIVE T…" at bounding box center [70, 72] width 107 height 111
click at [98, 24] on icon at bounding box center [99, 25] width 9 height 9
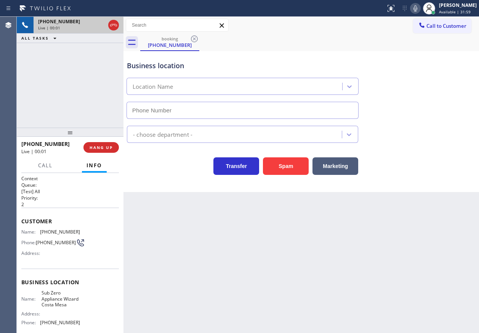
type input "[PHONE_NUMBER]"
click at [290, 168] on button "Spam" at bounding box center [286, 166] width 46 height 18
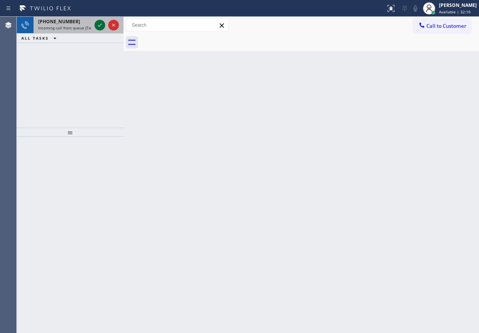
click at [99, 24] on icon at bounding box center [99, 25] width 9 height 9
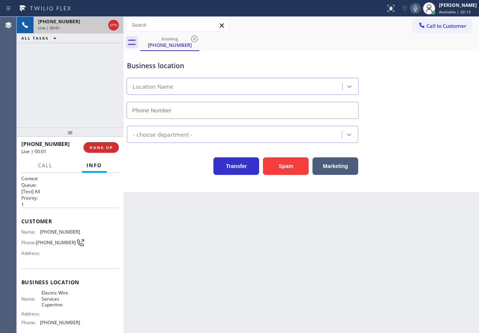
type input "[PHONE_NUMBER]"
click at [102, 148] on span "HANG UP" at bounding box center [100, 147] width 23 height 5
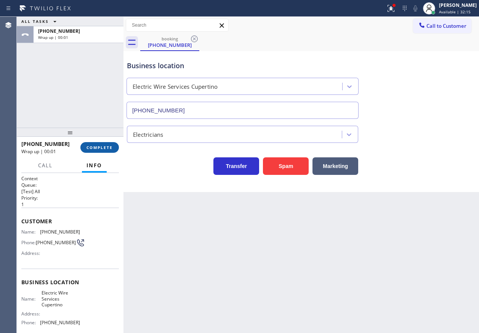
click at [102, 148] on span "COMPLETE" at bounding box center [99, 147] width 26 height 5
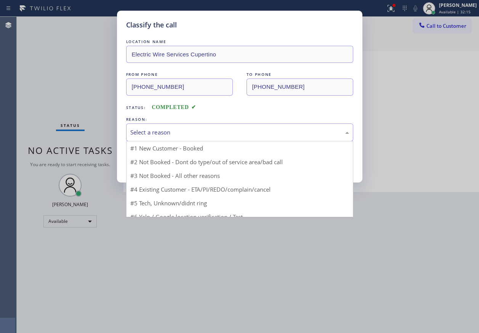
click at [242, 132] on div "Select a reason" at bounding box center [239, 132] width 219 height 9
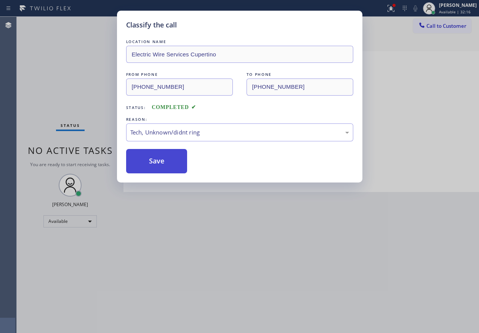
click at [163, 163] on button "Save" at bounding box center [156, 161] width 61 height 24
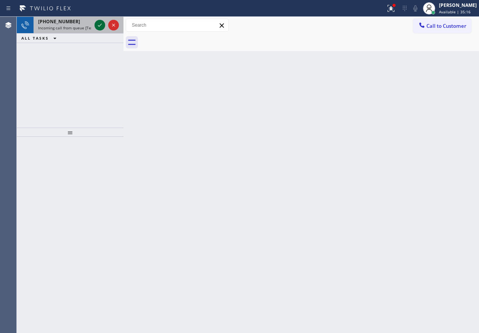
click at [98, 26] on icon at bounding box center [100, 25] width 4 height 3
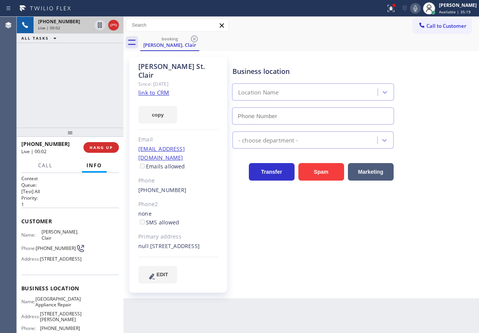
type input "[PHONE_NUMBER]"
click at [62, 308] on span "[GEOGRAPHIC_DATA] Appliance Repair" at bounding box center [57, 302] width 45 height 12
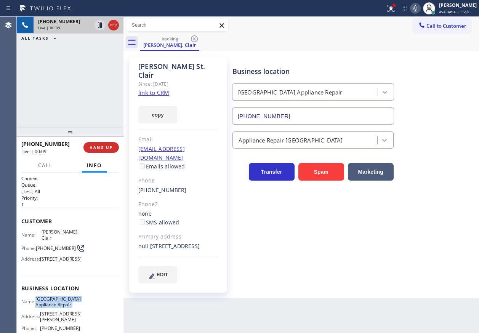
click at [62, 308] on span "[GEOGRAPHIC_DATA] Appliance Repair" at bounding box center [57, 302] width 45 height 12
copy span "[GEOGRAPHIC_DATA] Appliance Repair"
click at [294, 114] on input "[PHONE_NUMBER]" at bounding box center [313, 115] width 162 height 17
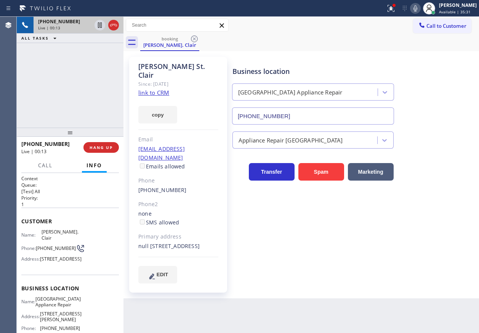
click at [168, 89] on link "link to CRM" at bounding box center [153, 93] width 31 height 8
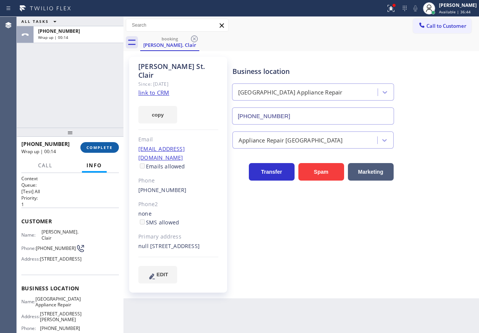
click at [92, 147] on span "COMPLETE" at bounding box center [99, 147] width 26 height 5
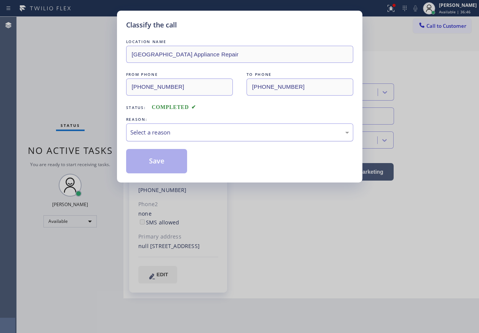
click at [177, 134] on div "Select a reason" at bounding box center [239, 132] width 219 height 9
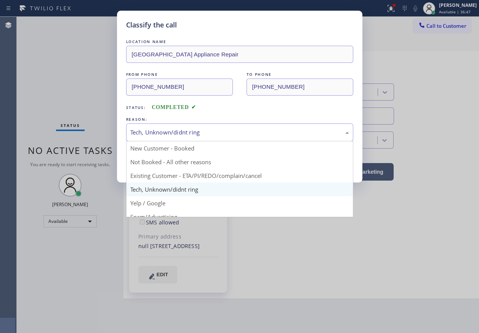
click at [158, 127] on div "Tech, Unknown/didnt ring" at bounding box center [239, 132] width 227 height 18
drag, startPoint x: 154, startPoint y: 171, endPoint x: 153, endPoint y: 167, distance: 4.2
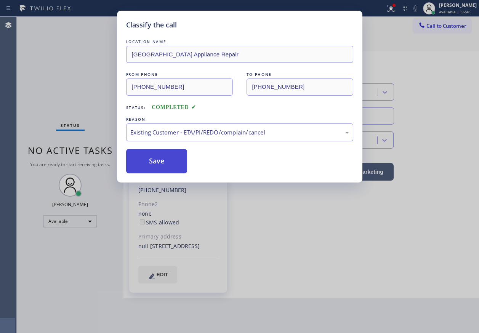
click at [152, 164] on button "Save" at bounding box center [156, 161] width 61 height 24
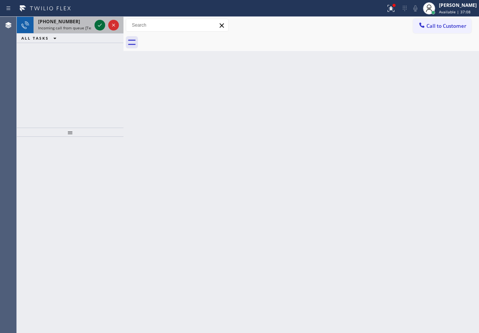
click at [97, 24] on icon at bounding box center [99, 25] width 9 height 9
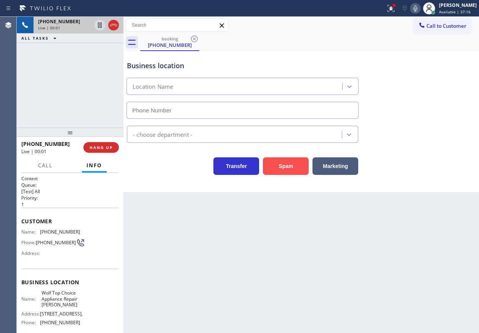
type input "[PHONE_NUMBER]"
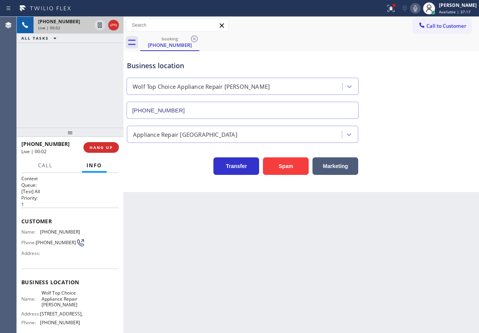
click at [417, 6] on icon at bounding box center [415, 8] width 4 height 6
click at [289, 167] on button "Spam" at bounding box center [286, 166] width 46 height 18
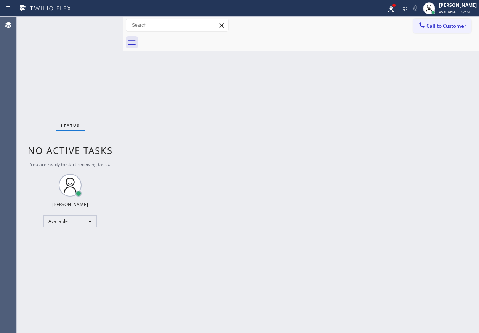
click at [458, 148] on div "Back to Dashboard Change Sender ID Customers Technicians Select a contact Outbo…" at bounding box center [300, 175] width 355 height 316
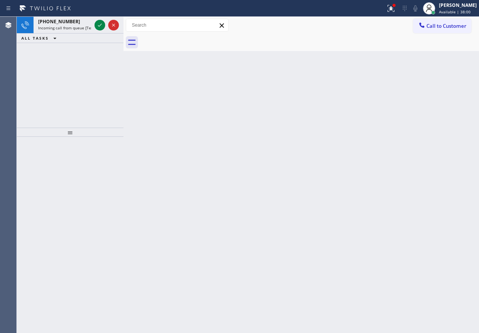
click at [457, 183] on div "Back to Dashboard Change Sender ID Customers Technicians Select a contact Outbo…" at bounding box center [300, 175] width 355 height 316
click at [97, 27] on icon at bounding box center [99, 25] width 9 height 9
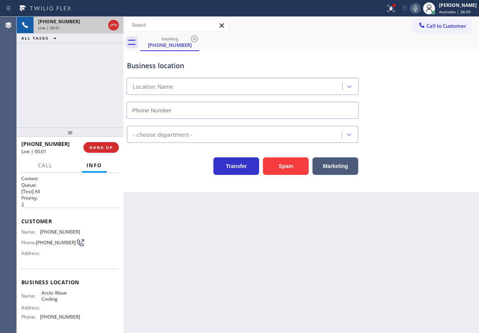
type input "[PHONE_NUMBER]"
click at [418, 12] on icon at bounding box center [414, 8] width 9 height 9
click at [109, 146] on span "HANG UP" at bounding box center [100, 147] width 23 height 5
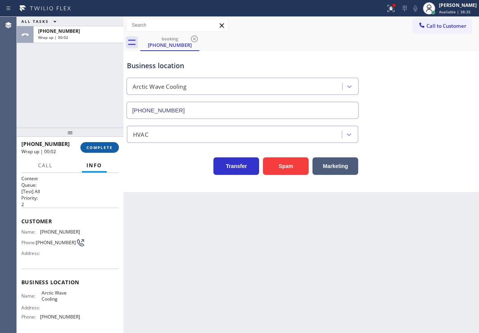
click at [99, 145] on span "COMPLETE" at bounding box center [99, 147] width 26 height 5
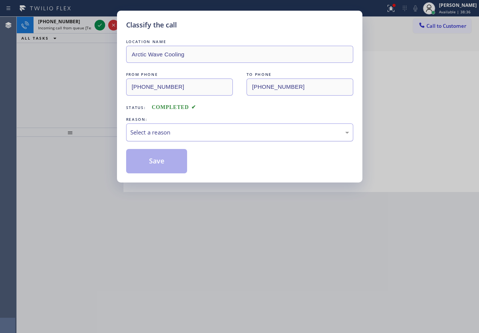
drag, startPoint x: 174, startPoint y: 131, endPoint x: 174, endPoint y: 137, distance: 6.5
click at [174, 131] on div "Select a reason" at bounding box center [239, 132] width 219 height 9
click at [149, 159] on button "Save" at bounding box center [156, 161] width 61 height 24
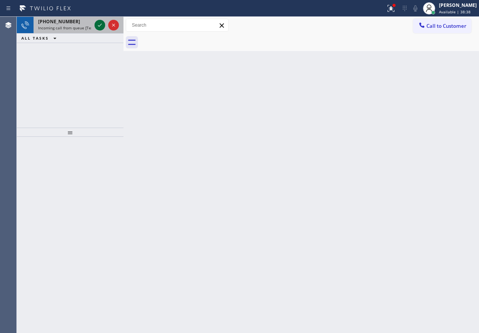
click at [98, 24] on icon at bounding box center [99, 25] width 9 height 9
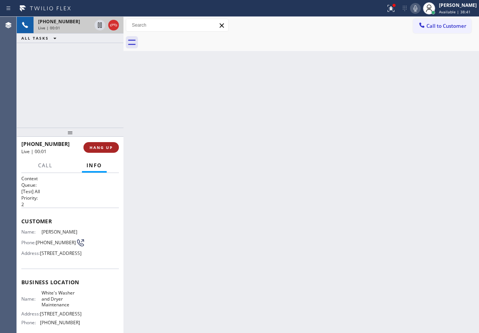
click at [104, 145] on span "HANG UP" at bounding box center [100, 147] width 23 height 5
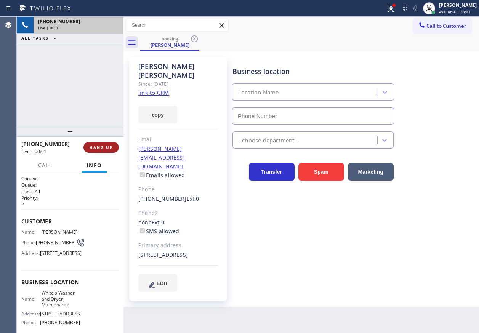
click at [104, 145] on span "HANG UP" at bounding box center [100, 147] width 23 height 5
type input "[PHONE_NUMBER]"
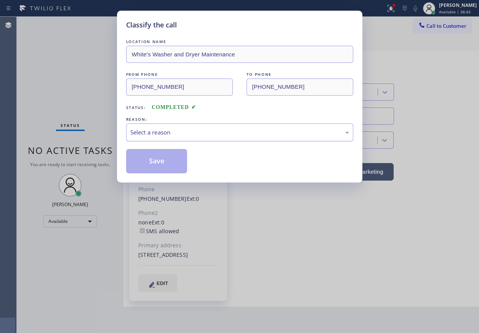
click at [159, 134] on div "Select a reason" at bounding box center [239, 132] width 219 height 9
click at [152, 164] on button "Save" at bounding box center [156, 161] width 61 height 24
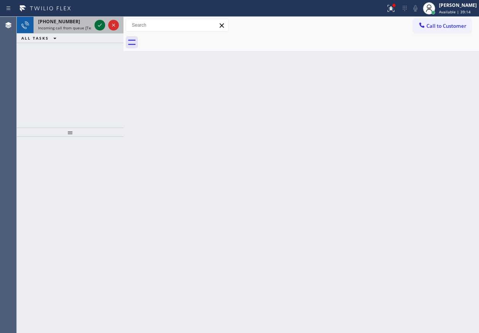
click at [97, 25] on icon at bounding box center [99, 25] width 9 height 9
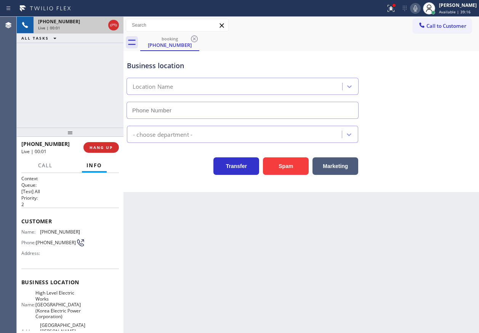
type input "[PHONE_NUMBER]"
drag, startPoint x: 273, startPoint y: 164, endPoint x: 282, endPoint y: 181, distance: 19.3
click at [273, 164] on button "Spam" at bounding box center [286, 166] width 46 height 18
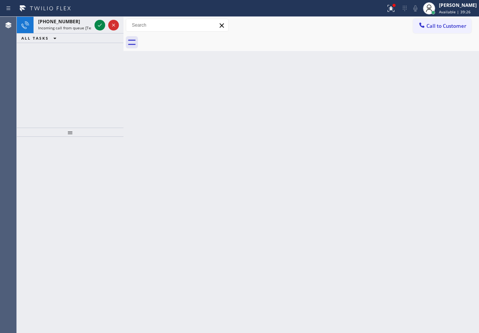
click at [442, 106] on div "Back to Dashboard Change Sender ID Customers Technicians Select a contact Outbo…" at bounding box center [300, 175] width 355 height 316
click at [102, 23] on icon at bounding box center [99, 25] width 9 height 9
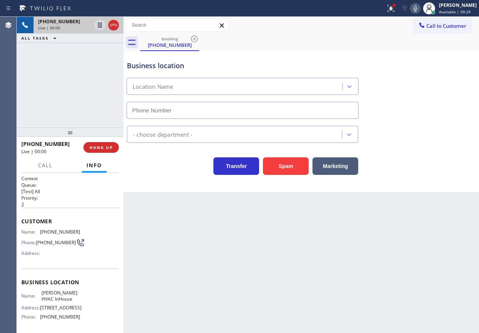
type input "[PHONE_NUMBER]"
click at [281, 164] on button "Spam" at bounding box center [286, 166] width 46 height 18
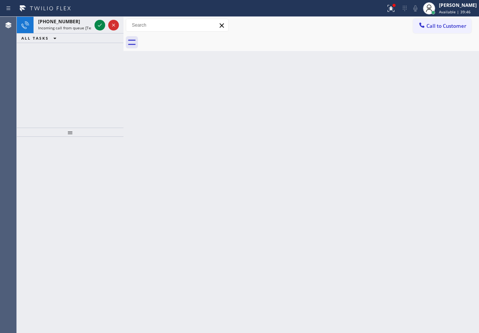
click at [457, 165] on div "Back to Dashboard Change Sender ID Customers Technicians Select a contact Outbo…" at bounding box center [300, 175] width 355 height 316
click at [96, 21] on icon at bounding box center [99, 25] width 9 height 9
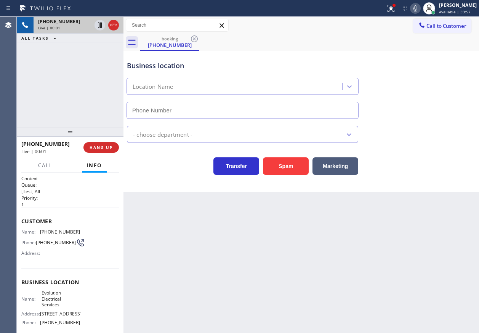
type input "[PHONE_NUMBER]"
click at [108, 144] on button "HANG UP" at bounding box center [100, 147] width 35 height 11
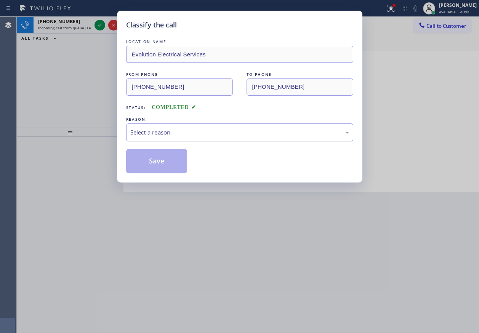
click at [181, 136] on div "Select a reason" at bounding box center [239, 132] width 219 height 9
click at [156, 158] on button "Save" at bounding box center [156, 161] width 61 height 24
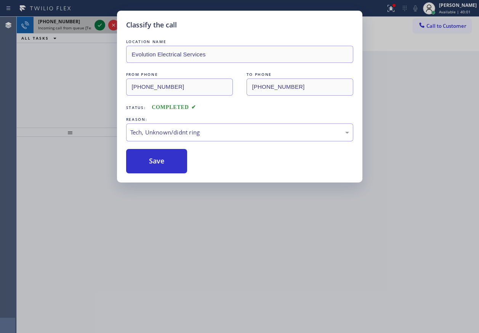
click at [97, 24] on icon at bounding box center [99, 25] width 9 height 9
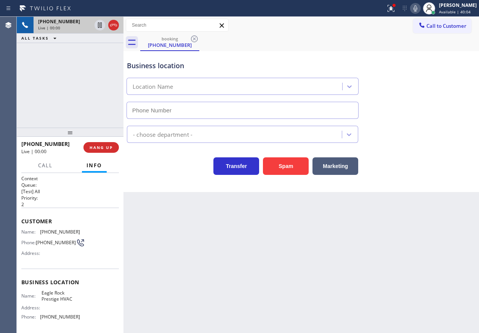
type input "[PHONE_NUMBER]"
click at [106, 151] on button "HANG UP" at bounding box center [100, 147] width 35 height 11
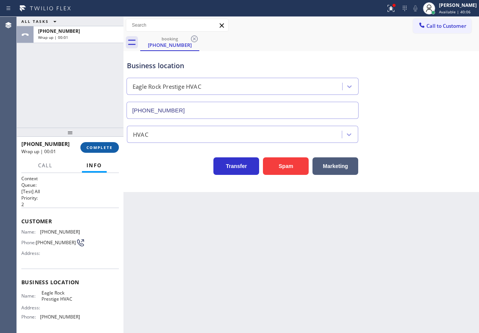
click at [109, 145] on span "COMPLETE" at bounding box center [99, 147] width 26 height 5
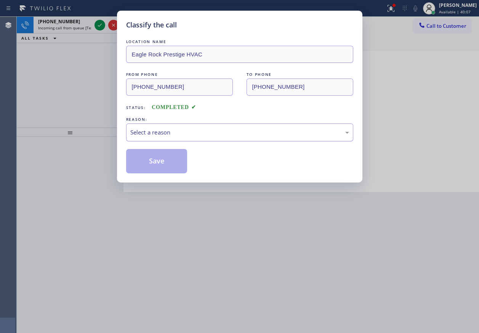
click at [198, 134] on div "Select a reason" at bounding box center [239, 132] width 219 height 9
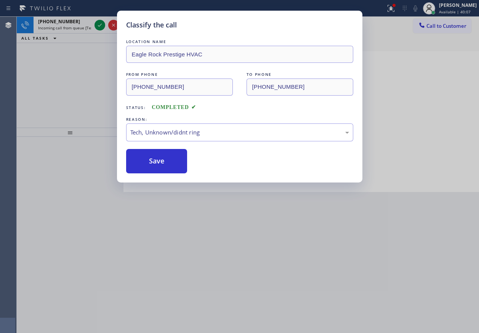
drag, startPoint x: 158, startPoint y: 170, endPoint x: 97, endPoint y: 90, distance: 100.4
click at [158, 169] on button "Save" at bounding box center [156, 161] width 61 height 24
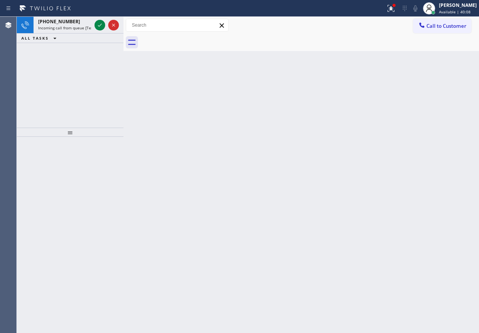
click at [96, 26] on div "Classify the call LOCATION NAME [PERSON_NAME] Electric Co FROM PHONE [PHONE_NUM…" at bounding box center [248, 175] width 462 height 316
click at [97, 26] on icon at bounding box center [99, 25] width 9 height 9
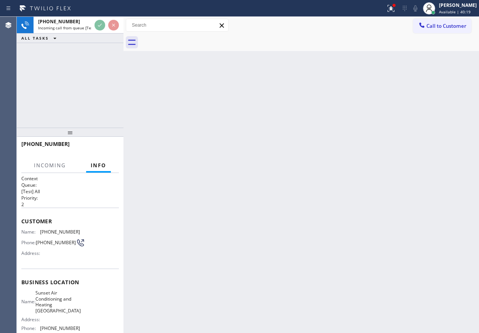
drag, startPoint x: 27, startPoint y: 91, endPoint x: 43, endPoint y: 91, distance: 16.4
click at [27, 91] on div "[PHONE_NUMBER] Incoming call from queue [Test] All ALL TASKS ALL TASKS ACTIVE T…" at bounding box center [70, 72] width 107 height 111
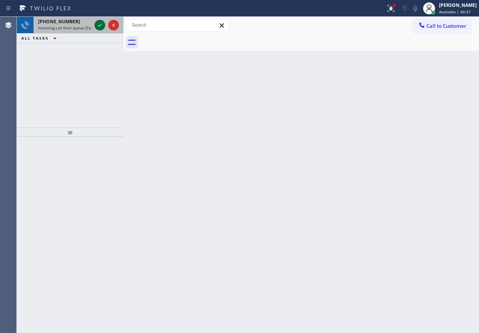
click at [96, 23] on icon at bounding box center [99, 25] width 9 height 9
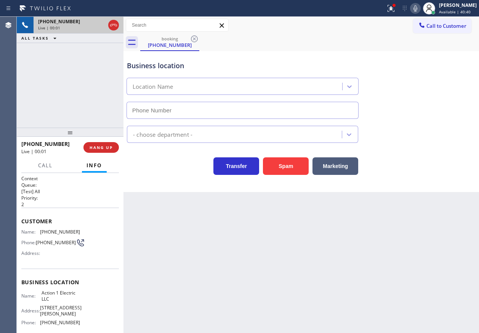
type input "[PHONE_NUMBER]"
click at [270, 165] on button "Spam" at bounding box center [286, 166] width 46 height 18
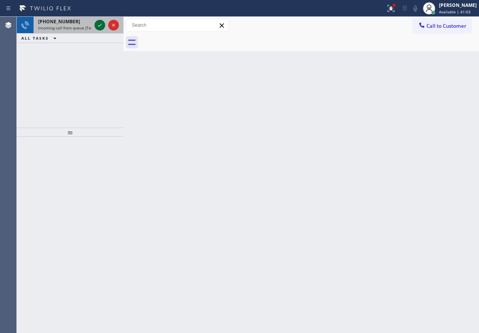
click at [96, 24] on icon at bounding box center [99, 25] width 9 height 9
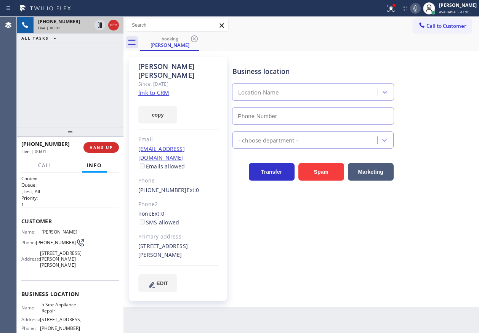
type input "[PHONE_NUMBER]"
click at [145, 89] on link "link to CRM" at bounding box center [153, 93] width 31 height 8
click at [58, 313] on span "5 Star Appliance Repair" at bounding box center [60, 308] width 38 height 12
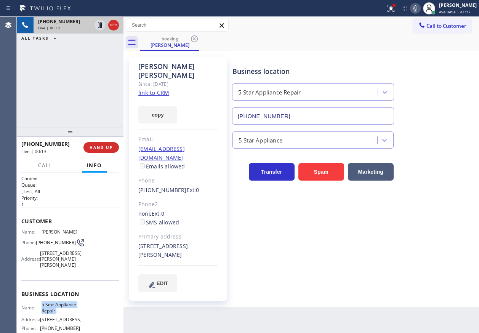
copy span "5 Star Appliance Repair"
click at [309, 110] on input "[PHONE_NUMBER]" at bounding box center [313, 115] width 162 height 17
click at [420, 9] on icon at bounding box center [414, 8] width 9 height 9
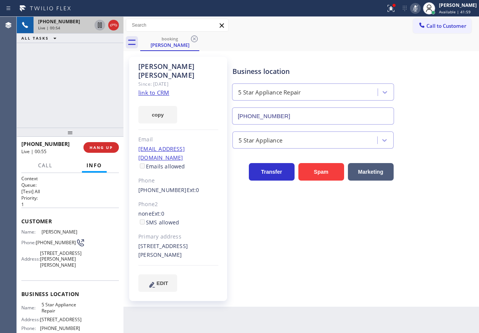
click at [101, 24] on icon at bounding box center [100, 24] width 4 height 5
click at [458, 222] on div "Business location 5 Star Appliance Repair [PHONE_NUMBER] 5 Star Appliance Trans…" at bounding box center [354, 174] width 246 height 231
click at [417, 10] on icon at bounding box center [415, 8] width 4 height 6
click at [100, 23] on icon at bounding box center [99, 24] width 5 height 5
drag, startPoint x: 446, startPoint y: 153, endPoint x: 440, endPoint y: 140, distance: 14.5
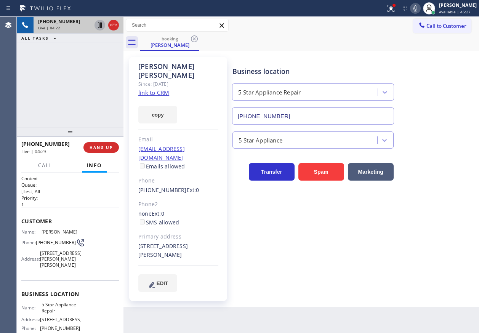
click at [446, 153] on div "Transfer Spam Marketing" at bounding box center [354, 164] width 246 height 32
click at [395, 10] on icon at bounding box center [390, 8] width 9 height 9
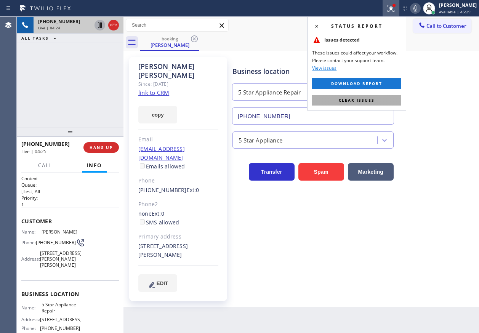
click at [357, 98] on span "Clear issues" at bounding box center [356, 99] width 36 height 5
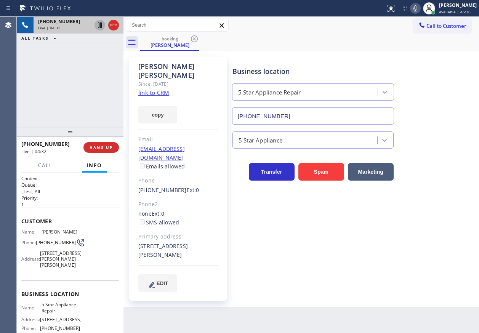
drag, startPoint x: 474, startPoint y: 142, endPoint x: 431, endPoint y: 99, distance: 60.3
click at [463, 142] on div "5 Star Appliance" at bounding box center [354, 138] width 246 height 20
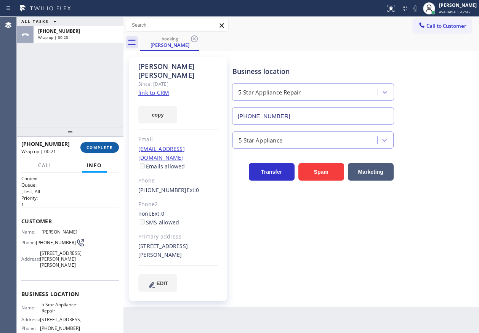
click at [110, 146] on span "COMPLETE" at bounding box center [99, 147] width 26 height 5
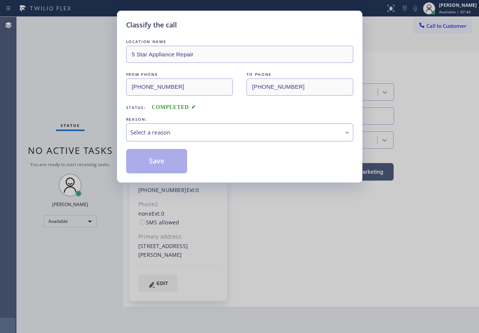
click at [167, 132] on div "Select a reason" at bounding box center [239, 132] width 219 height 9
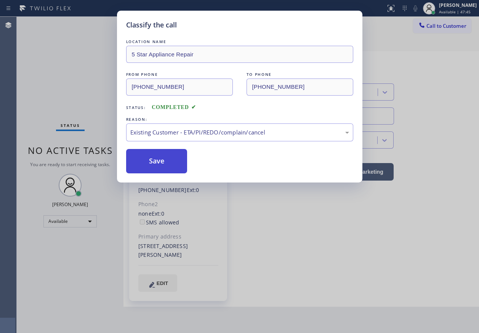
click at [173, 160] on button "Save" at bounding box center [156, 161] width 61 height 24
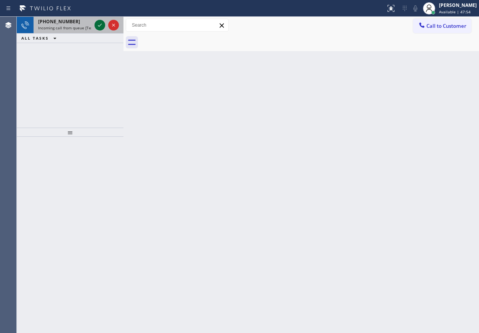
click at [102, 25] on icon at bounding box center [99, 25] width 9 height 9
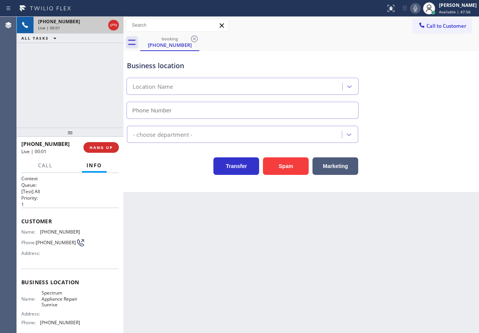
type input "[PHONE_NUMBER]"
click at [275, 164] on button "Spam" at bounding box center [286, 166] width 46 height 18
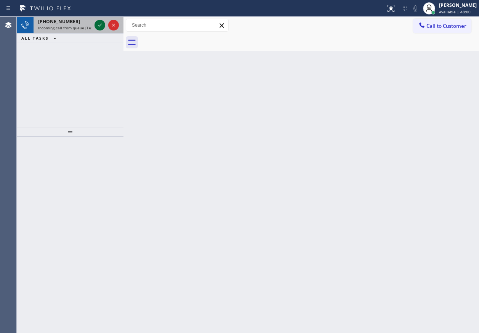
click at [97, 27] on icon at bounding box center [99, 25] width 9 height 9
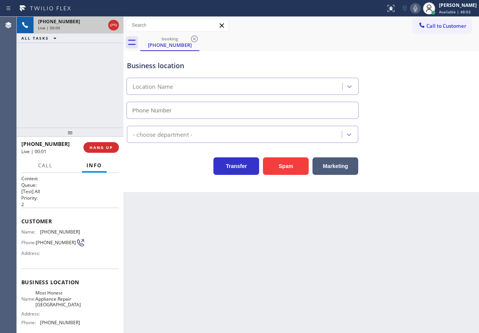
type input "[PHONE_NUMBER]"
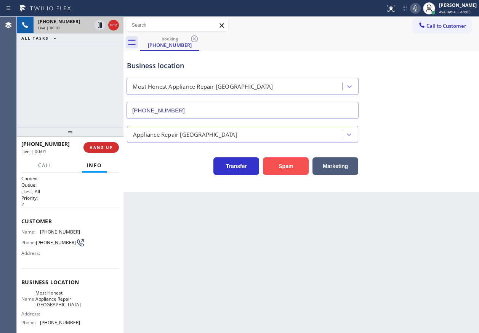
click at [282, 161] on button "Spam" at bounding box center [286, 166] width 46 height 18
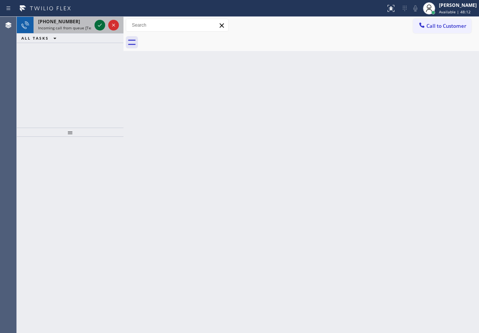
click at [101, 27] on icon at bounding box center [99, 25] width 9 height 9
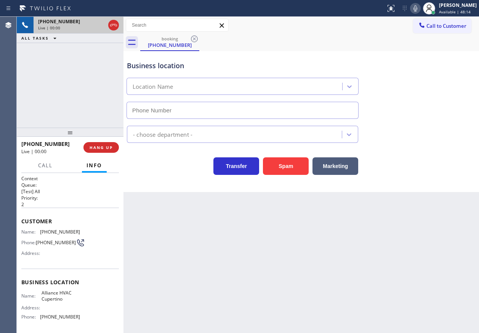
type input "[PHONE_NUMBER]"
click at [284, 166] on button "Spam" at bounding box center [286, 166] width 46 height 18
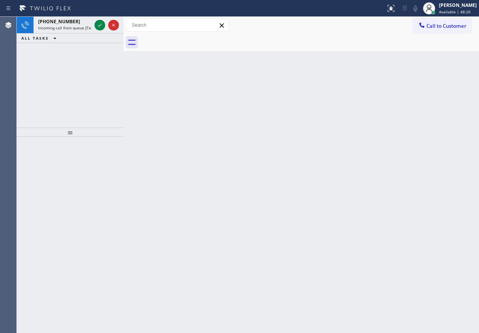
click at [451, 127] on div "Back to Dashboard Change Sender ID Customers Technicians Select a contact Outbo…" at bounding box center [300, 175] width 355 height 316
click at [91, 25] on span "Incoming call from queue [Test] All" at bounding box center [69, 27] width 63 height 5
click at [430, 227] on div "Back to Dashboard Change Sender ID Customers Technicians Select a contact Outbo…" at bounding box center [300, 175] width 355 height 316
click at [99, 26] on icon at bounding box center [100, 25] width 4 height 3
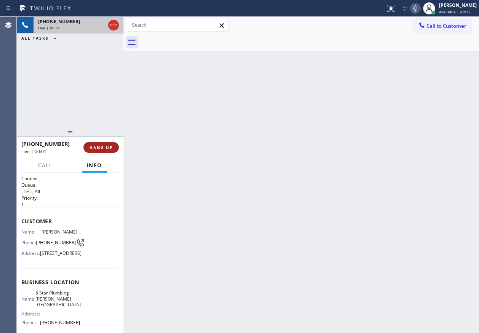
click at [100, 148] on span "HANG UP" at bounding box center [100, 147] width 23 height 5
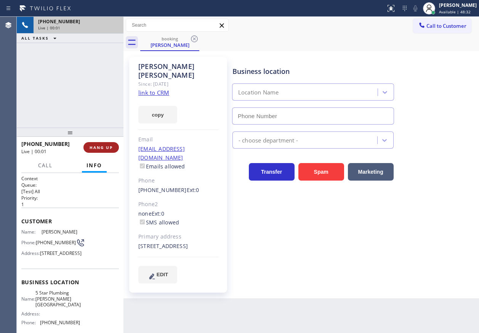
click at [100, 148] on span "HANG UP" at bounding box center [100, 147] width 23 height 5
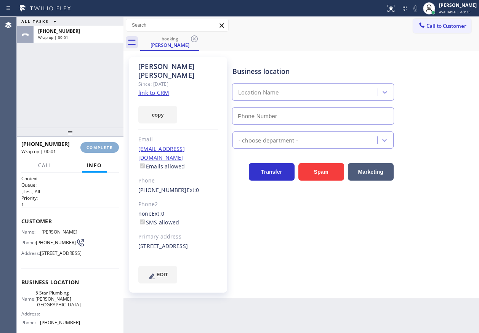
type input "[PHONE_NUMBER]"
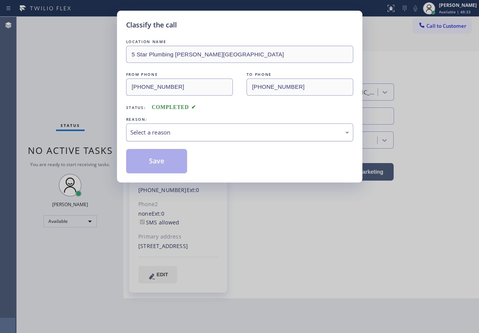
click at [161, 133] on div "Select a reason" at bounding box center [239, 132] width 219 height 9
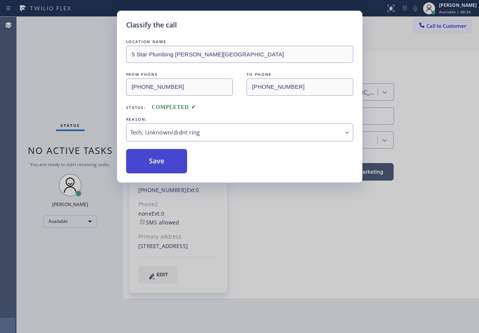
click at [152, 158] on button "Save" at bounding box center [156, 161] width 61 height 24
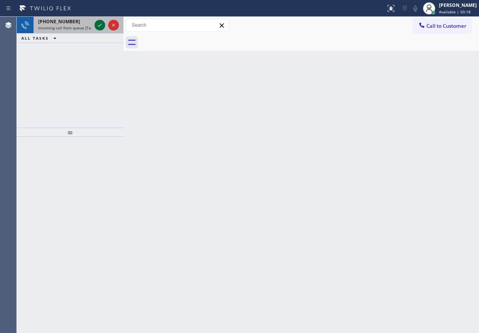
click at [97, 24] on icon at bounding box center [99, 25] width 9 height 9
click at [98, 24] on icon at bounding box center [99, 25] width 9 height 9
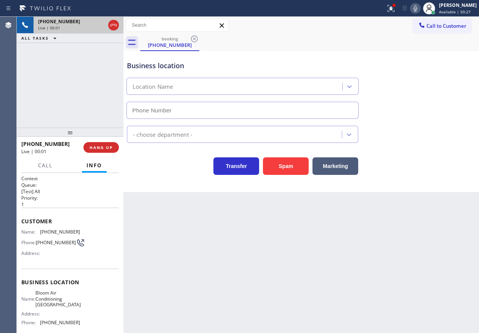
type input "[PHONE_NUMBER]"
click at [415, 164] on div "Transfer Spam Marketing" at bounding box center [300, 162] width 351 height 24
click at [295, 163] on button "Spam" at bounding box center [286, 166] width 46 height 18
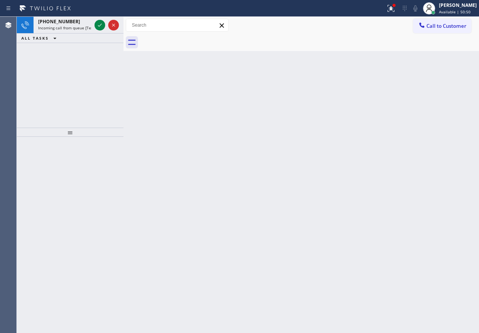
click at [418, 209] on div "Back to Dashboard Change Sender ID Customers Technicians Select a contact Outbo…" at bounding box center [300, 175] width 355 height 316
click at [402, 142] on div "Back to Dashboard Change Sender ID Customers Technicians Select a contact Outbo…" at bounding box center [300, 175] width 355 height 316
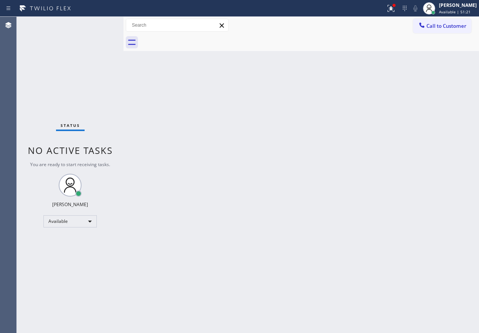
click at [98, 21] on div "Status No active tasks You are ready to start receiving tasks. [PERSON_NAME] Av…" at bounding box center [70, 175] width 107 height 316
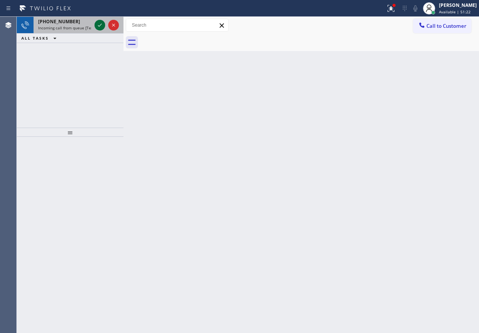
click at [99, 26] on icon at bounding box center [100, 25] width 4 height 3
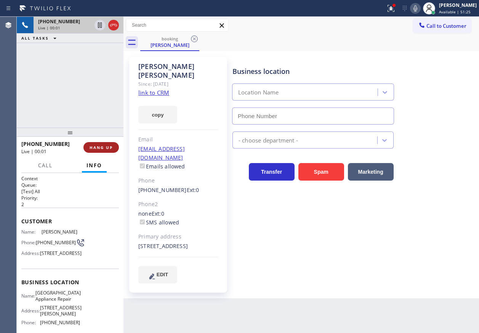
type input "[PHONE_NUMBER]"
click at [102, 147] on span "HANG UP" at bounding box center [100, 147] width 23 height 5
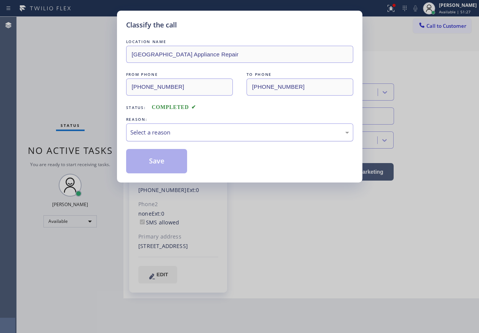
click at [151, 128] on div "Select a reason" at bounding box center [239, 132] width 219 height 9
click at [157, 160] on button "Save" at bounding box center [156, 161] width 61 height 24
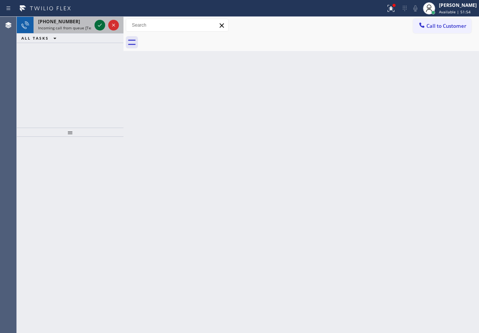
click at [101, 24] on icon at bounding box center [99, 25] width 9 height 9
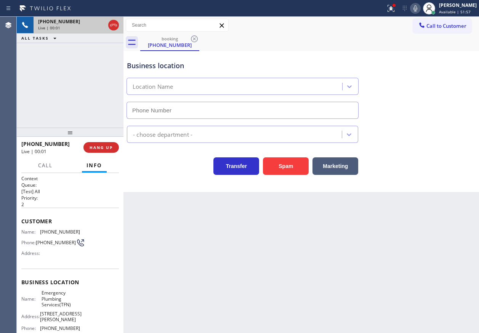
type input "[PHONE_NUMBER]"
click at [276, 169] on button "Spam" at bounding box center [286, 166] width 46 height 18
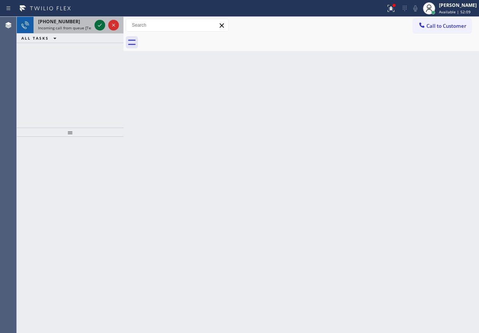
click at [99, 28] on icon at bounding box center [99, 25] width 9 height 9
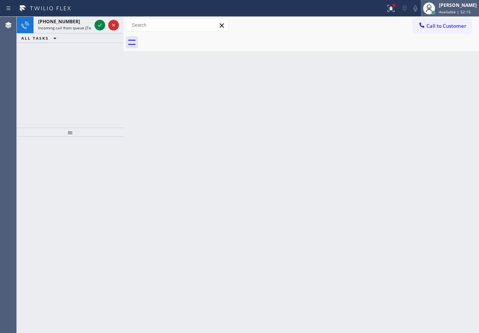
click at [453, 10] on span "Available | 52:15" at bounding box center [455, 11] width 32 height 5
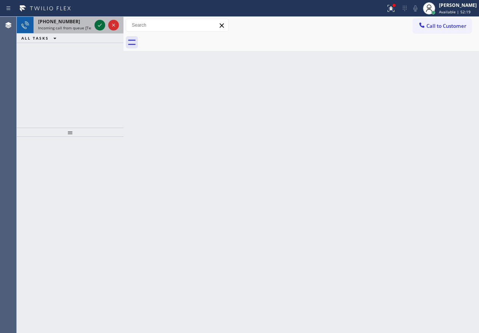
click at [96, 26] on icon at bounding box center [99, 25] width 9 height 9
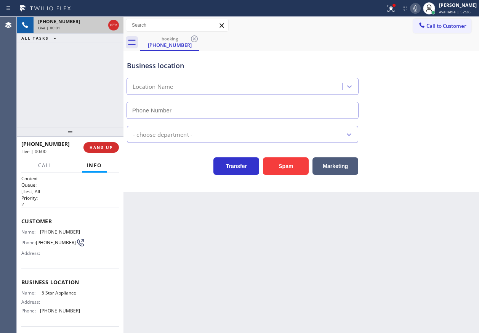
type input "[PHONE_NUMBER]"
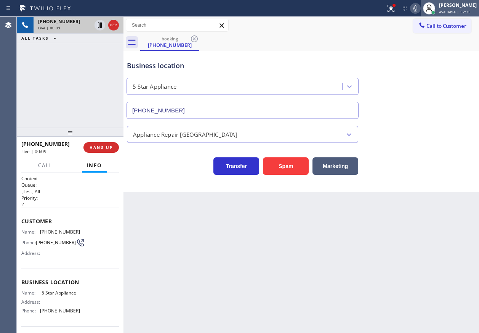
click at [437, 5] on div at bounding box center [428, 8] width 17 height 17
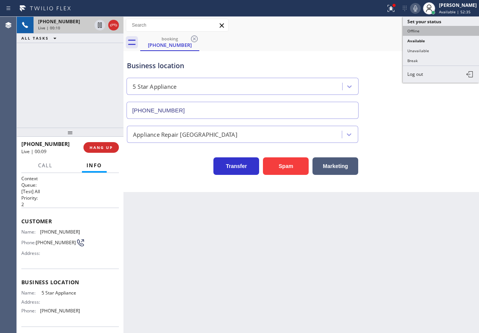
click at [428, 34] on button "Offline" at bounding box center [440, 31] width 76 height 10
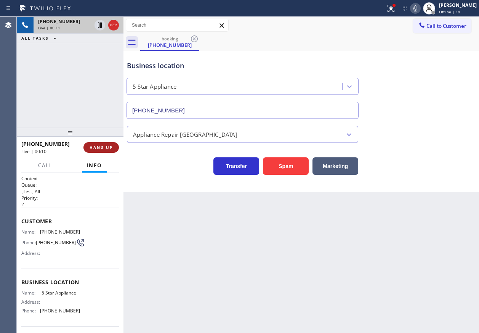
click at [99, 149] on span "HANG UP" at bounding box center [100, 147] width 23 height 5
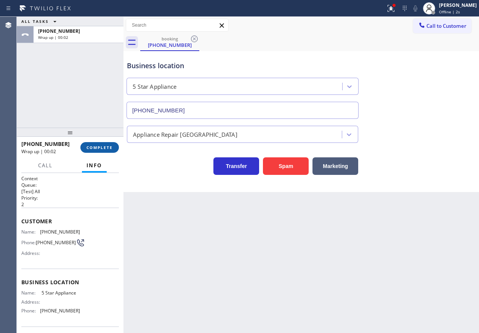
click at [108, 144] on button "COMPLETE" at bounding box center [99, 147] width 38 height 11
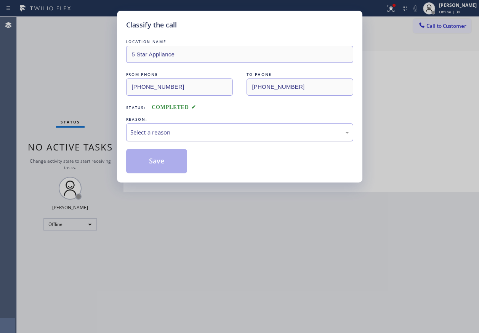
click at [155, 139] on div "Select a reason" at bounding box center [239, 132] width 227 height 18
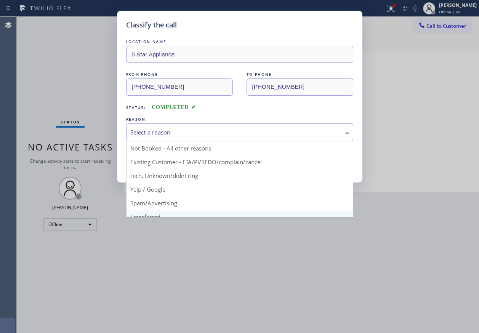
scroll to position [38, 0]
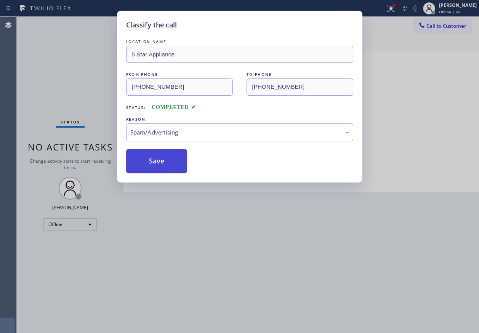
click at [147, 169] on button "Save" at bounding box center [156, 161] width 61 height 24
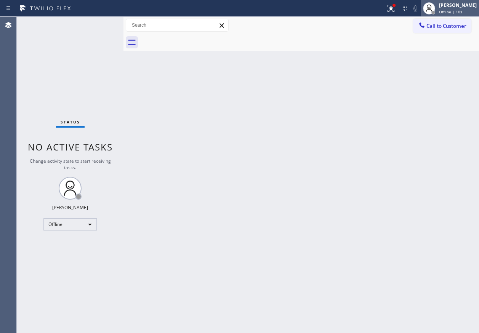
click at [447, 4] on div "[PERSON_NAME]" at bounding box center [458, 5] width 38 height 6
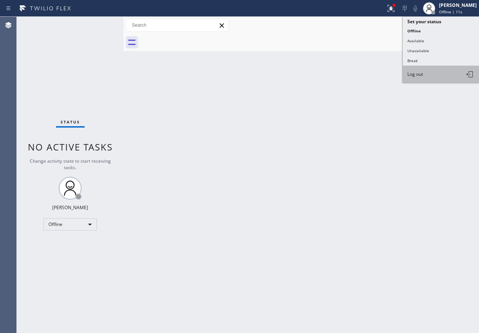
click at [415, 75] on span "Log out" at bounding box center [415, 74] width 16 height 6
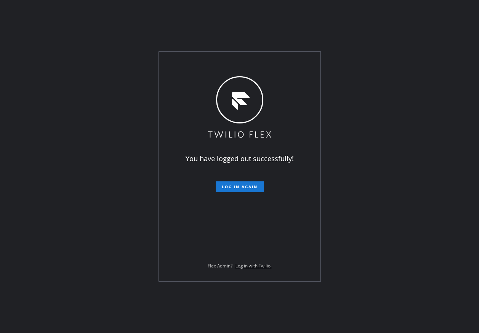
click at [456, 206] on div "You have logged out successfully! Log in again Flex Admin? Log in with Twilio." at bounding box center [239, 166] width 479 height 333
